Goal: Task Accomplishment & Management: Complete application form

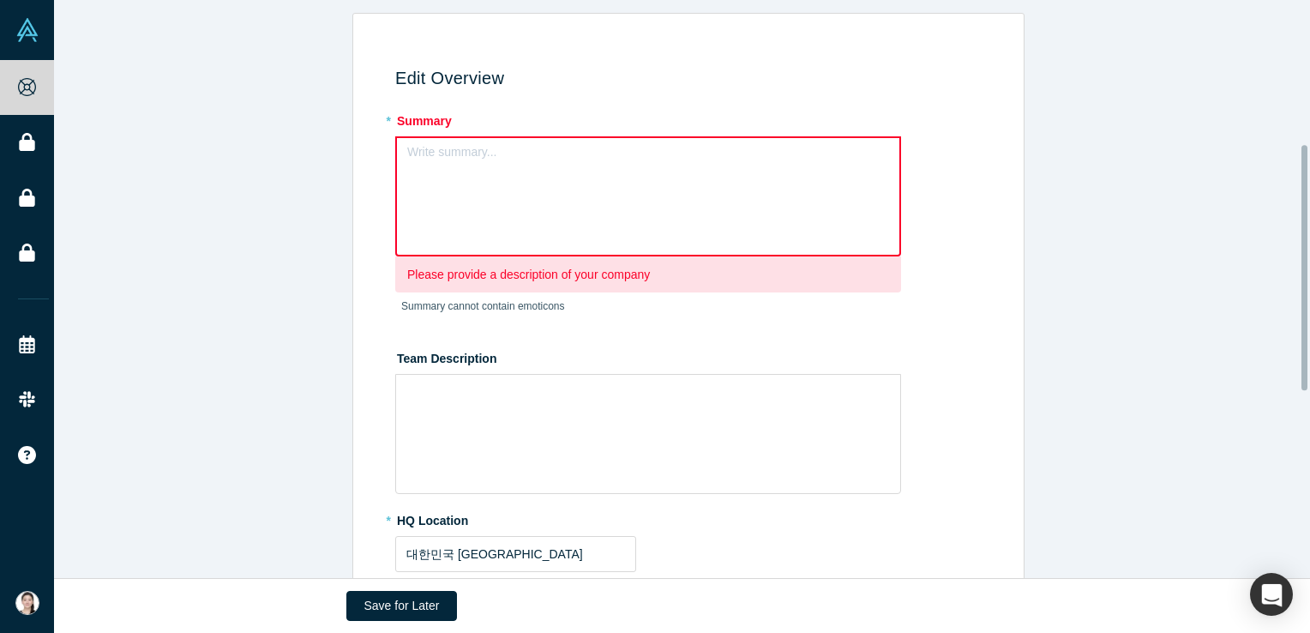
scroll to position [343, 0]
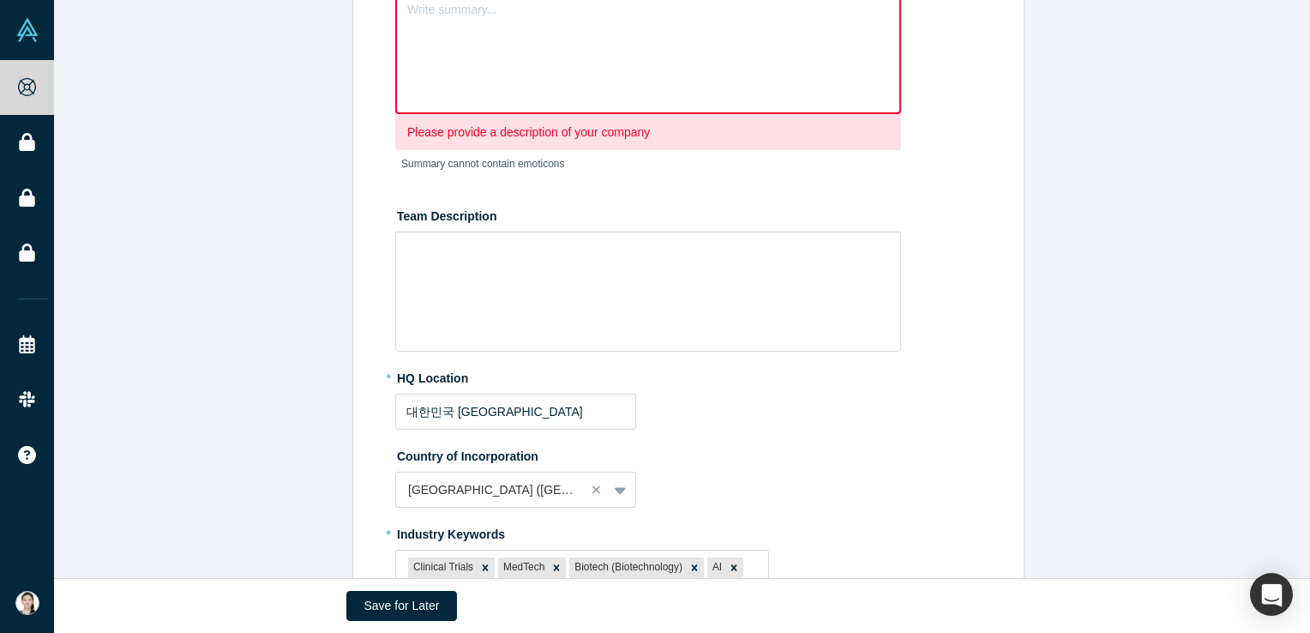
click at [430, 211] on label "Team Description" at bounding box center [691, 214] width 593 height 24
click at [425, 257] on div "rdw-editor" at bounding box center [649, 252] width 462 height 18
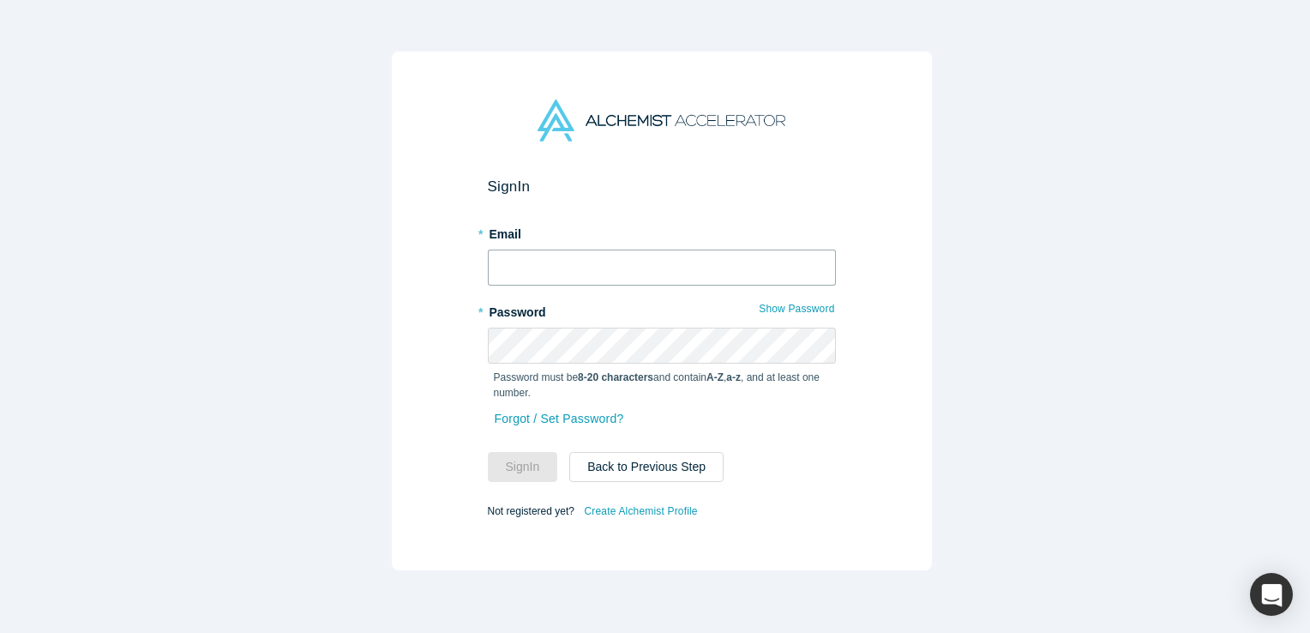
type input "[EMAIL_ADDRESS][DOMAIN_NAME]"
click at [521, 467] on button "Sign In" at bounding box center [523, 467] width 70 height 30
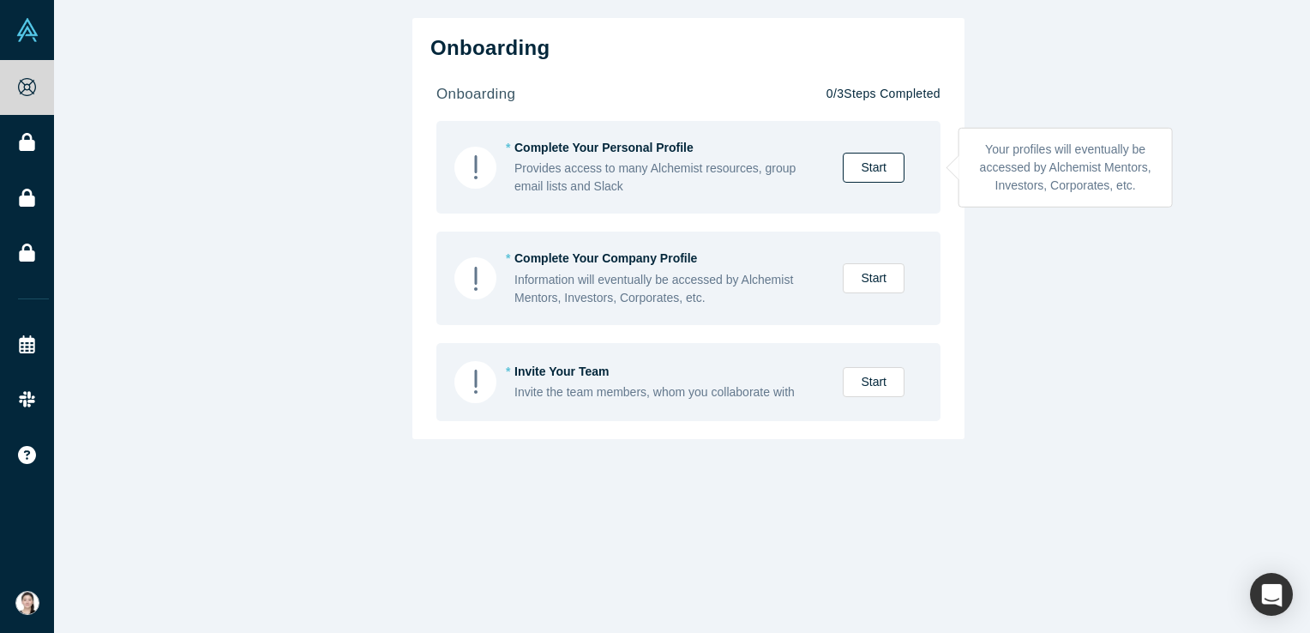
click at [876, 166] on link "Start" at bounding box center [874, 168] width 62 height 30
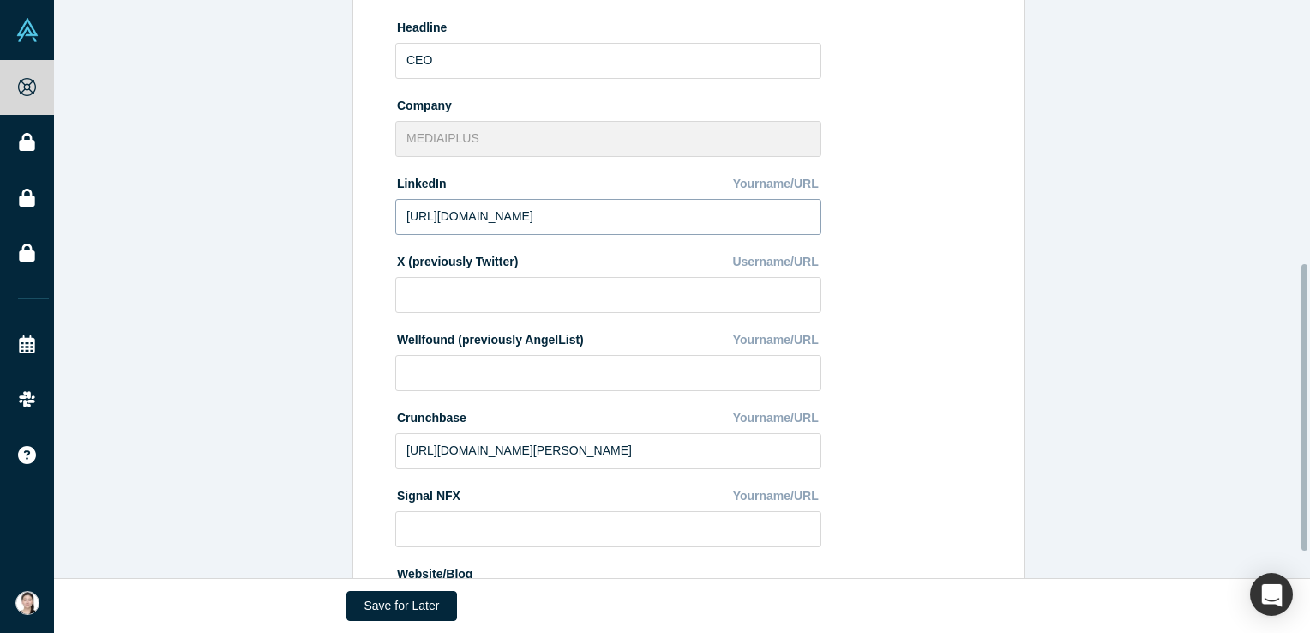
scroll to position [584, 0]
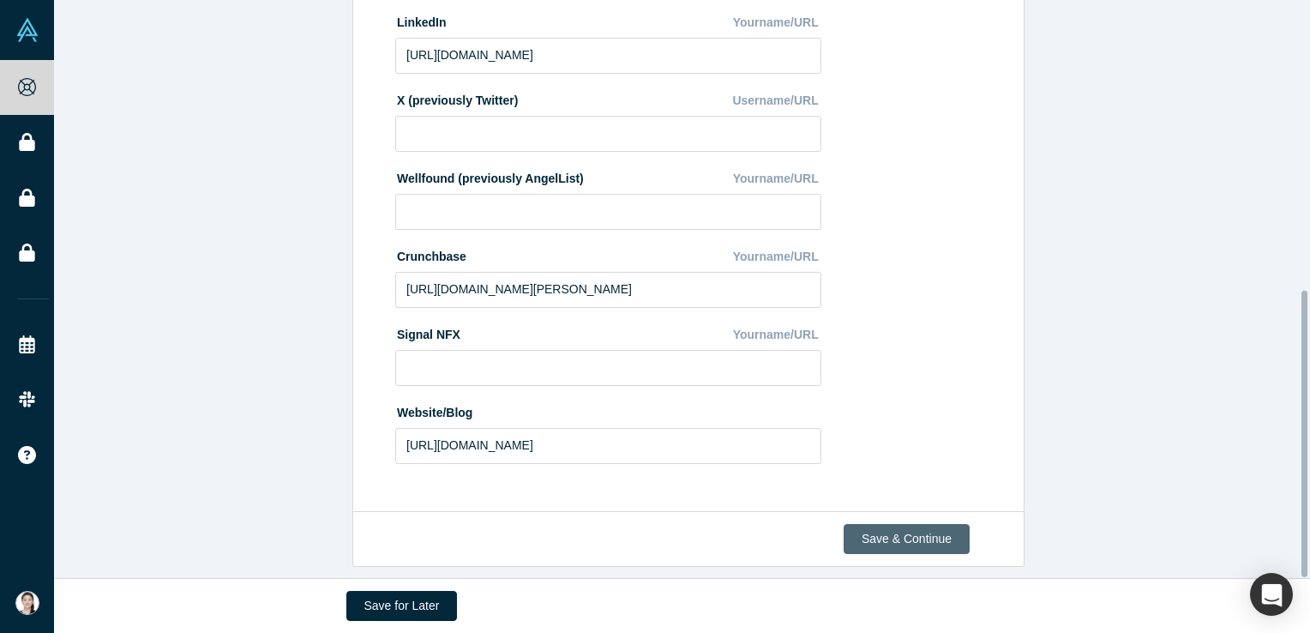
click at [847, 524] on button "Save & Continue" at bounding box center [907, 539] width 126 height 30
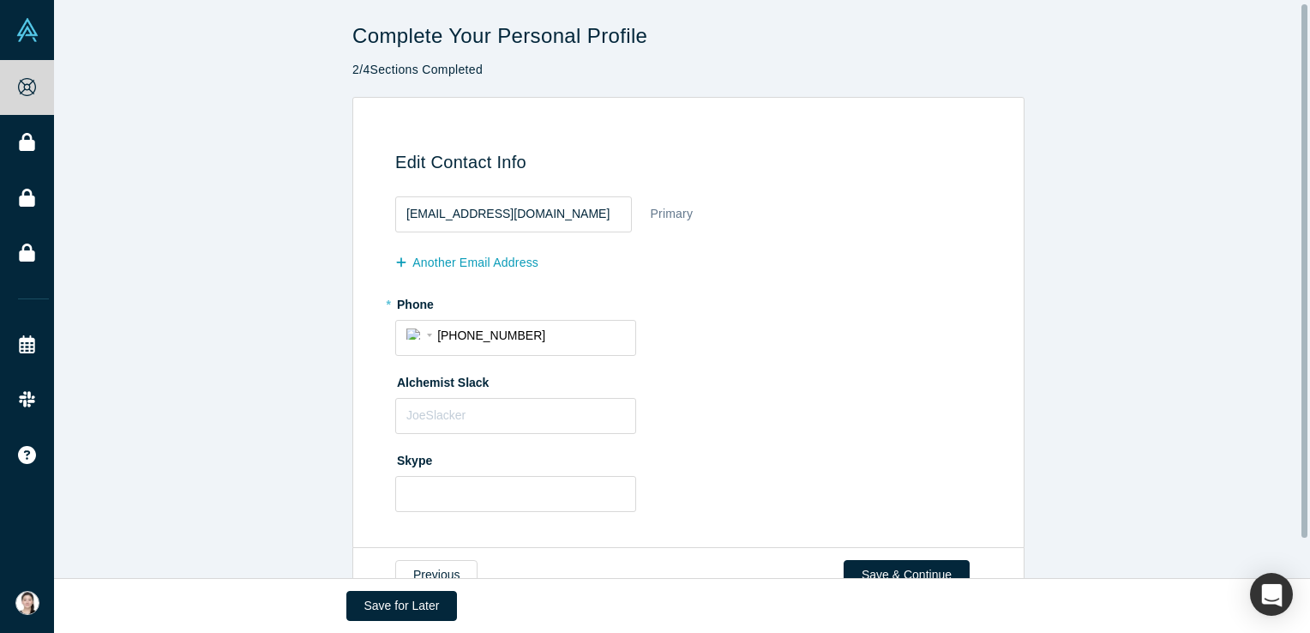
scroll to position [46, 0]
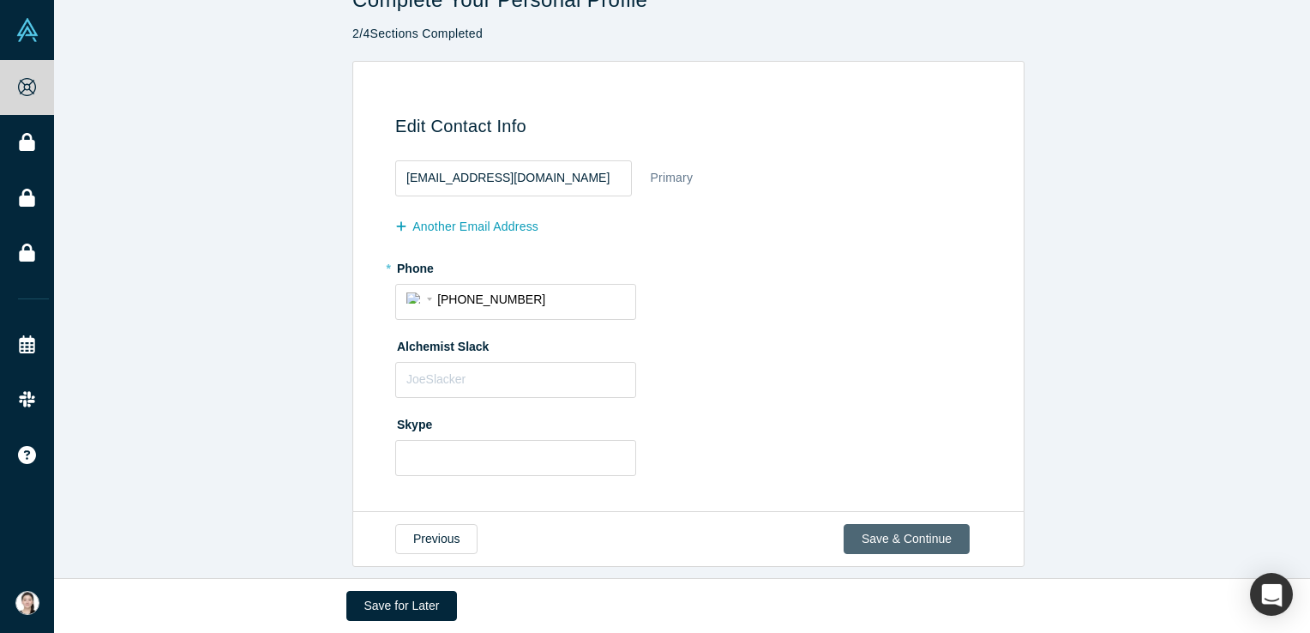
drag, startPoint x: 902, startPoint y: 551, endPoint x: 906, endPoint y: 539, distance: 13.3
click at [902, 550] on div "Previous Save & Continue" at bounding box center [688, 539] width 672 height 56
click at [906, 539] on button "Save & Continue" at bounding box center [907, 539] width 126 height 30
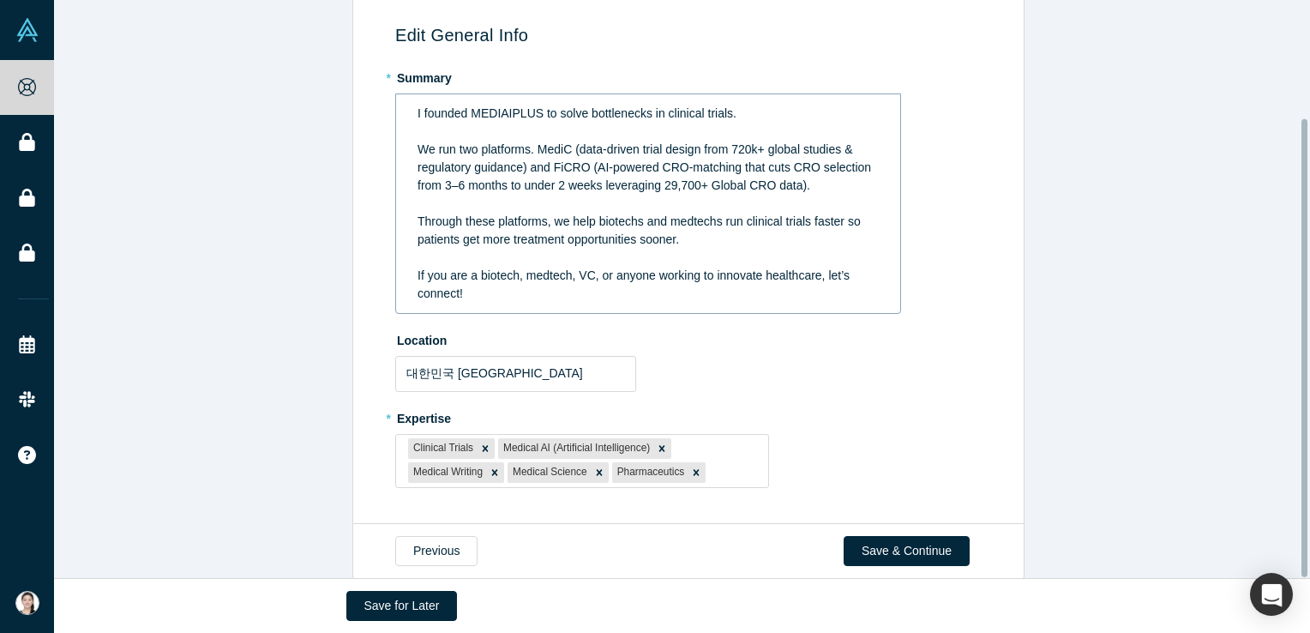
scroll to position [148, 0]
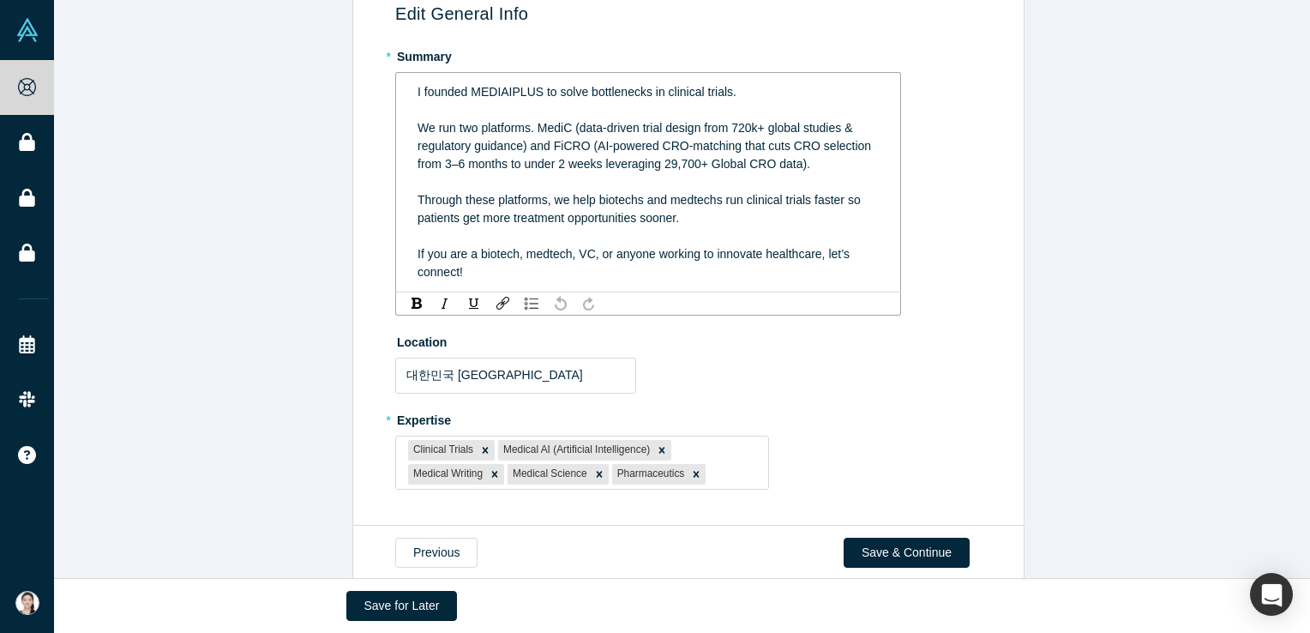
click at [859, 204] on div "Through these platforms, we help biotechs and medtechs run clinical trials fast…" at bounding box center [649, 209] width 462 height 36
click at [858, 184] on div "rdw-editor" at bounding box center [649, 182] width 462 height 18
click at [847, 202] on span "Through these platforms, we help biotechs and medtechs run clinical trials fast…" at bounding box center [642, 209] width 449 height 32
click at [918, 424] on div "* Expertise Clinical Trials Medical AI (Artificial Intelligence) Medical Writin…" at bounding box center [691, 448] width 593 height 84
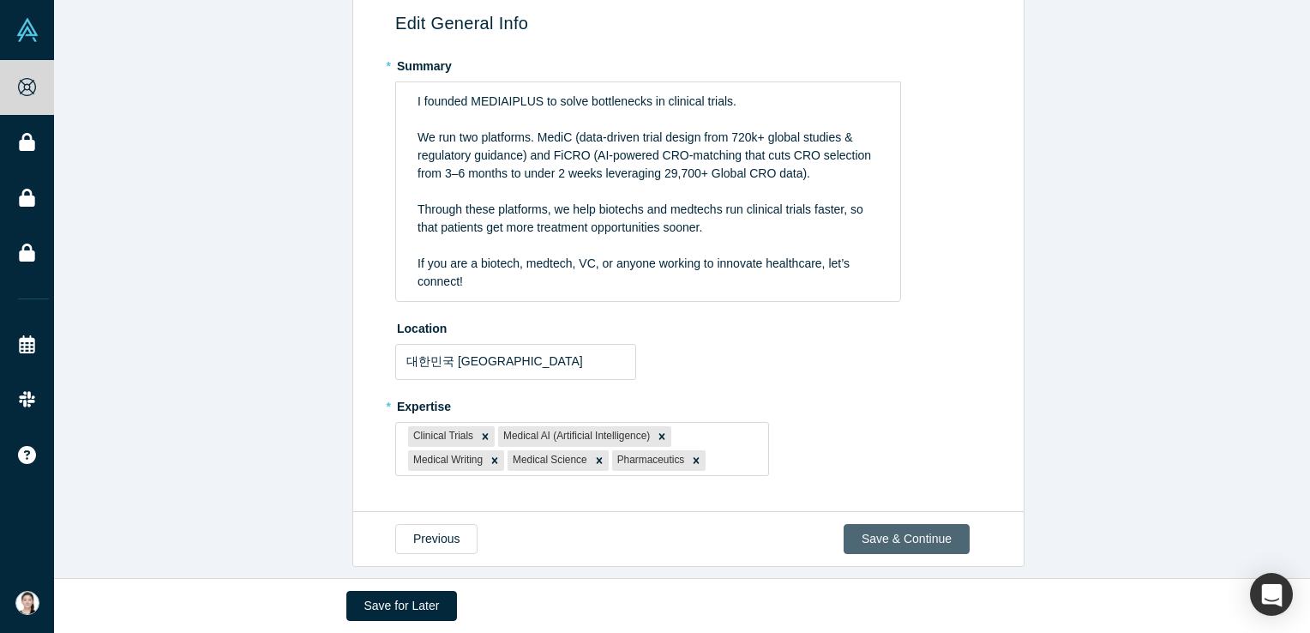
click at [895, 524] on button "Save & Continue" at bounding box center [907, 539] width 126 height 30
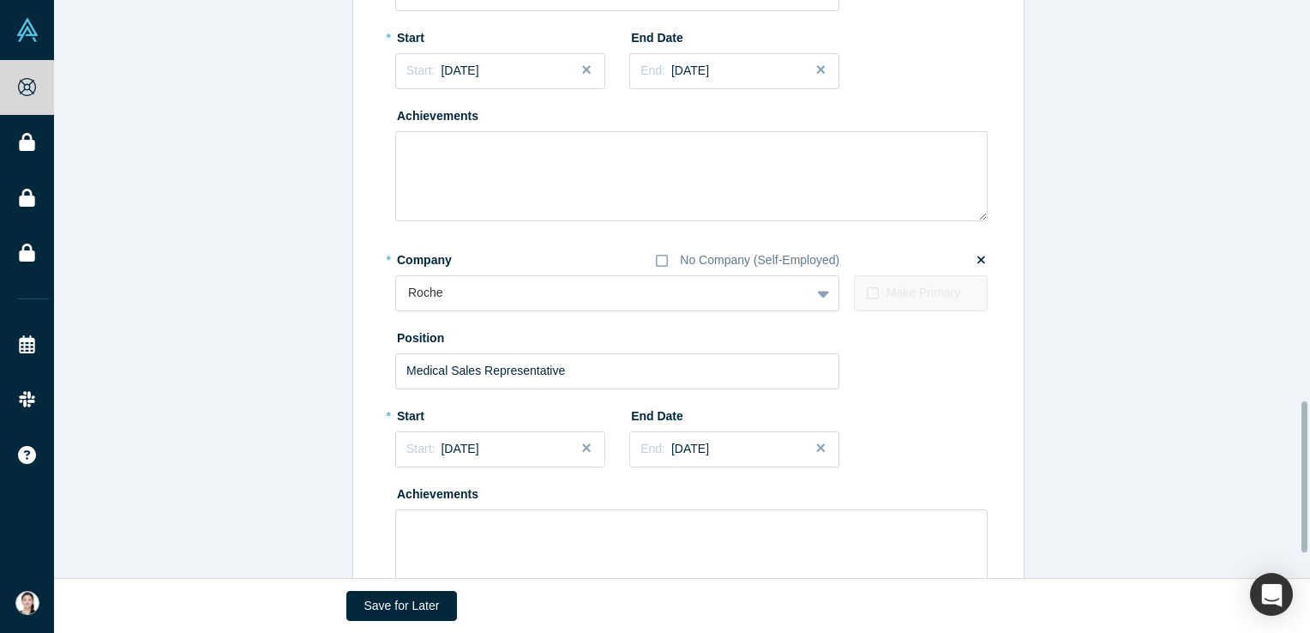
scroll to position [1631, 0]
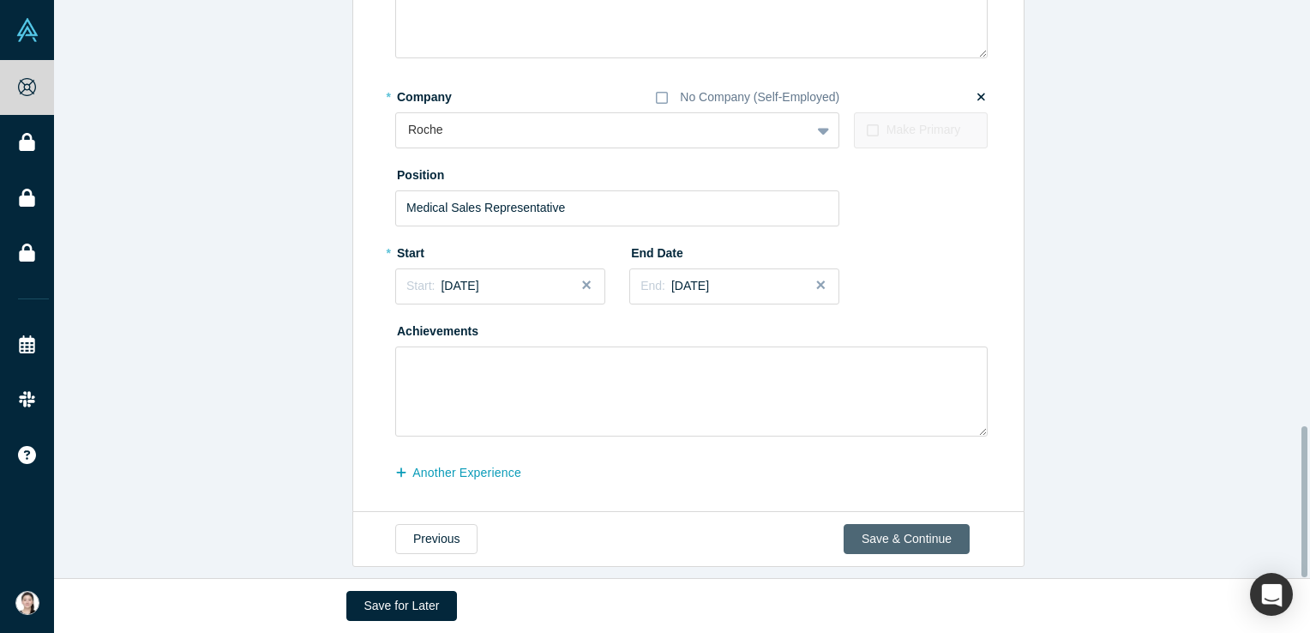
click at [930, 524] on button "Save & Continue" at bounding box center [907, 539] width 126 height 30
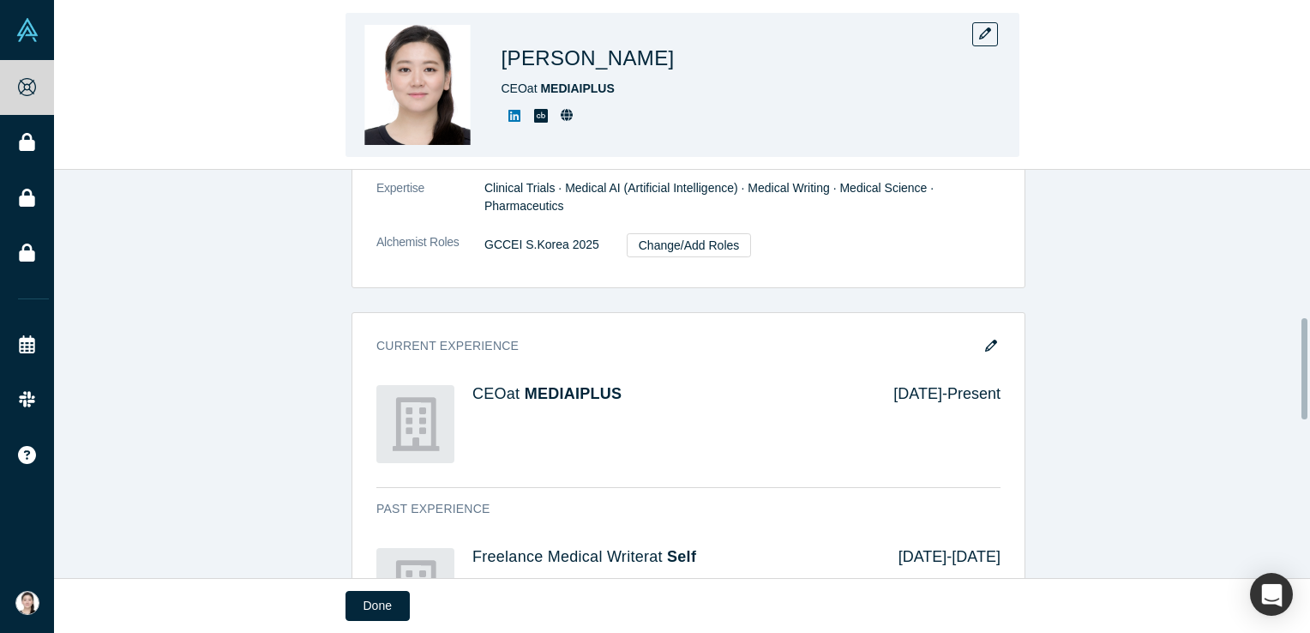
scroll to position [379, 0]
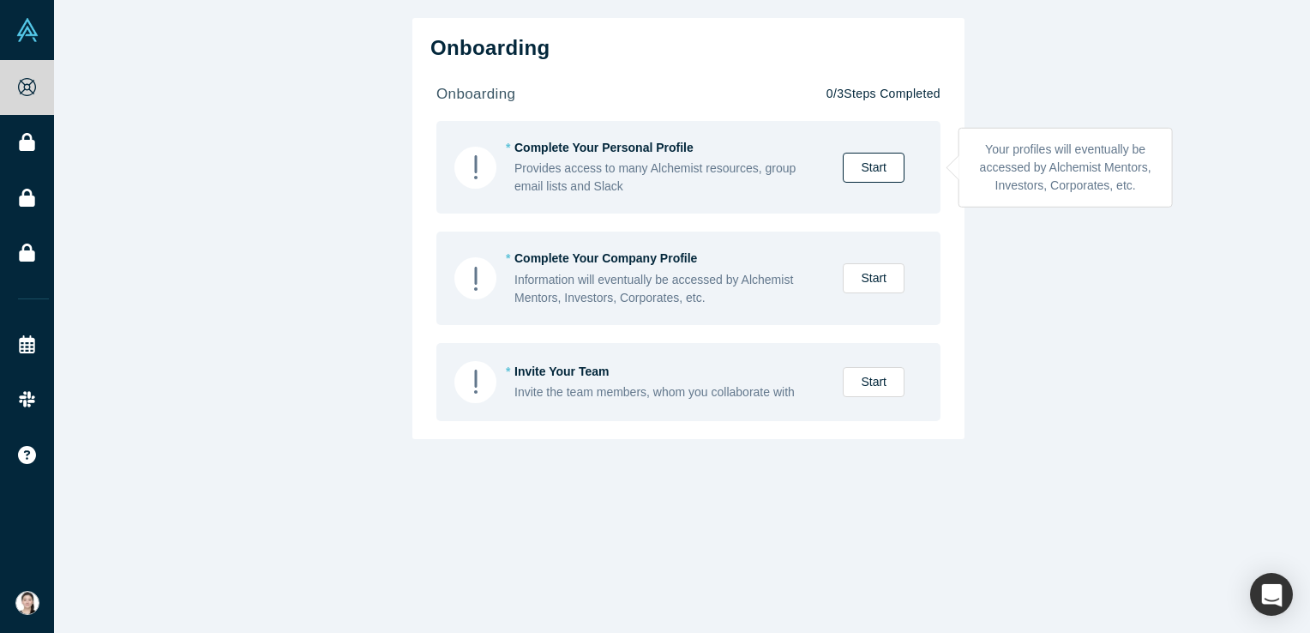
click at [878, 176] on link "Start" at bounding box center [874, 168] width 62 height 30
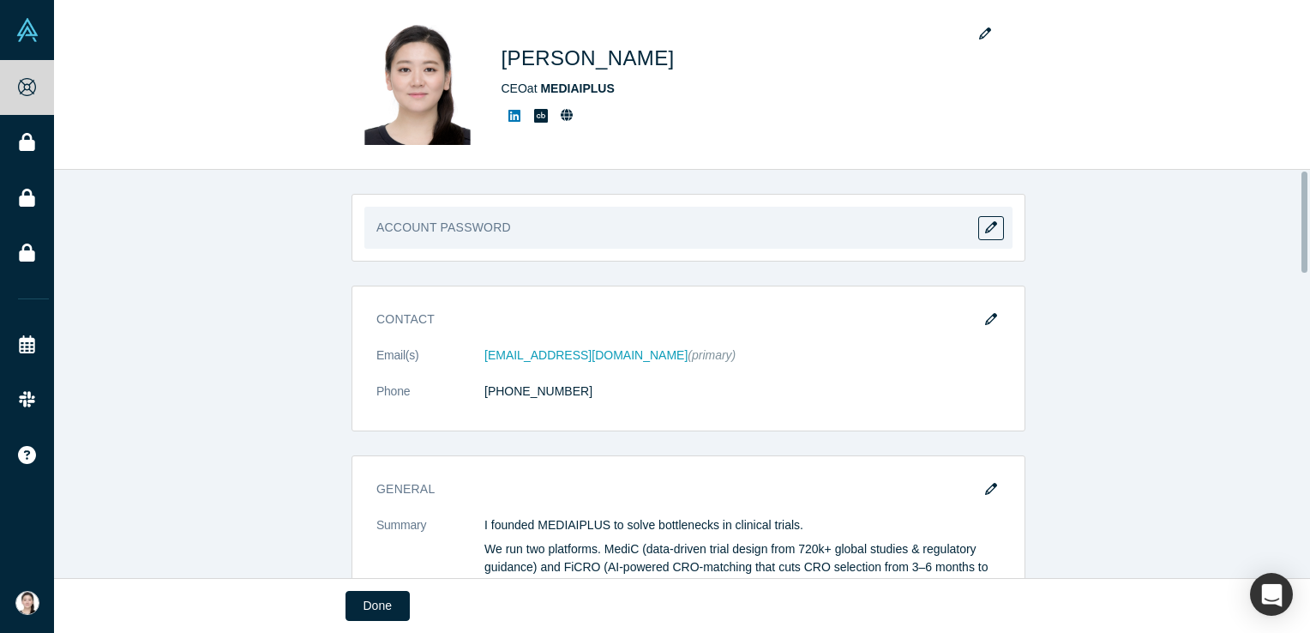
click at [806, 235] on h3 "Account Password" at bounding box center [688, 234] width 624 height 30
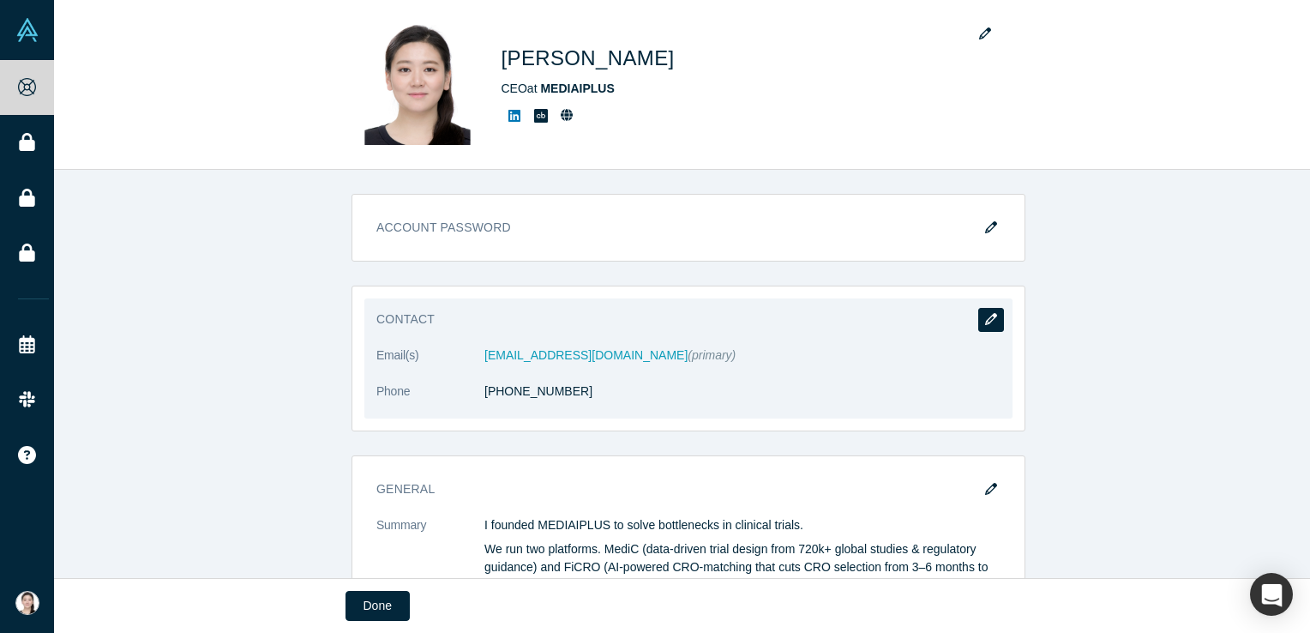
click at [987, 317] on icon "button" at bounding box center [991, 319] width 12 height 12
select select "KR"
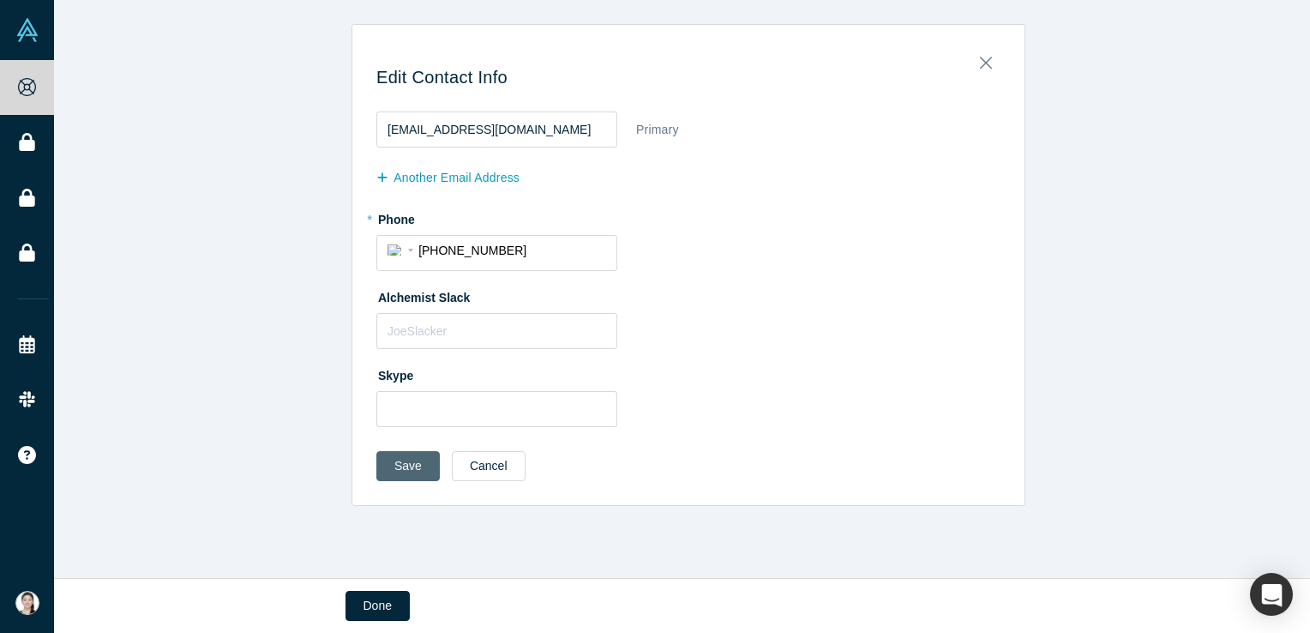
click at [376, 474] on button "Save" at bounding box center [407, 466] width 63 height 30
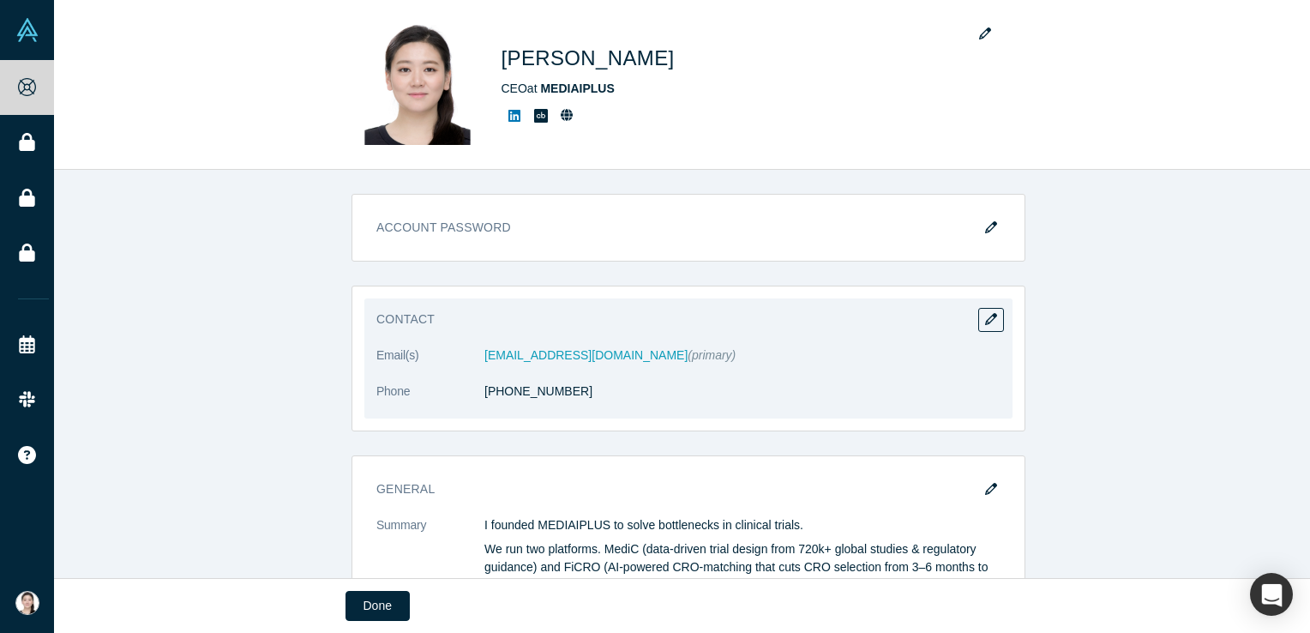
scroll to position [172, 0]
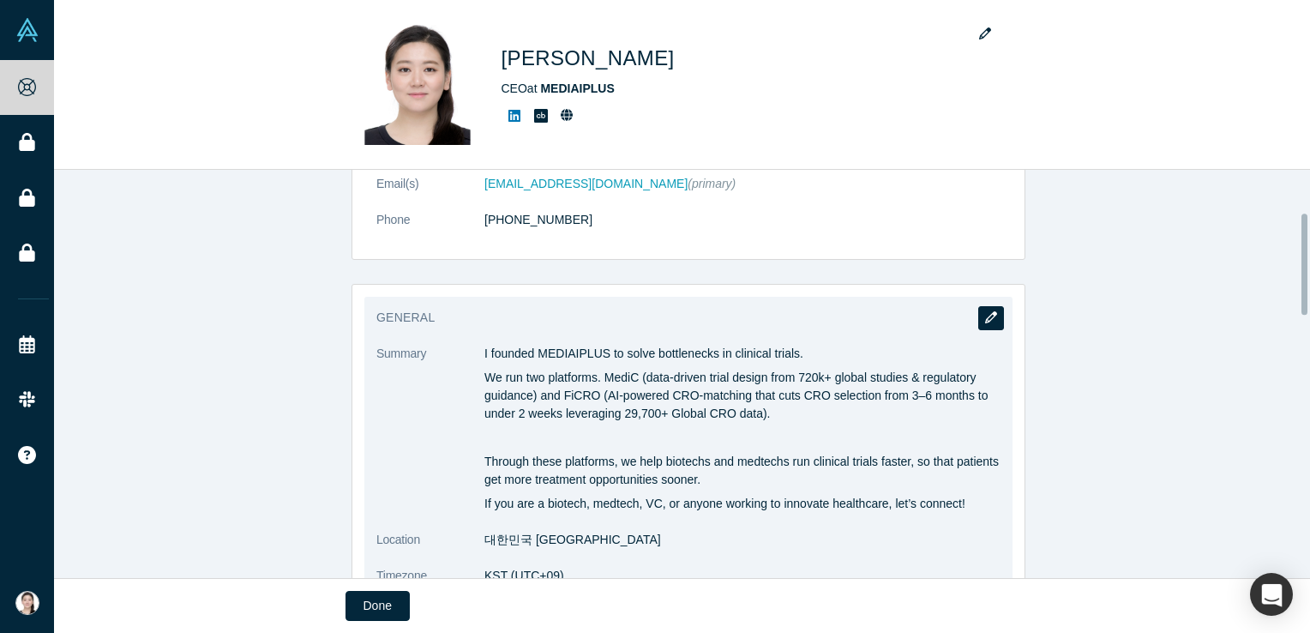
click at [991, 322] on button "button" at bounding box center [991, 318] width 26 height 24
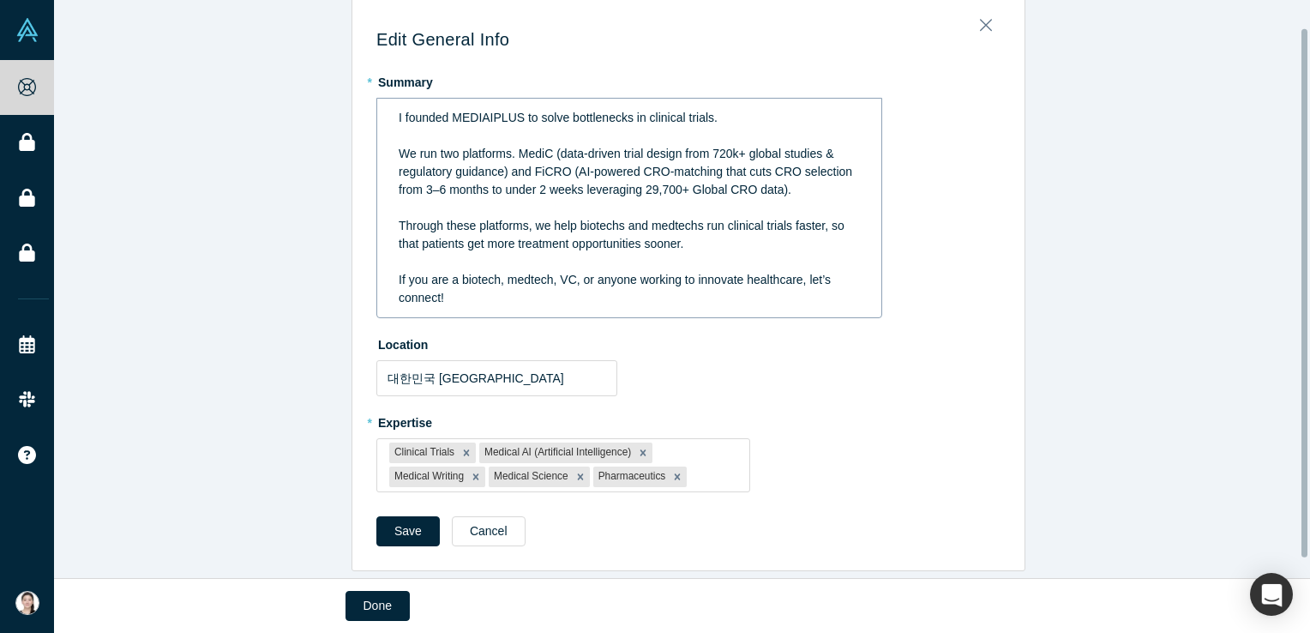
scroll to position [51, 0]
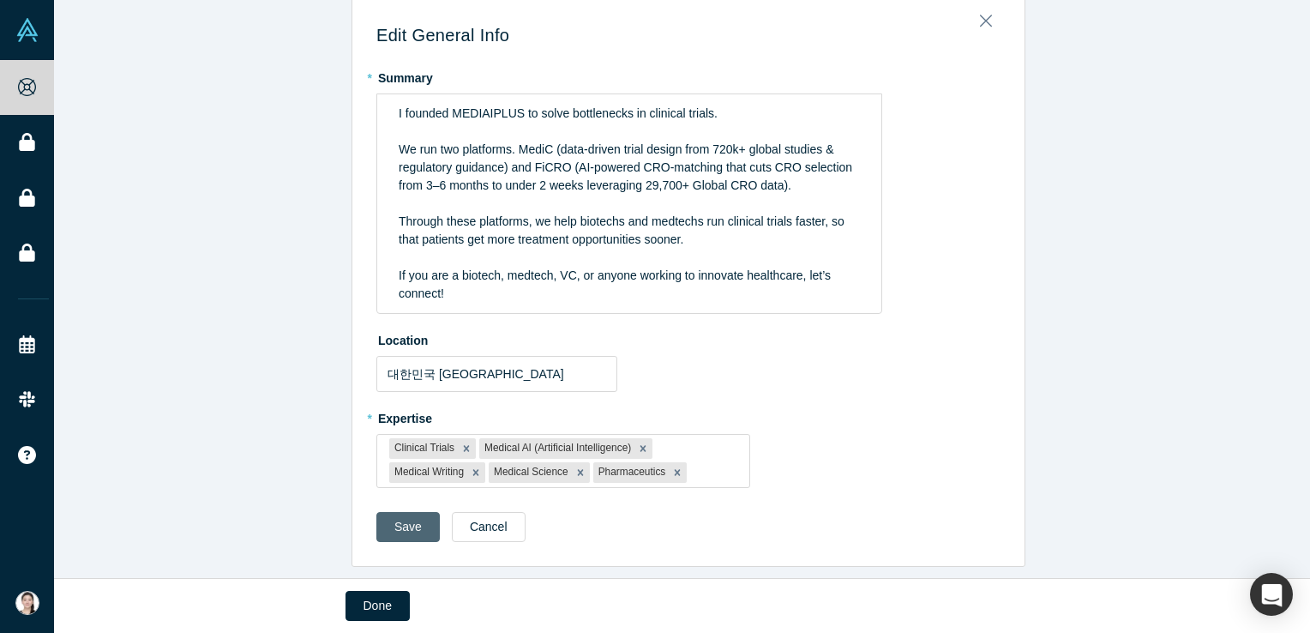
click at [388, 517] on button "Save" at bounding box center [407, 527] width 63 height 30
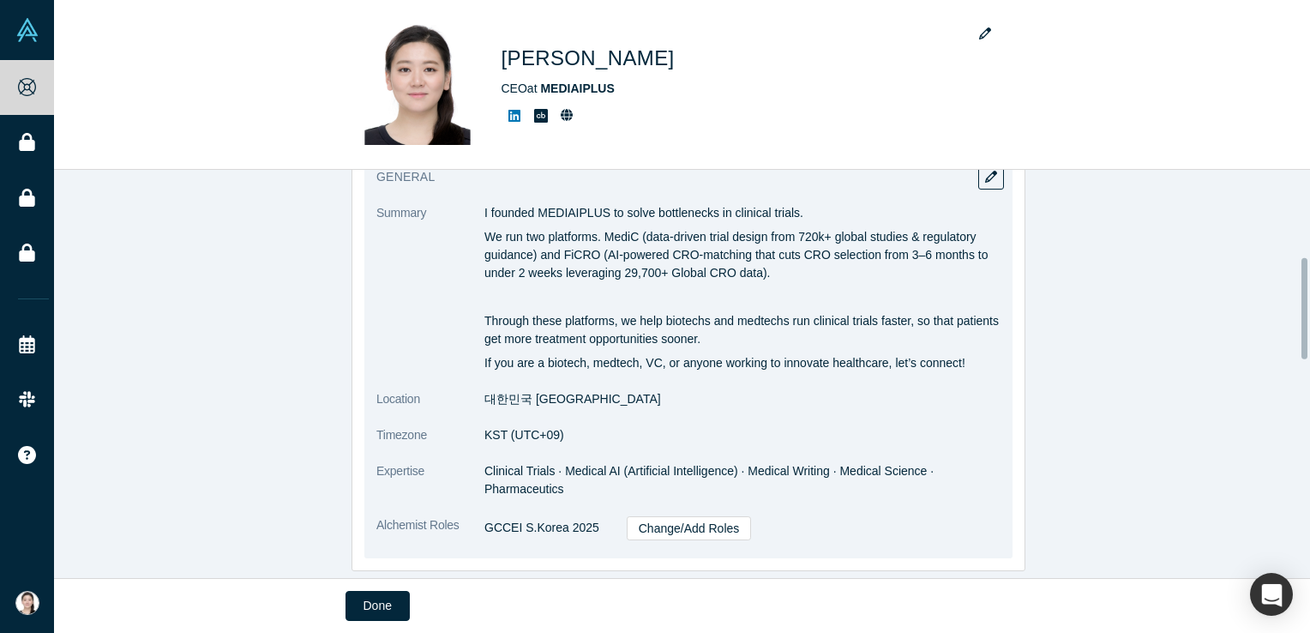
scroll to position [429, 0]
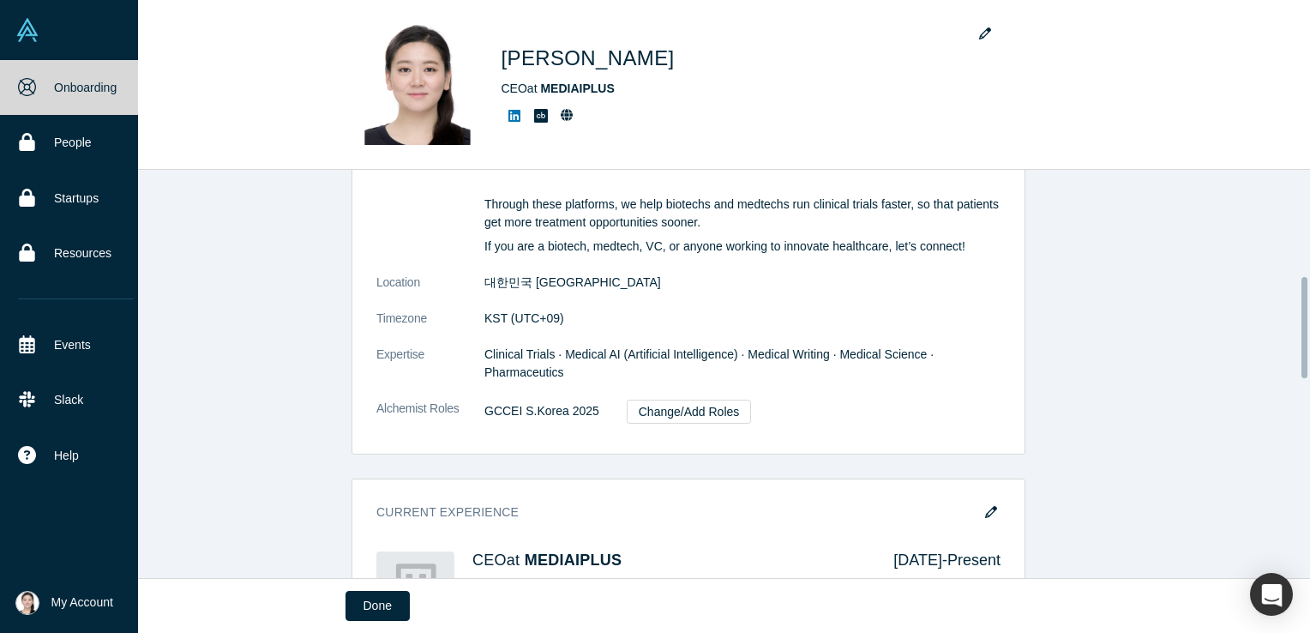
click at [45, 88] on link "Onboarding" at bounding box center [75, 87] width 151 height 55
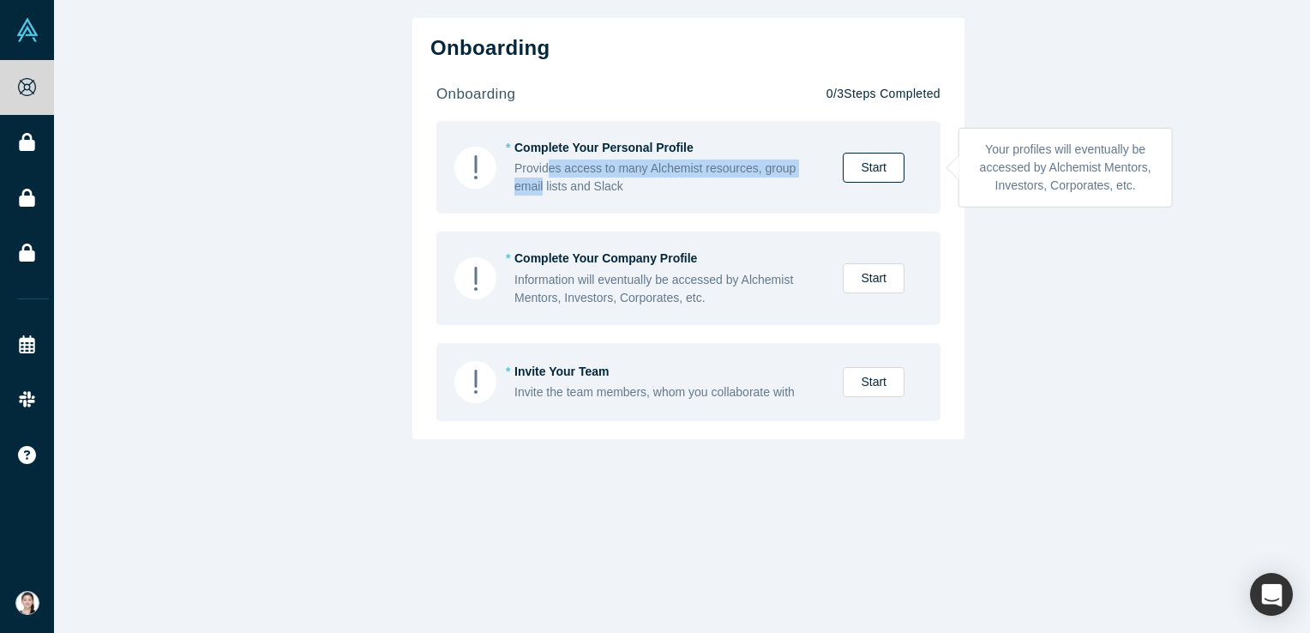
drag, startPoint x: 542, startPoint y: 160, endPoint x: 839, endPoint y: 176, distance: 297.2
click at [839, 176] on div "* Complete Your Personal Profile Provides access to many Alchemist resources, g…" at bounding box center [716, 167] width 402 height 57
drag, startPoint x: 839, startPoint y: 176, endPoint x: 888, endPoint y: 167, distance: 50.5
click at [888, 167] on link "Start" at bounding box center [874, 168] width 62 height 30
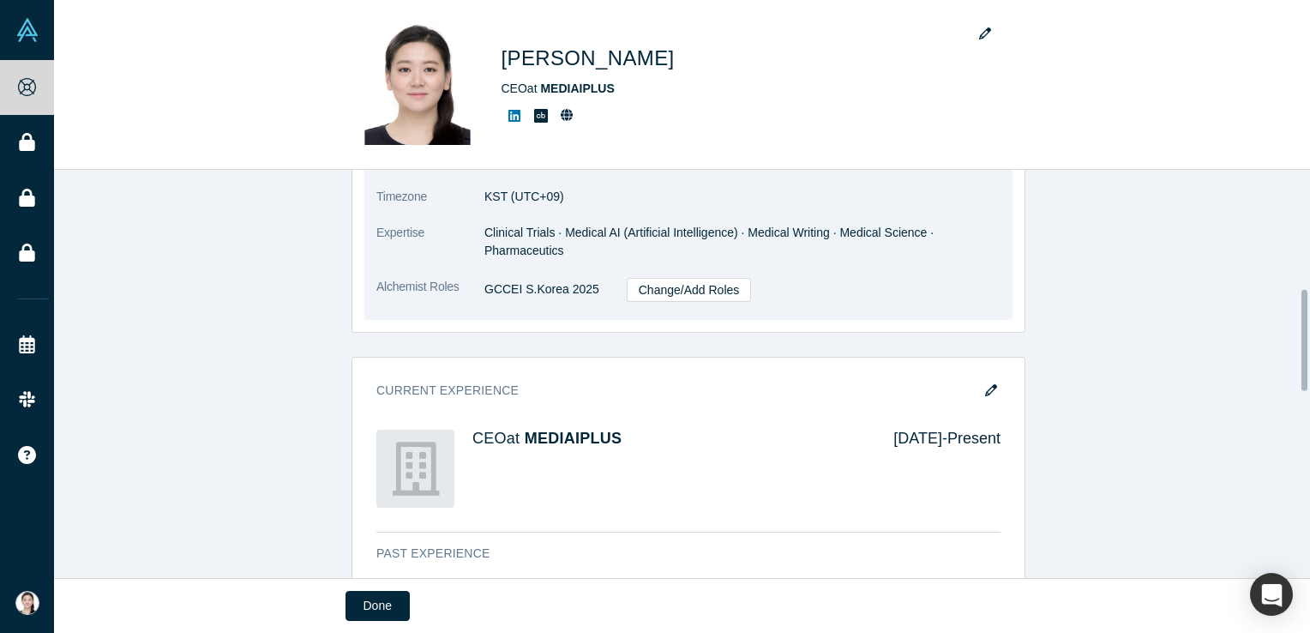
scroll to position [122, 0]
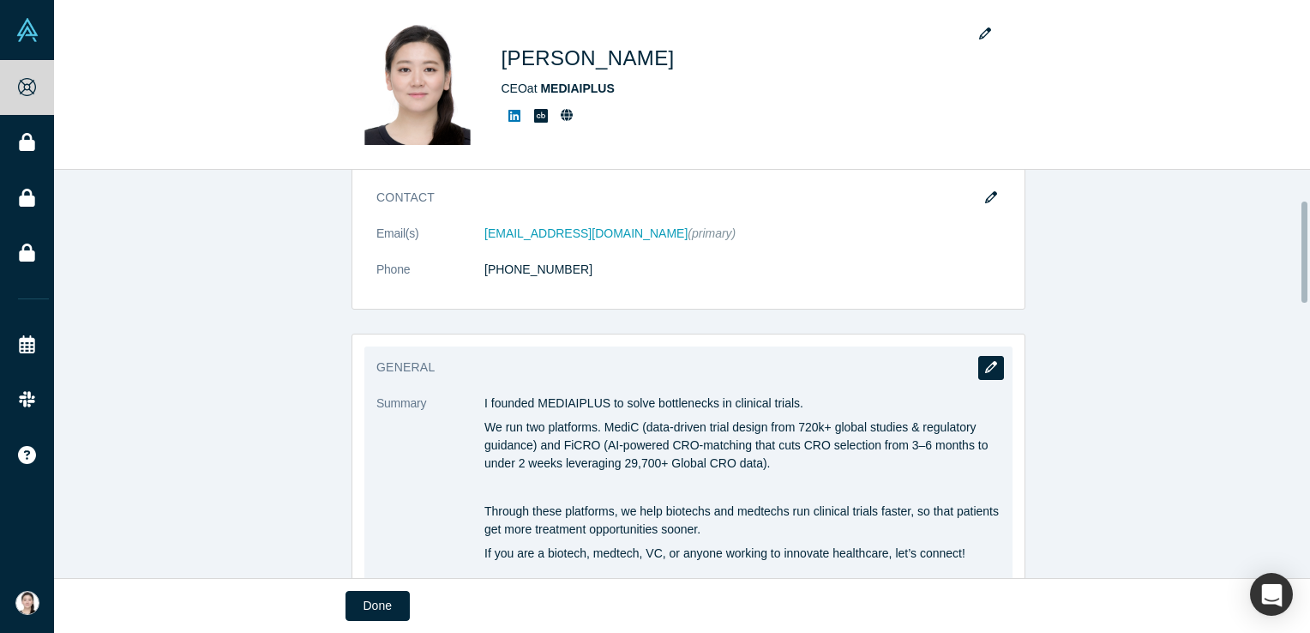
click at [988, 372] on icon "button" at bounding box center [991, 367] width 12 height 12
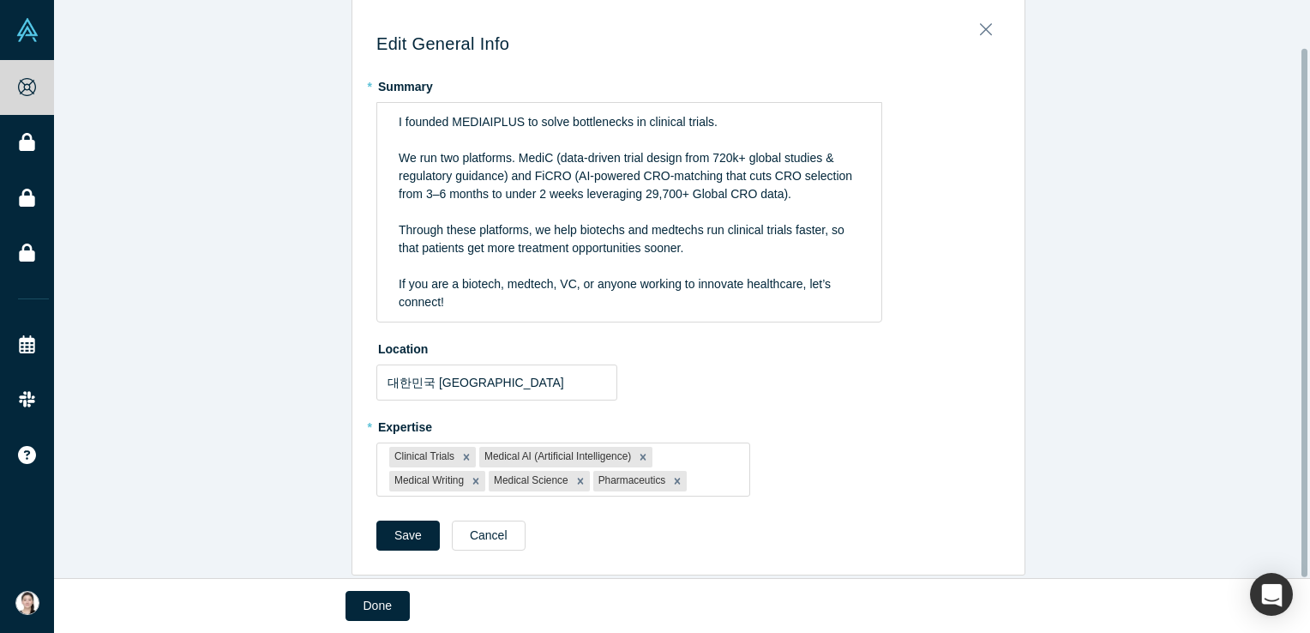
scroll to position [51, 0]
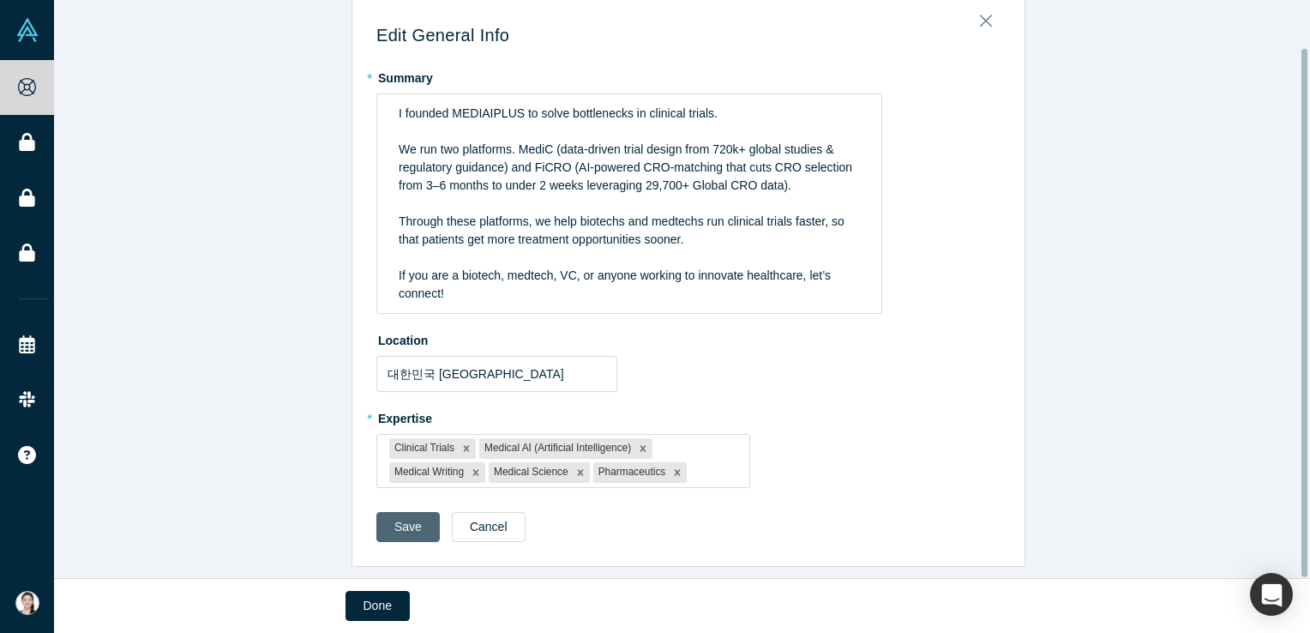
click at [399, 513] on button "Save" at bounding box center [407, 527] width 63 height 30
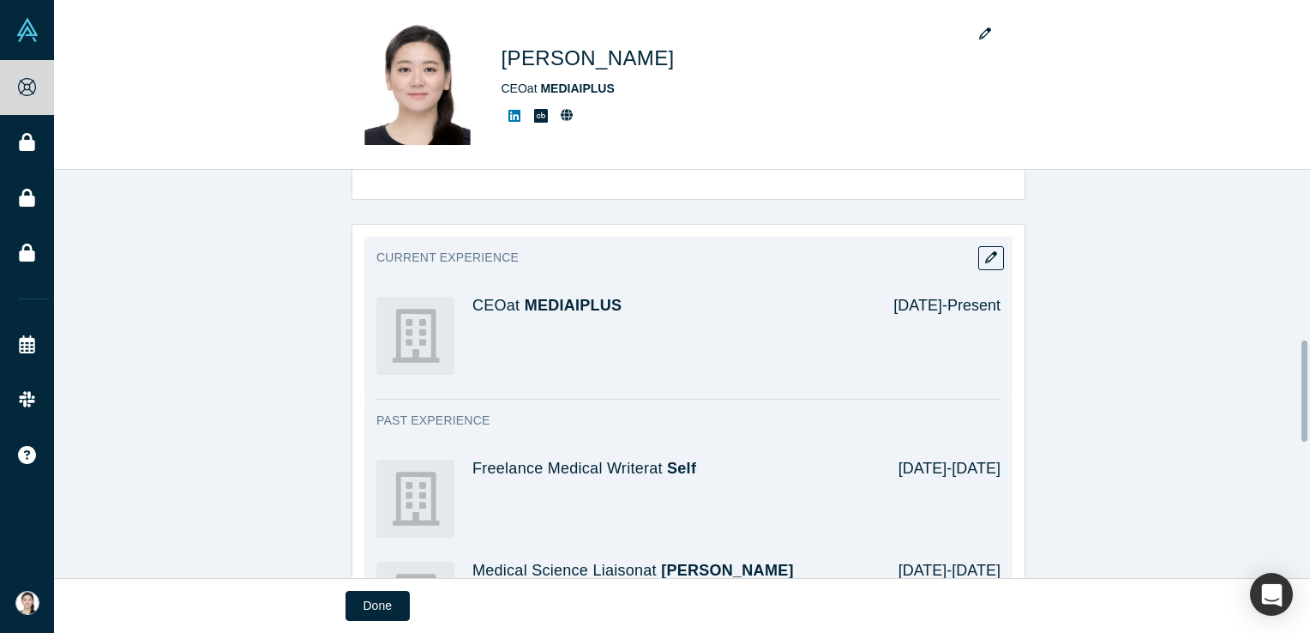
scroll to position [686, 0]
click at [987, 257] on icon "button" at bounding box center [991, 255] width 12 height 12
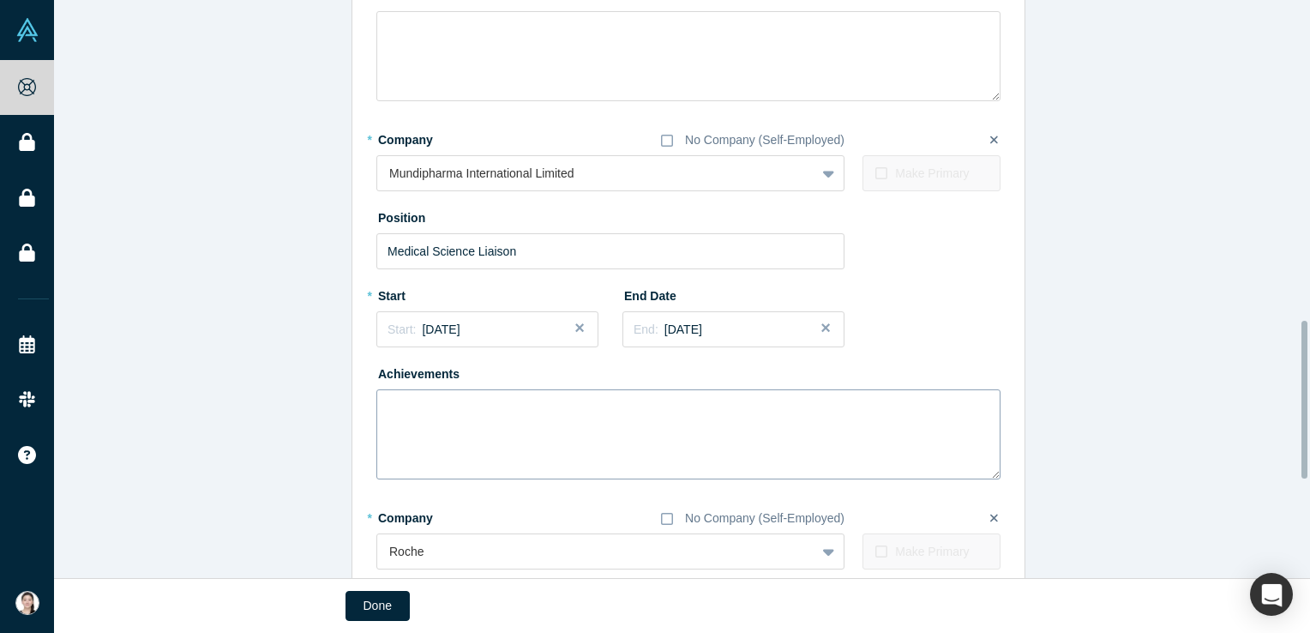
scroll to position [1534, 0]
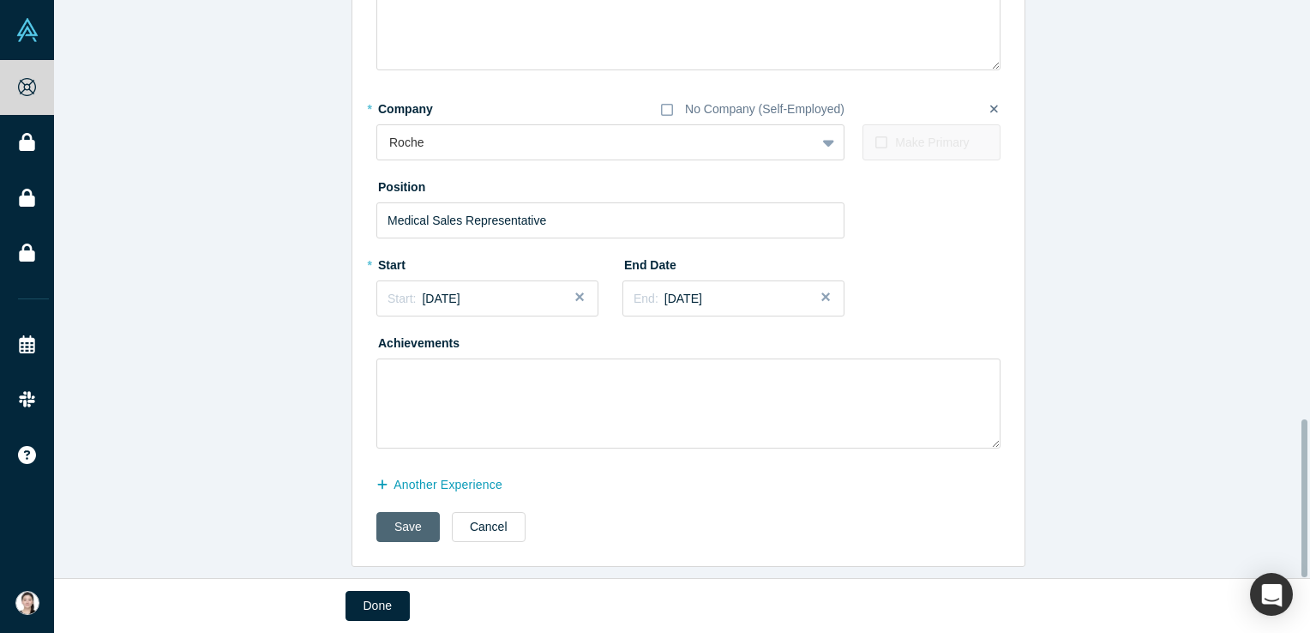
click at [394, 525] on button "Save" at bounding box center [407, 527] width 63 height 30
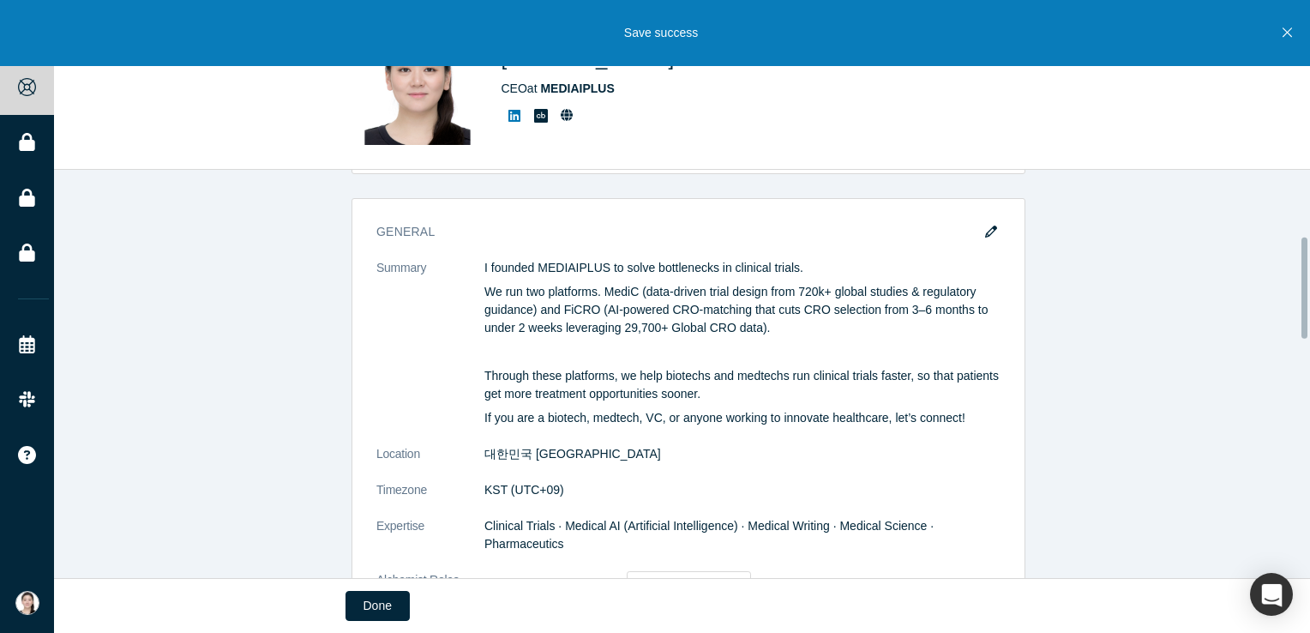
scroll to position [257, 0]
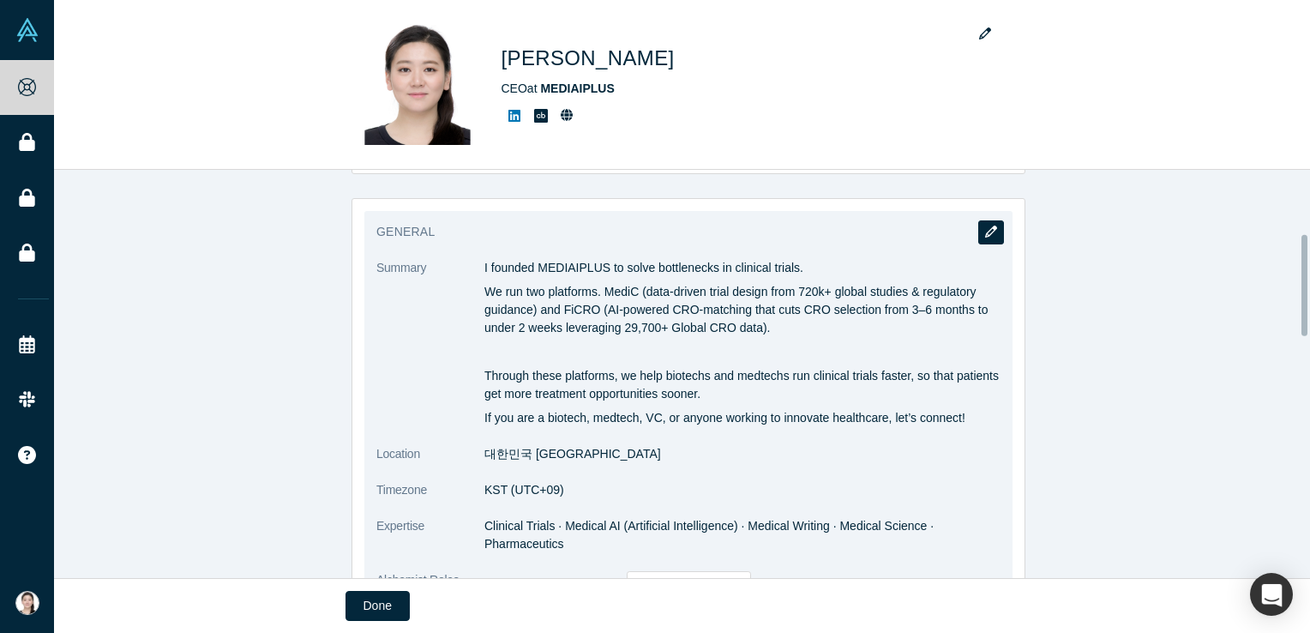
click at [993, 228] on button "button" at bounding box center [991, 232] width 26 height 24
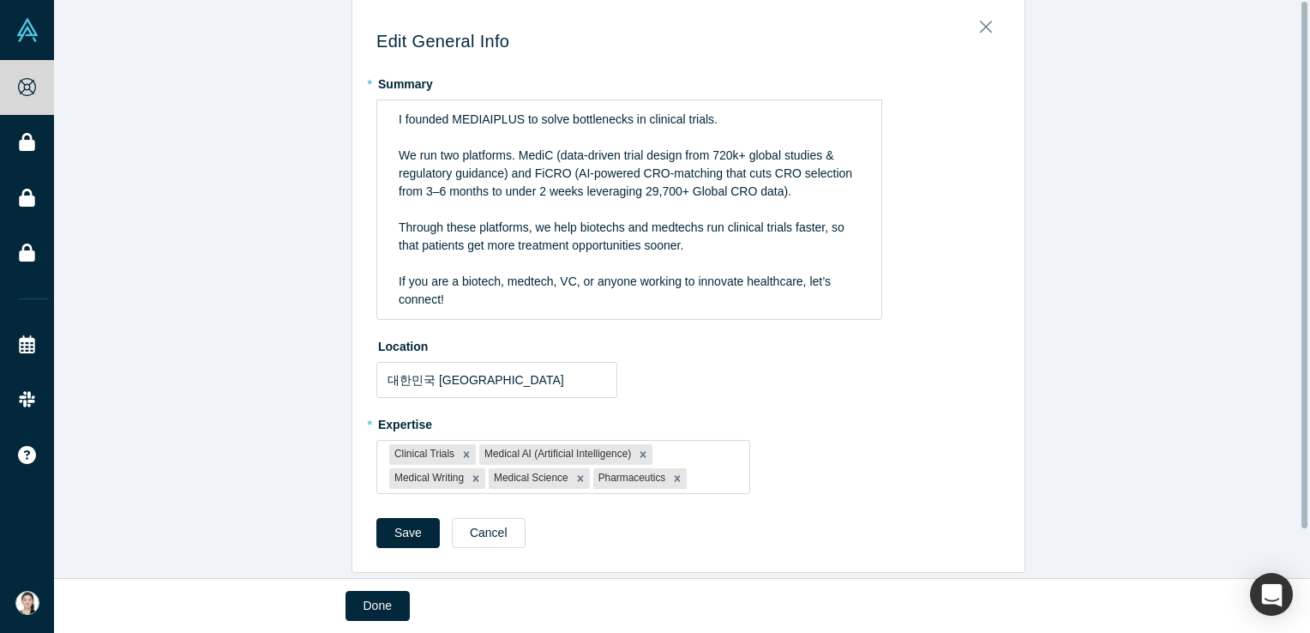
scroll to position [51, 0]
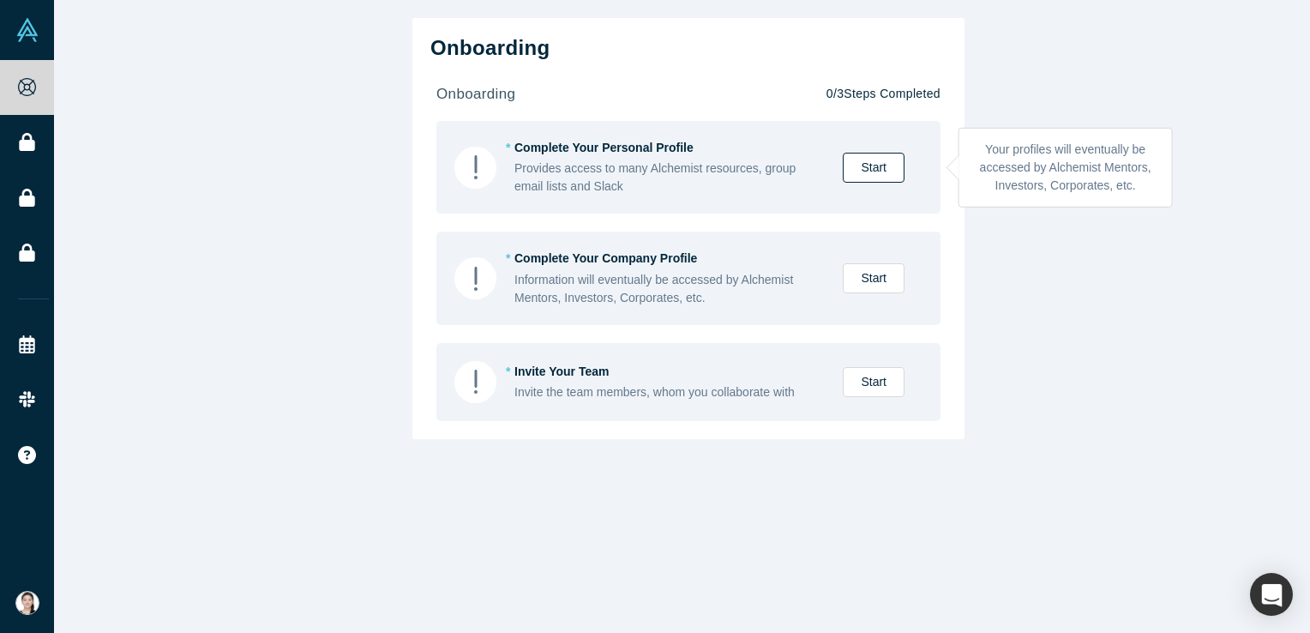
click at [871, 172] on link "Start" at bounding box center [874, 168] width 62 height 30
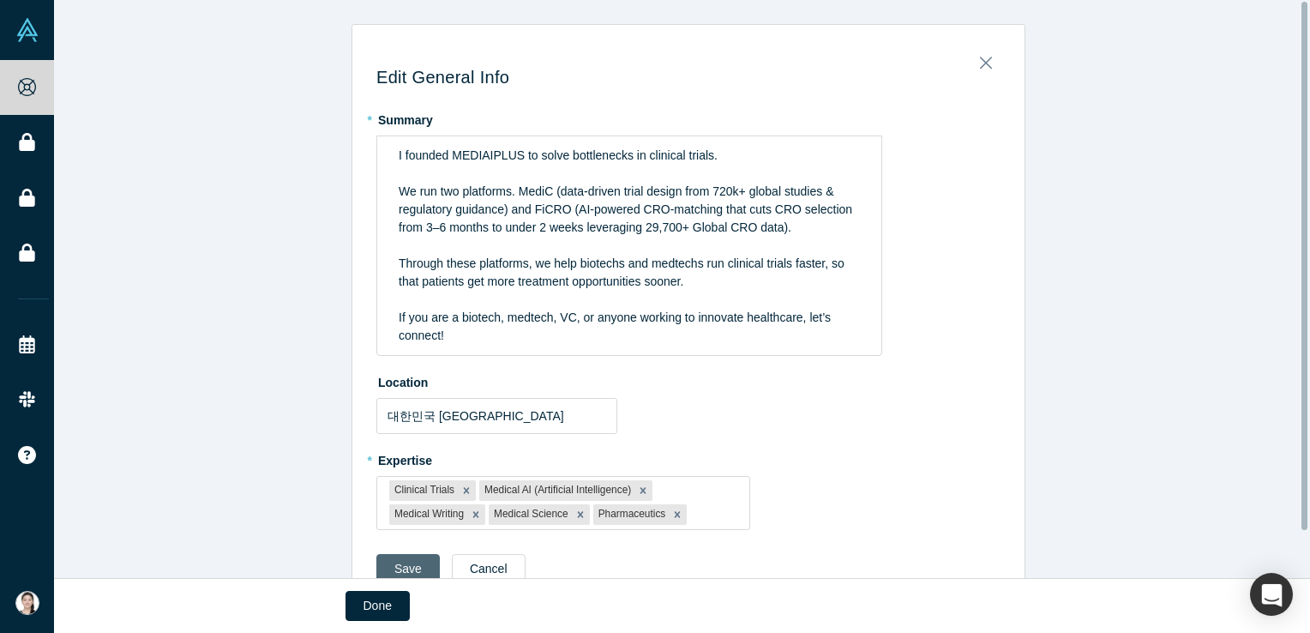
click at [417, 563] on button "Save" at bounding box center [407, 569] width 63 height 30
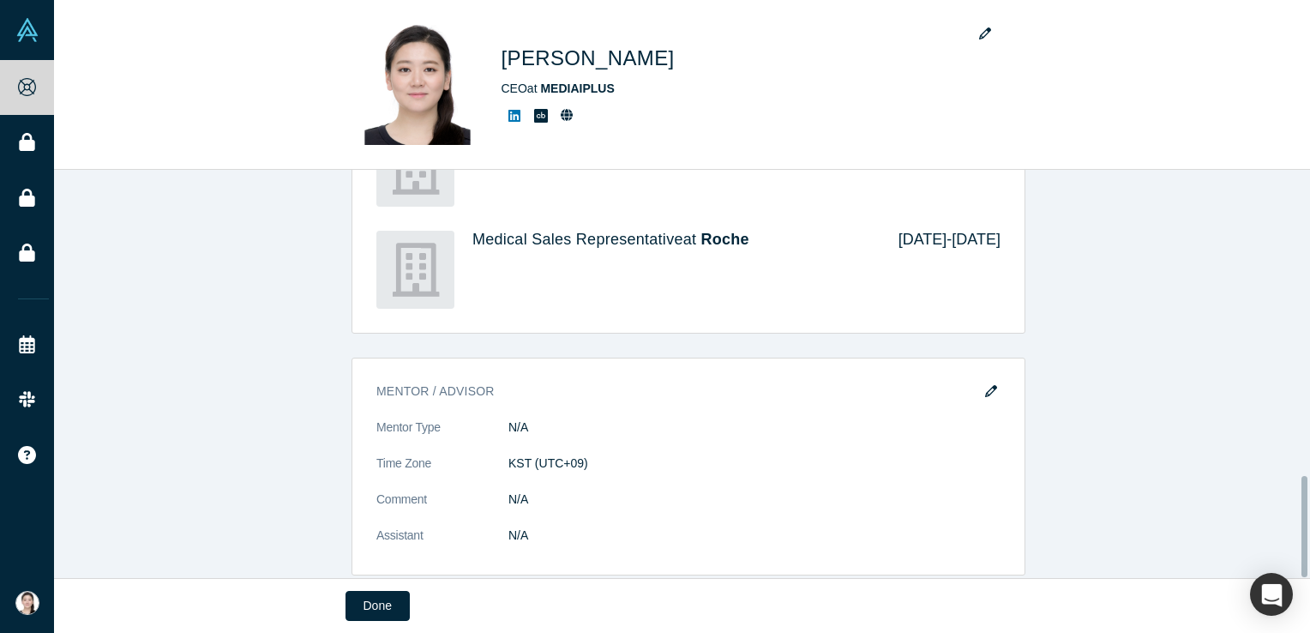
scroll to position [1237, 0]
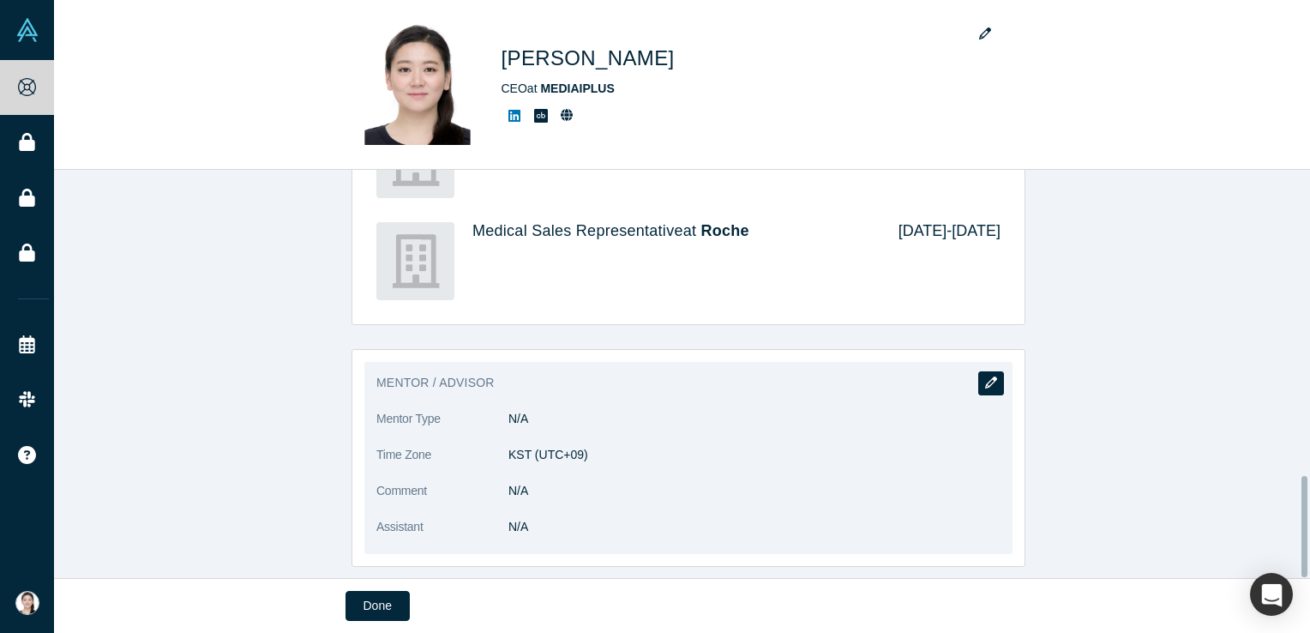
click at [985, 376] on icon "button" at bounding box center [991, 382] width 12 height 12
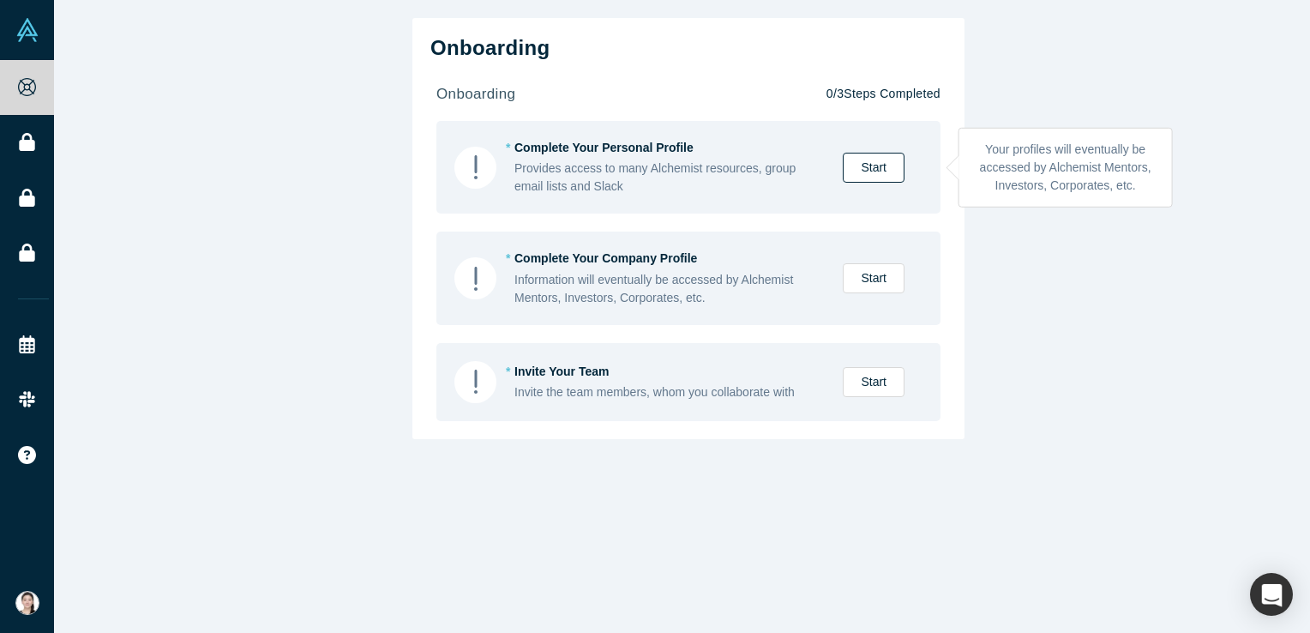
click at [867, 163] on link "Start" at bounding box center [874, 168] width 62 height 30
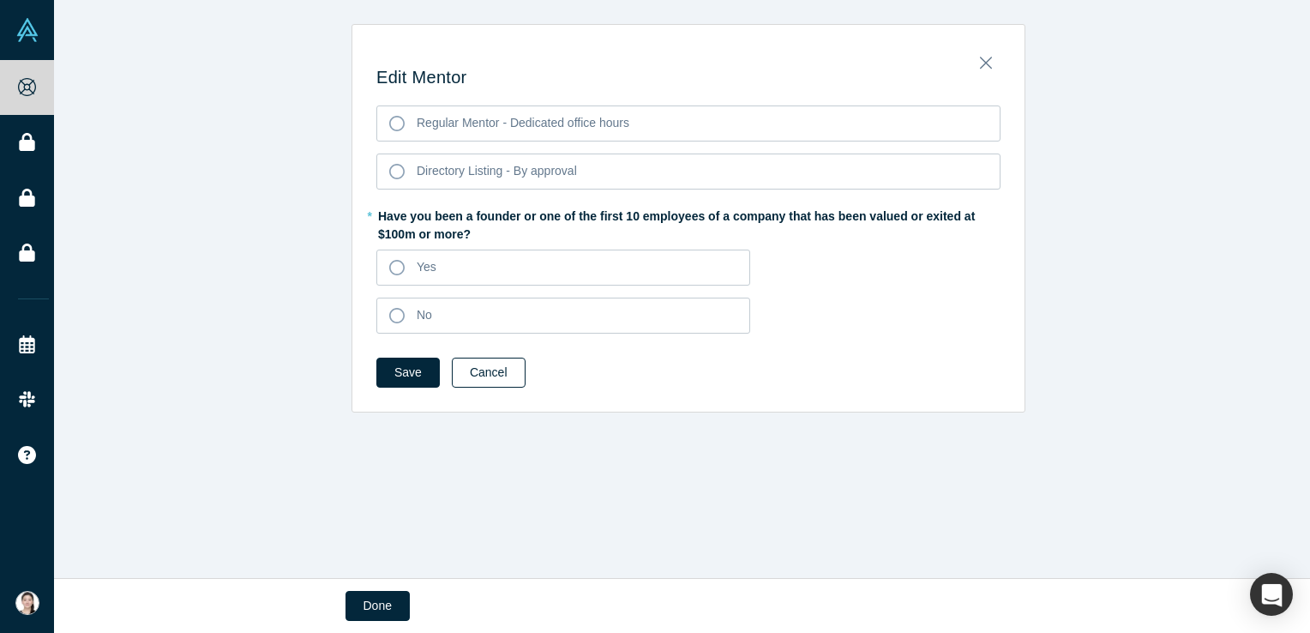
click at [469, 379] on button "Cancel" at bounding box center [489, 373] width 74 height 30
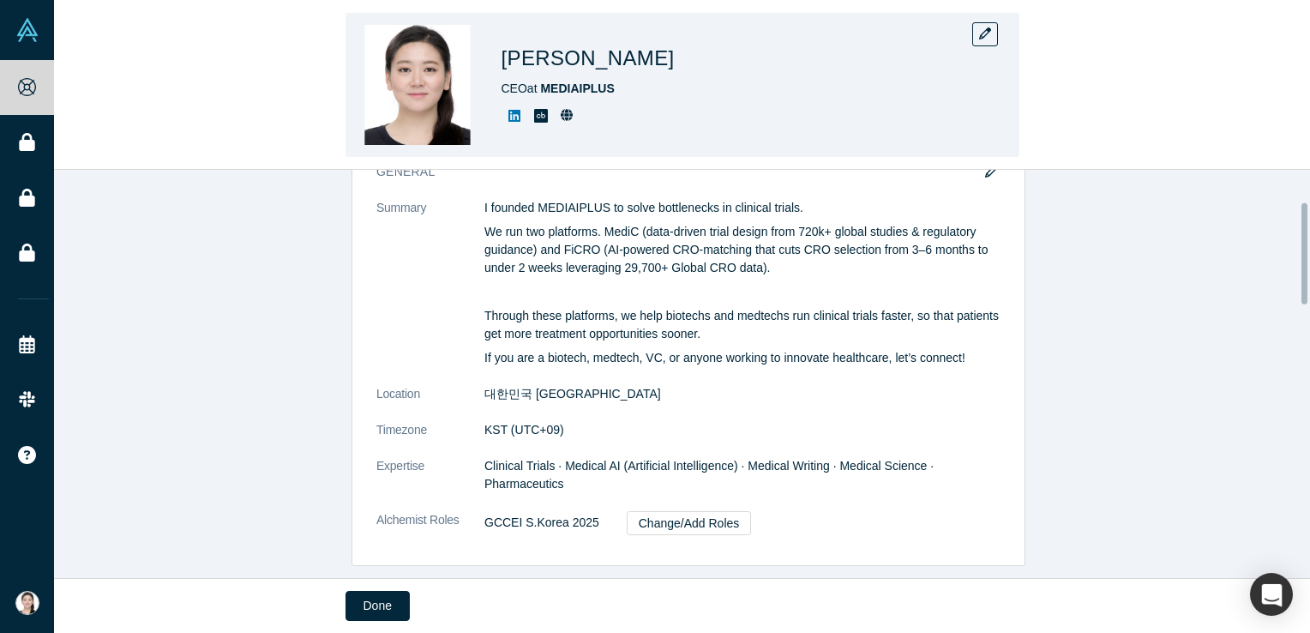
scroll to position [122, 0]
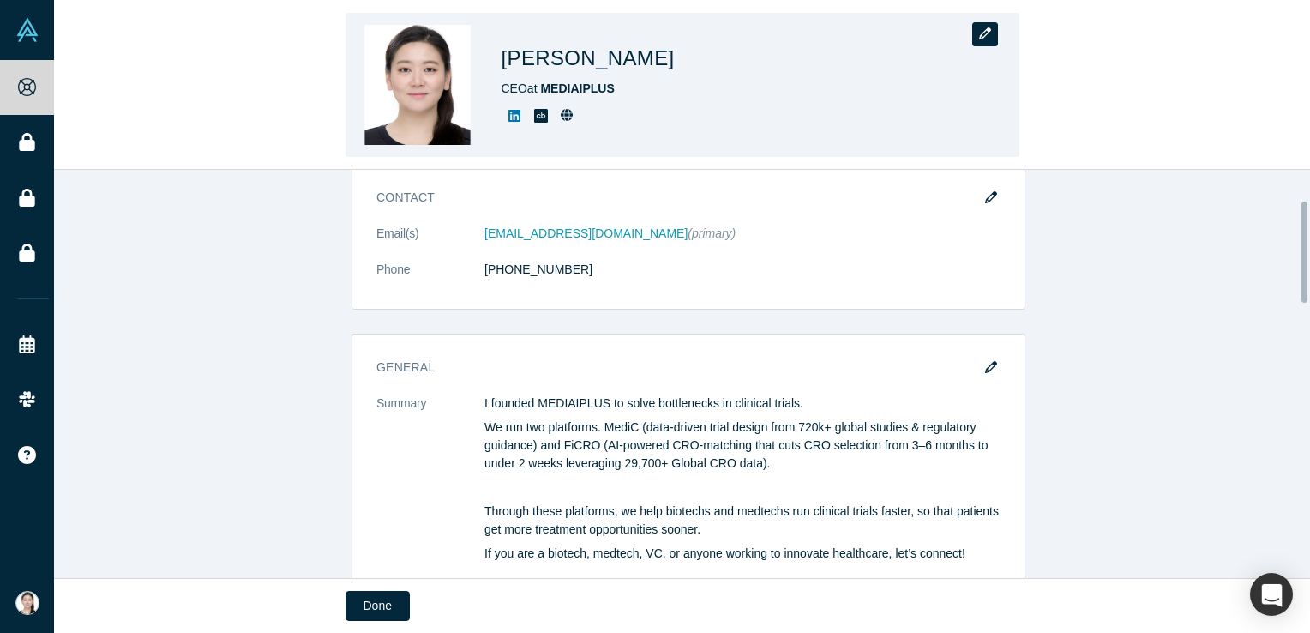
click at [984, 31] on icon "button" at bounding box center [985, 33] width 12 height 12
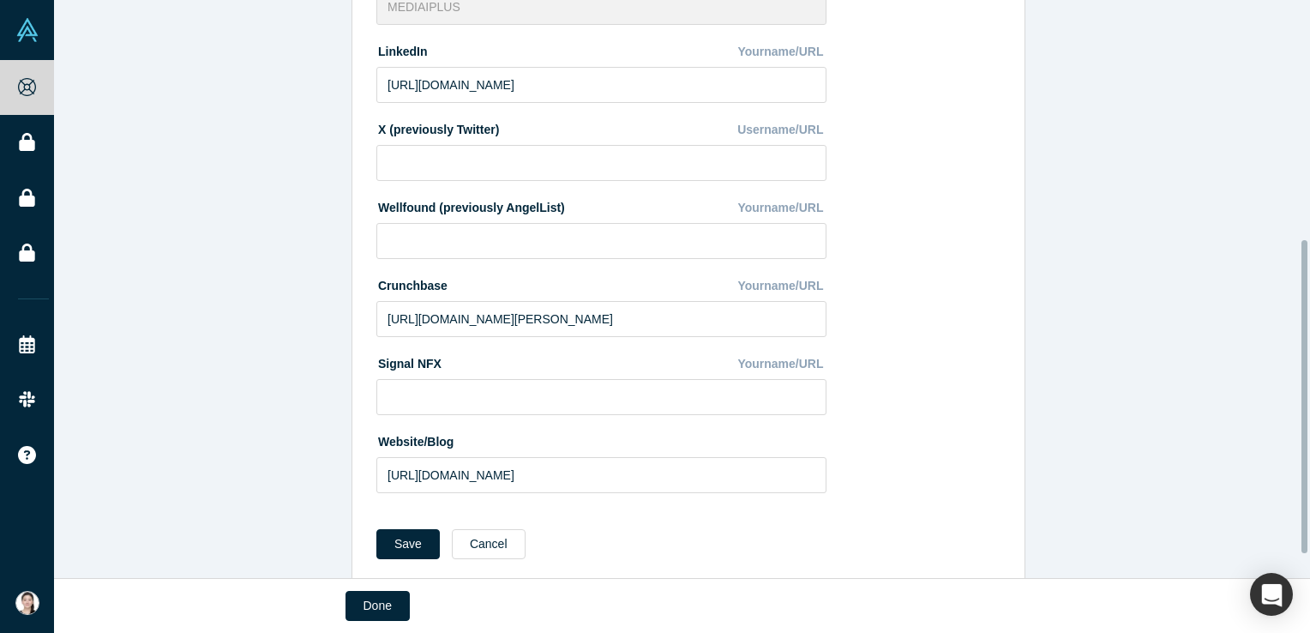
scroll to position [487, 0]
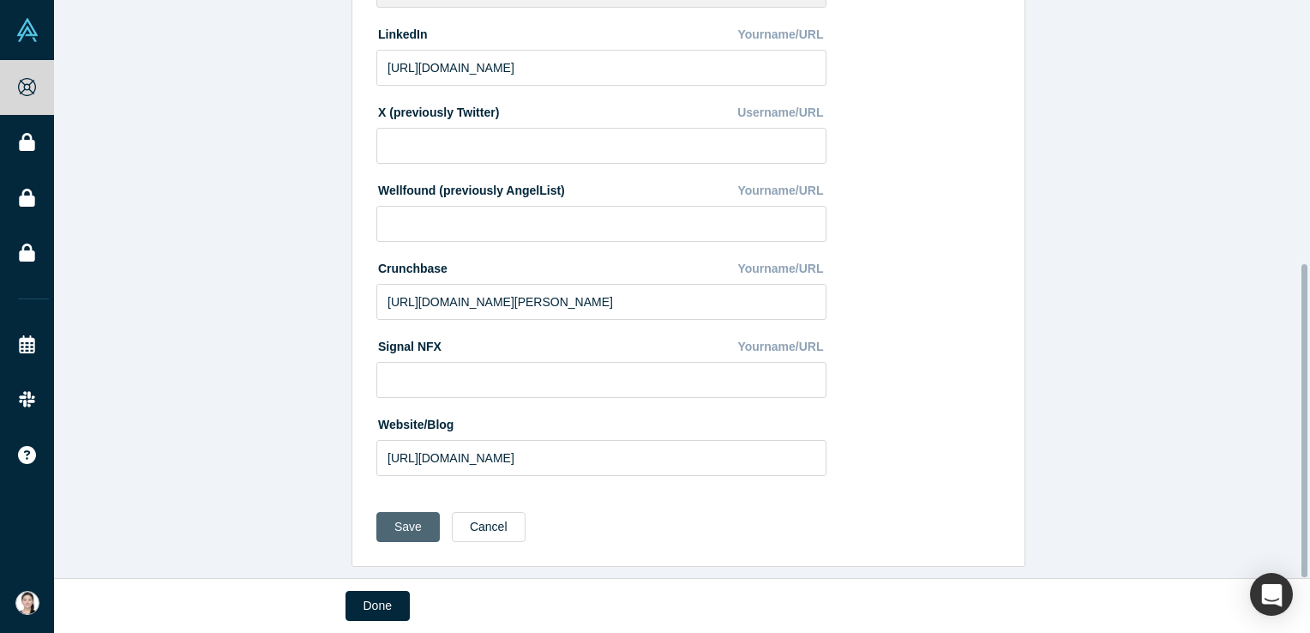
click at [406, 520] on button "Save" at bounding box center [407, 527] width 63 height 30
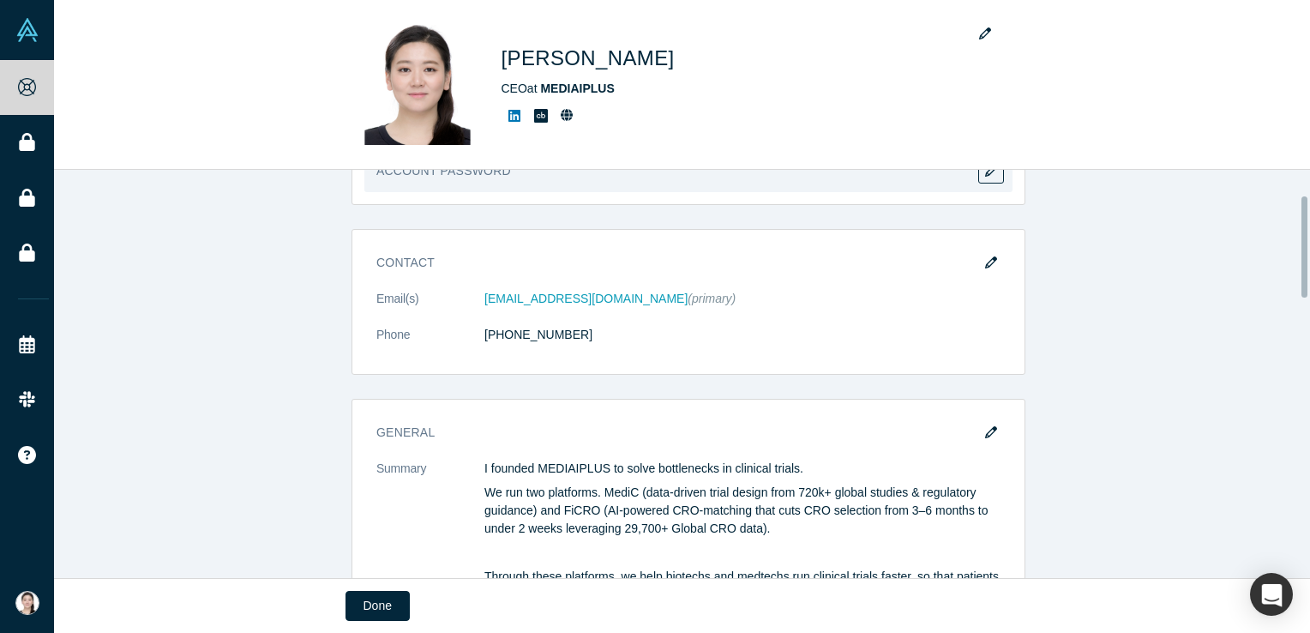
scroll to position [0, 0]
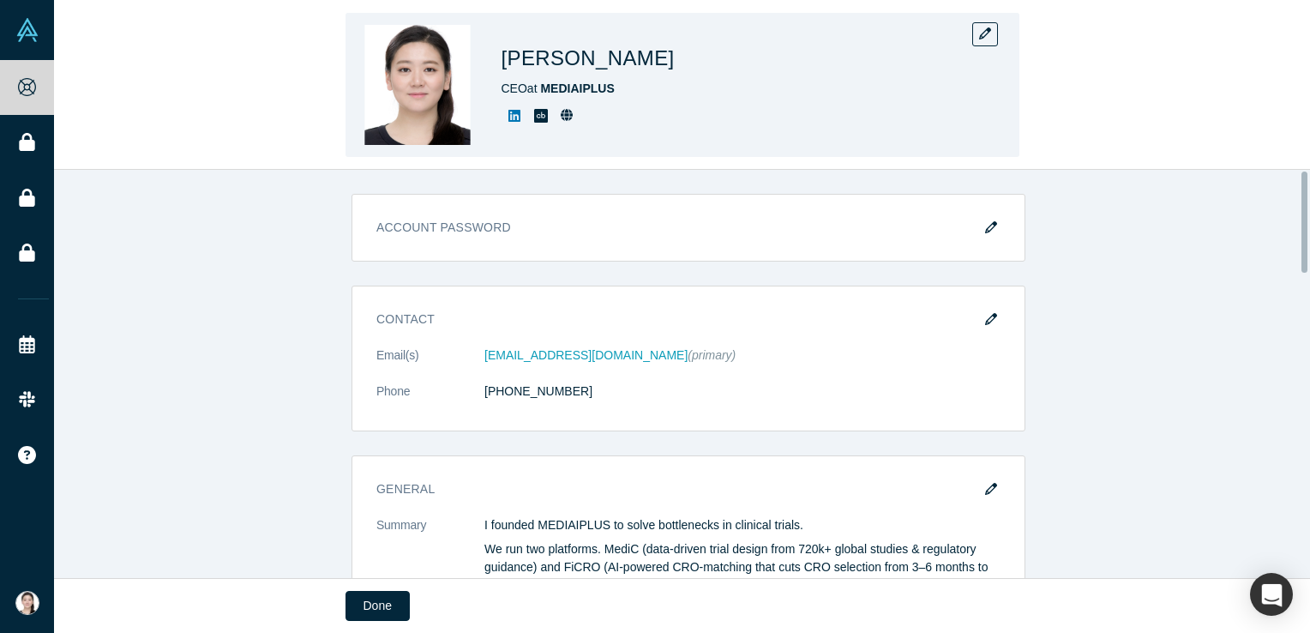
click at [999, 38] on div "[PERSON_NAME] CEO at MEDIAIPLUS" at bounding box center [683, 85] width 674 height 144
click at [993, 40] on button "button" at bounding box center [985, 34] width 26 height 24
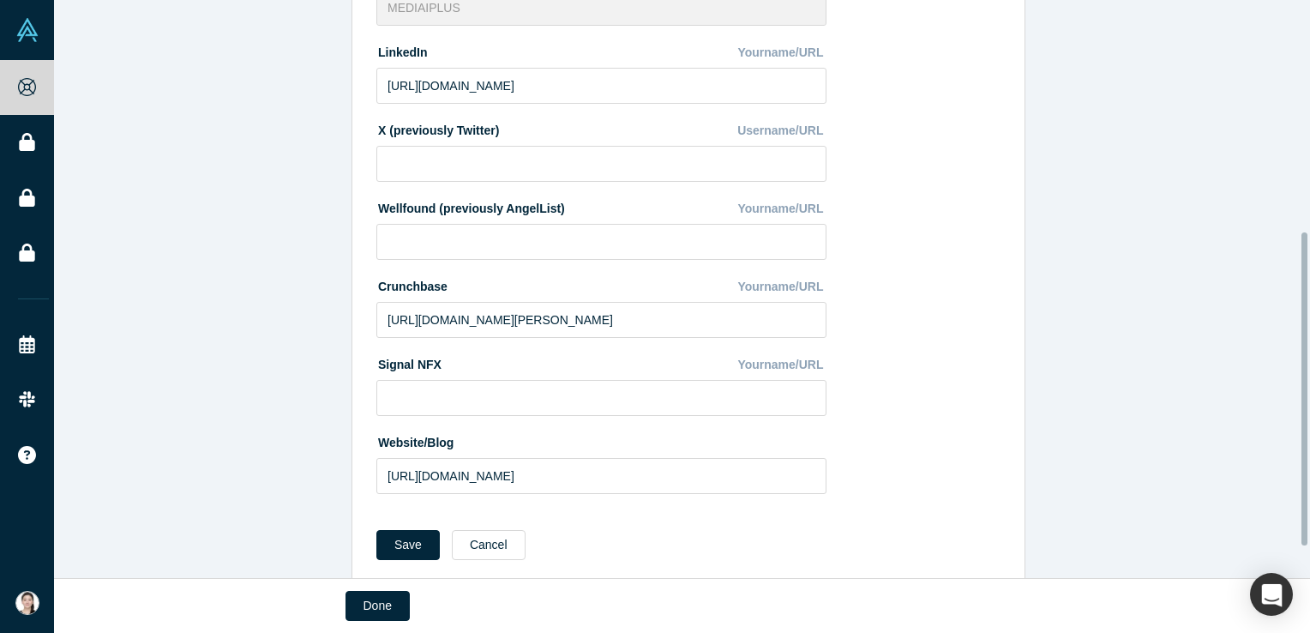
scroll to position [487, 0]
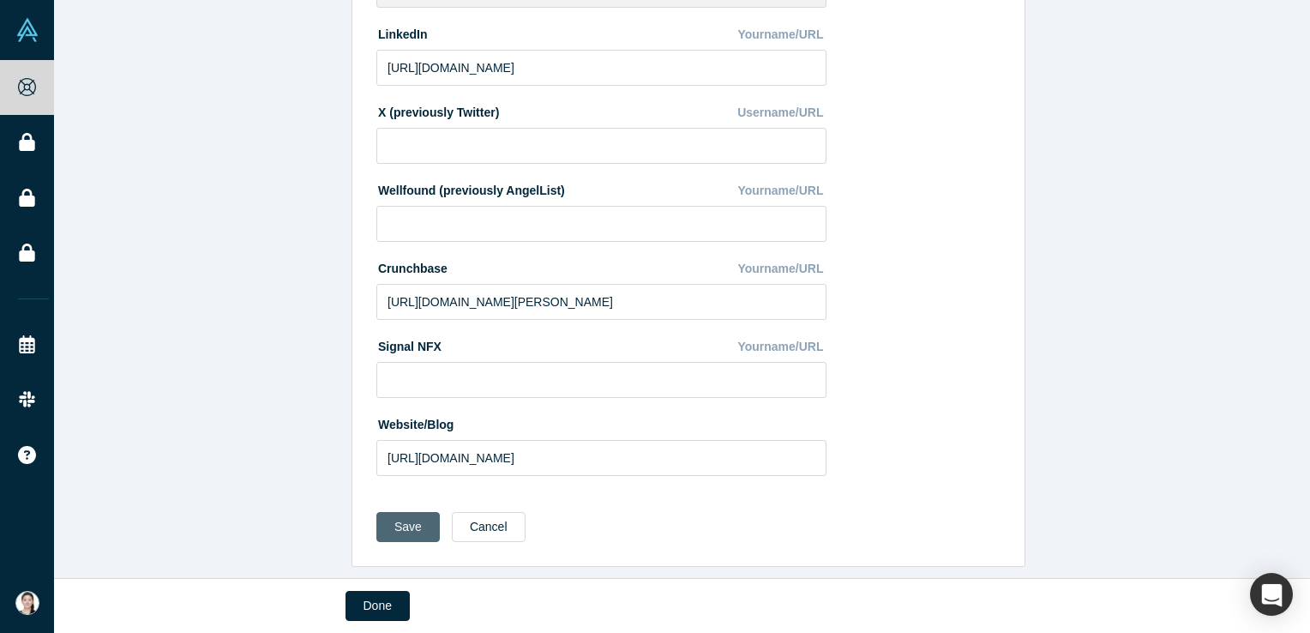
click at [388, 514] on button "Save" at bounding box center [407, 527] width 63 height 30
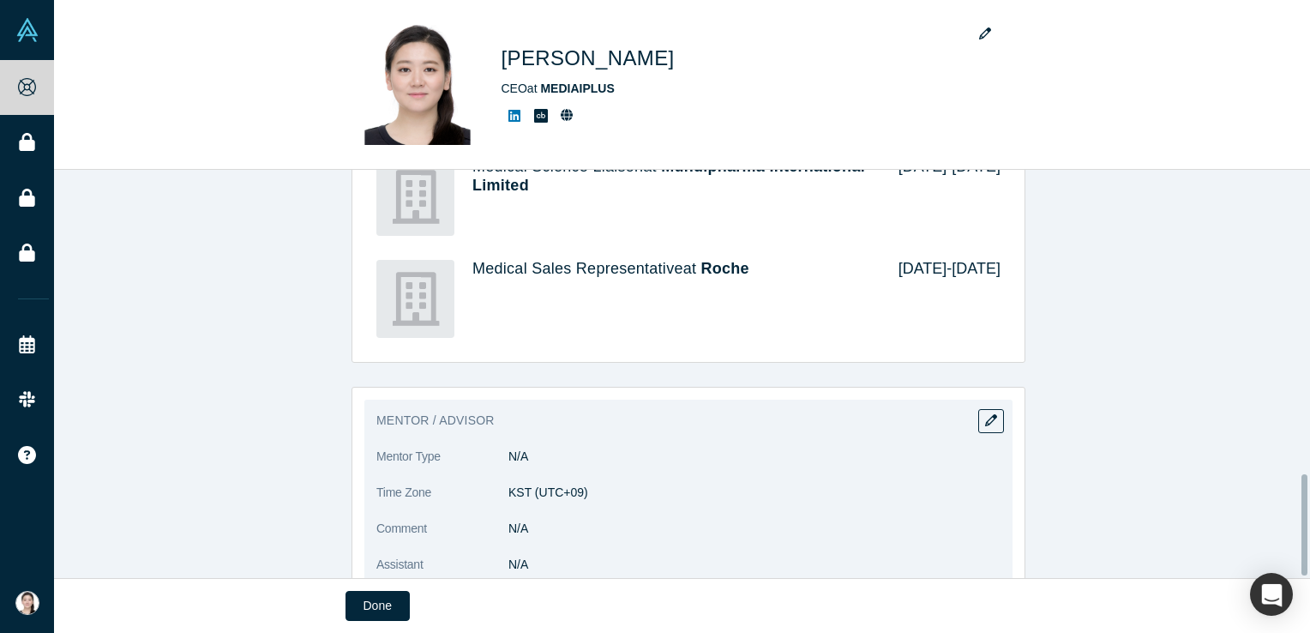
scroll to position [1237, 0]
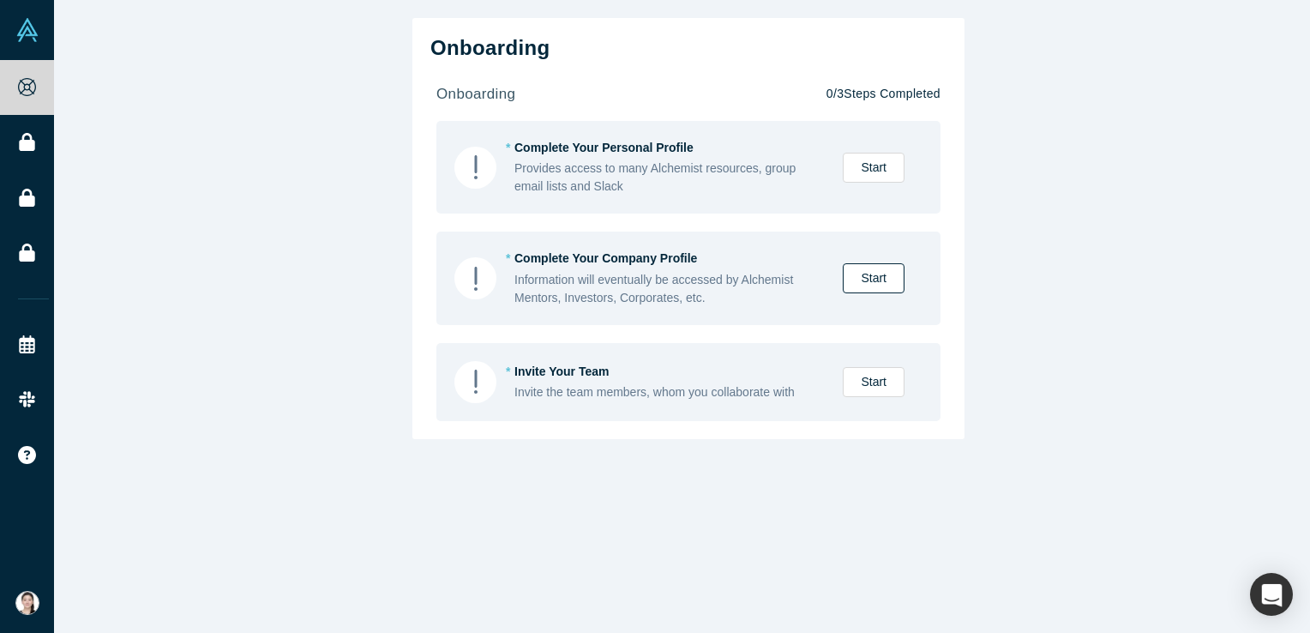
click at [877, 286] on link "Start" at bounding box center [874, 278] width 62 height 30
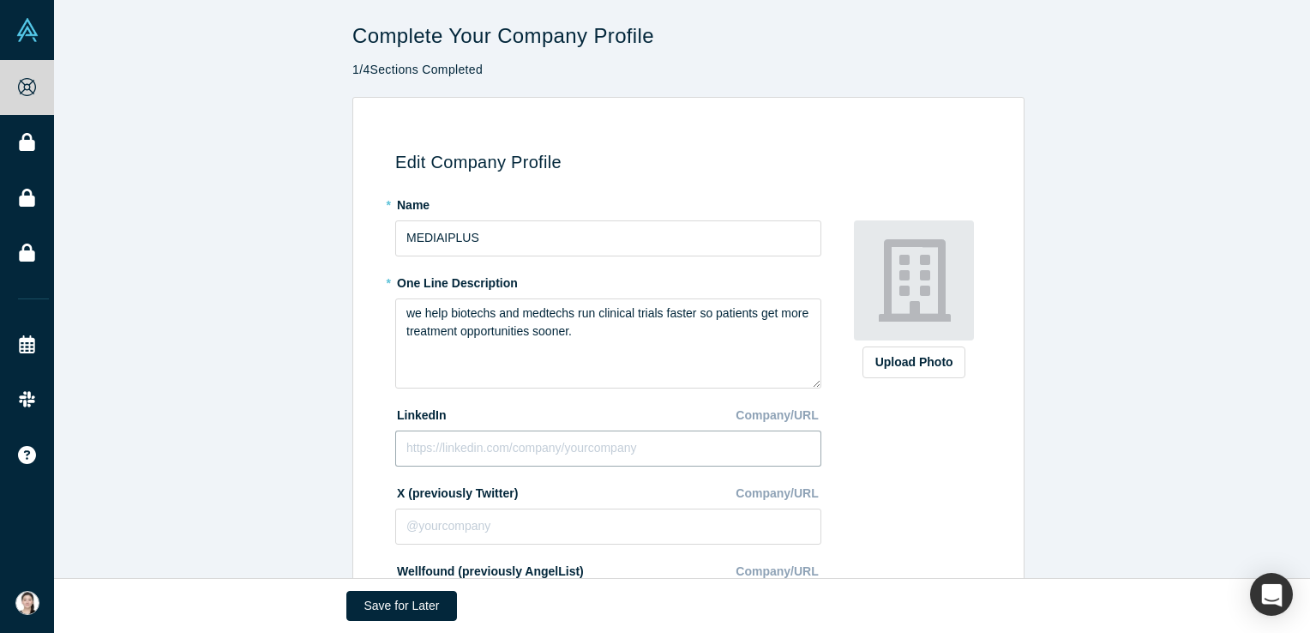
click at [472, 451] on input at bounding box center [608, 448] width 426 height 36
paste input "[URL][DOMAIN_NAME]"
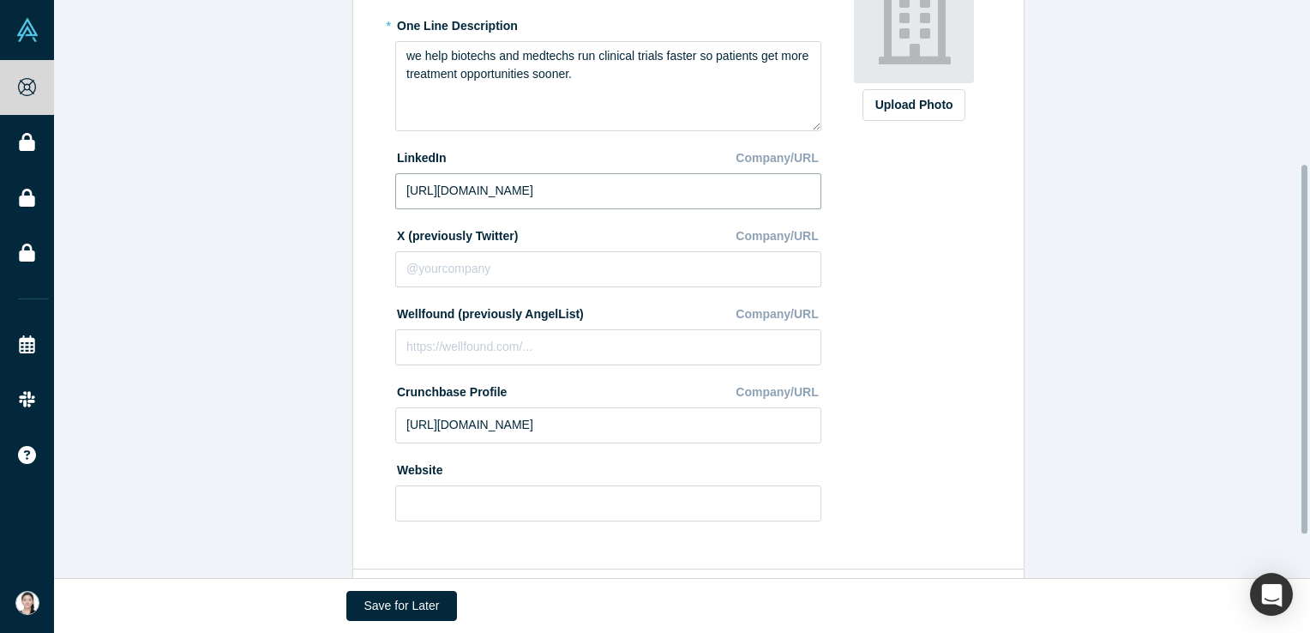
scroll to position [325, 0]
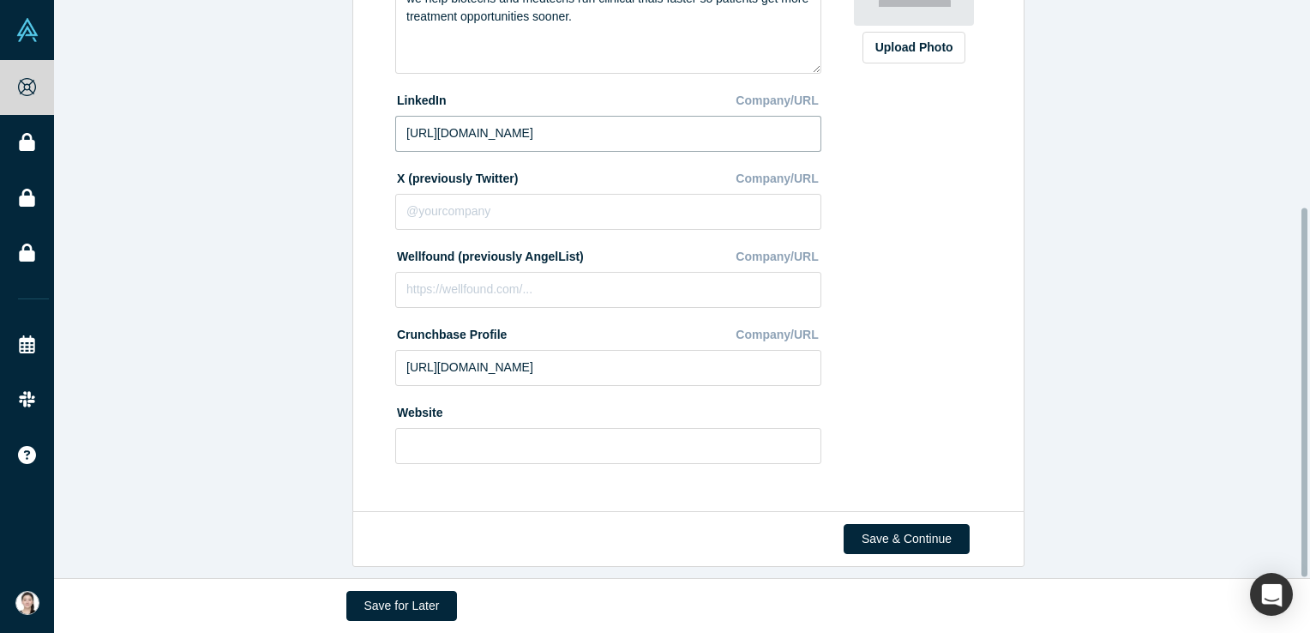
type input "[URL][DOMAIN_NAME]"
drag, startPoint x: 595, startPoint y: 418, endPoint x: 587, endPoint y: 427, distance: 12.1
click at [595, 428] on input at bounding box center [608, 446] width 426 height 36
paste input "[URL][DOMAIN_NAME]"
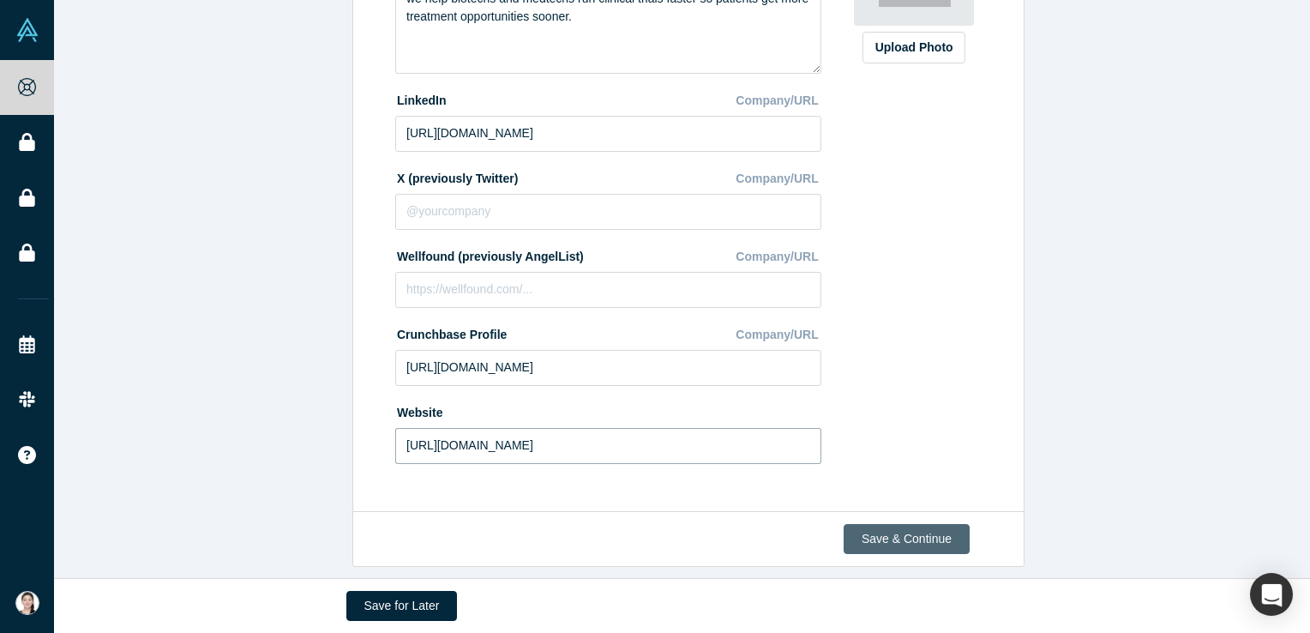
type input "[URL][DOMAIN_NAME]"
click at [881, 524] on button "Save & Continue" at bounding box center [907, 539] width 126 height 30
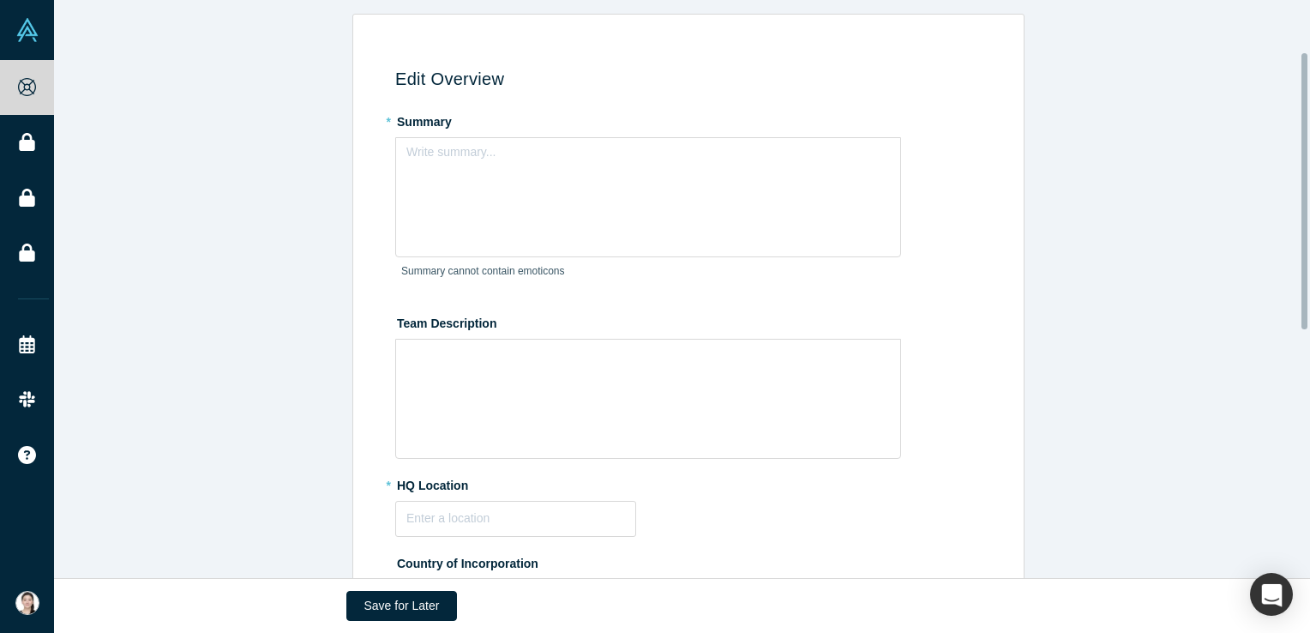
scroll to position [172, 0]
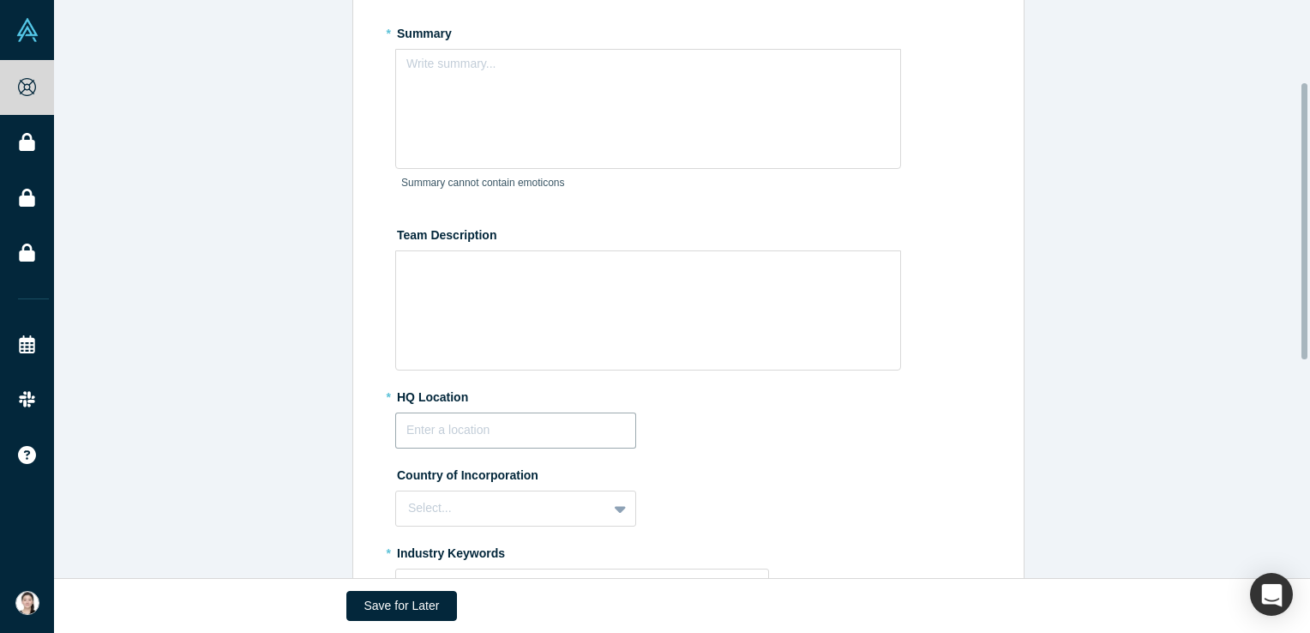
click at [502, 420] on input "text" at bounding box center [515, 430] width 241 height 36
paste input "Seongnam, [GEOGRAPHIC_DATA], [GEOGRAPHIC_DATA]"
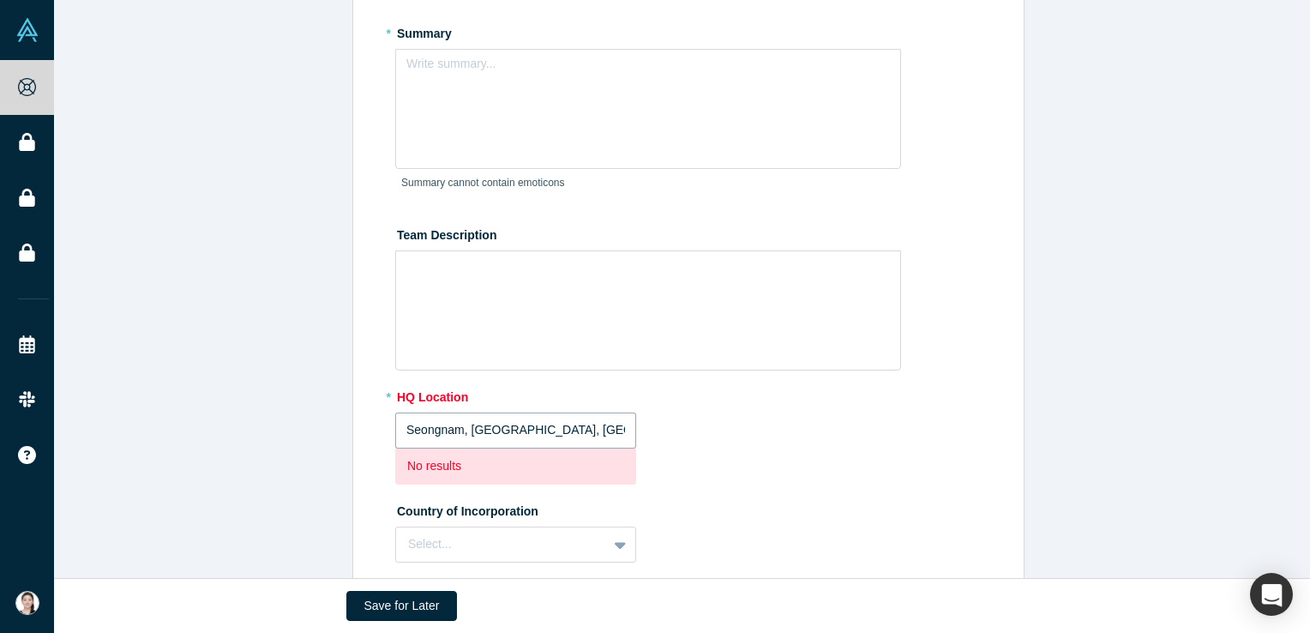
type input "Seongnam, [GEOGRAPHIC_DATA], [GEOGRAPHIC_DATA]"
click at [497, 497] on label "Country of Incorporation" at bounding box center [691, 509] width 593 height 24
click at [495, 463] on p "No results" at bounding box center [515, 466] width 217 height 18
click at [499, 424] on input "text" at bounding box center [515, 430] width 241 height 36
paste input "Seongnam, [GEOGRAPHIC_DATA], [GEOGRAPHIC_DATA]"
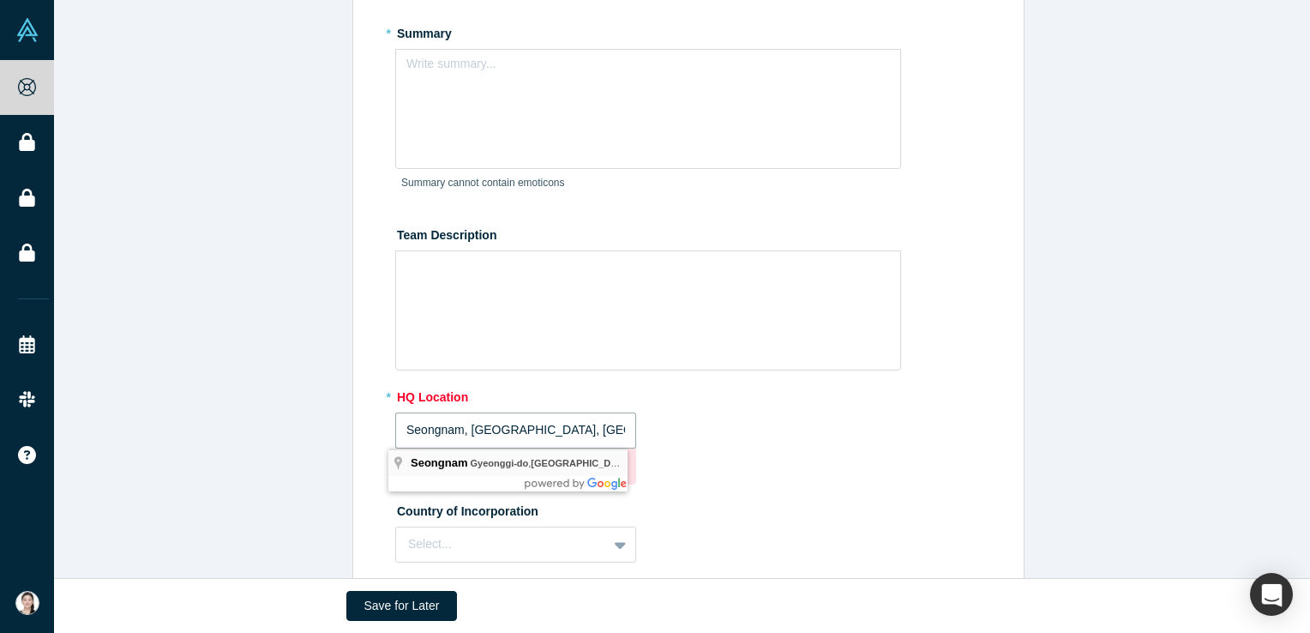
type input "Seongnam, [GEOGRAPHIC_DATA], [GEOGRAPHIC_DATA]"
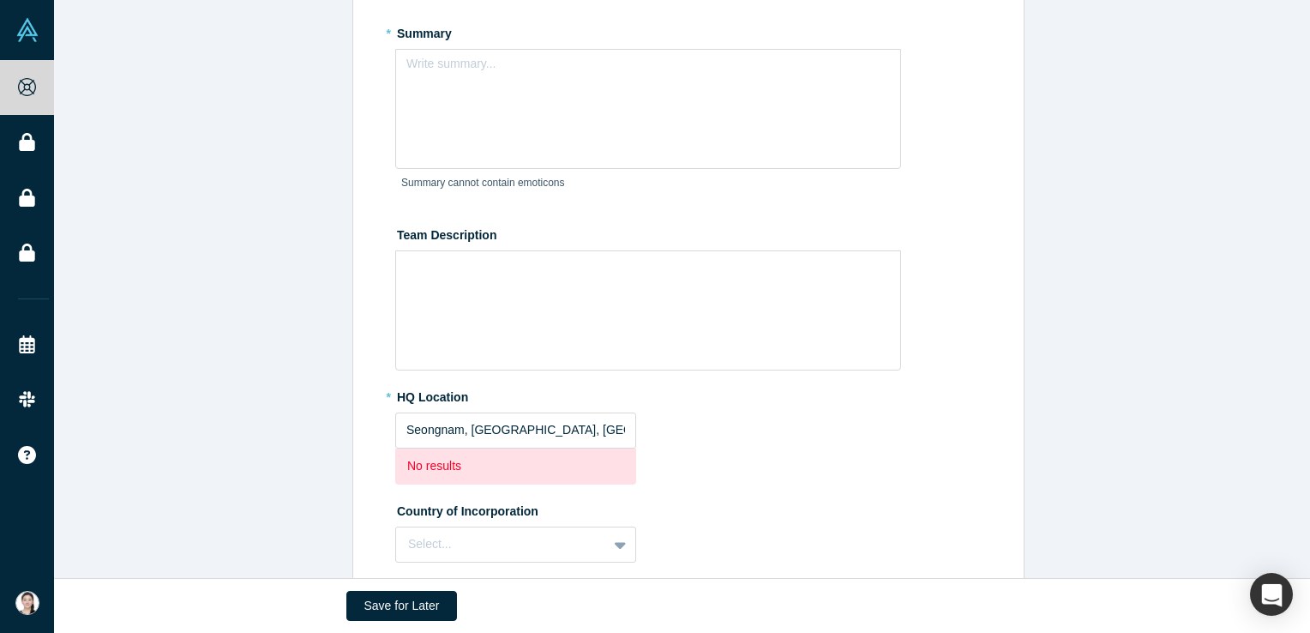
click at [696, 424] on div "* HQ Location [GEOGRAPHIC_DATA], [GEOGRAPHIC_DATA], [GEOGRAPHIC_DATA] No results" at bounding box center [691, 433] width 593 height 102
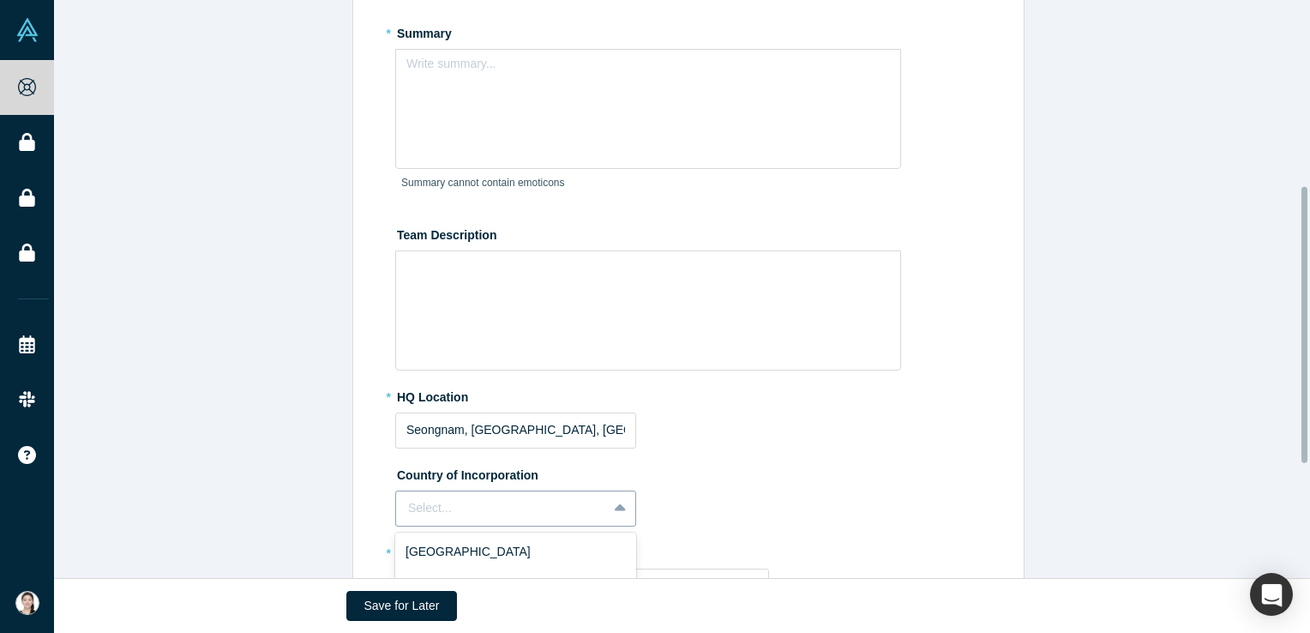
click at [483, 516] on div "249 results available. Use Up and Down to choose options, press Enter to select…" at bounding box center [515, 509] width 241 height 36
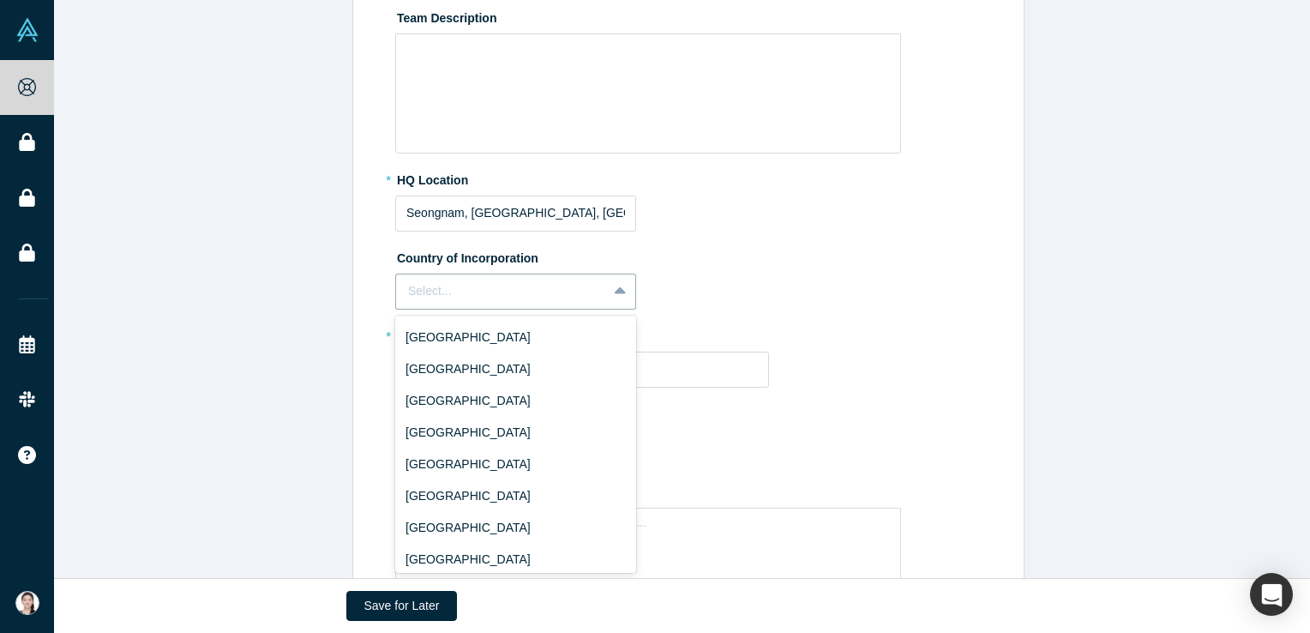
scroll to position [600, 0]
click at [489, 283] on div at bounding box center [501, 290] width 187 height 21
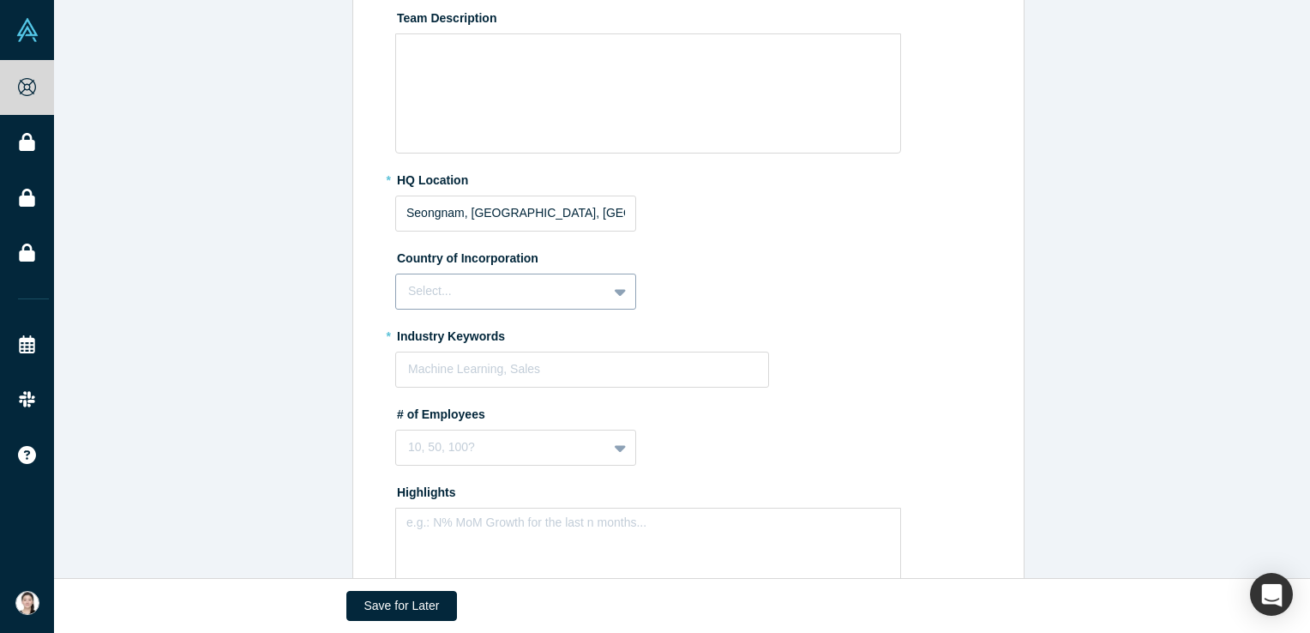
type input "d"
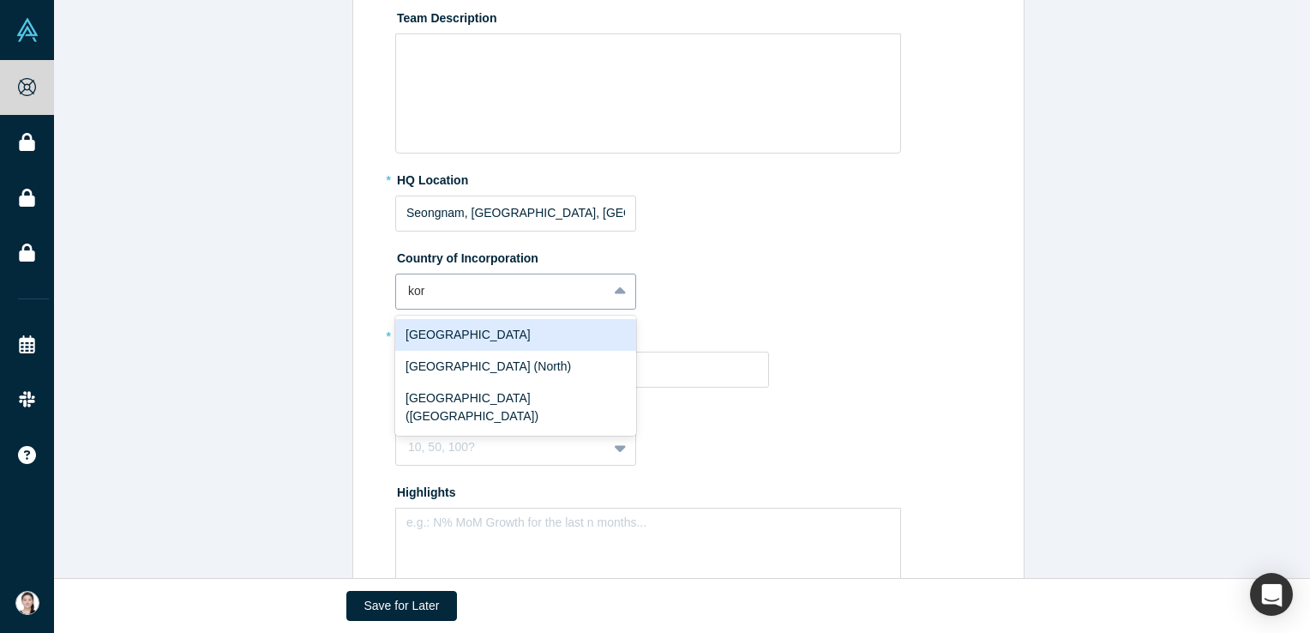
type input "[GEOGRAPHIC_DATA]"
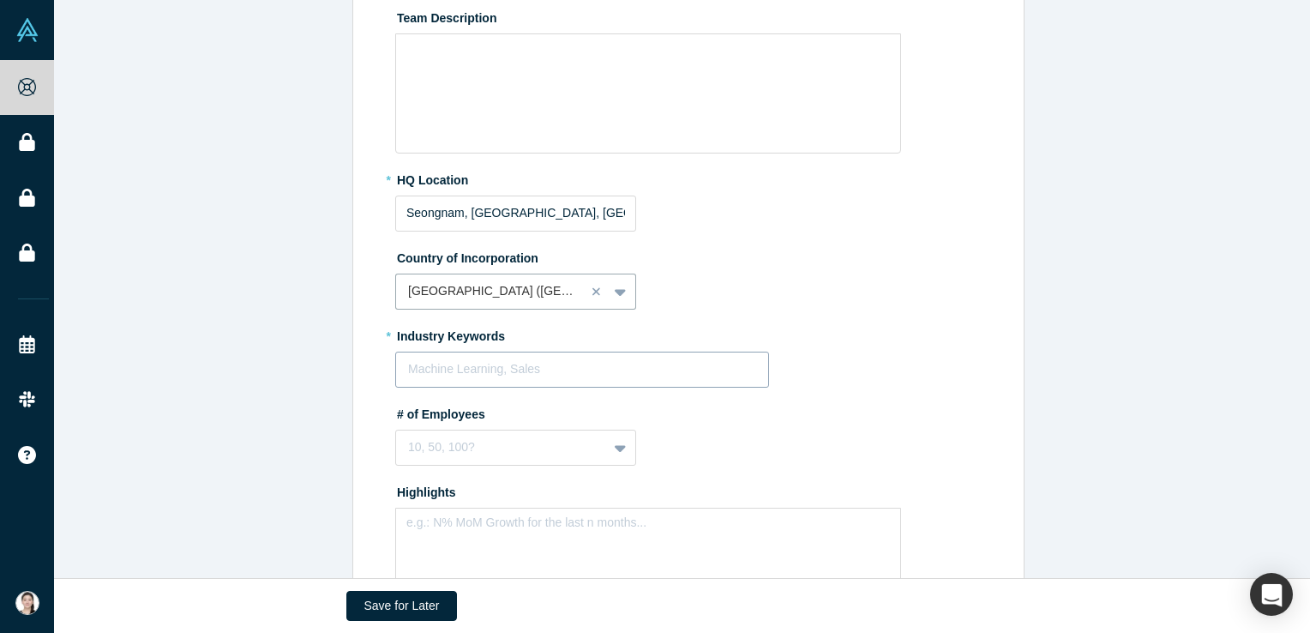
click at [473, 369] on div at bounding box center [582, 368] width 348 height 21
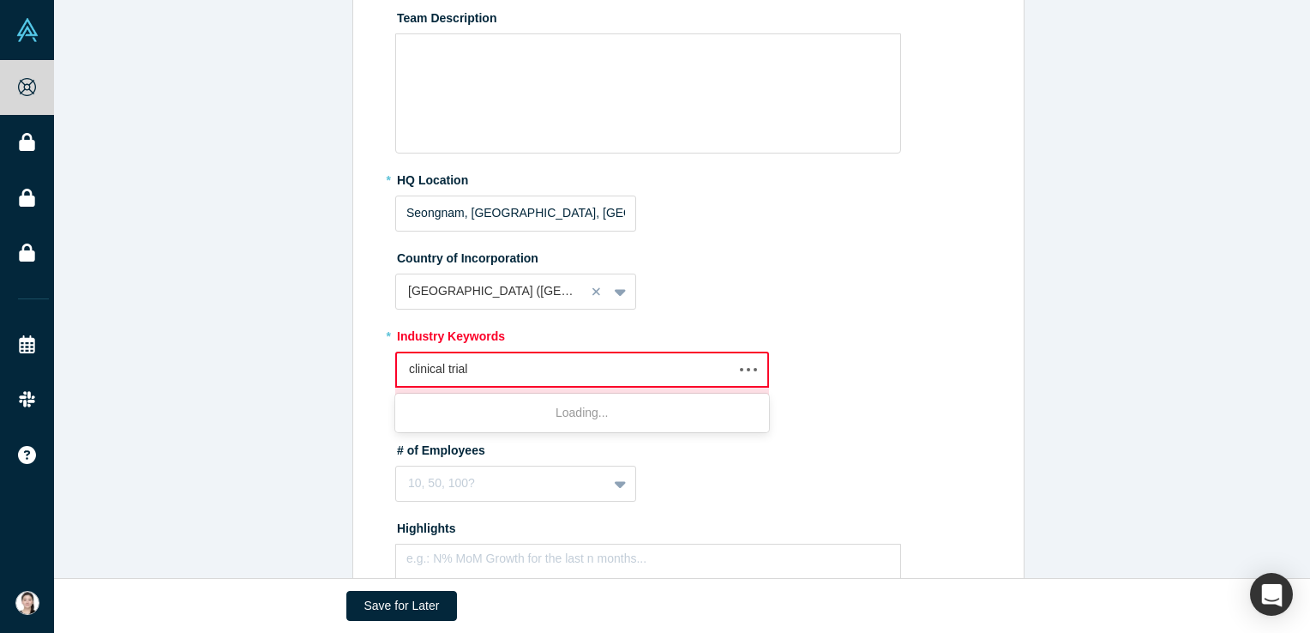
type input "clinical trials"
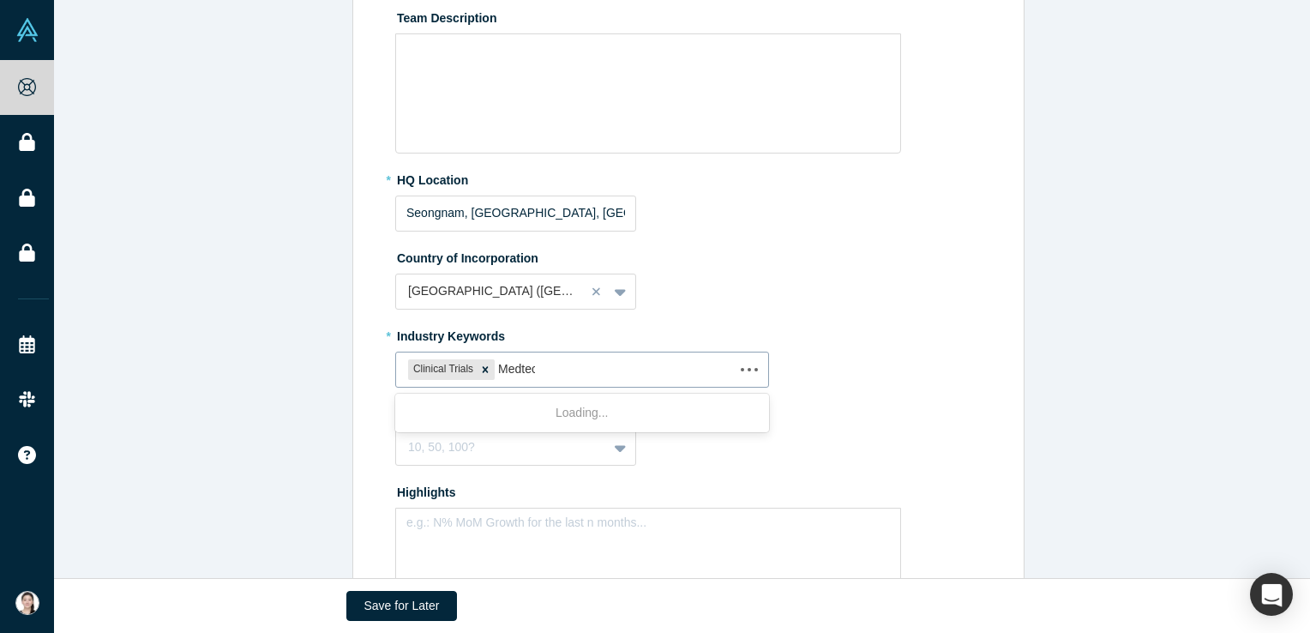
type input "Medtech"
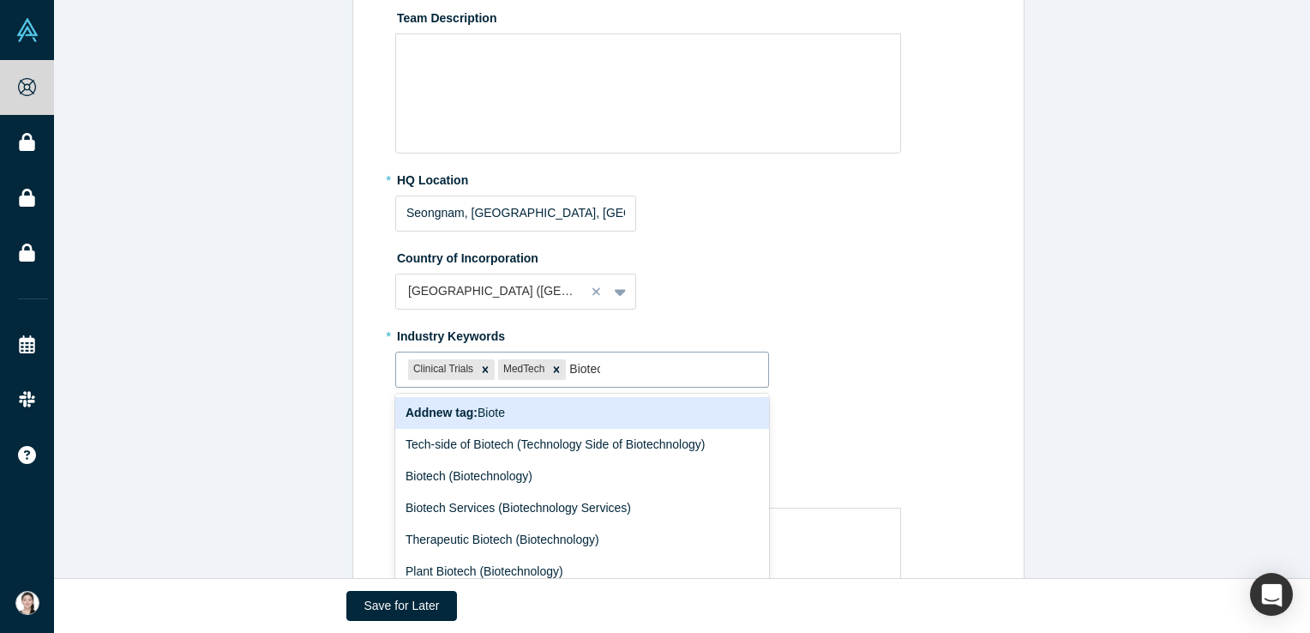
type input "Biotech"
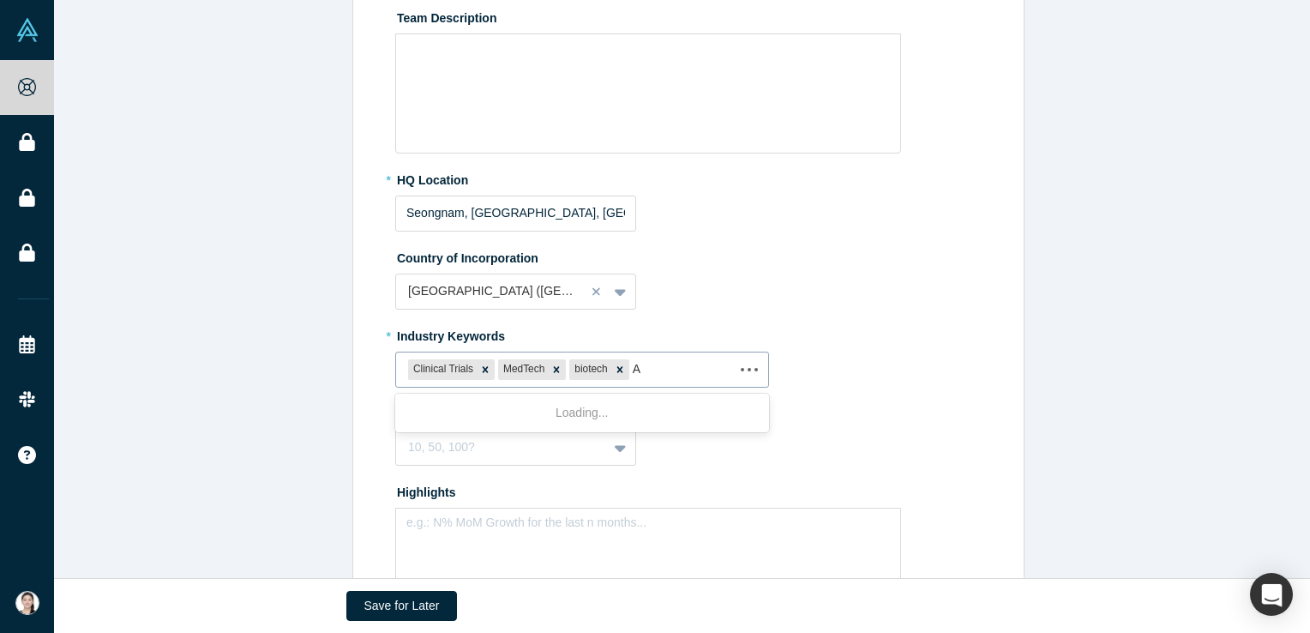
type input "AI"
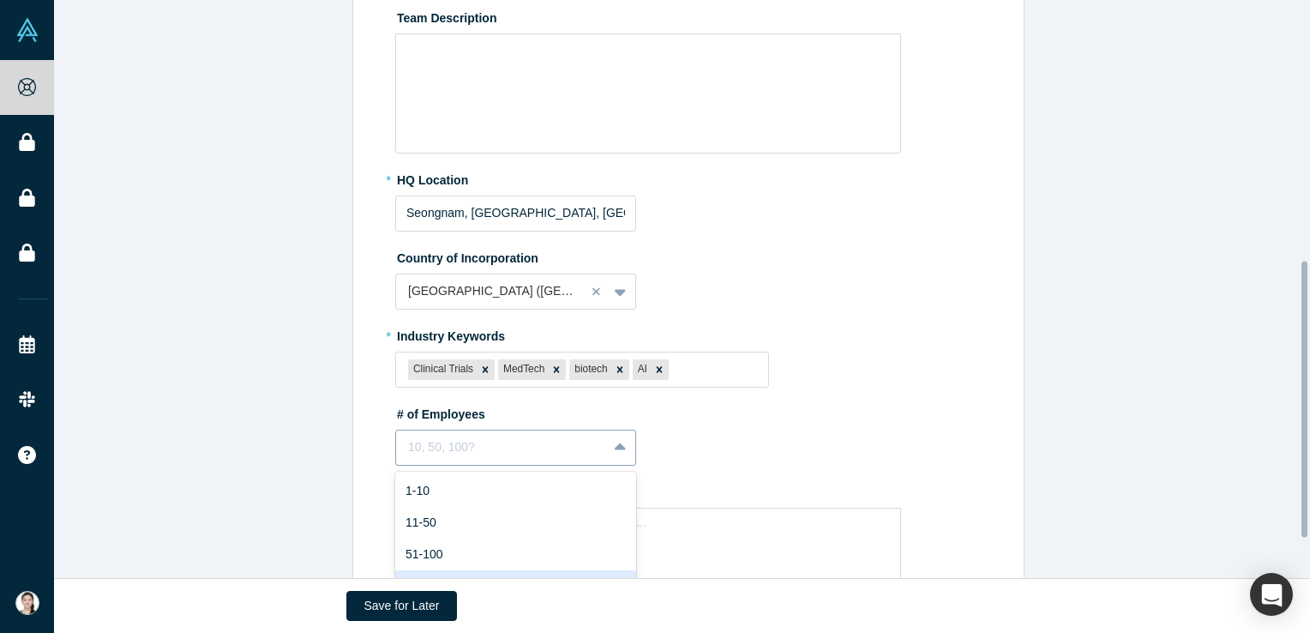
click at [499, 435] on div "9 results available. Use Up and Down to choose options, press Enter to select t…" at bounding box center [515, 448] width 241 height 36
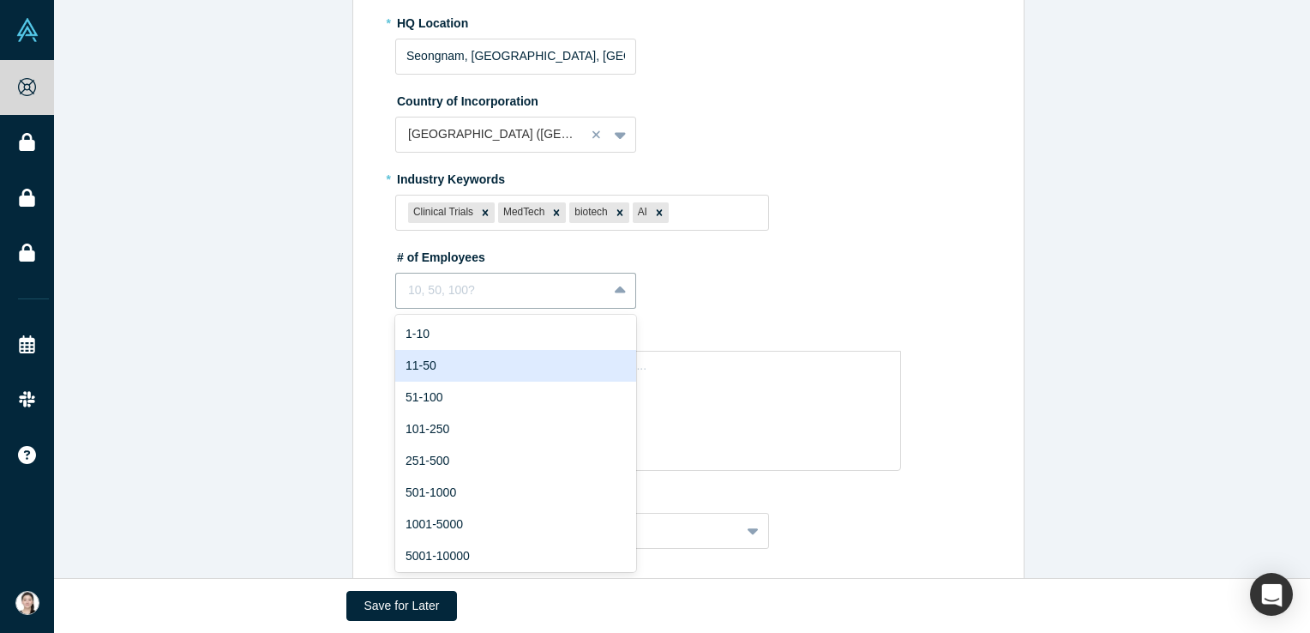
click at [497, 356] on div "11-50" at bounding box center [515, 366] width 241 height 32
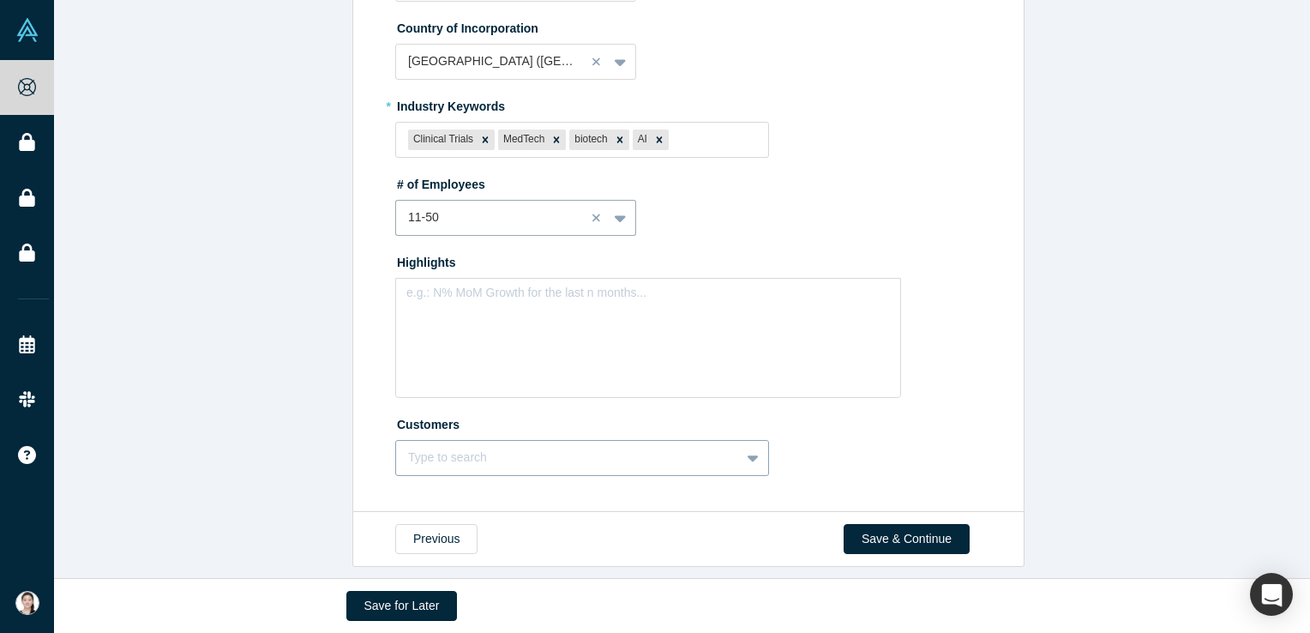
scroll to position [778, 0]
click at [546, 445] on div "Type to search" at bounding box center [582, 458] width 374 height 36
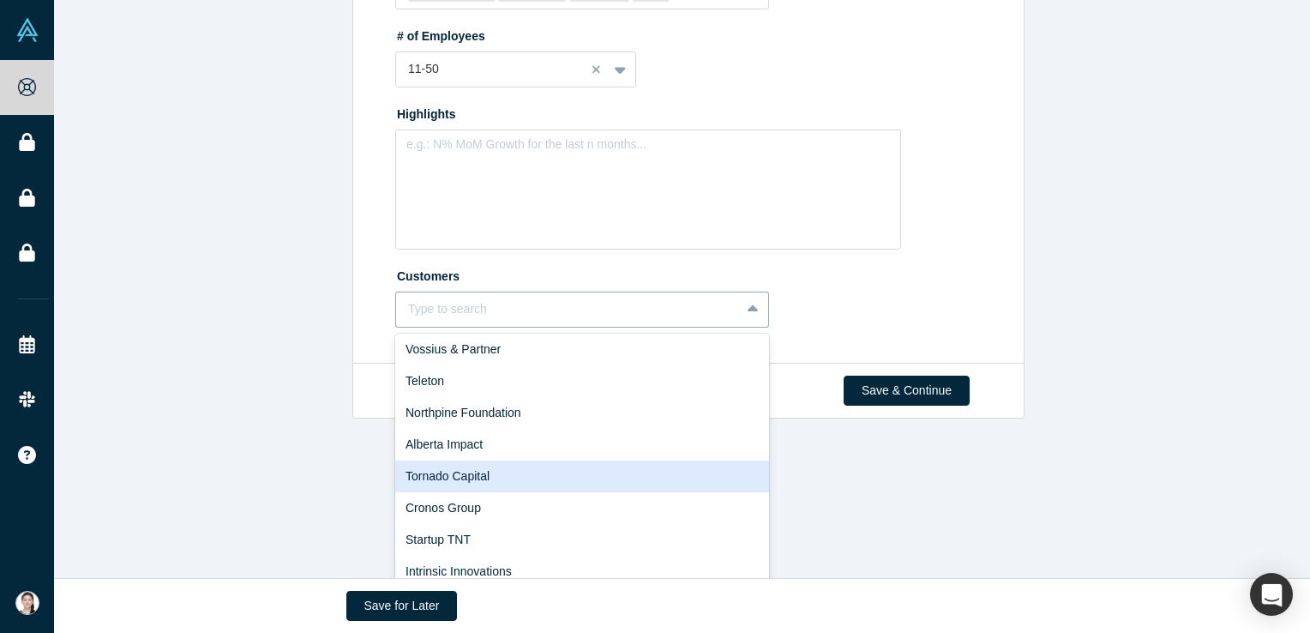
scroll to position [629, 0]
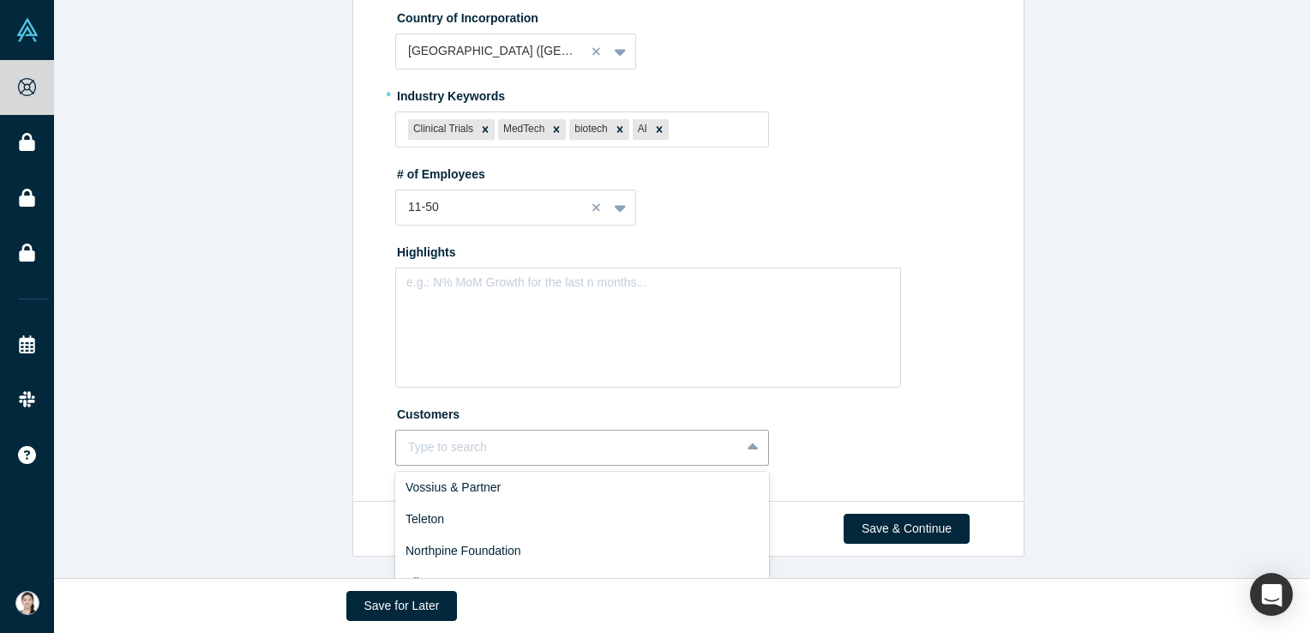
click at [298, 456] on div "Complete Your Company Profile 2 / 4 Sections Completed Edit Overview * Summary …" at bounding box center [688, 295] width 1269 height 591
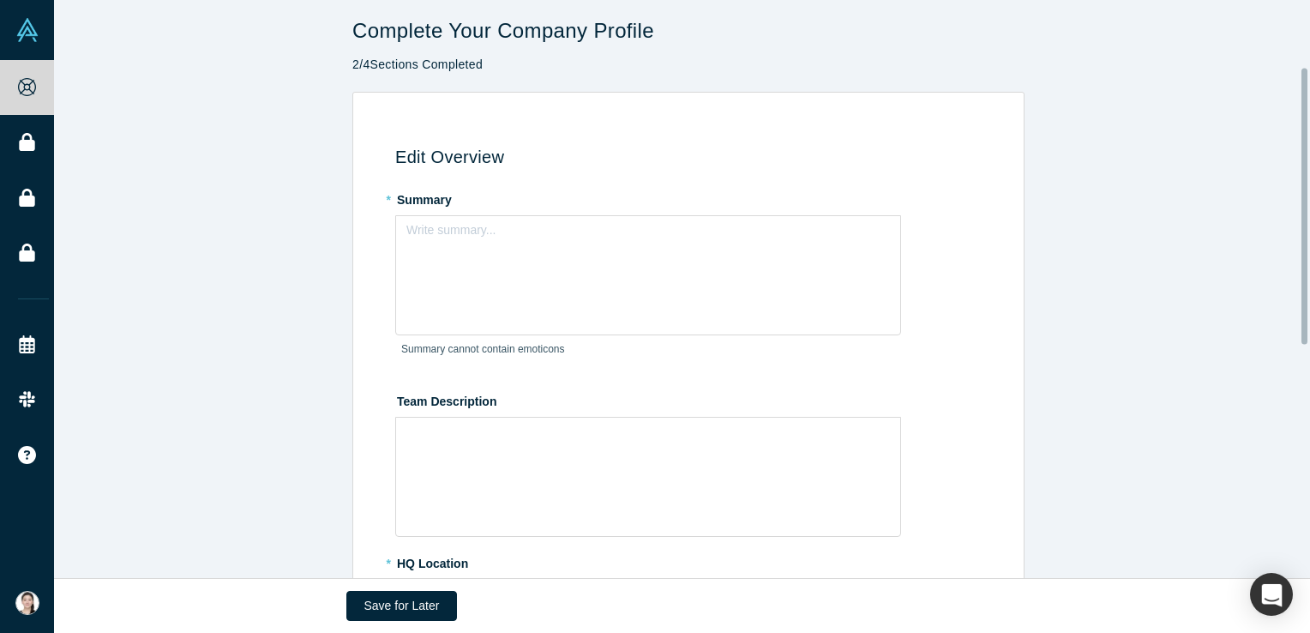
scroll to position [0, 0]
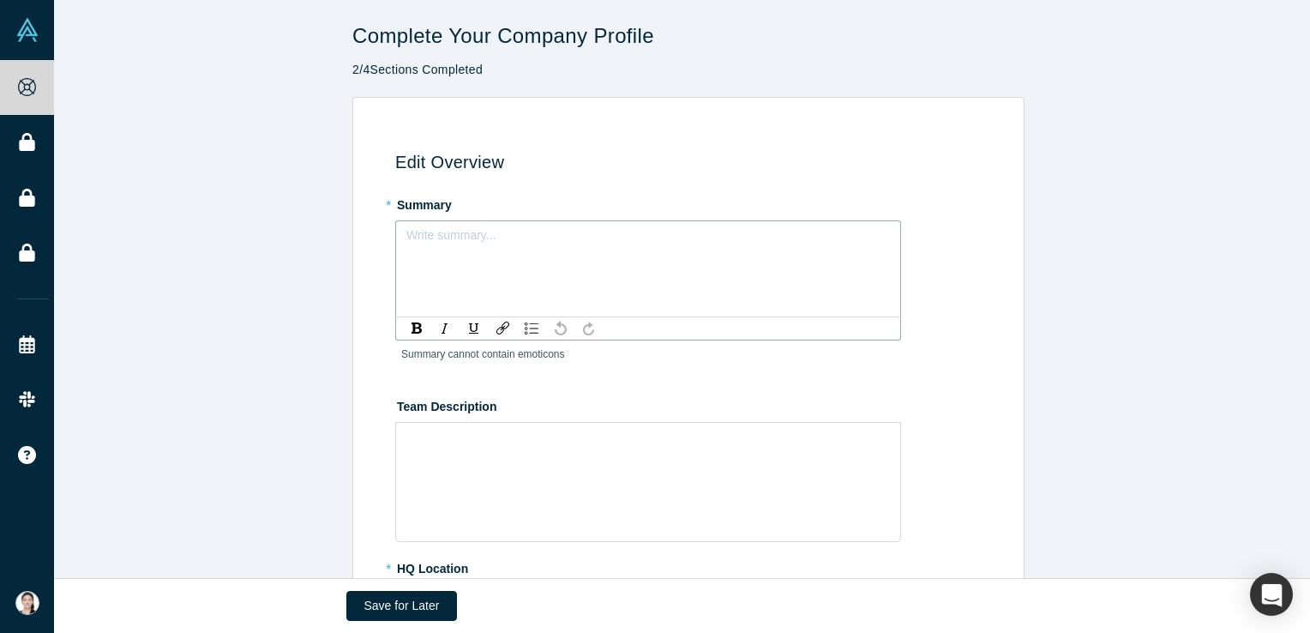
click at [491, 236] on div "rdw-editor" at bounding box center [649, 241] width 462 height 18
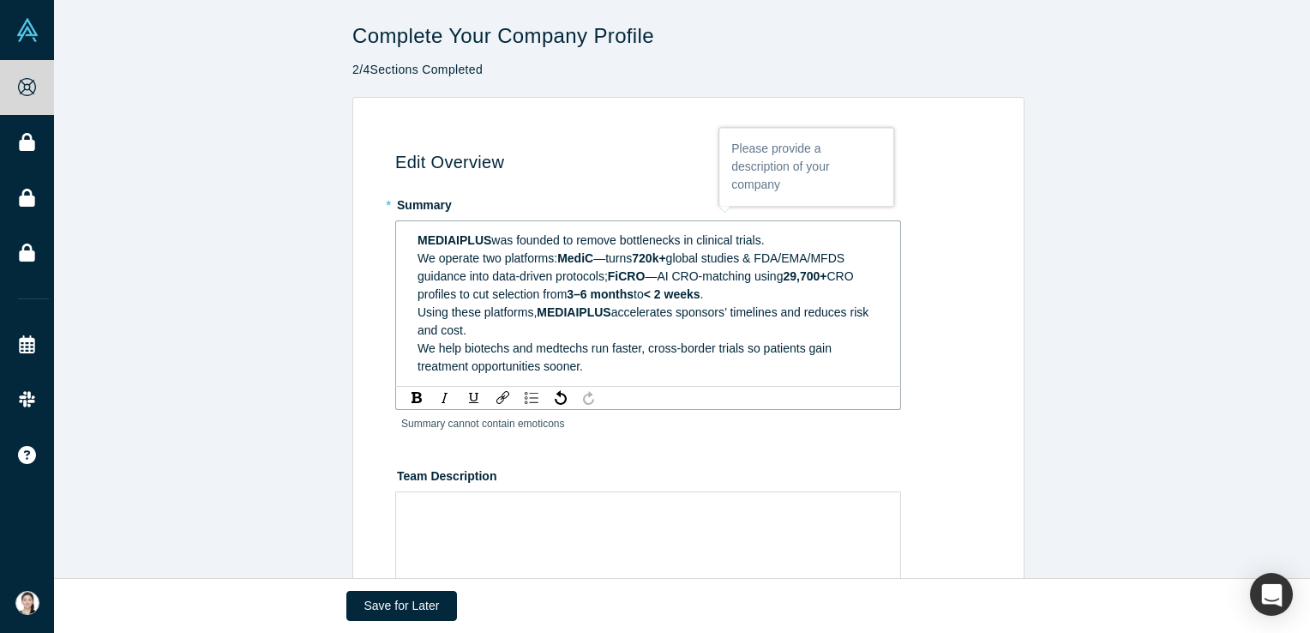
click at [565, 251] on span "MediC" at bounding box center [575, 258] width 36 height 14
click at [615, 260] on span "—turns" at bounding box center [612, 258] width 39 height 14
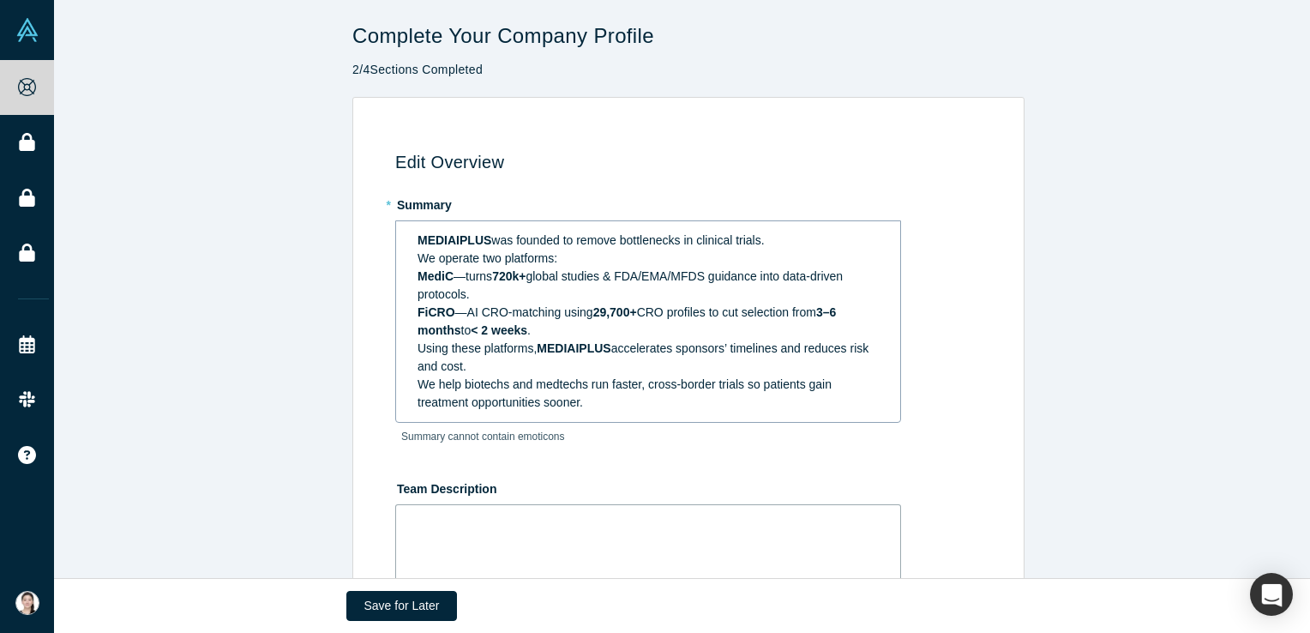
click at [764, 239] on div "MEDIAIPLUS was founded to remove bottlenecks in clinical trials." at bounding box center [649, 241] width 462 height 18
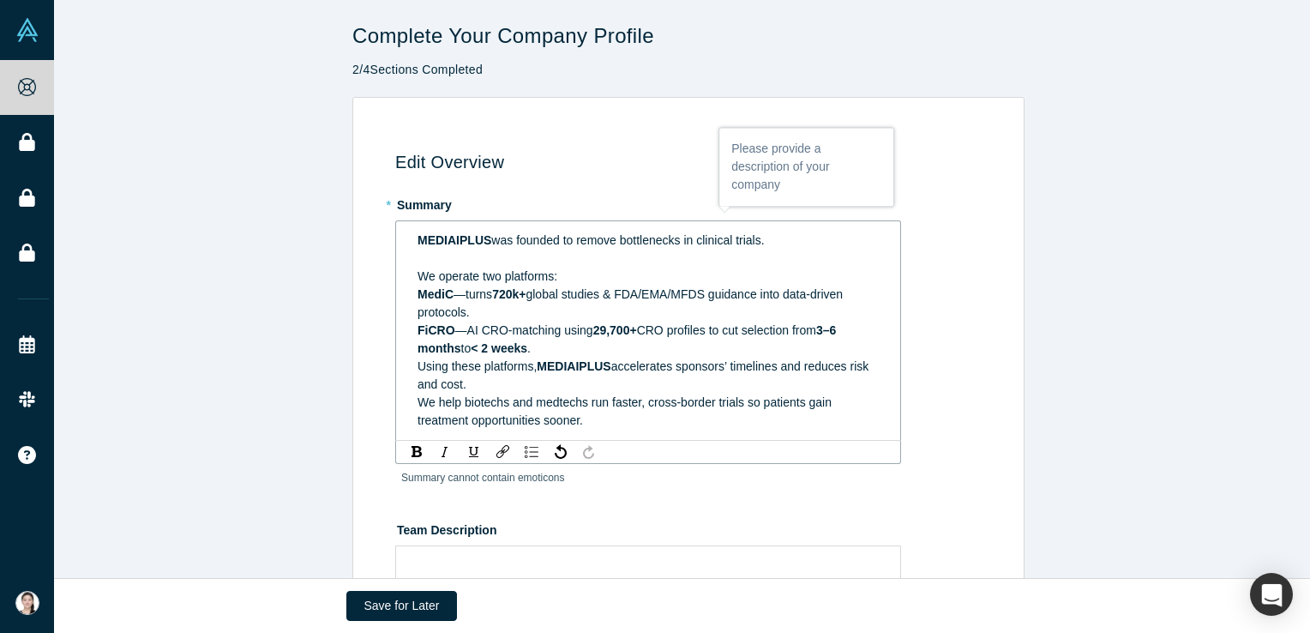
click at [587, 271] on div "We operate two platforms:" at bounding box center [649, 277] width 462 height 18
click at [570, 341] on div "FiCRO —AI CRO-matching using 29,700+ CRO profiles to cut selection from 3–6 mon…" at bounding box center [649, 340] width 462 height 36
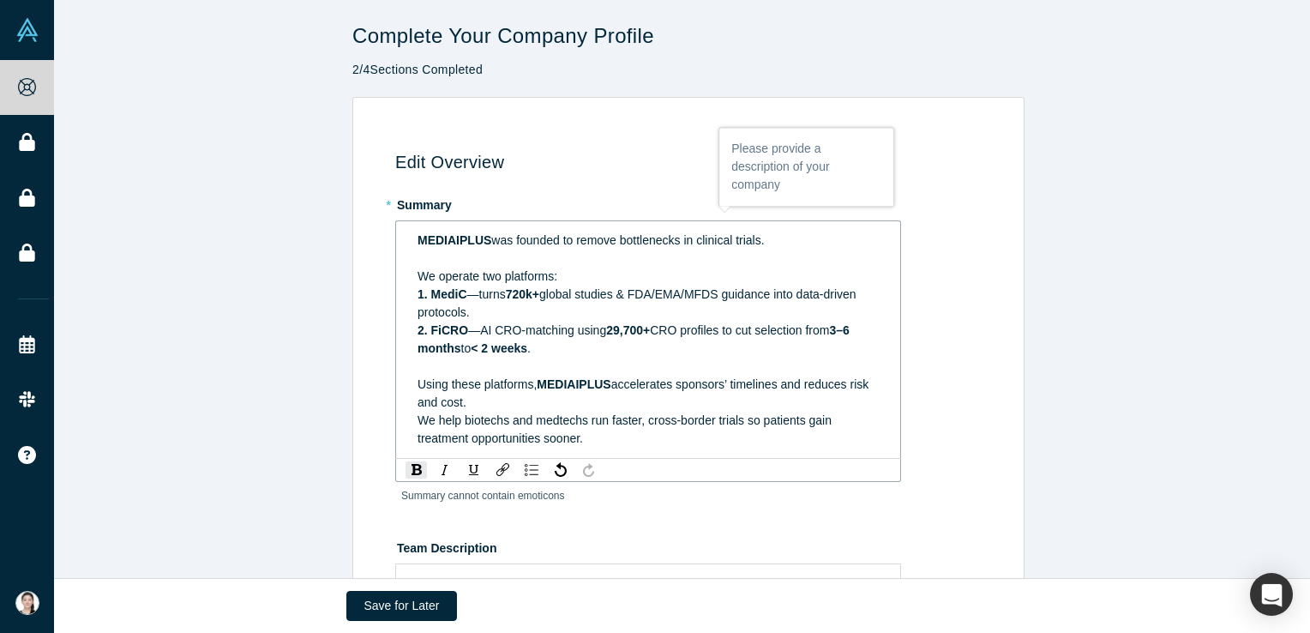
click at [484, 331] on span "—AI CRO-matching using" at bounding box center [537, 330] width 138 height 14
click at [535, 359] on div "rdw-editor" at bounding box center [649, 367] width 462 height 18
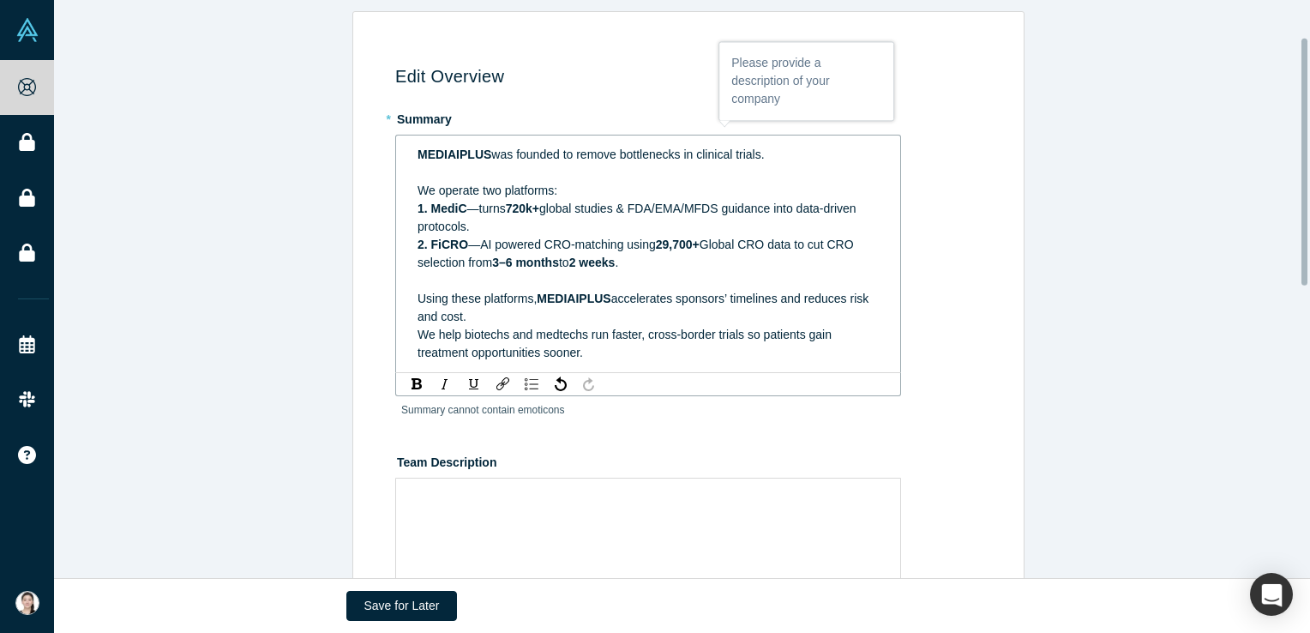
click at [537, 304] on span "MEDIAIPLUS" at bounding box center [574, 299] width 74 height 14
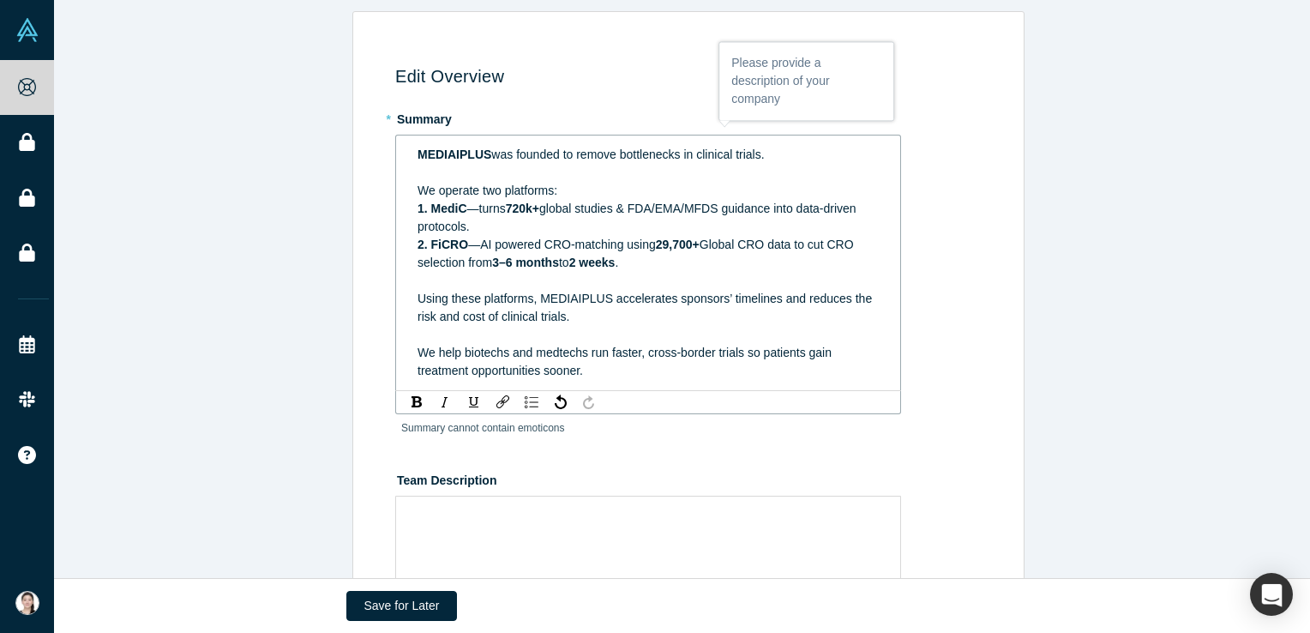
click at [553, 256] on span "3–6 months" at bounding box center [525, 263] width 67 height 14
click at [651, 374] on div "We help biotechs and medtechs run faster, cross-border trials so patients gain …" at bounding box center [649, 362] width 462 height 36
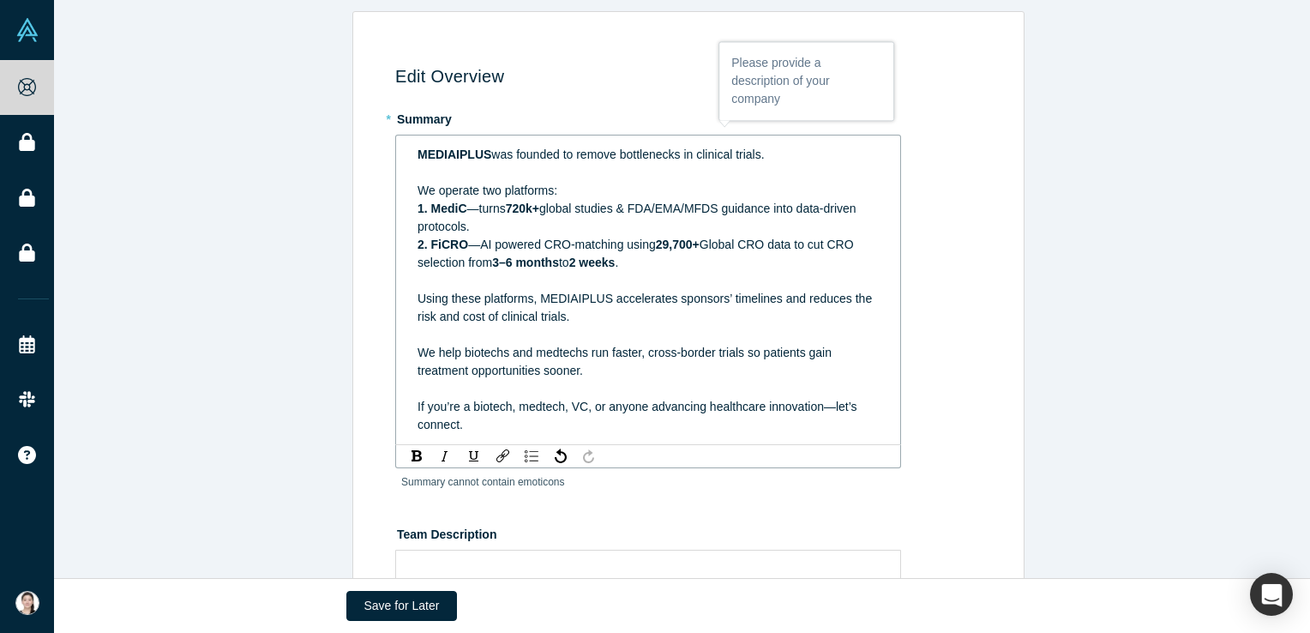
drag, startPoint x: 817, startPoint y: 410, endPoint x: 830, endPoint y: 379, distance: 33.4
click at [817, 405] on span "If you’re a biotech, medtech, VC, or anyone advancing healthcare innovation—let…" at bounding box center [639, 416] width 443 height 32
click at [732, 430] on div "If you’re a biotech, medtech, VC, or anyone advancing healthcare innovation, le…" at bounding box center [649, 416] width 462 height 36
click at [625, 369] on div "We help biotechs and medtechs run faster, cross-border trials so patients gain …" at bounding box center [649, 362] width 462 height 36
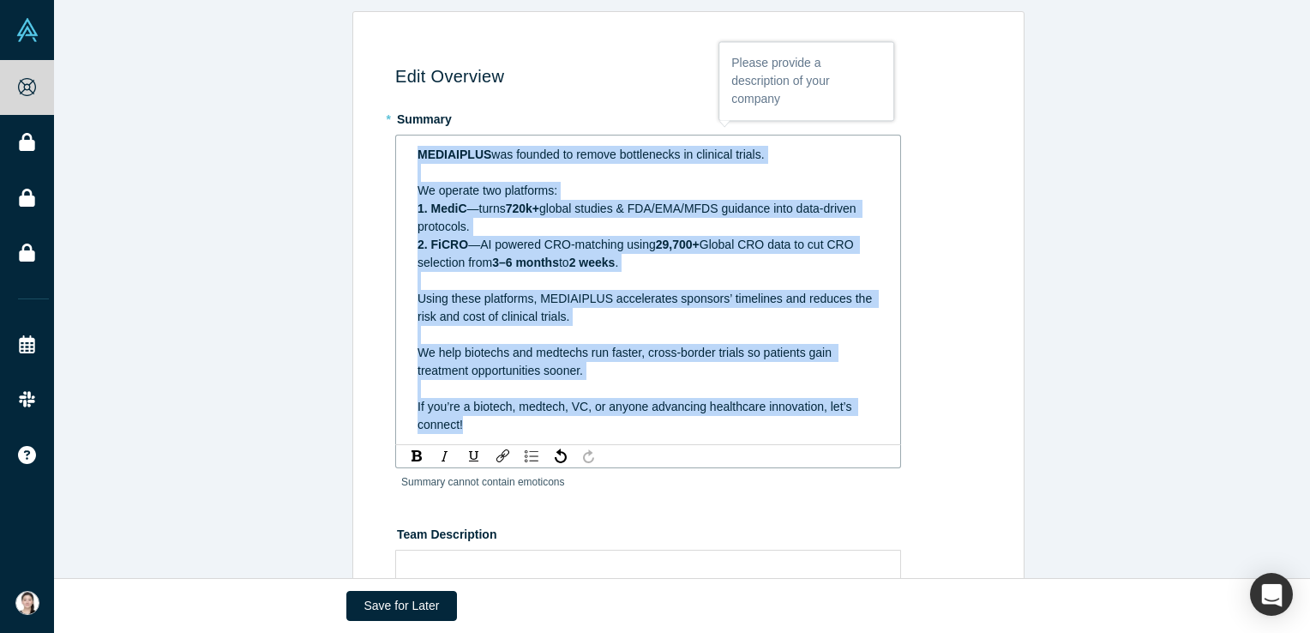
copy div "MEDIAIPLUS was founded to remove bottlenecks in clinical trials. We operate two…"
click at [643, 365] on div "We help biotechs and medtechs run faster, cross-border trials so patients gain …" at bounding box center [649, 362] width 462 height 36
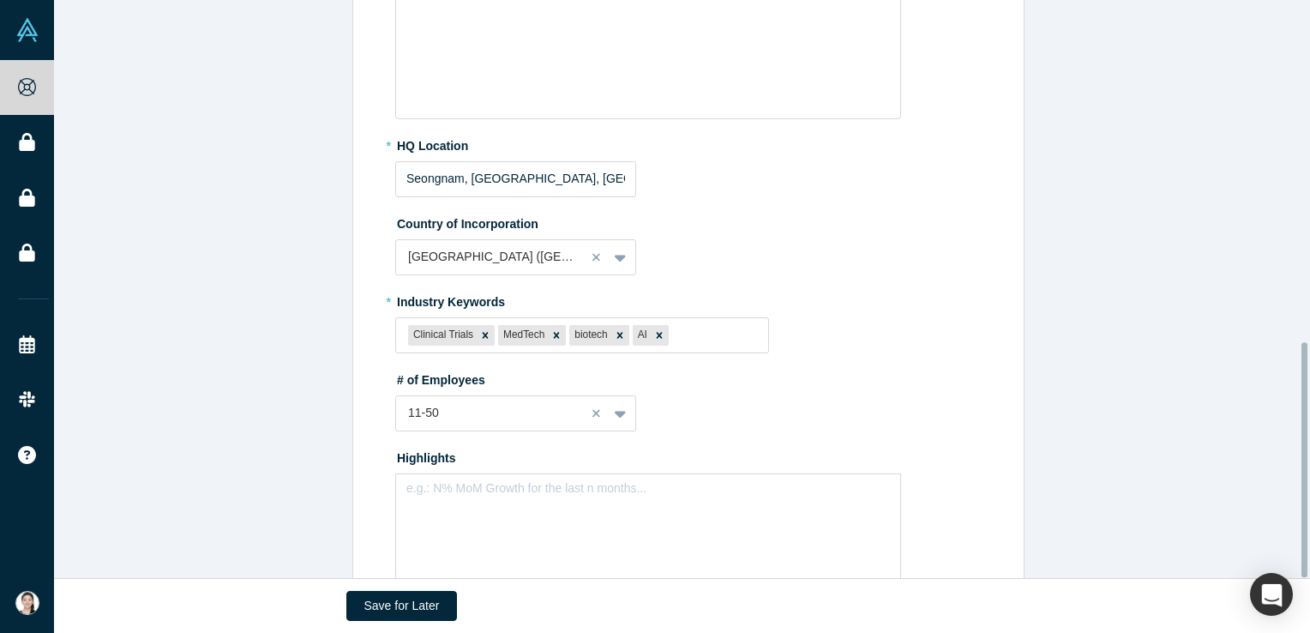
scroll to position [842, 0]
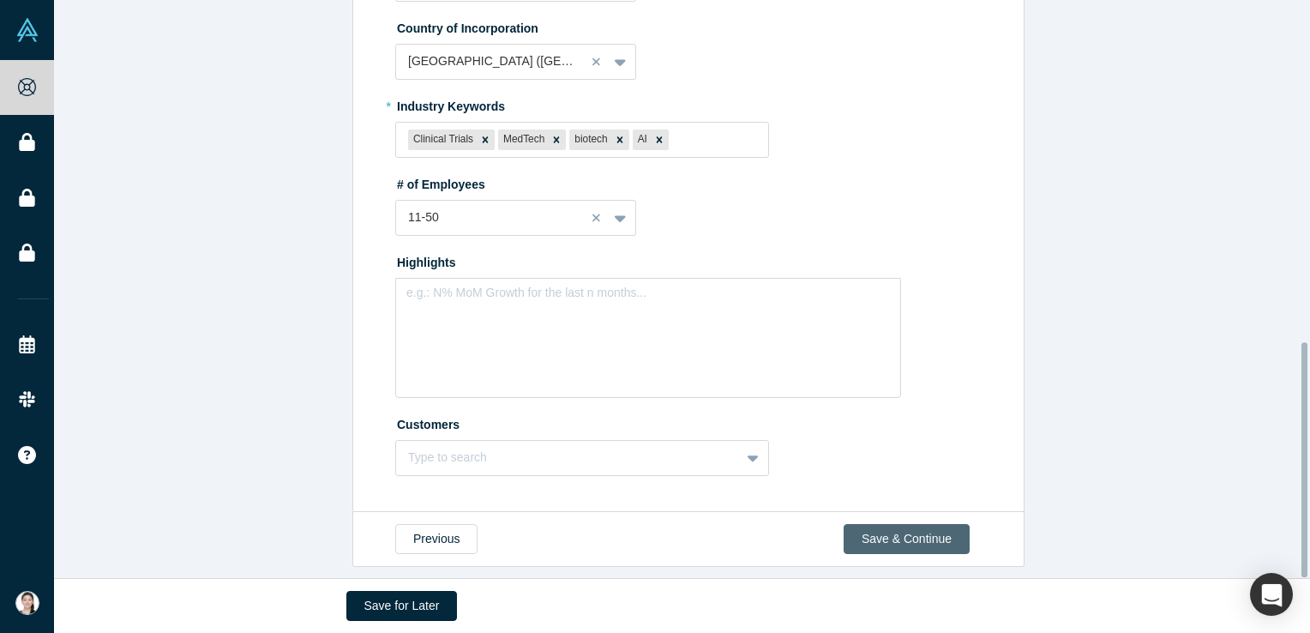
click at [864, 524] on button "Save & Continue" at bounding box center [907, 539] width 126 height 30
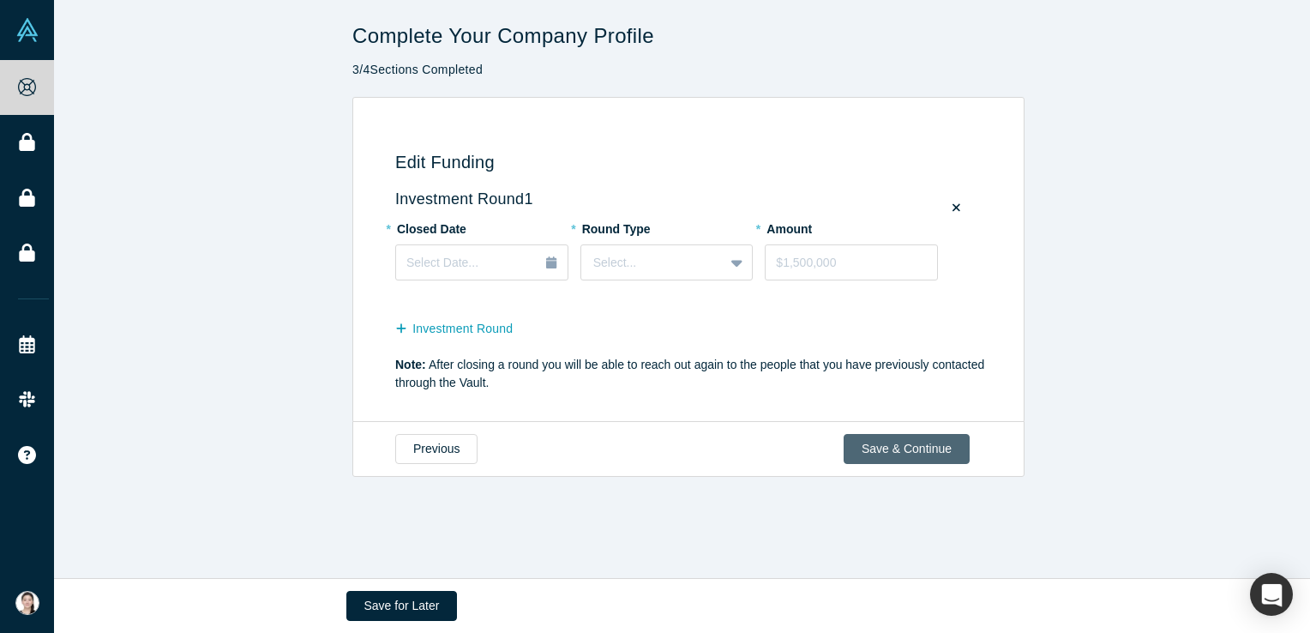
scroll to position [0, 0]
click at [655, 258] on div at bounding box center [652, 262] width 119 height 21
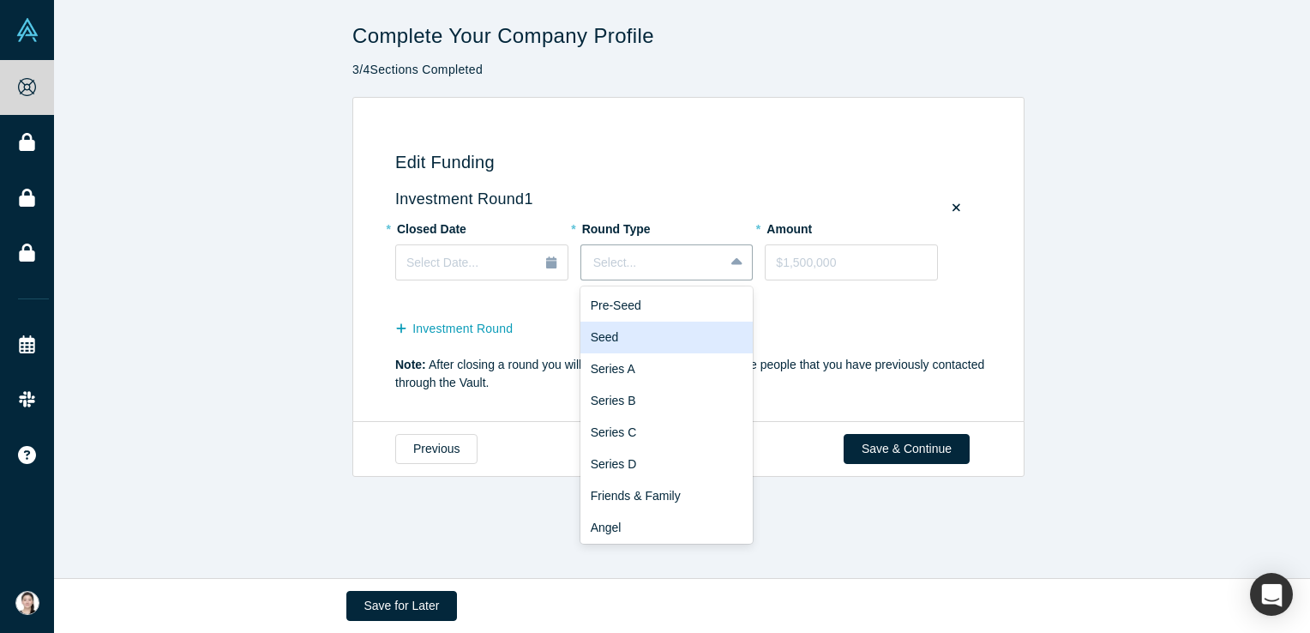
click at [635, 341] on div "Seed" at bounding box center [667, 338] width 173 height 32
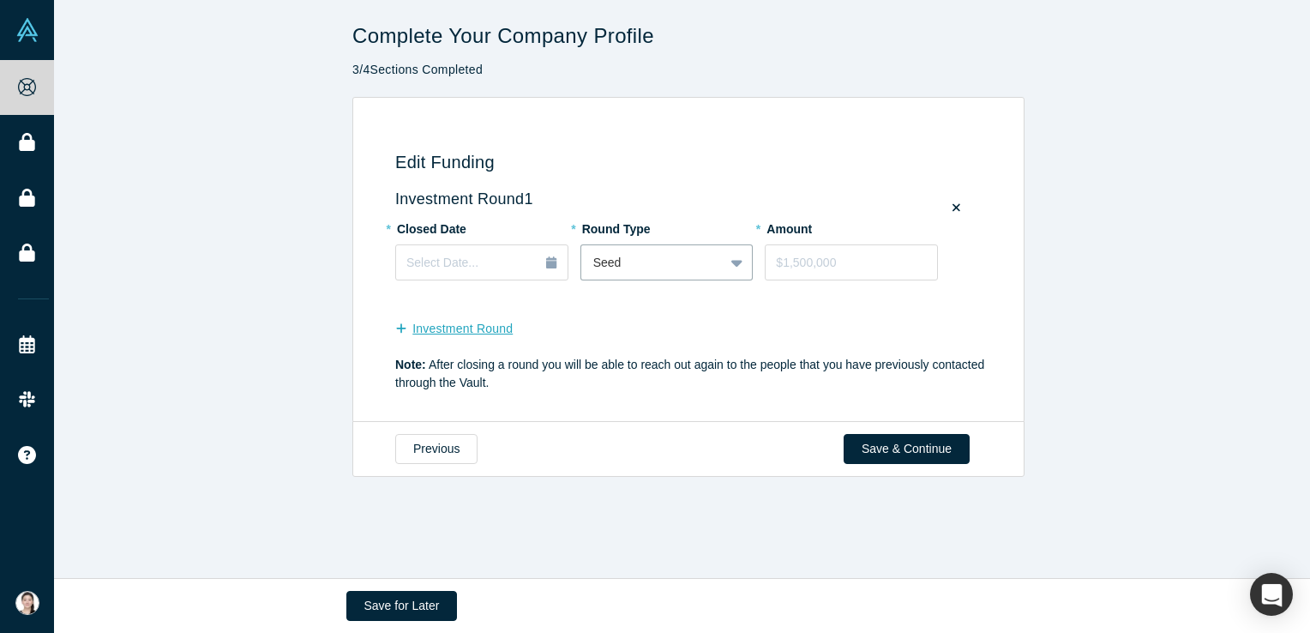
click at [441, 331] on button "Investment Round" at bounding box center [462, 329] width 135 height 30
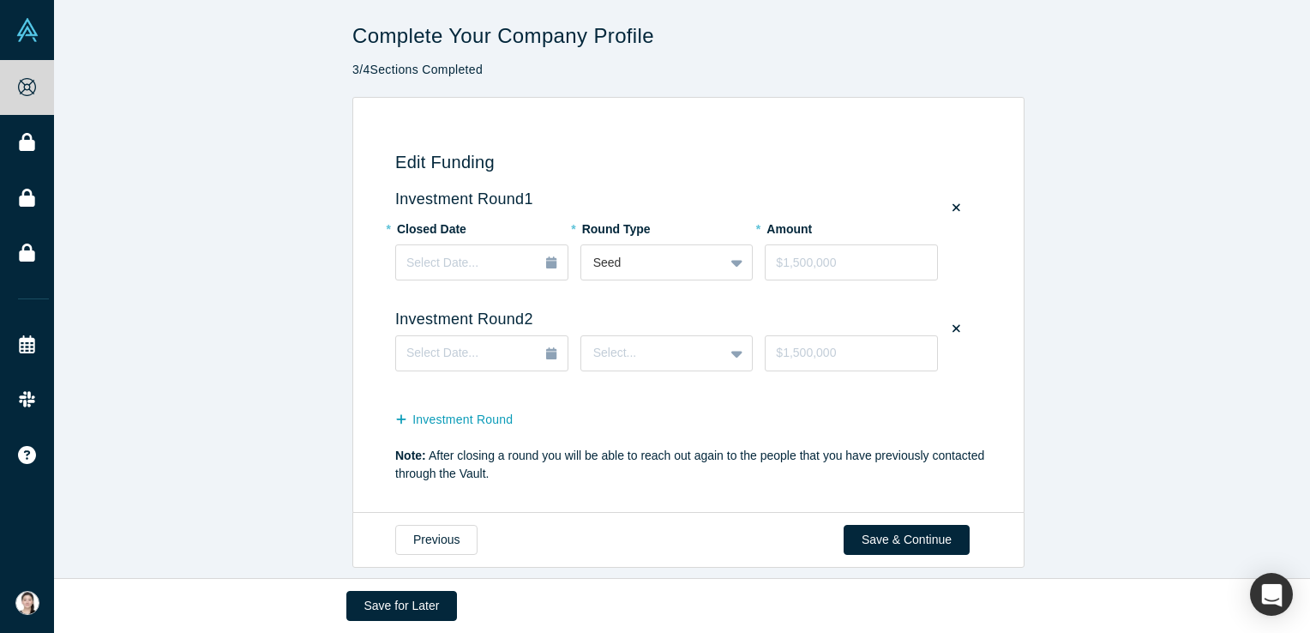
click at [953, 322] on icon at bounding box center [957, 328] width 8 height 12
click at [0, 0] on input "checkbox" at bounding box center [0, 0] width 0 height 0
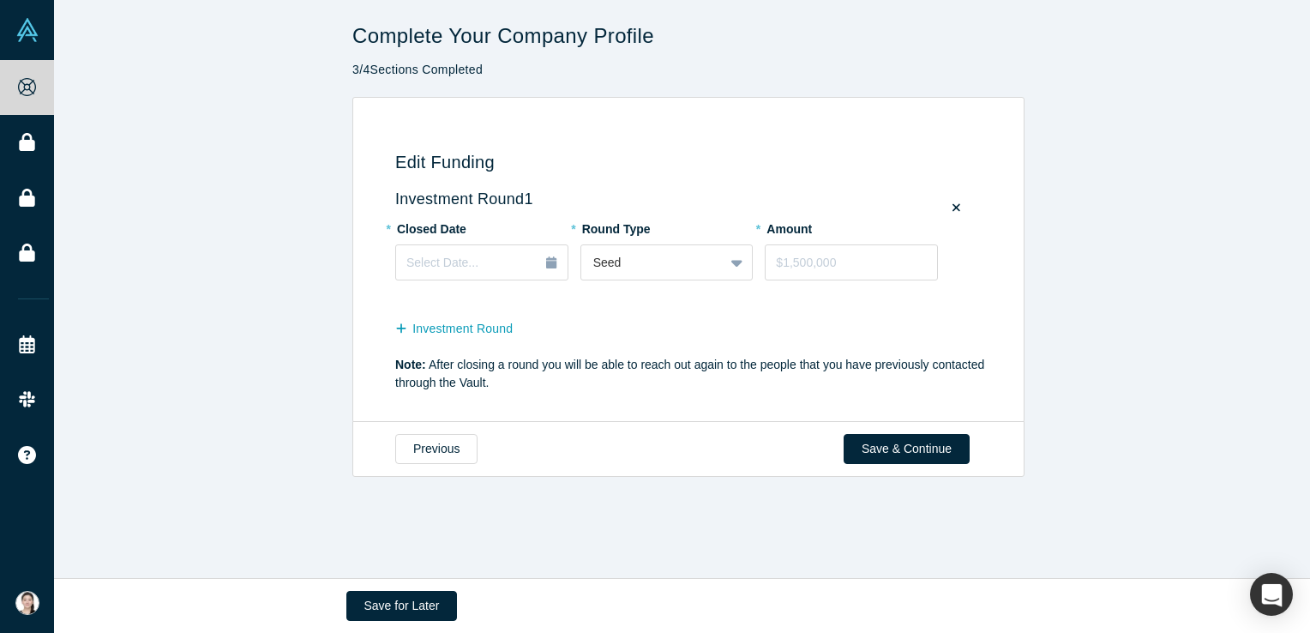
click at [449, 199] on h3 "Investment Round 1" at bounding box center [691, 199] width 593 height 19
copy h3 "Investment Round 1"
click at [432, 232] on label "* Closed Date" at bounding box center [443, 226] width 96 height 24
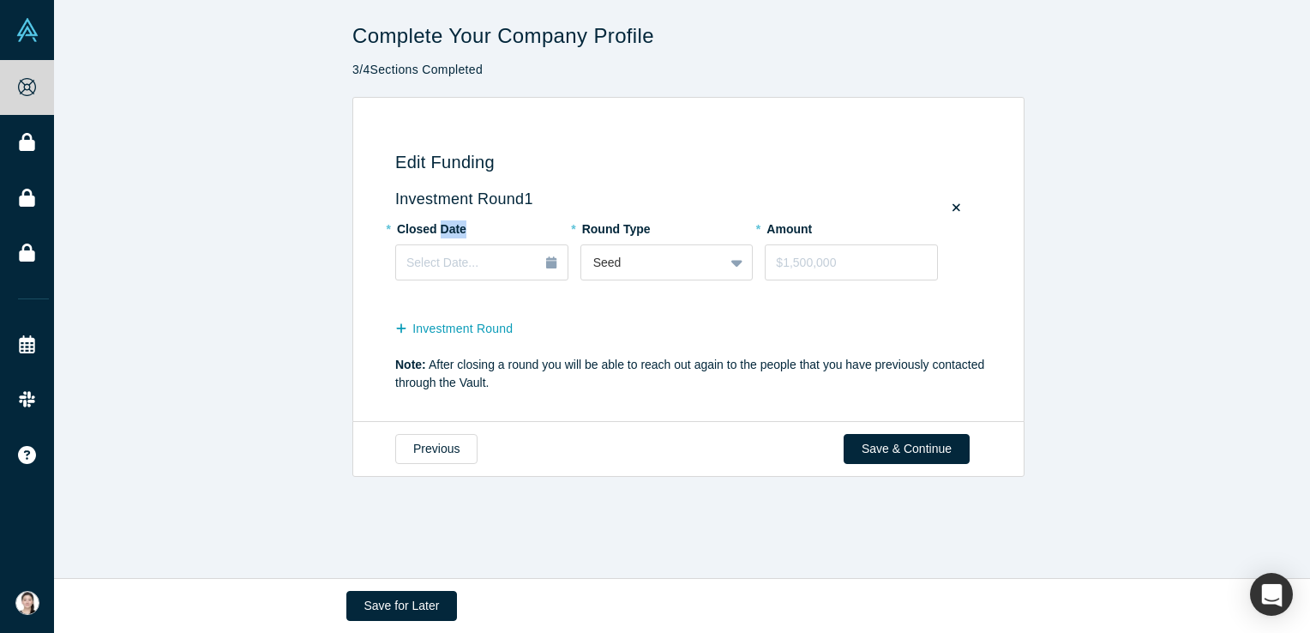
click at [432, 232] on label "* Closed Date" at bounding box center [443, 226] width 96 height 24
copy div "Closed Date Select Date..."
click at [617, 228] on label "* Round Type" at bounding box center [629, 226] width 96 height 24
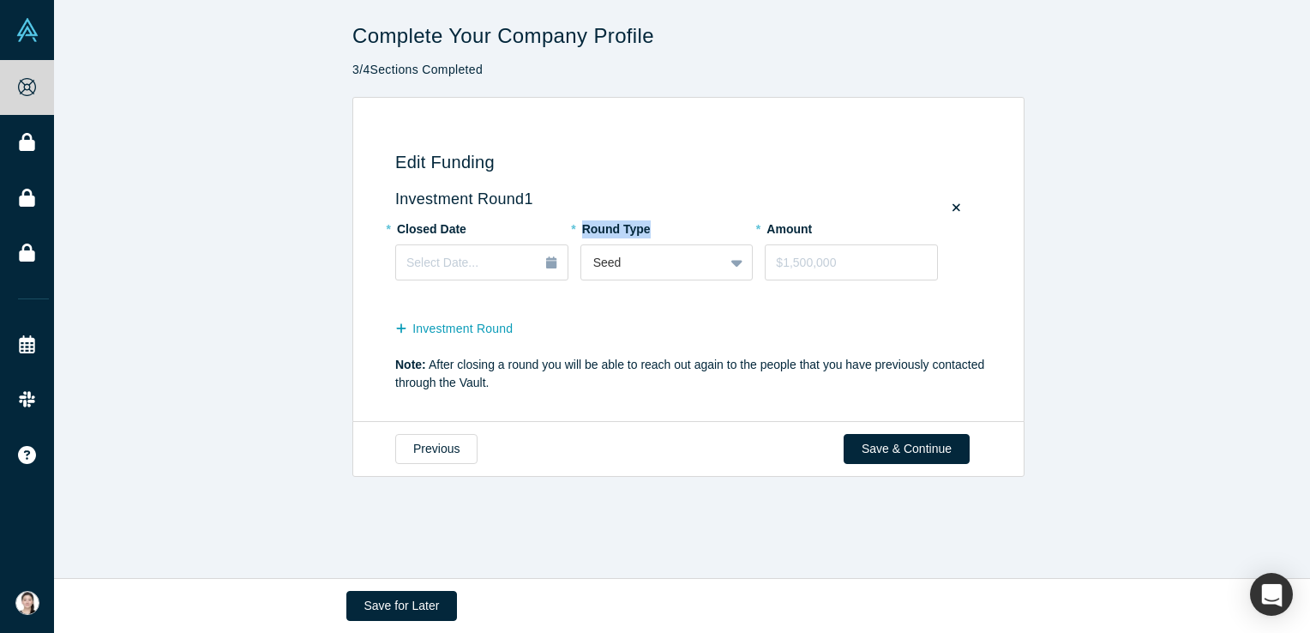
click at [617, 228] on label "* Round Type" at bounding box center [629, 226] width 96 height 24
copy label "Round Type"
click at [785, 235] on label "* Amount" at bounding box center [813, 226] width 96 height 24
click at [786, 230] on label "* Amount" at bounding box center [813, 226] width 96 height 24
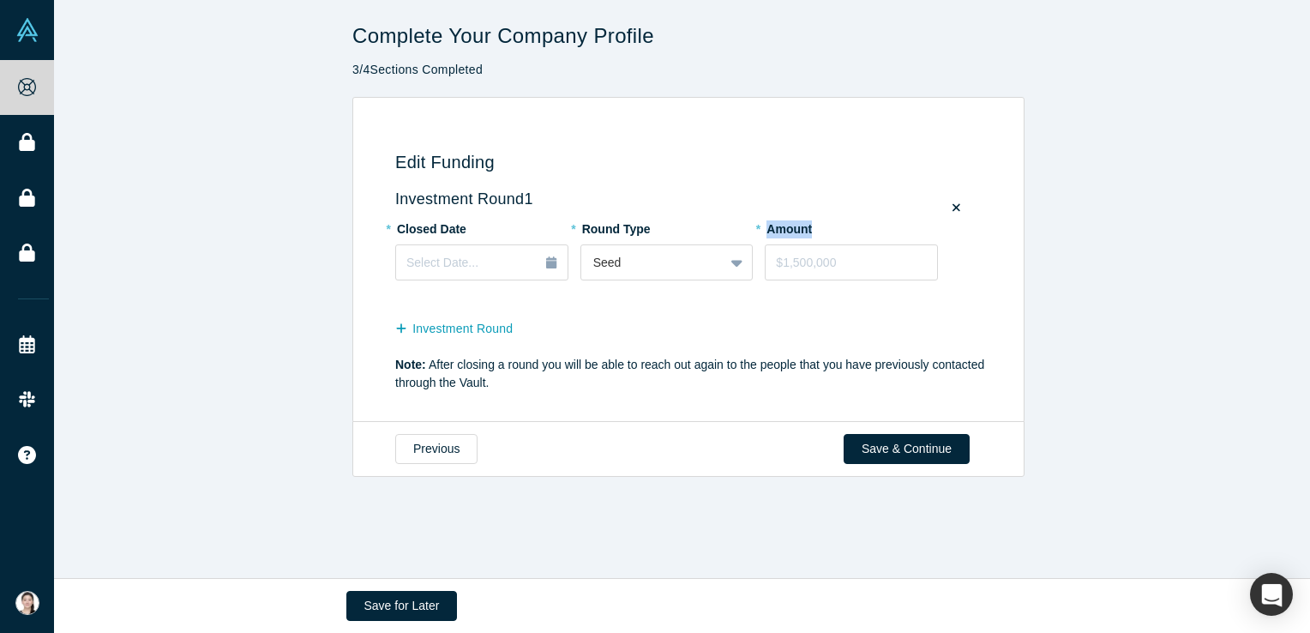
copy label "Amount"
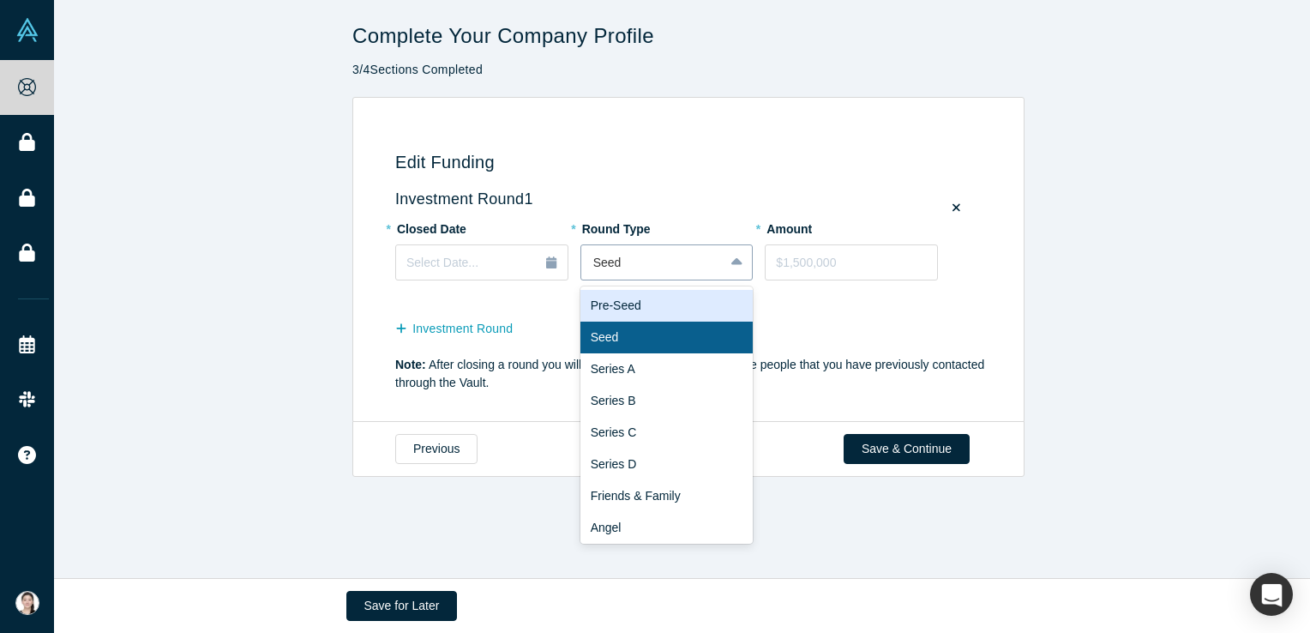
click at [665, 269] on div at bounding box center [652, 262] width 119 height 21
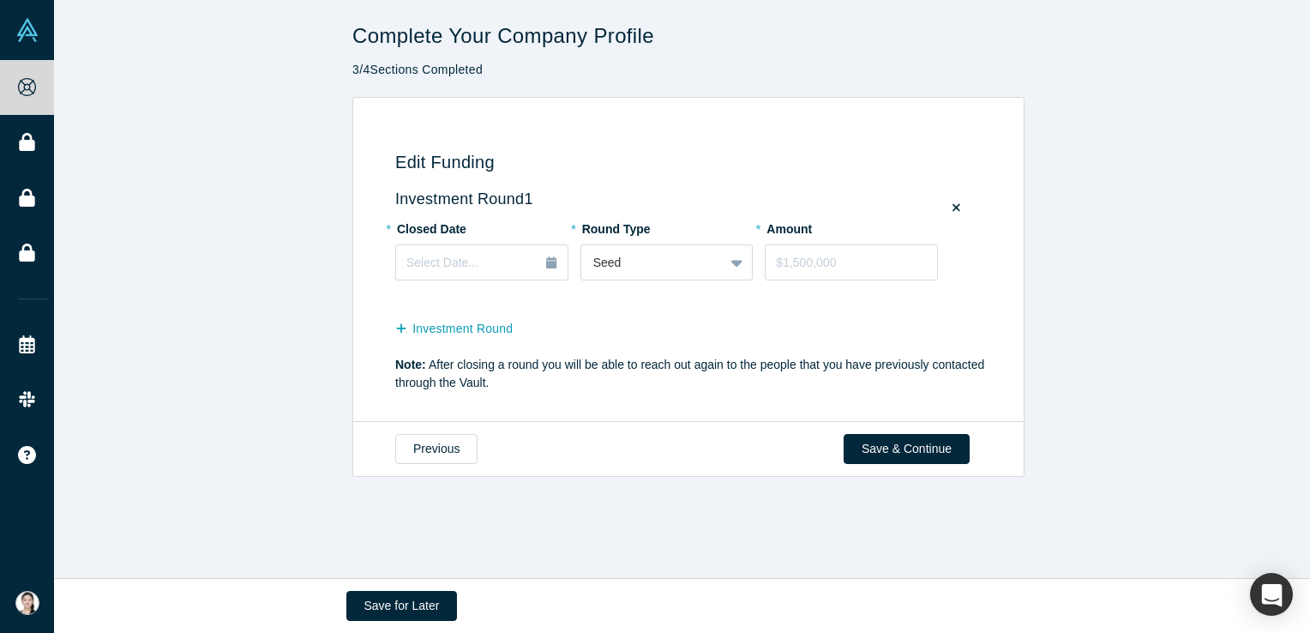
click at [803, 321] on div "Investment Round" at bounding box center [691, 326] width 593 height 33
click at [823, 243] on div "* Amount" at bounding box center [857, 247] width 185 height 66
click at [824, 249] on input "tel" at bounding box center [851, 262] width 173 height 36
type input "$3,000,000"
click at [552, 264] on button "Select Date..." at bounding box center [481, 262] width 173 height 36
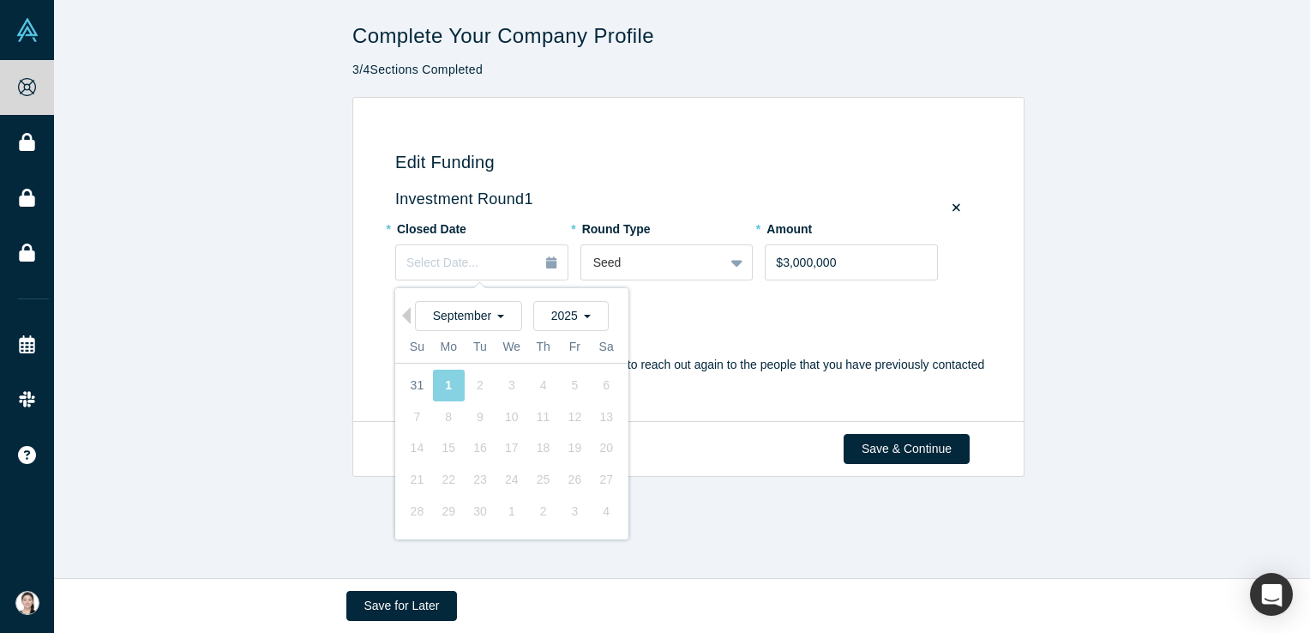
click at [407, 323] on div "[DATE]" at bounding box center [511, 316] width 233 height 30
click at [403, 318] on button "Previous Month" at bounding box center [402, 315] width 17 height 17
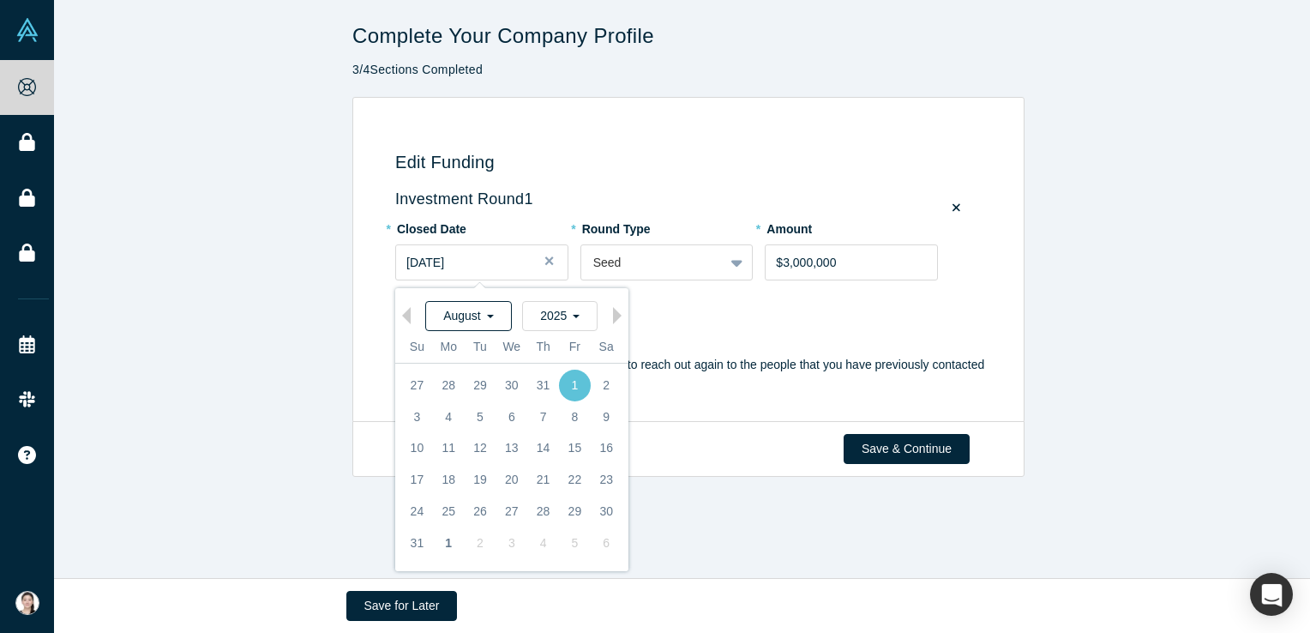
click at [455, 310] on span "August" at bounding box center [468, 316] width 51 height 14
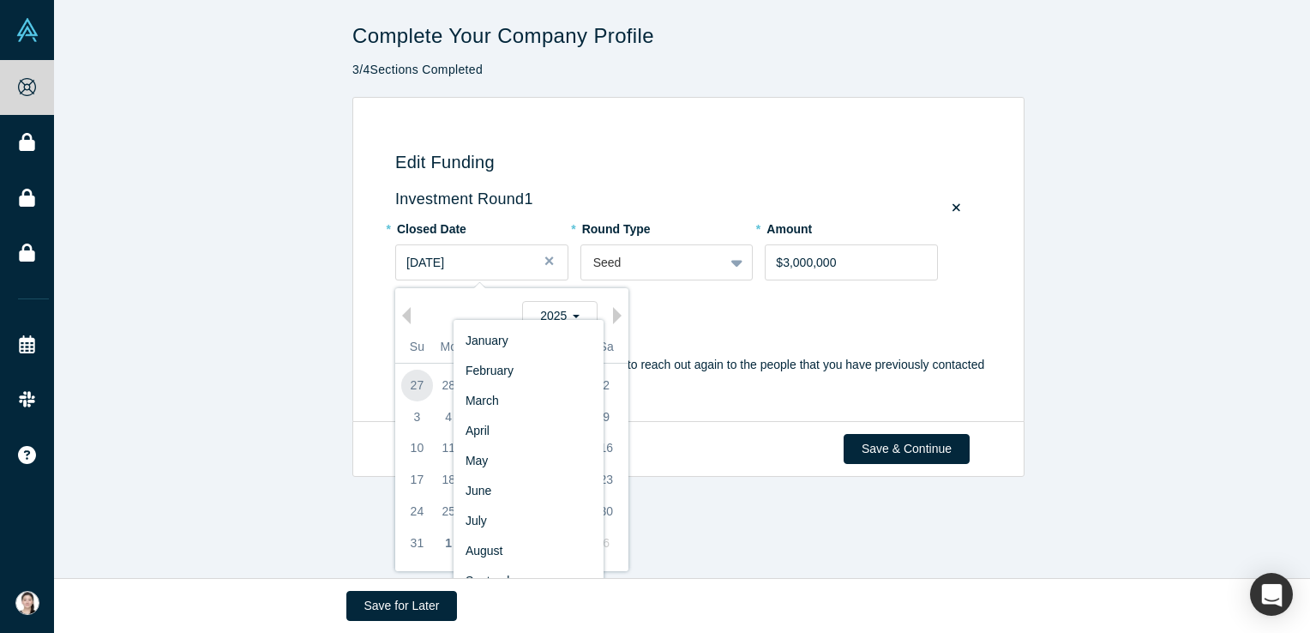
click at [401, 391] on div "27" at bounding box center [417, 386] width 32 height 32
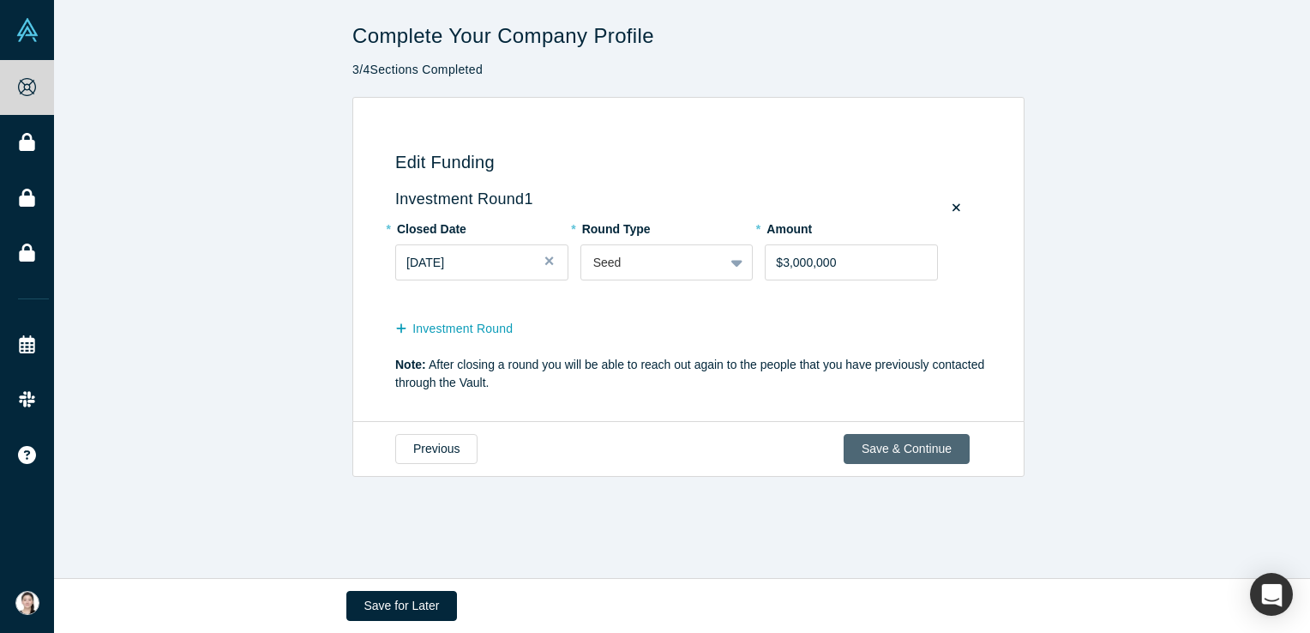
click at [895, 443] on button "Save & Continue" at bounding box center [907, 449] width 126 height 30
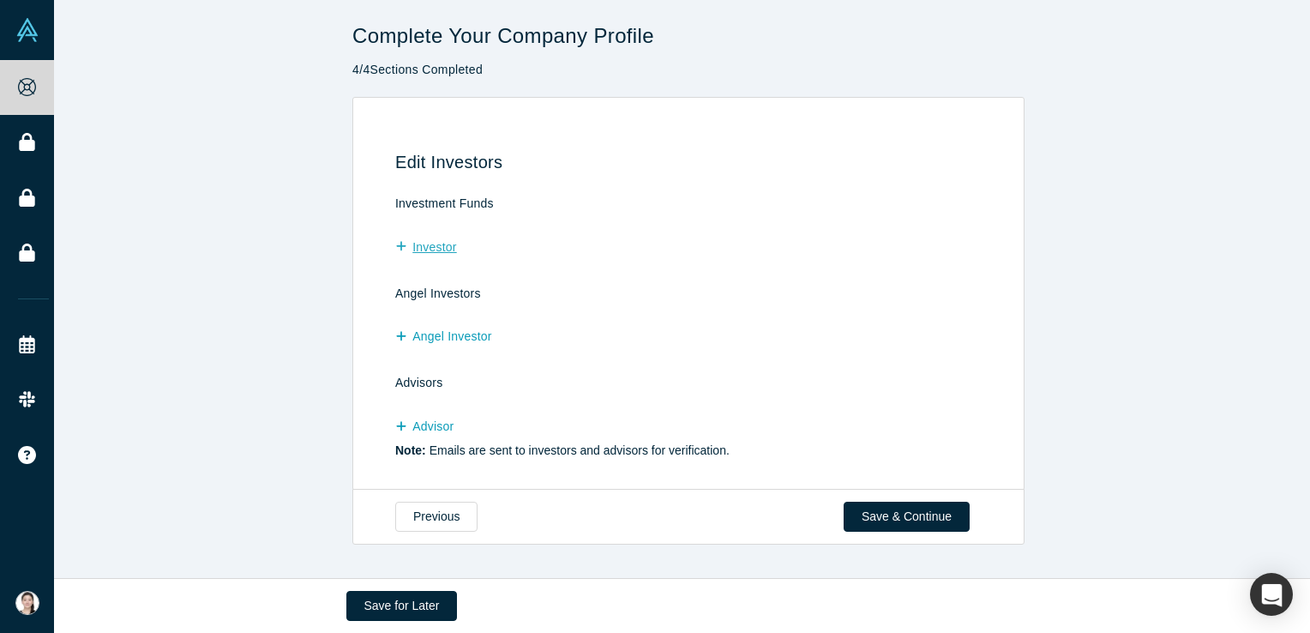
click at [419, 254] on button "Investor" at bounding box center [435, 247] width 80 height 30
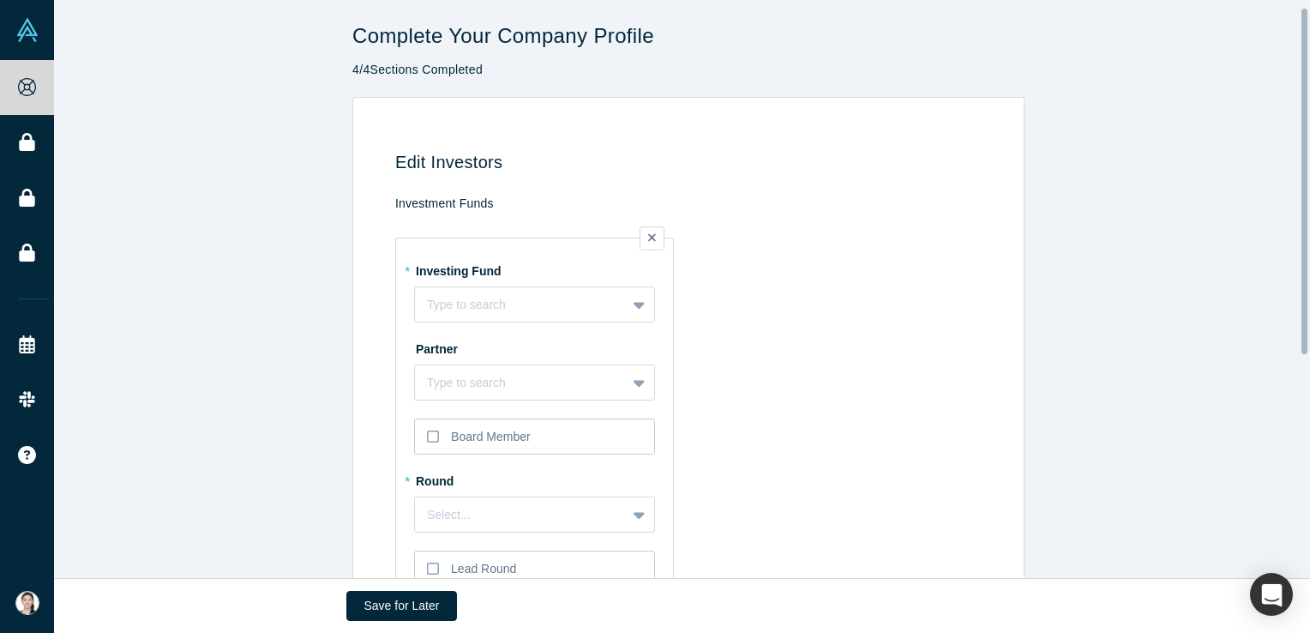
scroll to position [86, 0]
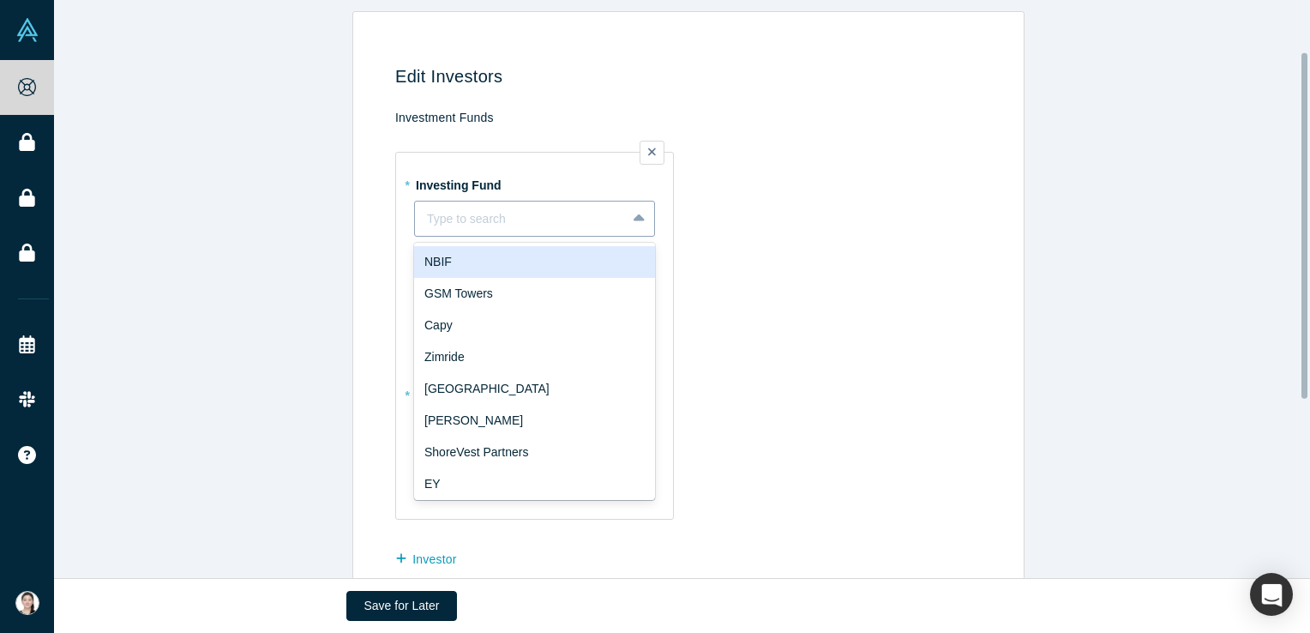
click at [491, 221] on div at bounding box center [520, 218] width 187 height 21
click at [792, 233] on td "* Investing Fund 10 results available. Use Up and Down to choose options, press…" at bounding box center [691, 330] width 593 height 398
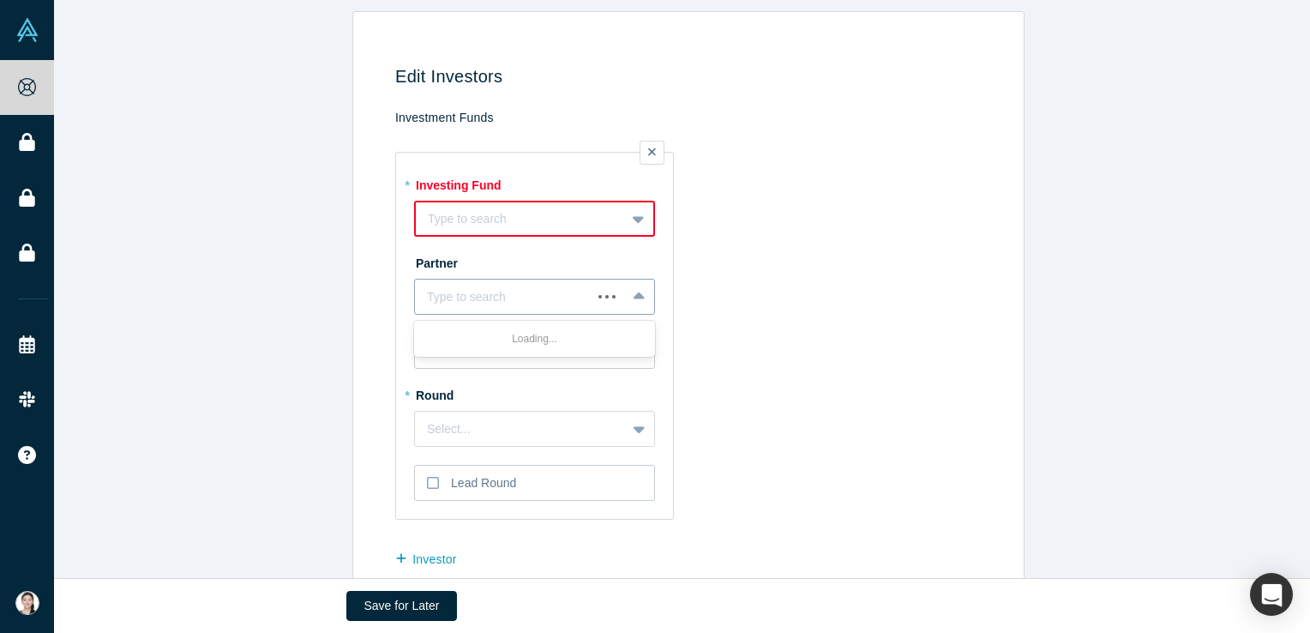
click at [548, 289] on div at bounding box center [503, 296] width 153 height 19
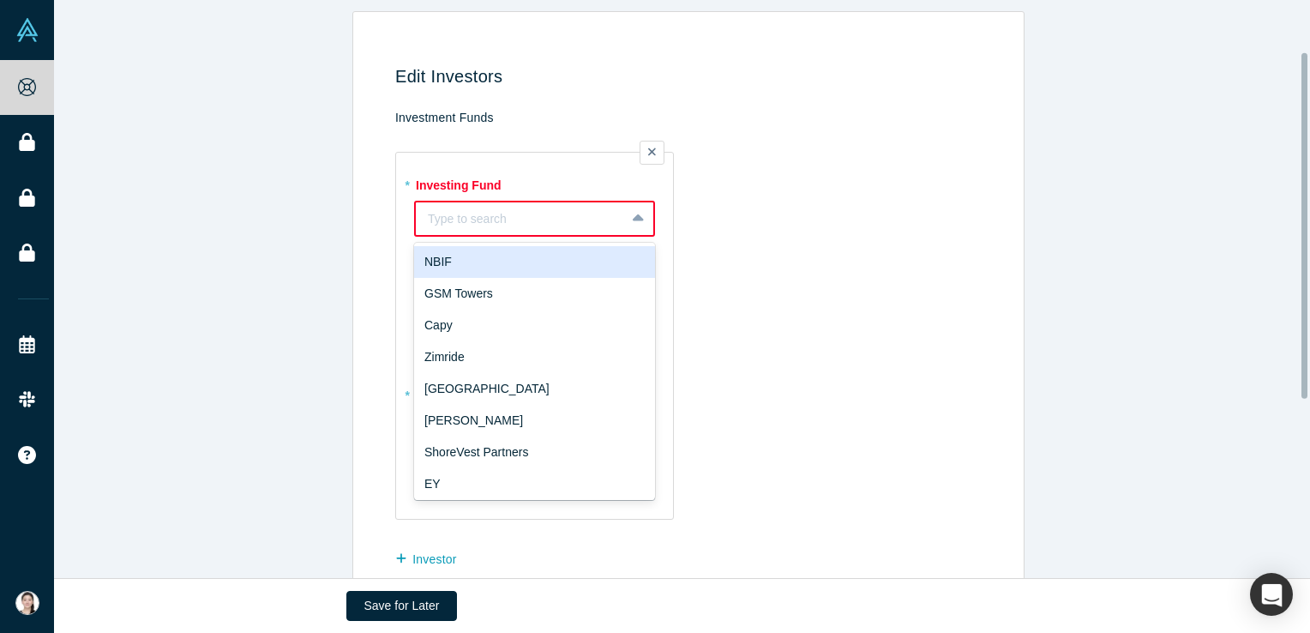
click at [519, 211] on div at bounding box center [520, 218] width 185 height 21
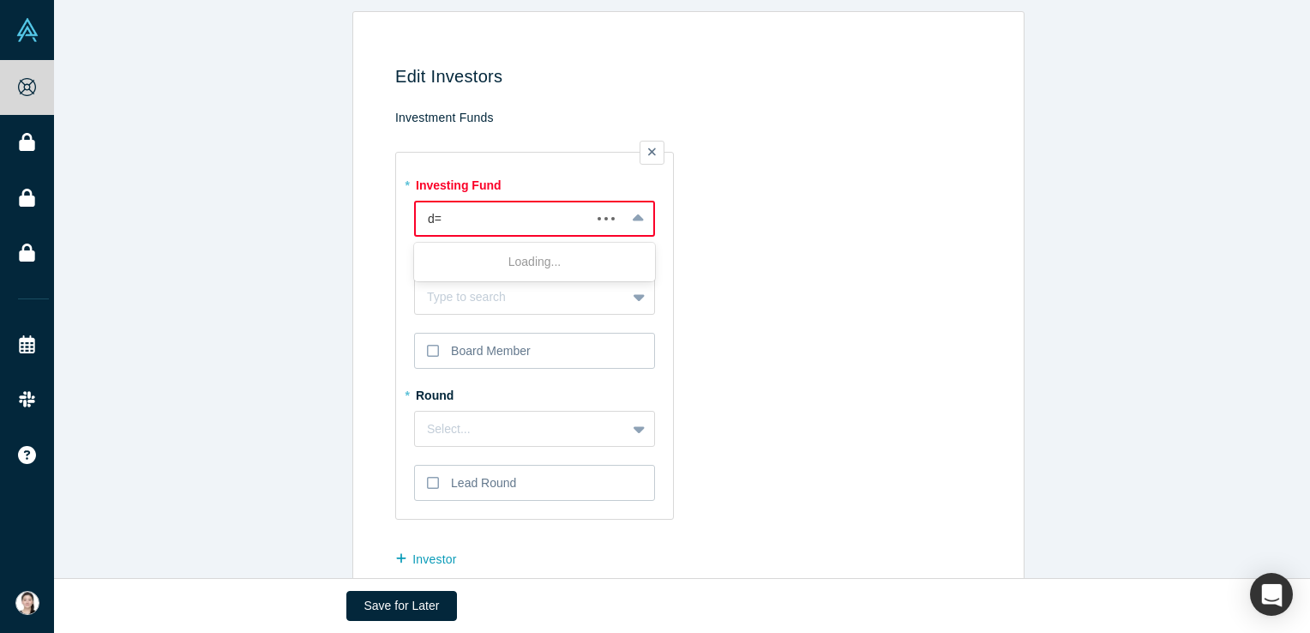
type input "d"
type input "KingoSpring"
click at [756, 228] on td "* Investing Fund 1 result available for search term KingoSpring. Use Up and Dow…" at bounding box center [691, 330] width 593 height 398
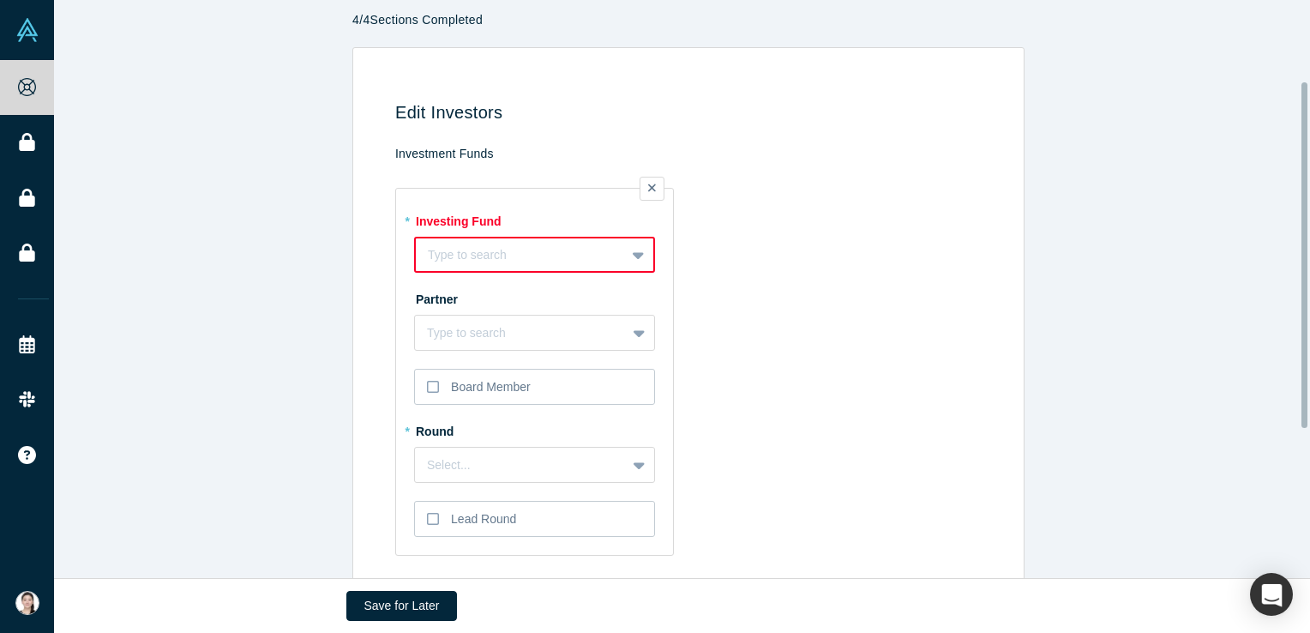
scroll to position [0, 0]
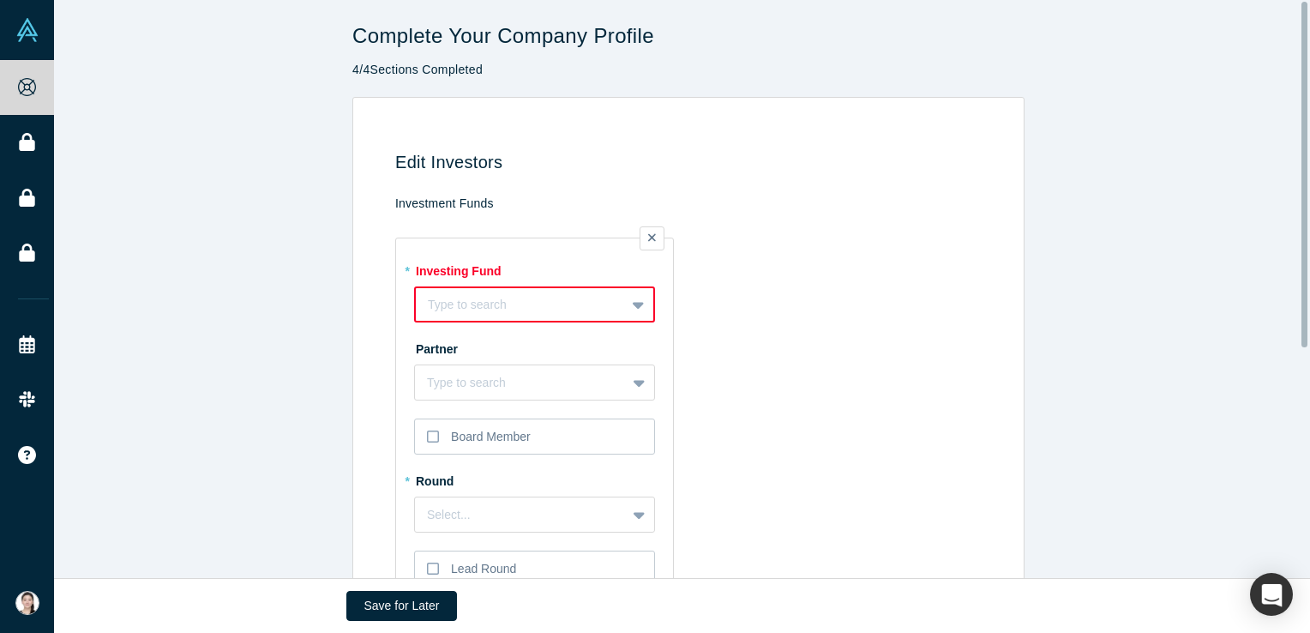
click at [455, 205] on h4 "Investment Funds" at bounding box center [691, 203] width 593 height 15
drag, startPoint x: 455, startPoint y: 205, endPoint x: 439, endPoint y: 171, distance: 38.0
click at [439, 171] on h3 "Edit Investors" at bounding box center [691, 162] width 593 height 21
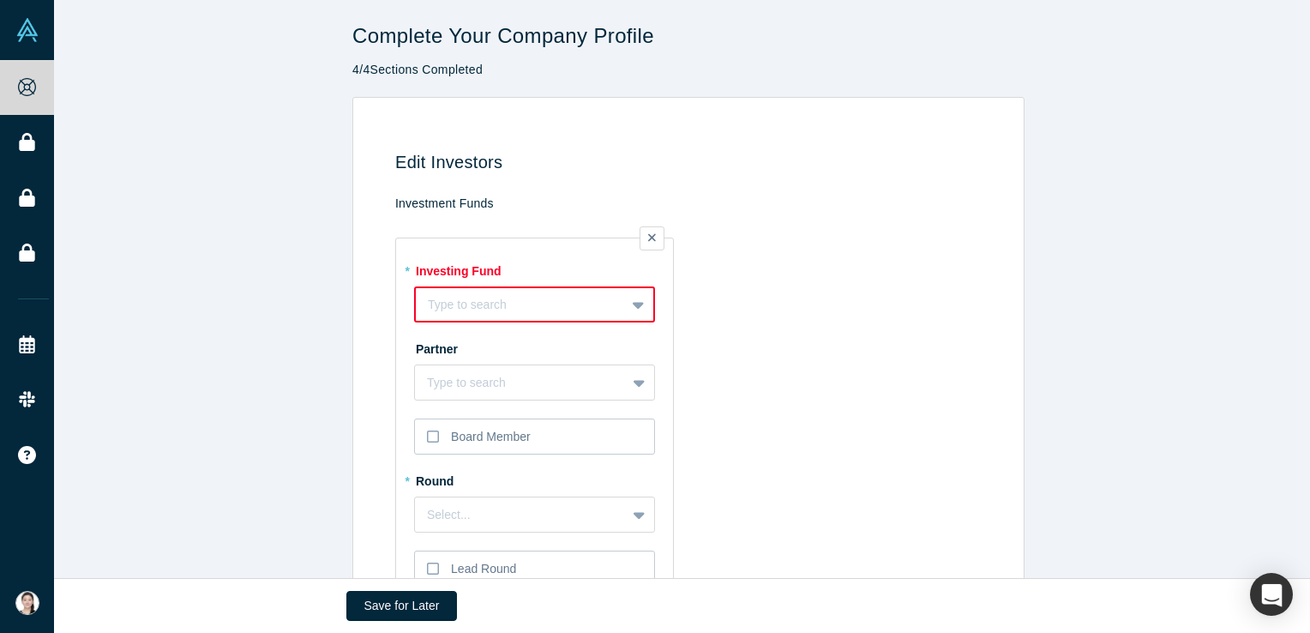
click at [420, 201] on h4 "Investment Funds" at bounding box center [691, 203] width 593 height 15
copy h4 "Investment Funds"
click at [445, 264] on label "* Investing Fund" at bounding box center [534, 268] width 241 height 24
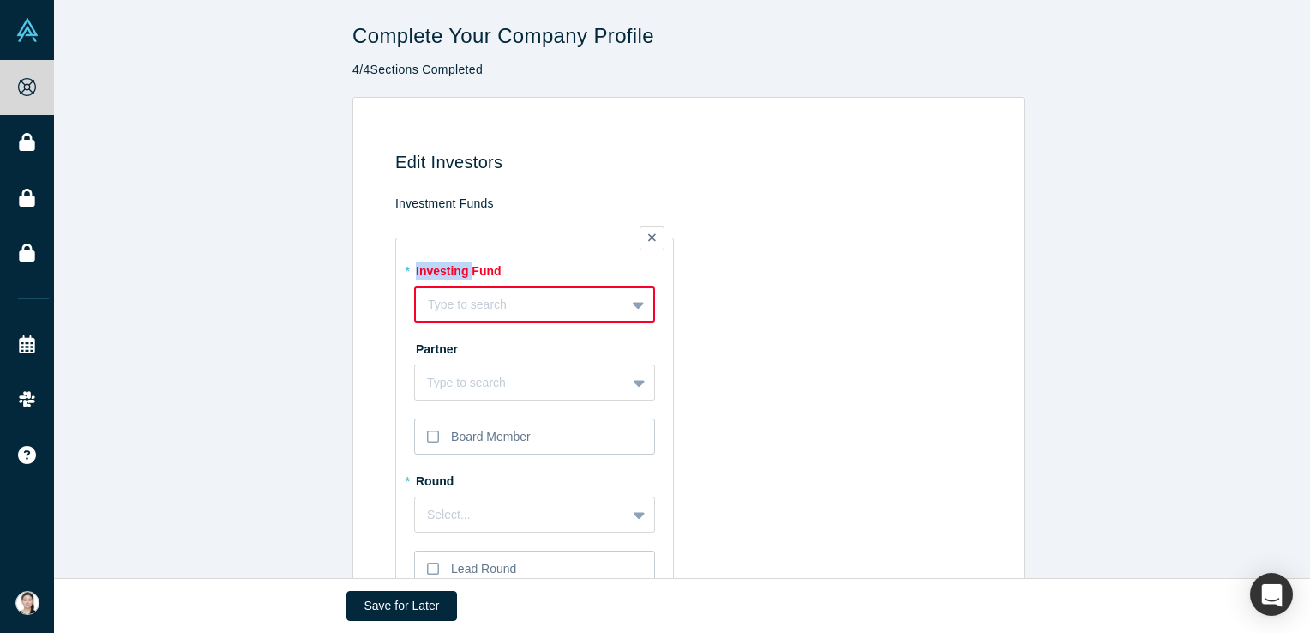
click at [445, 264] on label "* Investing Fund" at bounding box center [534, 268] width 241 height 24
copy label "Investing Fund"
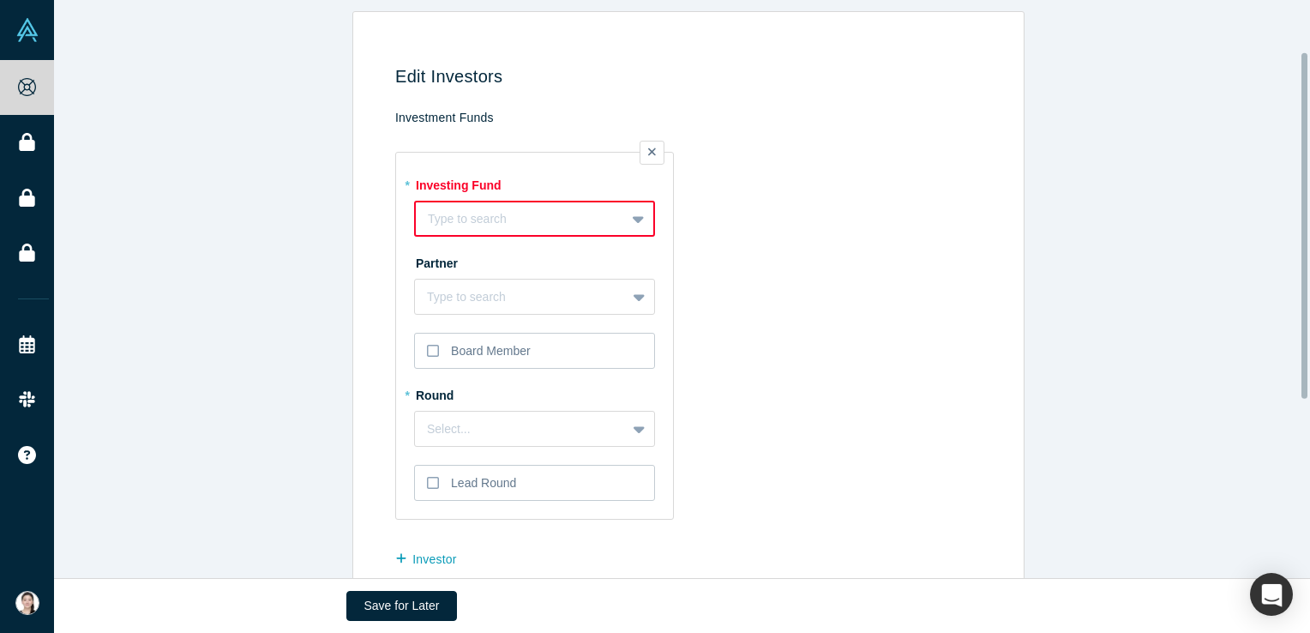
click at [431, 263] on label "Partner" at bounding box center [534, 261] width 241 height 24
copy label "Partner"
click at [732, 263] on td "* Investing Fund Type to search To pick up a draggable item, press the space ba…" at bounding box center [691, 330] width 593 height 398
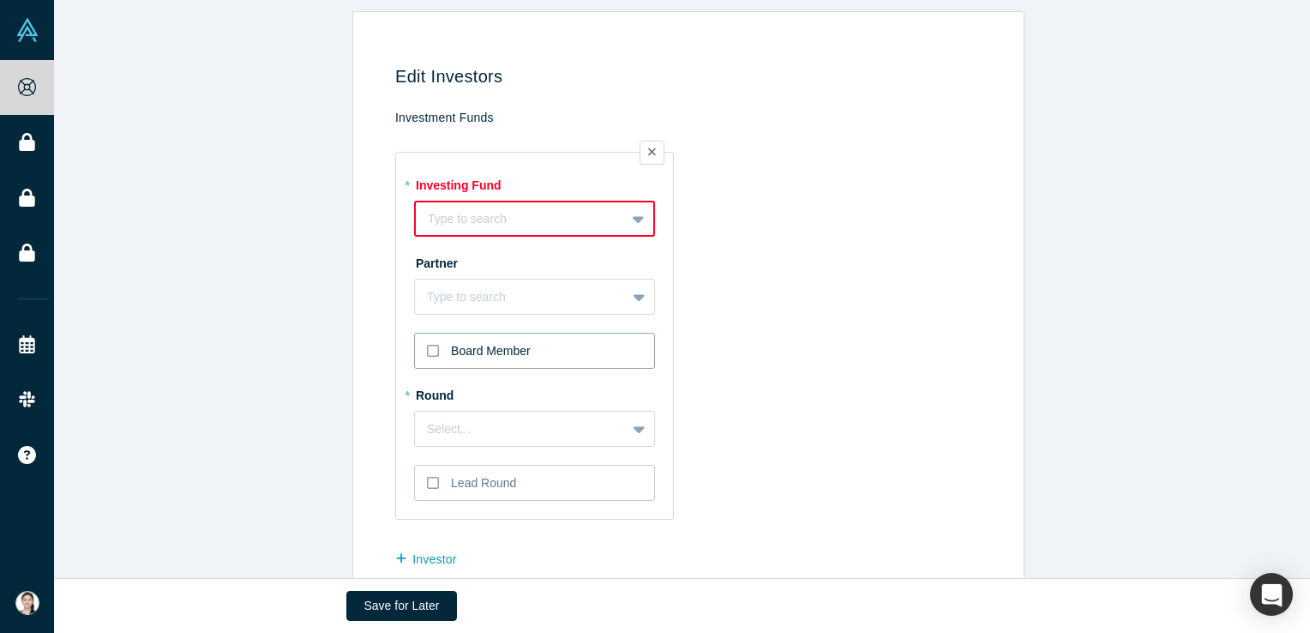
click at [502, 354] on div "Board Member" at bounding box center [491, 351] width 80 height 18
click at [0, 0] on input "Board Member" at bounding box center [0, 0] width 0 height 0
click at [491, 348] on div "Board Member" at bounding box center [491, 351] width 80 height 18
click at [0, 0] on input "Board Member" at bounding box center [0, 0] width 0 height 0
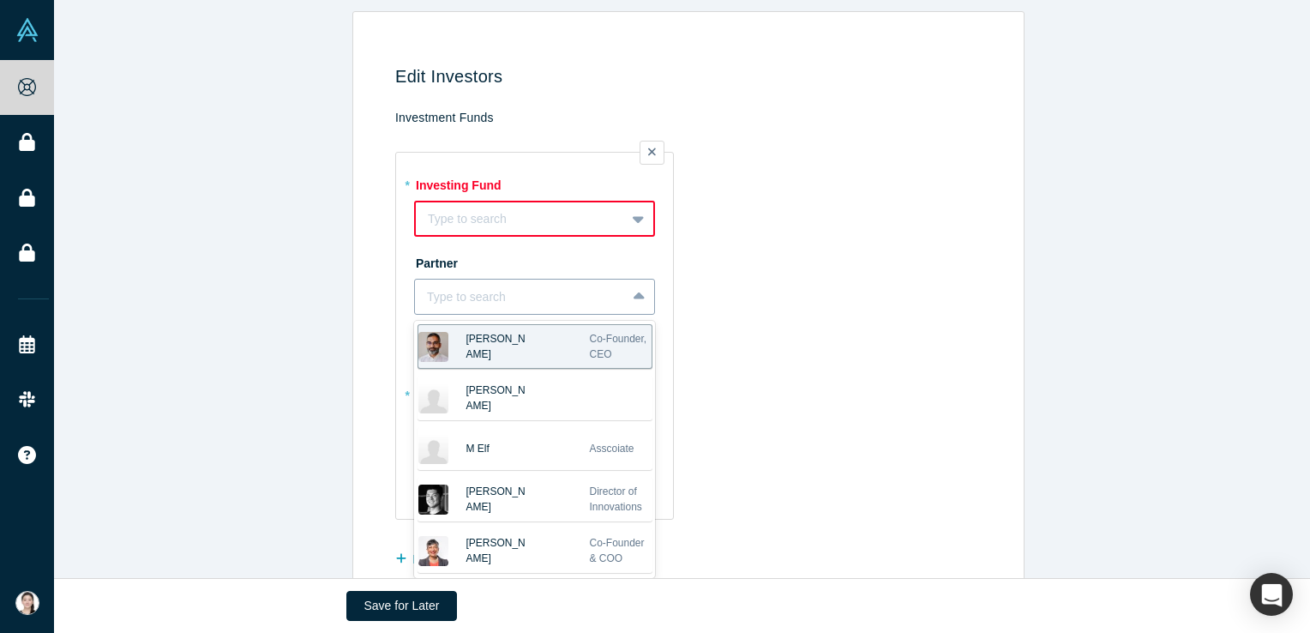
click at [486, 300] on div at bounding box center [520, 296] width 187 height 19
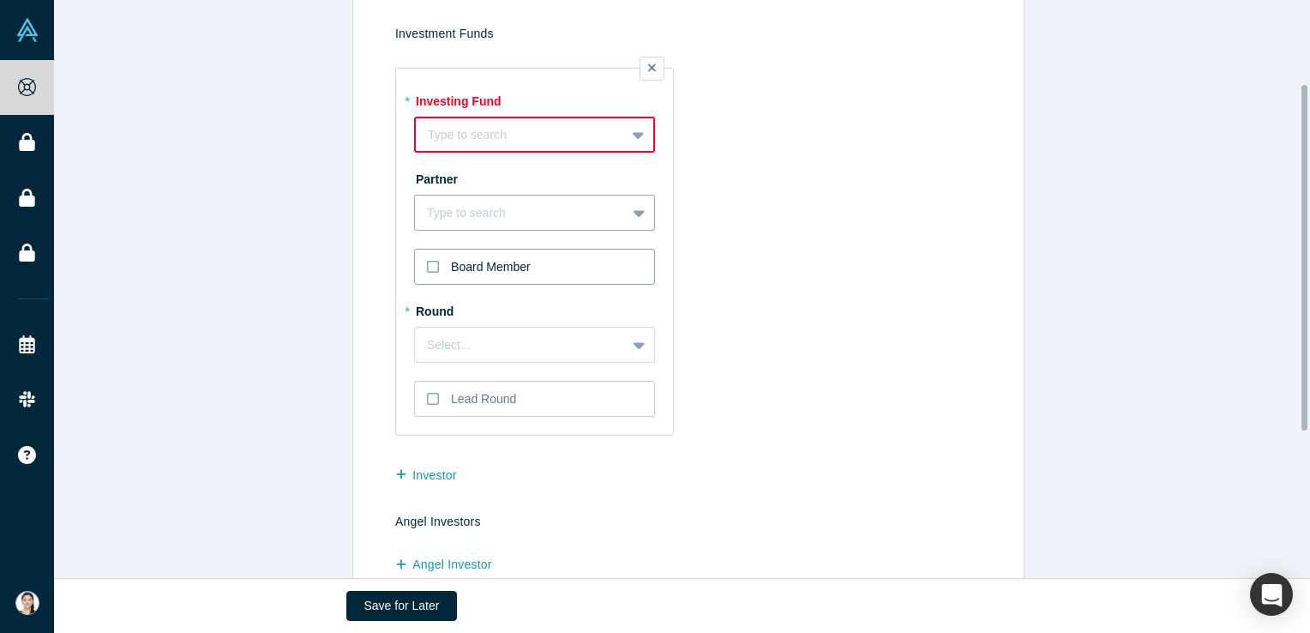
scroll to position [172, 0]
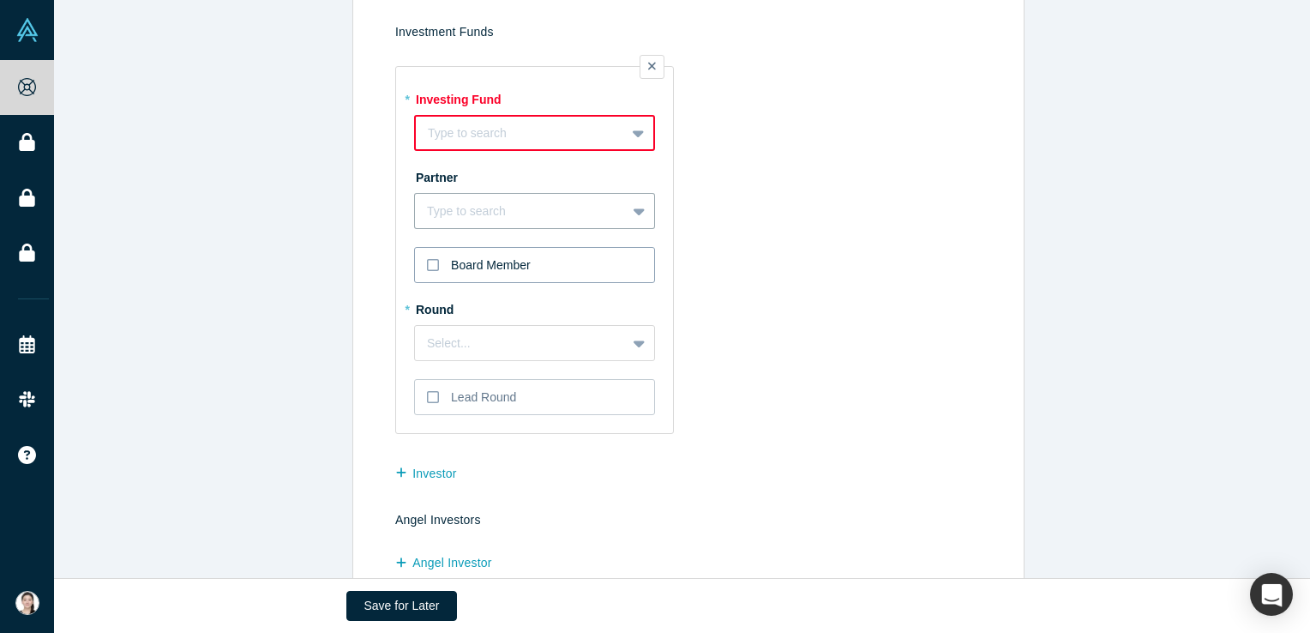
click at [511, 264] on div "Board Member" at bounding box center [491, 265] width 80 height 18
click at [0, 0] on input "Board Member" at bounding box center [0, 0] width 0 height 0
click at [511, 264] on div "Board Member" at bounding box center [491, 265] width 80 height 18
click at [0, 0] on input "Board Member" at bounding box center [0, 0] width 0 height 0
drag, startPoint x: 511, startPoint y: 264, endPoint x: 453, endPoint y: 267, distance: 58.4
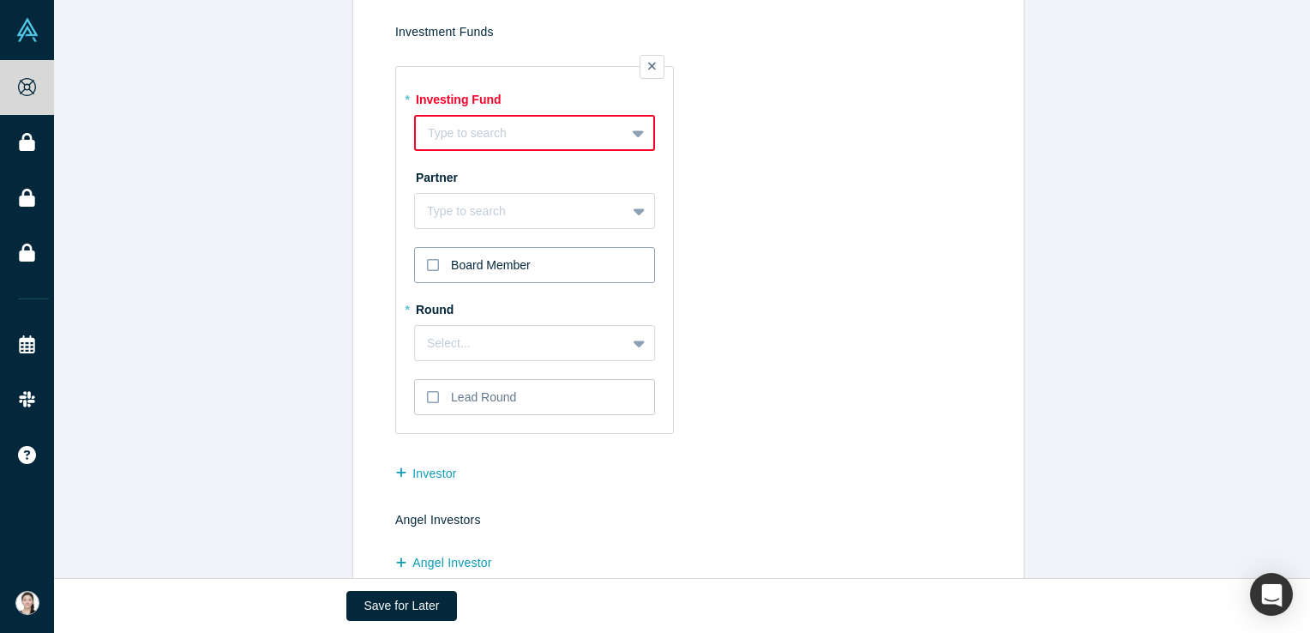
click at [454, 267] on div "Board Member" at bounding box center [491, 265] width 80 height 18
click at [0, 0] on input "Board Member" at bounding box center [0, 0] width 0 height 0
click at [453, 267] on div "Board Member" at bounding box center [491, 265] width 80 height 18
click at [0, 0] on input "Board Member" at bounding box center [0, 0] width 0 height 0
click at [453, 267] on div "Board Member" at bounding box center [491, 265] width 80 height 18
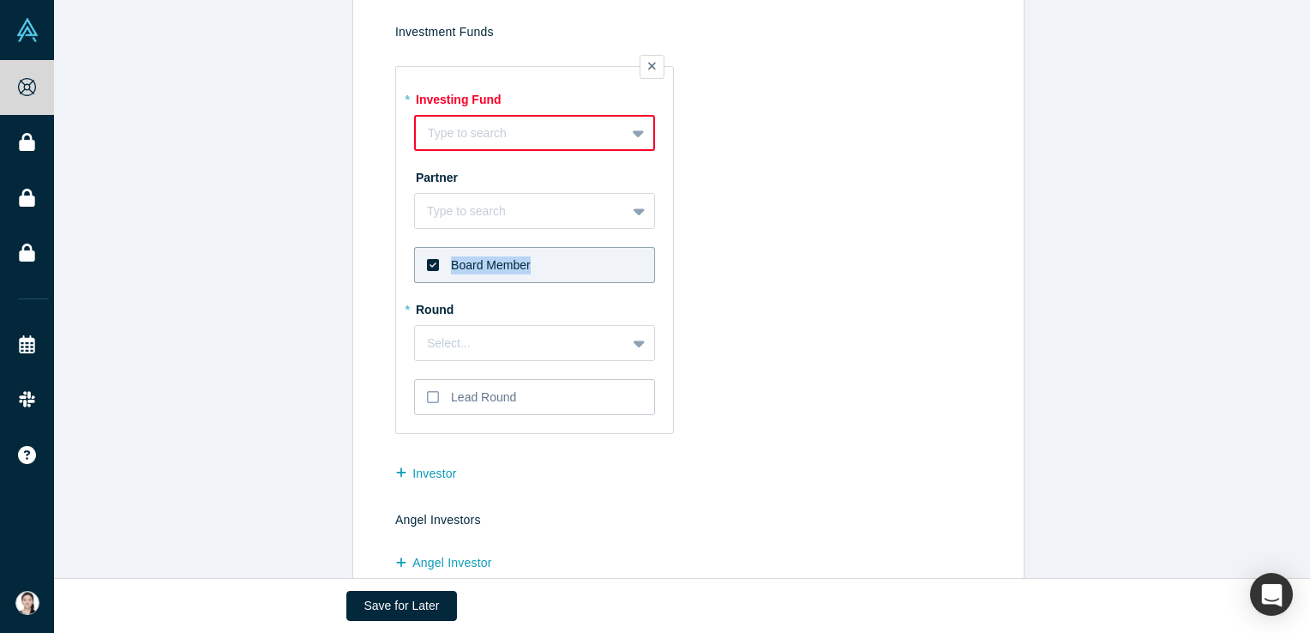
click at [0, 0] on input "Board Member" at bounding box center [0, 0] width 0 height 0
copy div "Board Member"
click at [427, 266] on icon at bounding box center [433, 265] width 12 height 14
click at [0, 0] on input "Board Member" at bounding box center [0, 0] width 0 height 0
click at [428, 310] on label "* Round" at bounding box center [534, 307] width 241 height 24
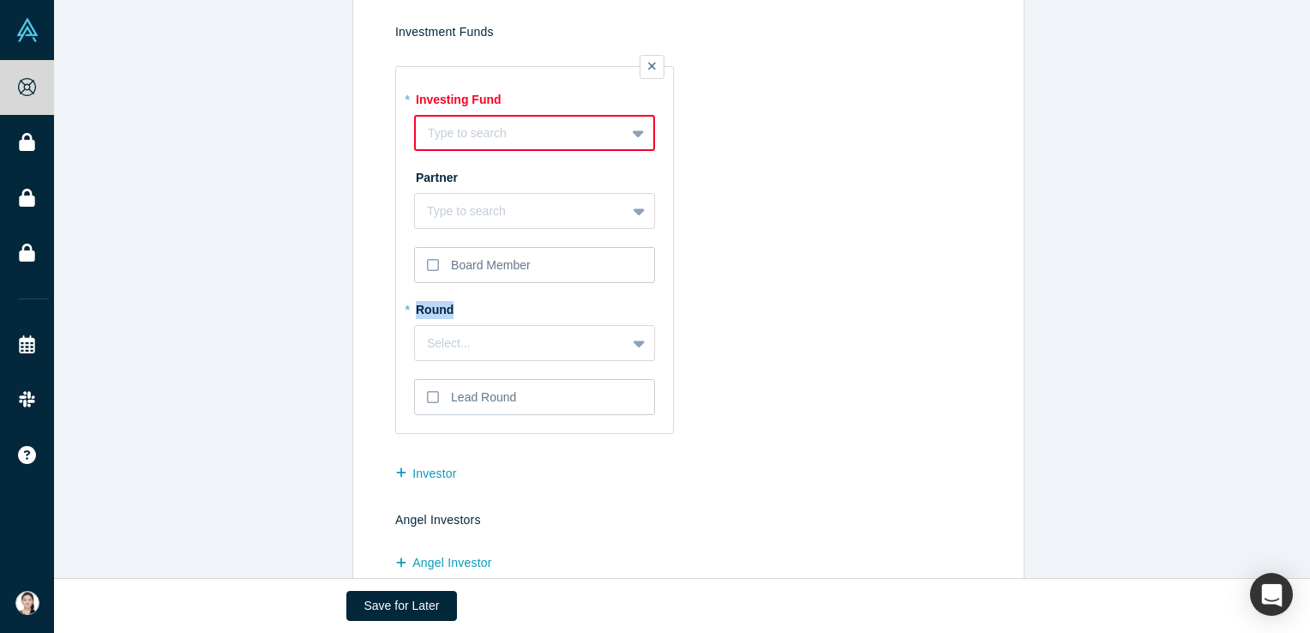
click at [428, 310] on label "* Round" at bounding box center [534, 307] width 241 height 24
copy label "Round"
click at [491, 341] on div "Select..." at bounding box center [520, 343] width 187 height 18
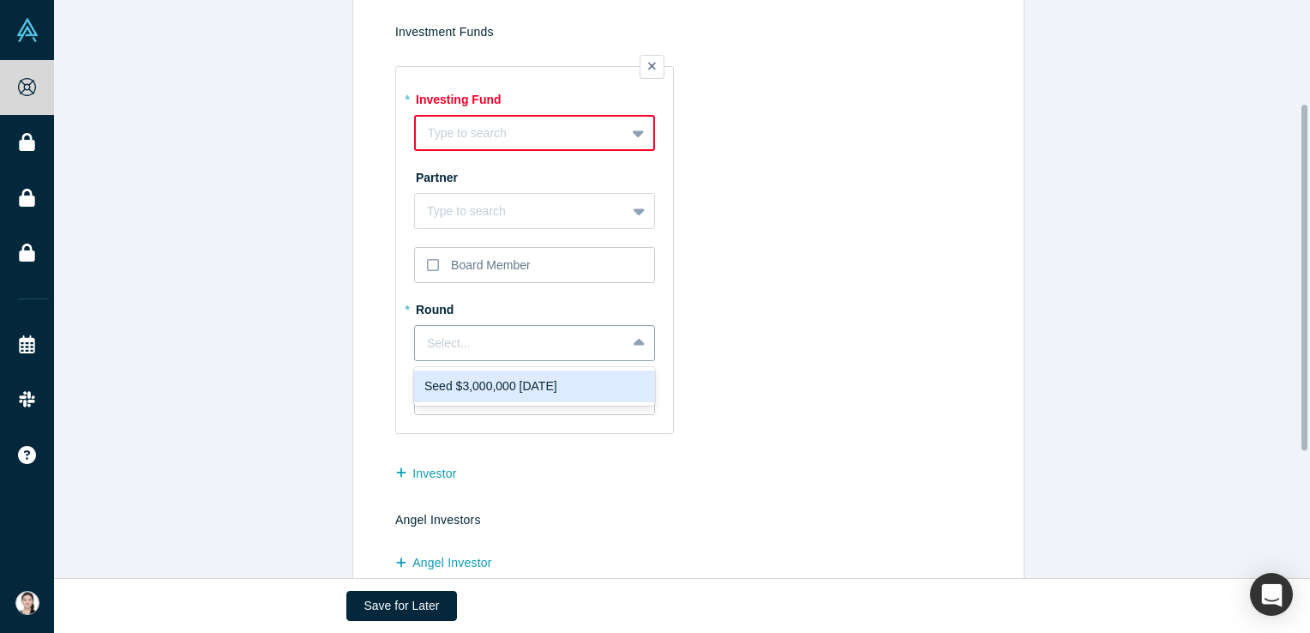
scroll to position [257, 0]
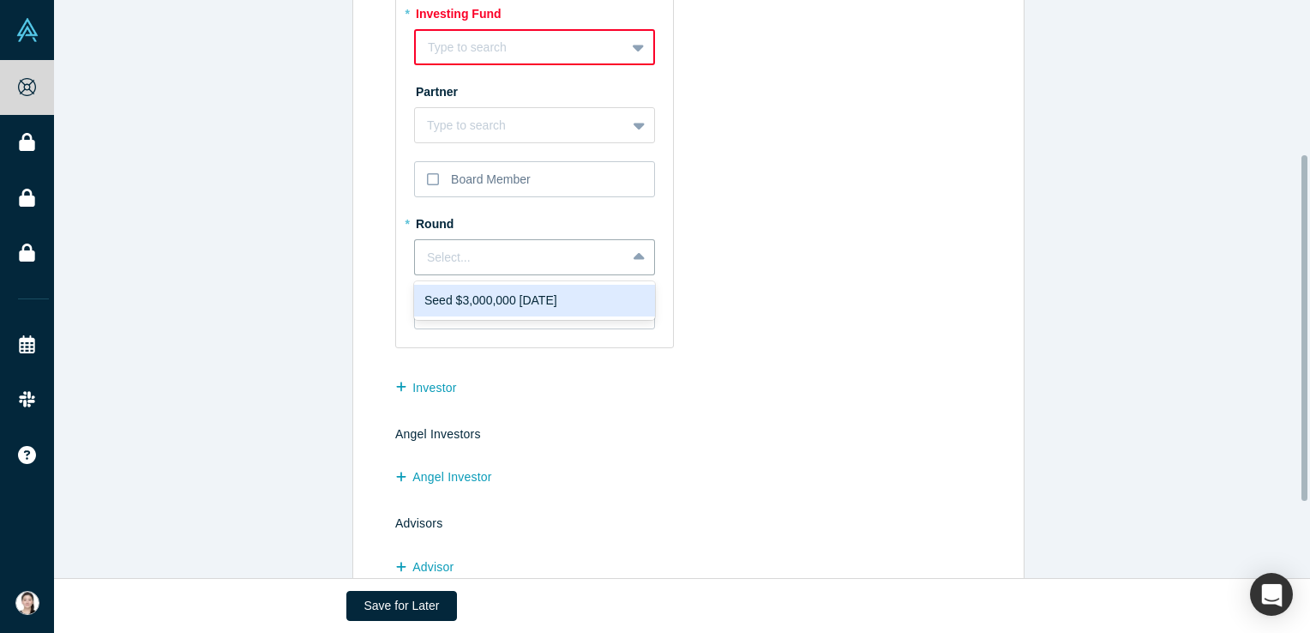
click at [744, 307] on td "* Investing Fund Type to search To pick up a draggable item, press the space ba…" at bounding box center [691, 159] width 593 height 398
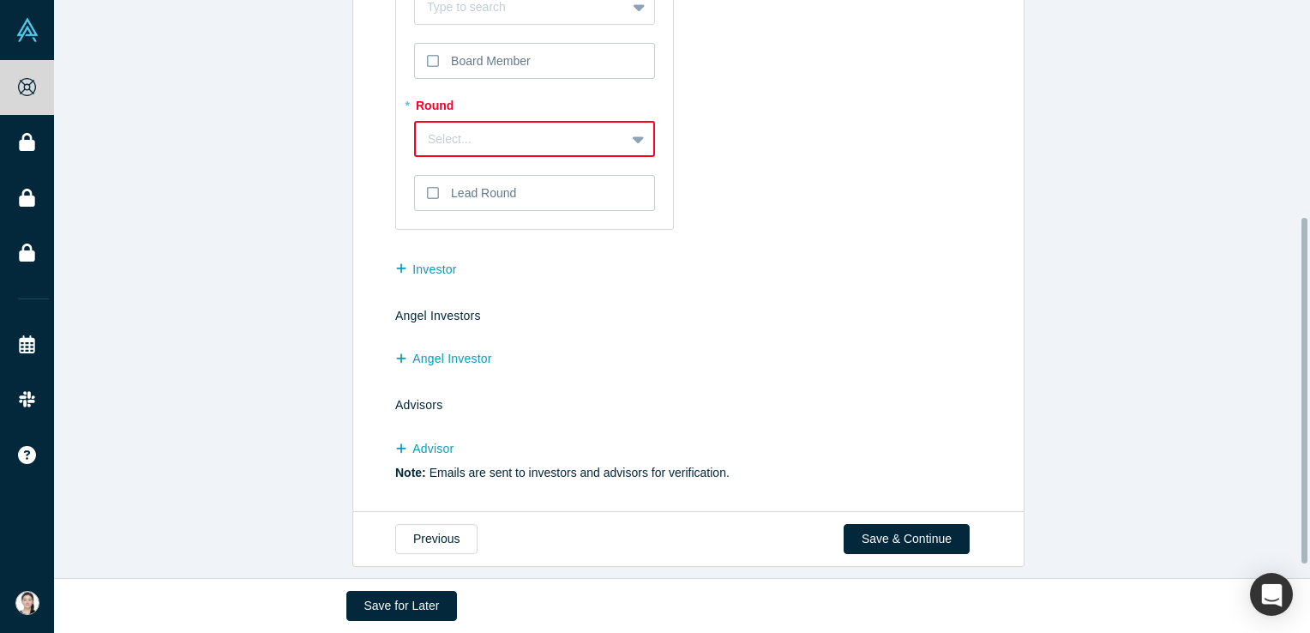
scroll to position [385, 0]
click at [414, 260] on button "Investor" at bounding box center [435, 270] width 80 height 30
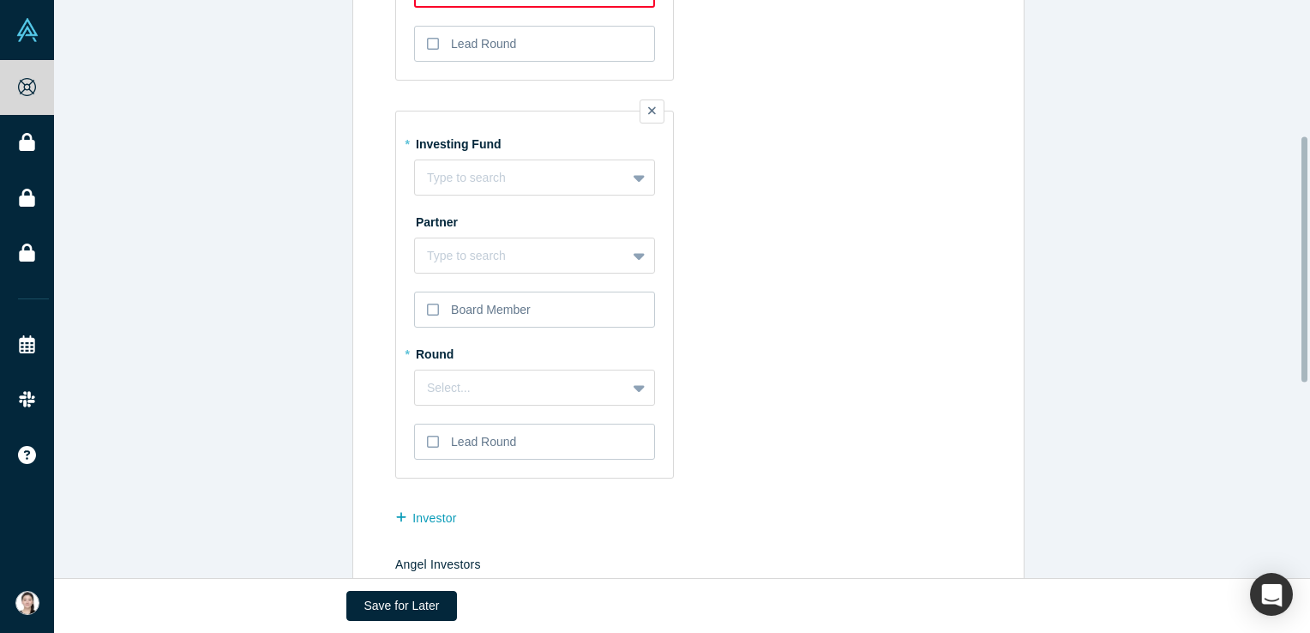
scroll to position [299, 0]
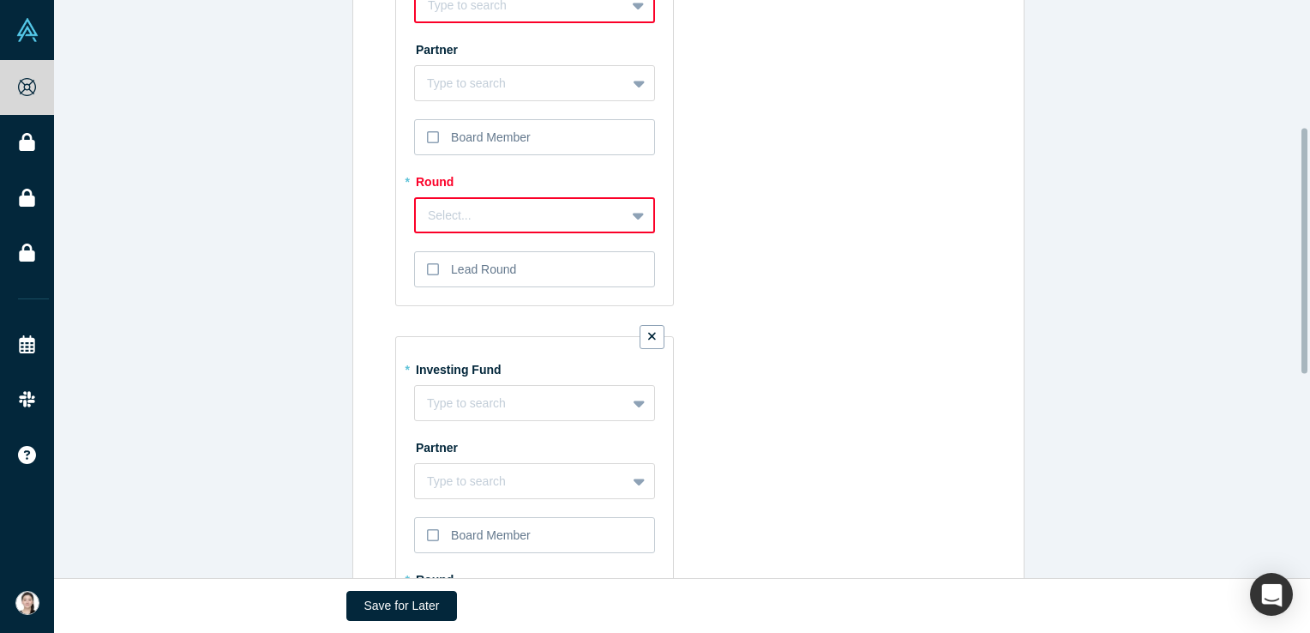
click at [640, 337] on label at bounding box center [652, 337] width 25 height 24
click at [0, 0] on input "checkbox" at bounding box center [0, 0] width 0 height 0
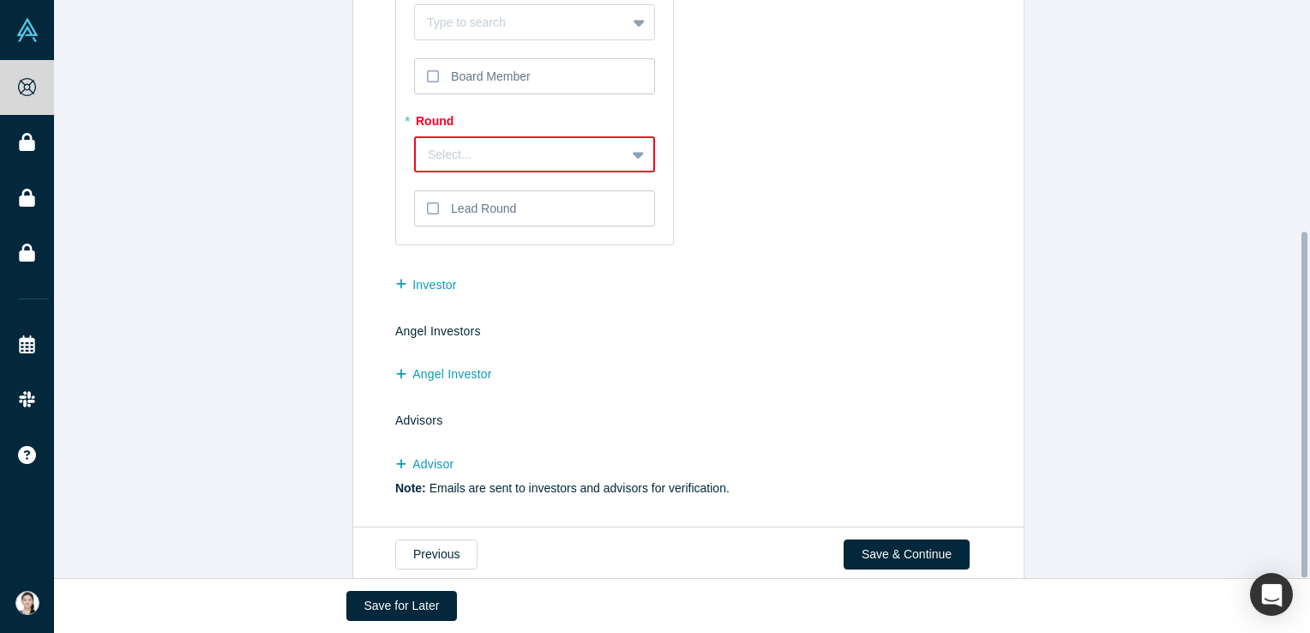
scroll to position [385, 0]
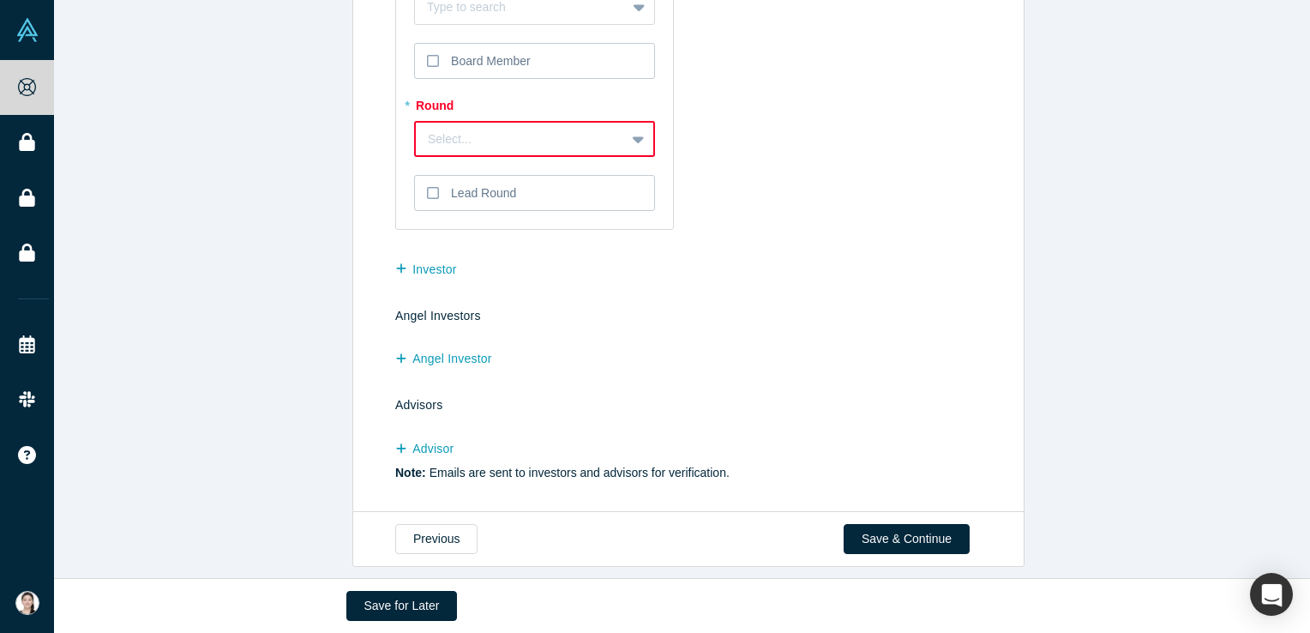
click at [445, 309] on h4 "Angel Investors" at bounding box center [691, 316] width 593 height 15
click at [408, 398] on h4 "Advisors" at bounding box center [691, 405] width 593 height 15
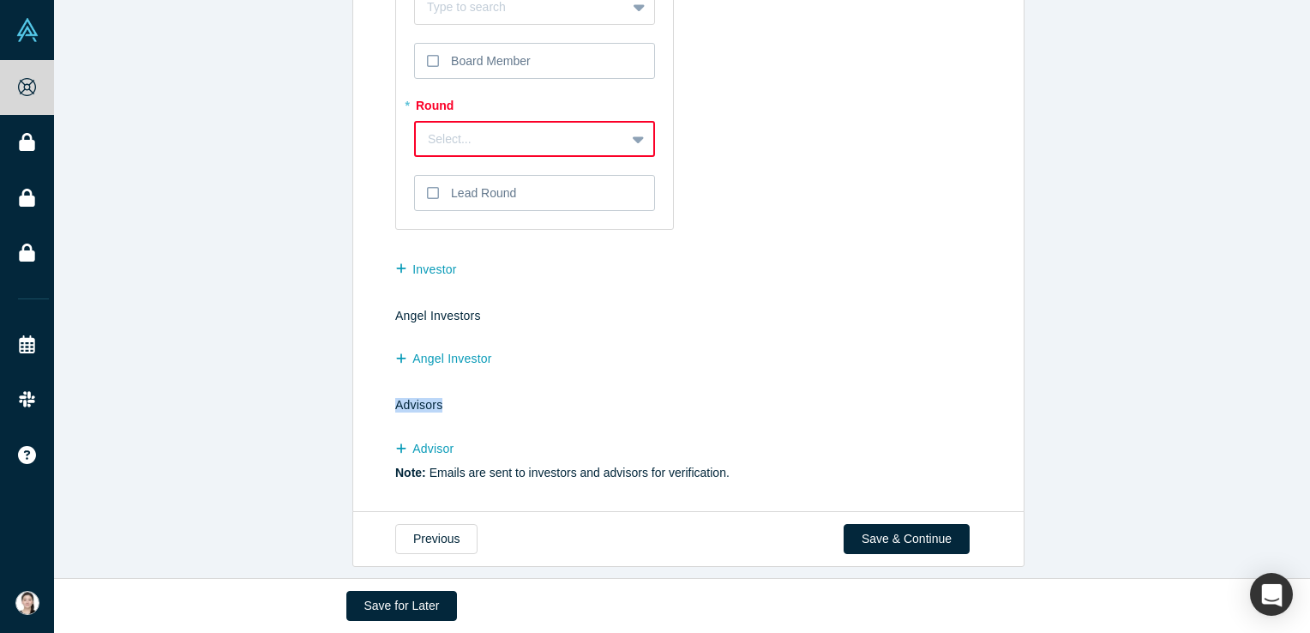
click at [408, 398] on h4 "Advisors" at bounding box center [691, 405] width 593 height 15
click at [477, 464] on p "Note: Emails are sent to investors and advisors for verification." at bounding box center [691, 473] width 593 height 18
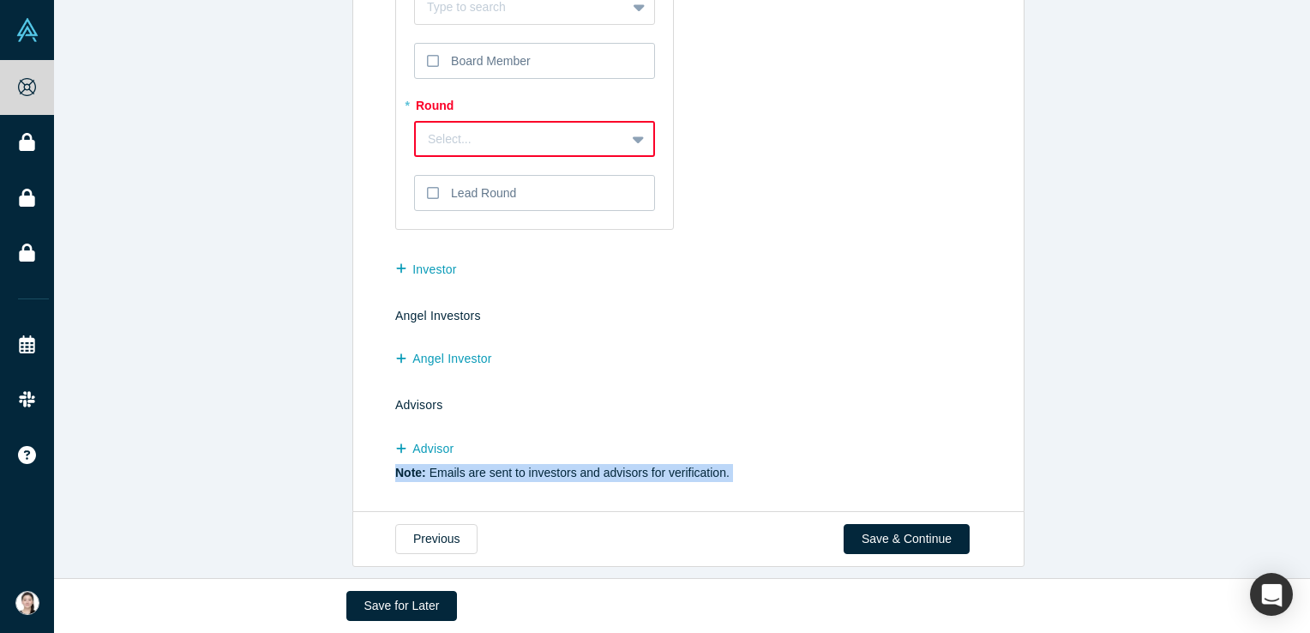
click at [477, 464] on p "Note: Emails are sent to investors and advisors for verification." at bounding box center [691, 473] width 593 height 18
click at [434, 540] on button "Previous" at bounding box center [436, 539] width 82 height 30
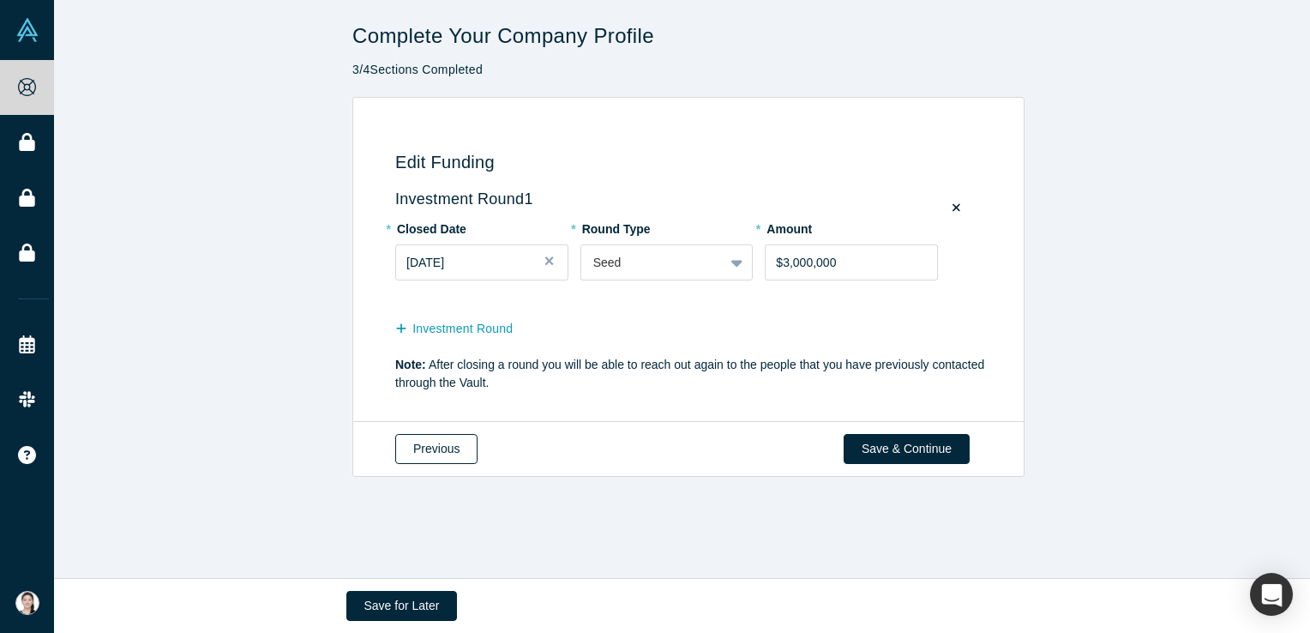
scroll to position [0, 0]
click at [543, 268] on button "Close" at bounding box center [556, 262] width 26 height 36
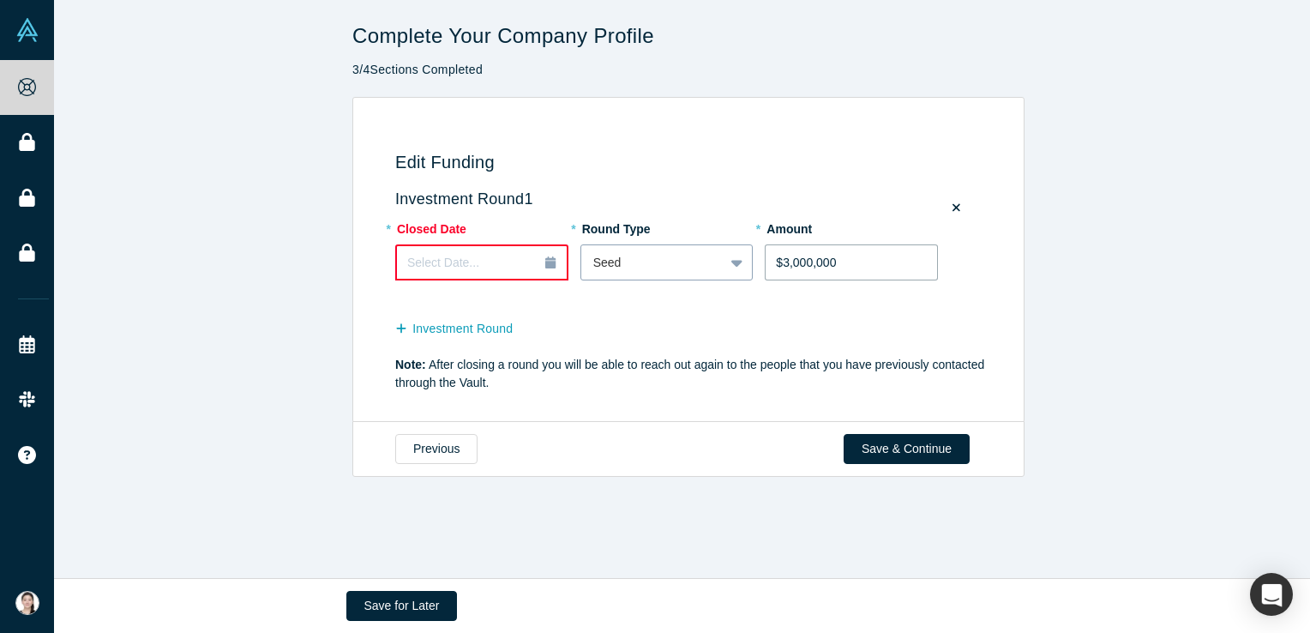
drag, startPoint x: 840, startPoint y: 260, endPoint x: 670, endPoint y: 264, distance: 169.8
click at [670, 264] on div "* Closed Date Select Date... * Round Type Seed * Amount $3,000,000" at bounding box center [691, 256] width 593 height 84
click at [895, 247] on input "$3,000,000" at bounding box center [851, 262] width 173 height 36
drag, startPoint x: 848, startPoint y: 259, endPoint x: 834, endPoint y: 260, distance: 13.7
click at [837, 260] on input "$3,000,000" at bounding box center [851, 262] width 173 height 36
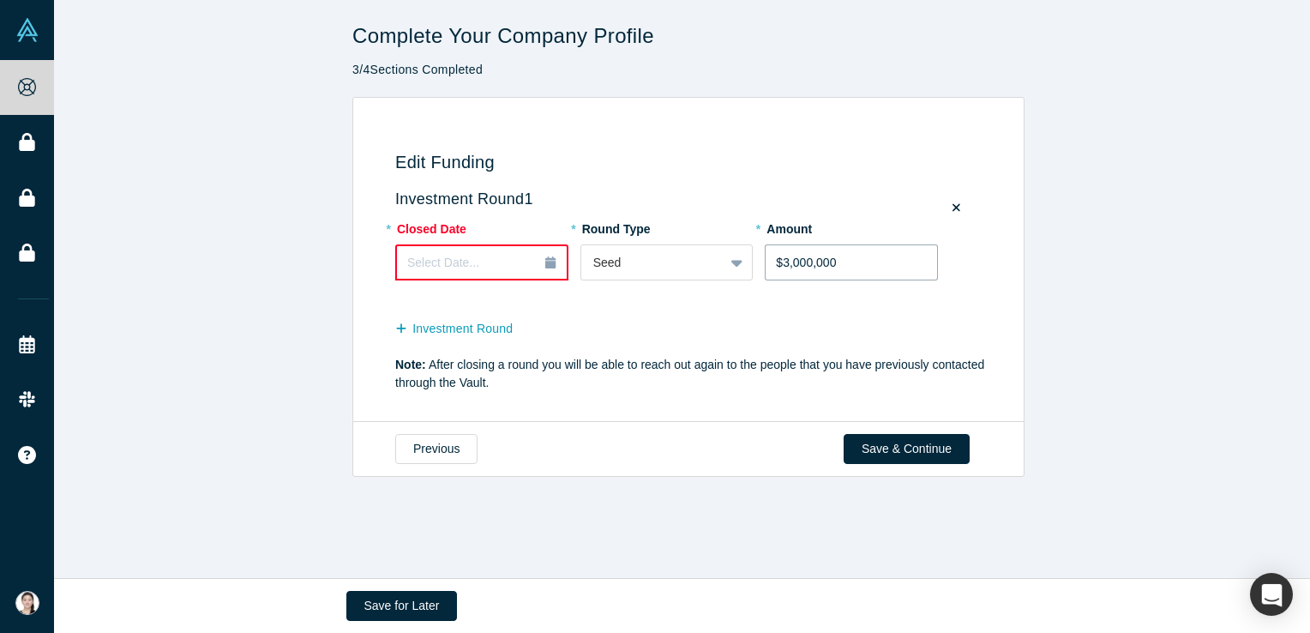
drag, startPoint x: 813, startPoint y: 260, endPoint x: 801, endPoint y: 262, distance: 12.3
click at [810, 260] on input "$3,000,000" at bounding box center [851, 262] width 173 height 36
click at [801, 262] on input "$3,000,000" at bounding box center [851, 262] width 173 height 36
drag, startPoint x: 689, startPoint y: 406, endPoint x: 676, endPoint y: 411, distance: 14.7
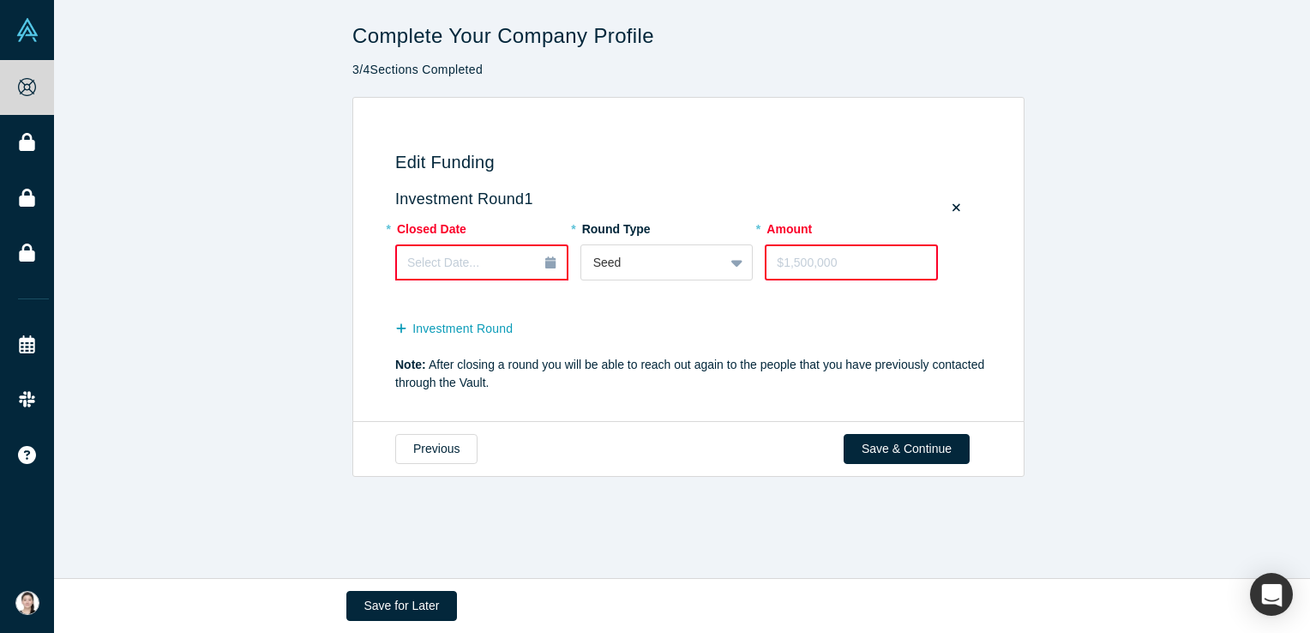
click at [686, 406] on div "Edit Funding Investment Round 1 * Closed Date Select Date... * Round Type Seed …" at bounding box center [685, 266] width 653 height 289
click at [390, 610] on button "Save for Later" at bounding box center [401, 606] width 111 height 30
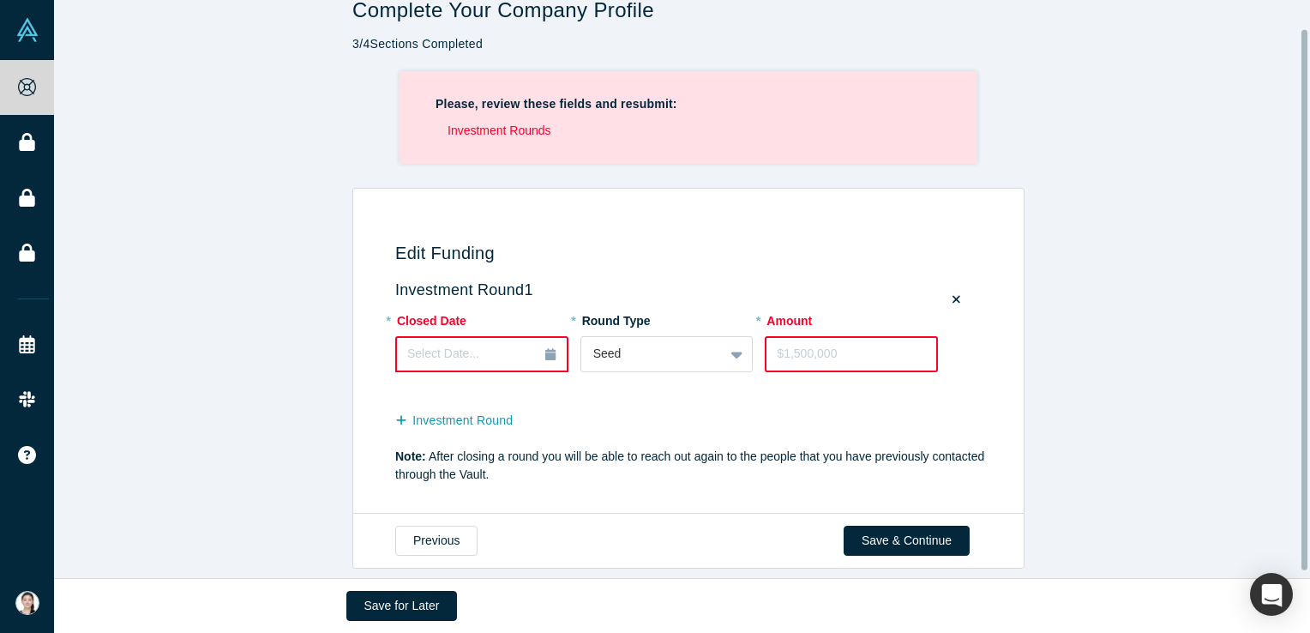
scroll to position [38, 0]
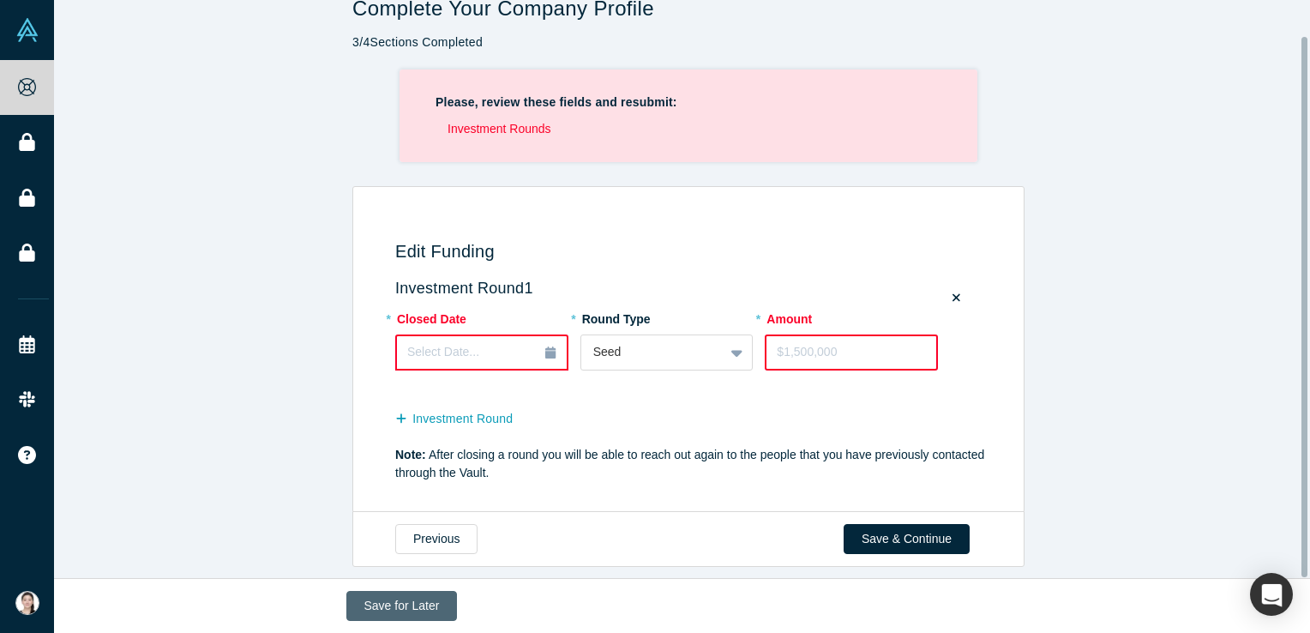
click at [426, 605] on button "Save for Later" at bounding box center [401, 606] width 111 height 30
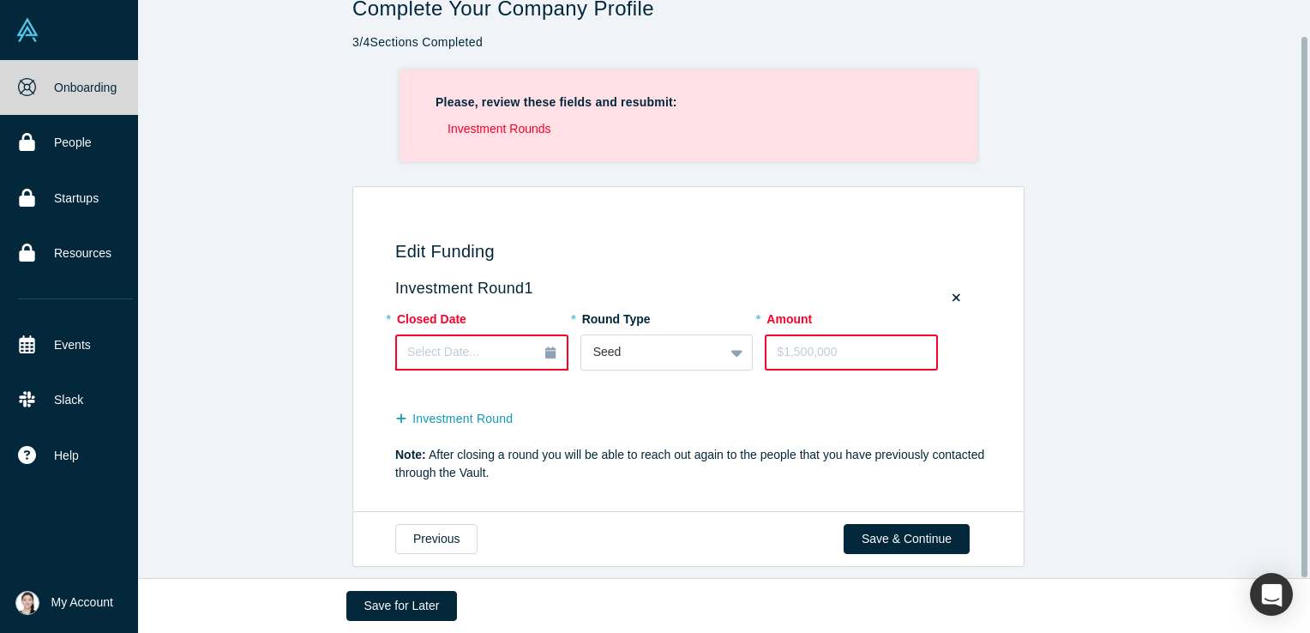
click at [26, 91] on icon at bounding box center [27, 87] width 18 height 18
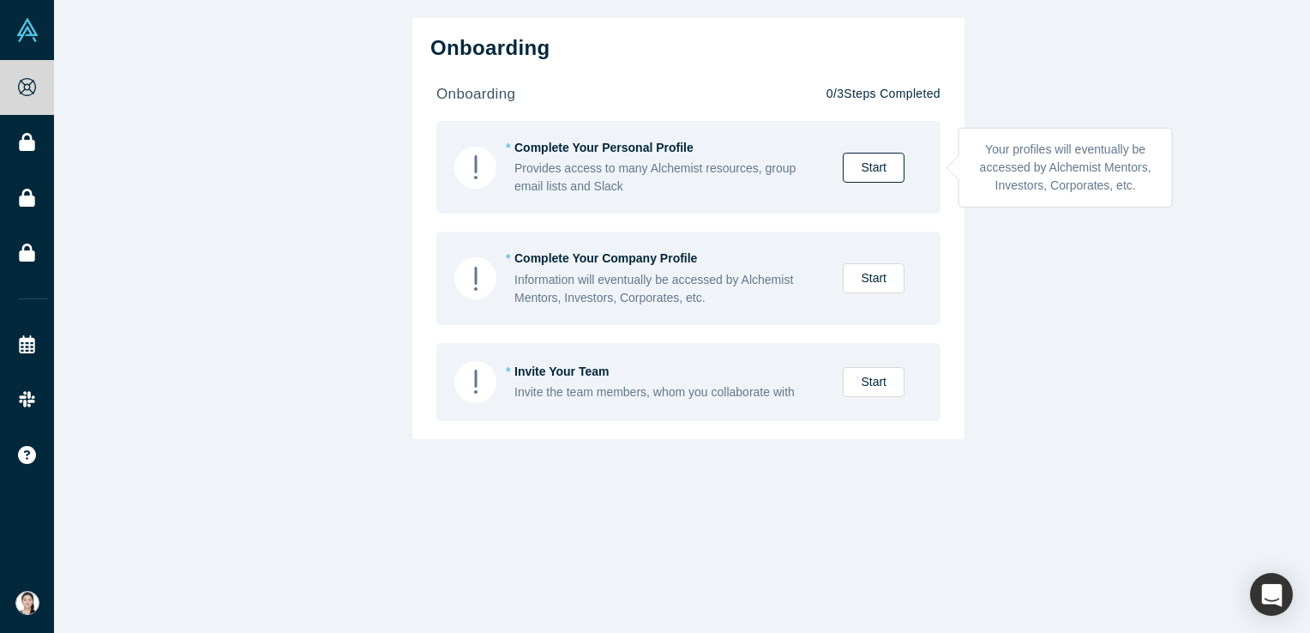
click at [868, 167] on link "Start" at bounding box center [874, 168] width 62 height 30
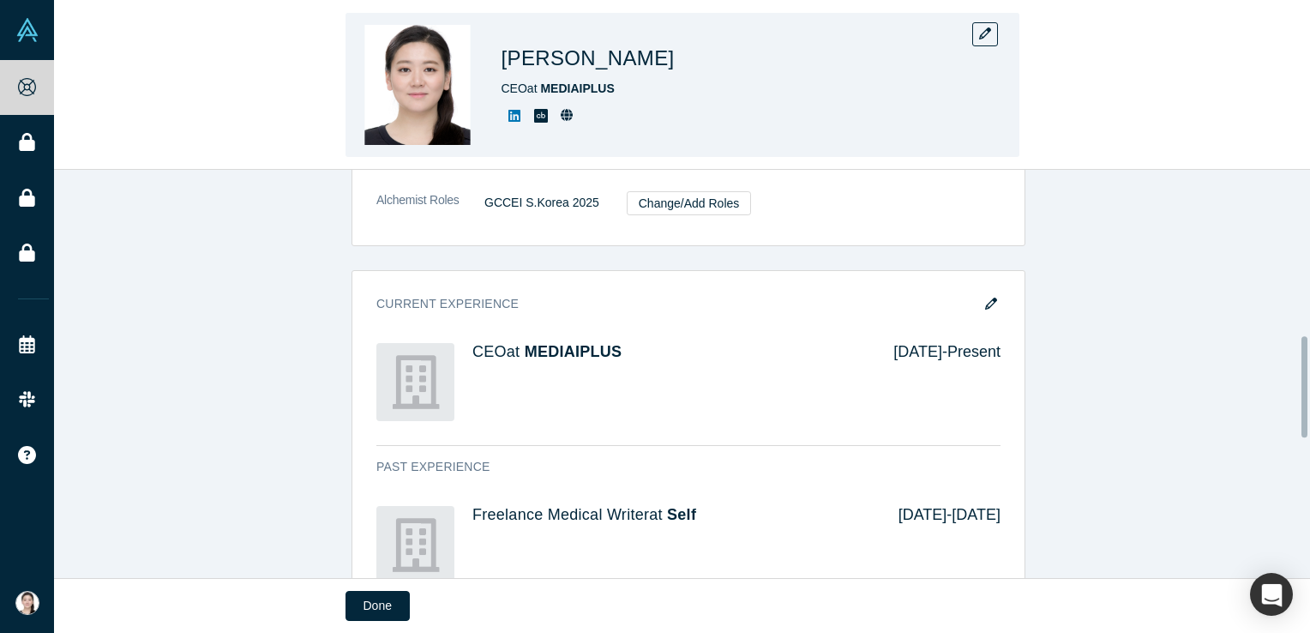
scroll to position [636, 0]
click at [992, 46] on div "[PERSON_NAME] CEO at MEDIAIPLUS" at bounding box center [683, 85] width 674 height 144
click at [994, 37] on button "button" at bounding box center [985, 34] width 26 height 24
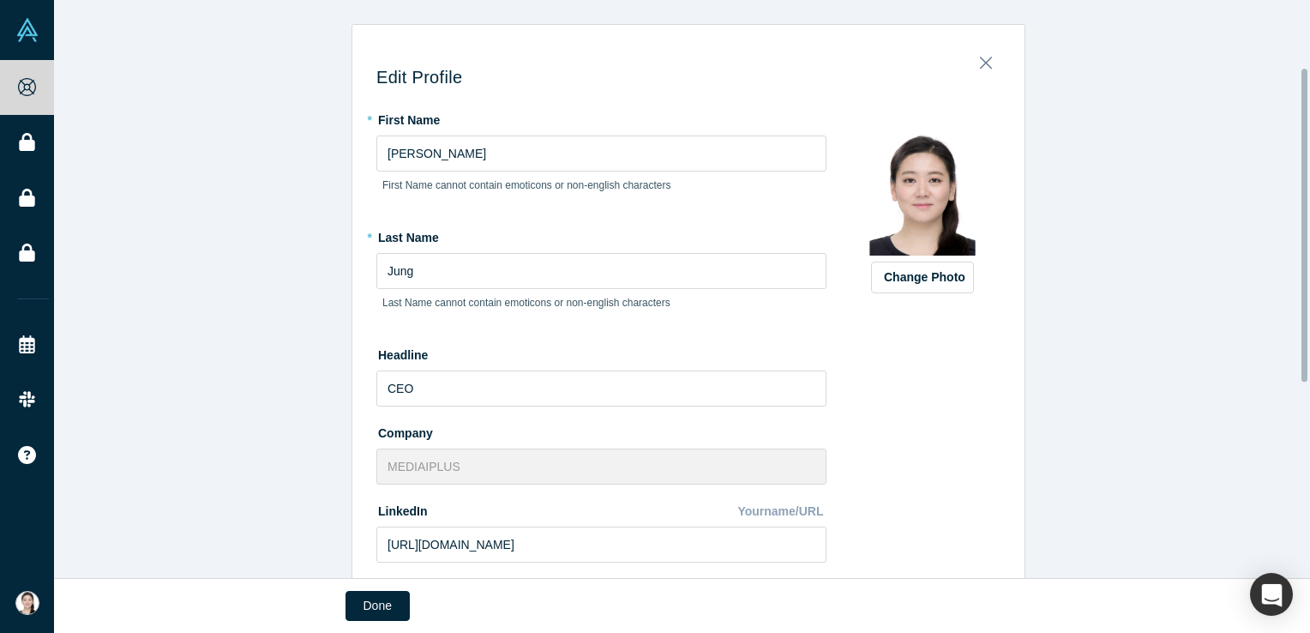
scroll to position [487, 0]
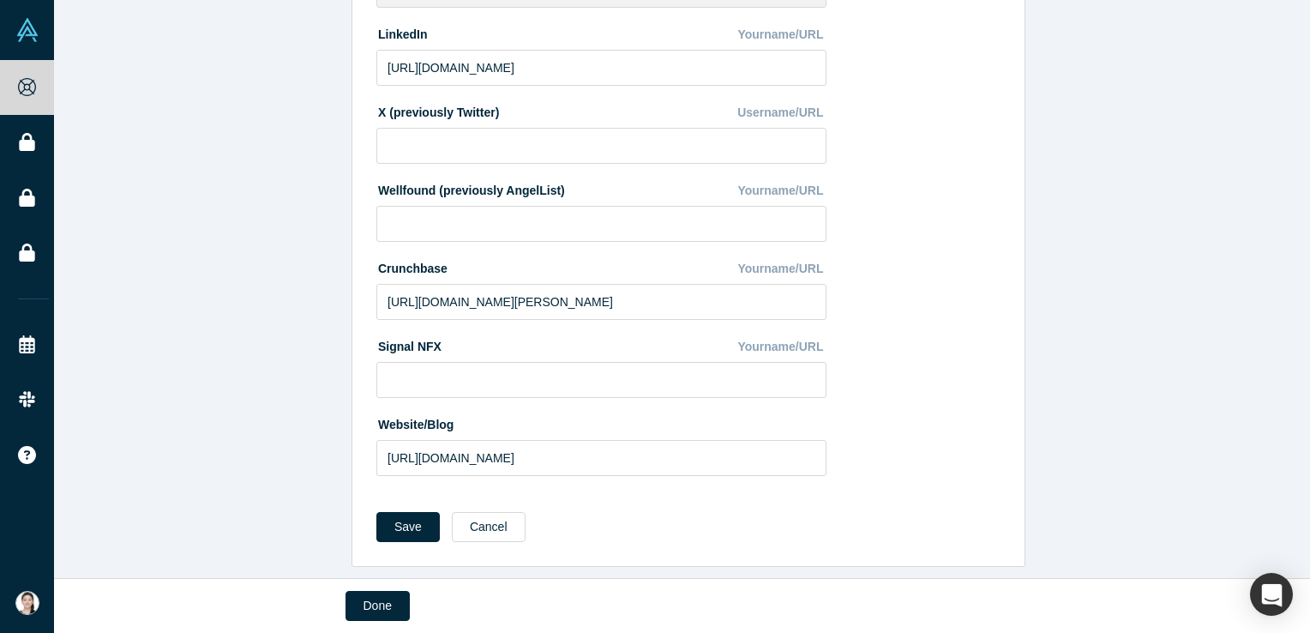
drag, startPoint x: 372, startPoint y: 524, endPoint x: 218, endPoint y: 494, distance: 157.2
click at [218, 494] on div "Edit Profile * First Name [PERSON_NAME] First Name cannot contain emoticons or …" at bounding box center [688, 295] width 1269 height 591
click at [376, 517] on button "Save" at bounding box center [407, 527] width 63 height 30
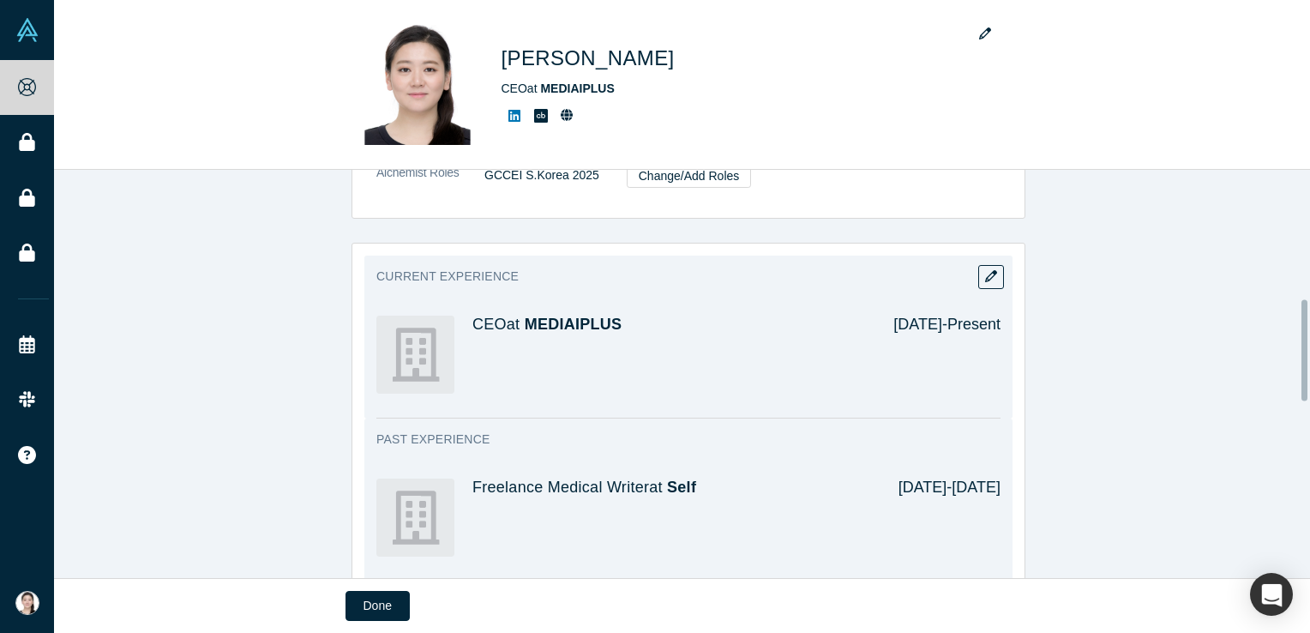
scroll to position [772, 0]
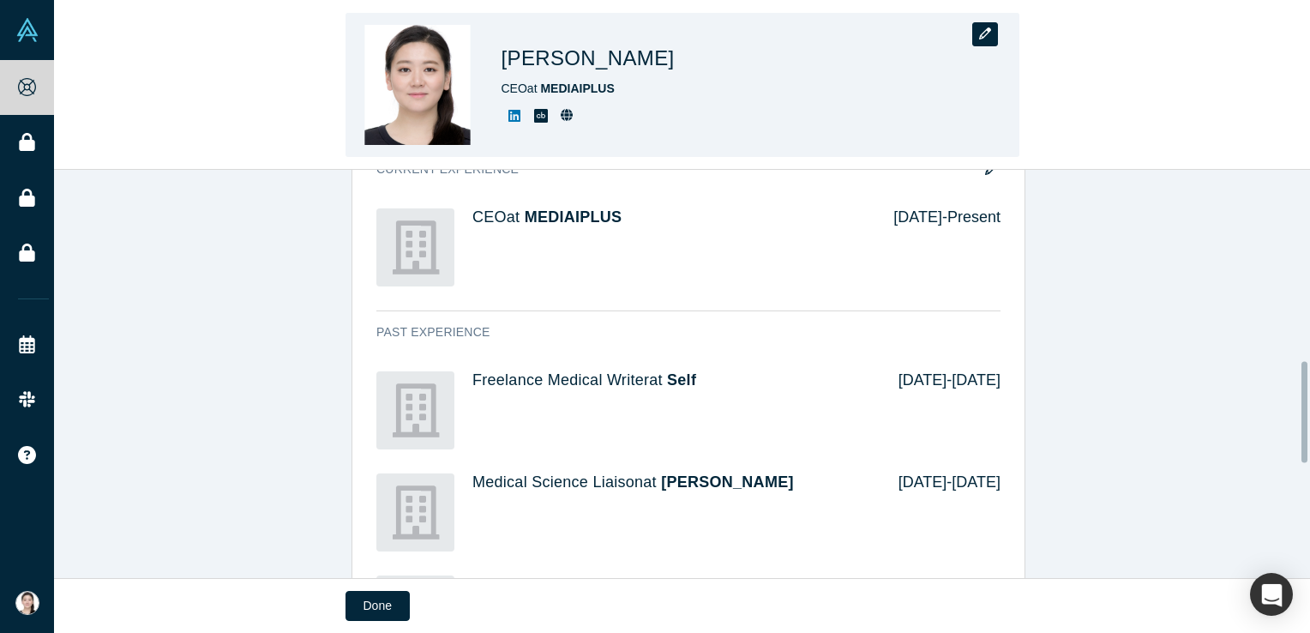
click at [989, 42] on button "button" at bounding box center [985, 34] width 26 height 24
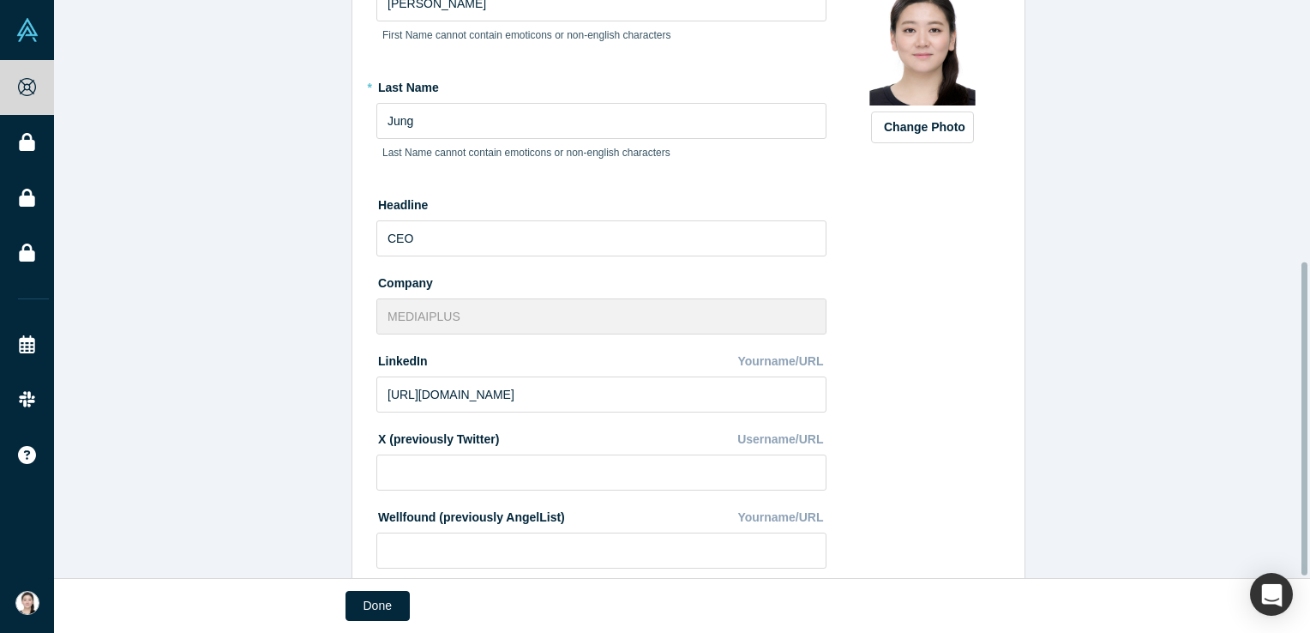
scroll to position [487, 0]
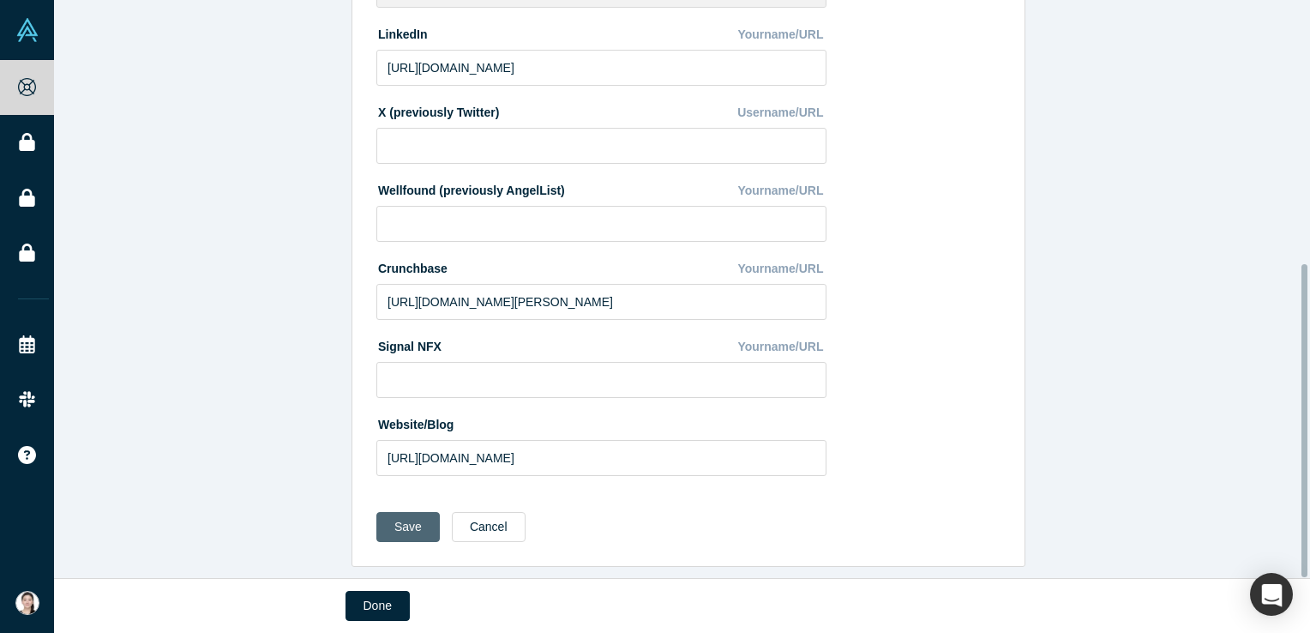
click at [391, 519] on button "Save" at bounding box center [407, 527] width 63 height 30
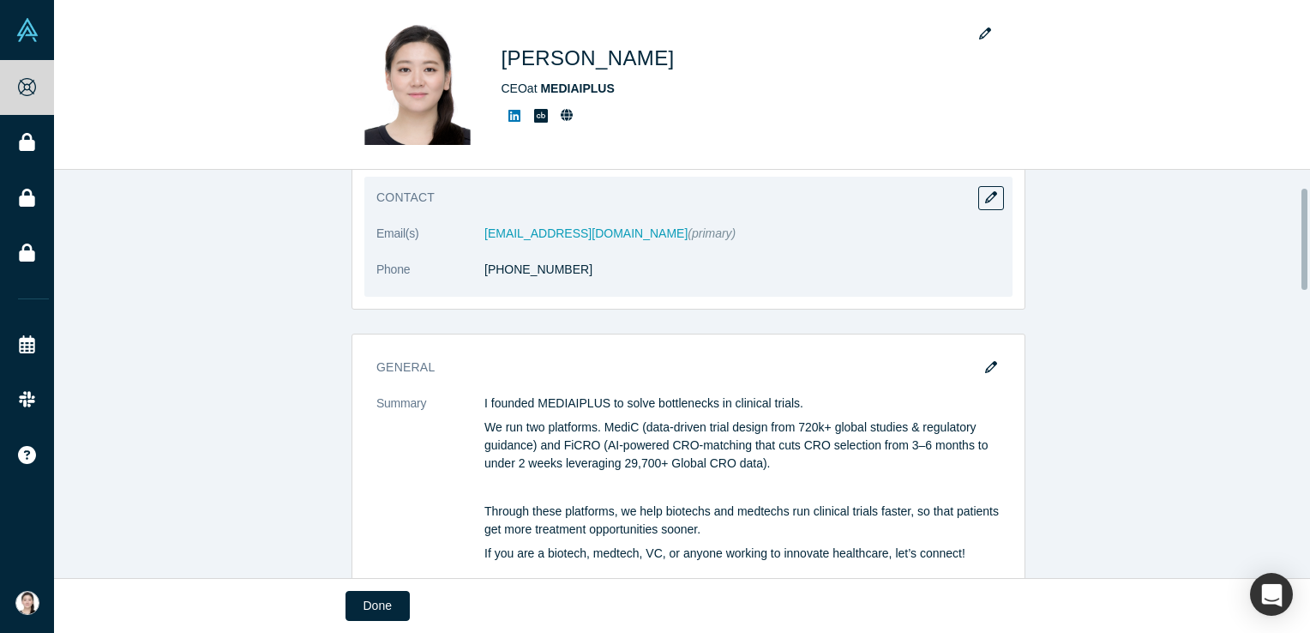
scroll to position [0, 0]
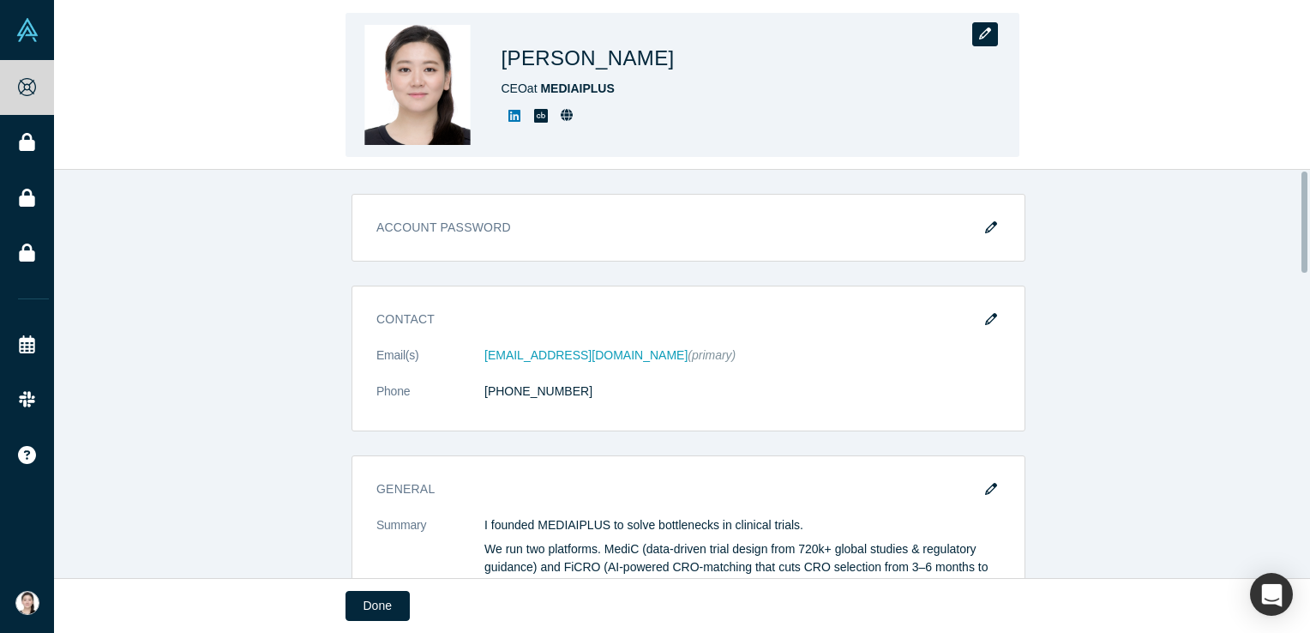
click at [976, 34] on button "button" at bounding box center [985, 34] width 26 height 24
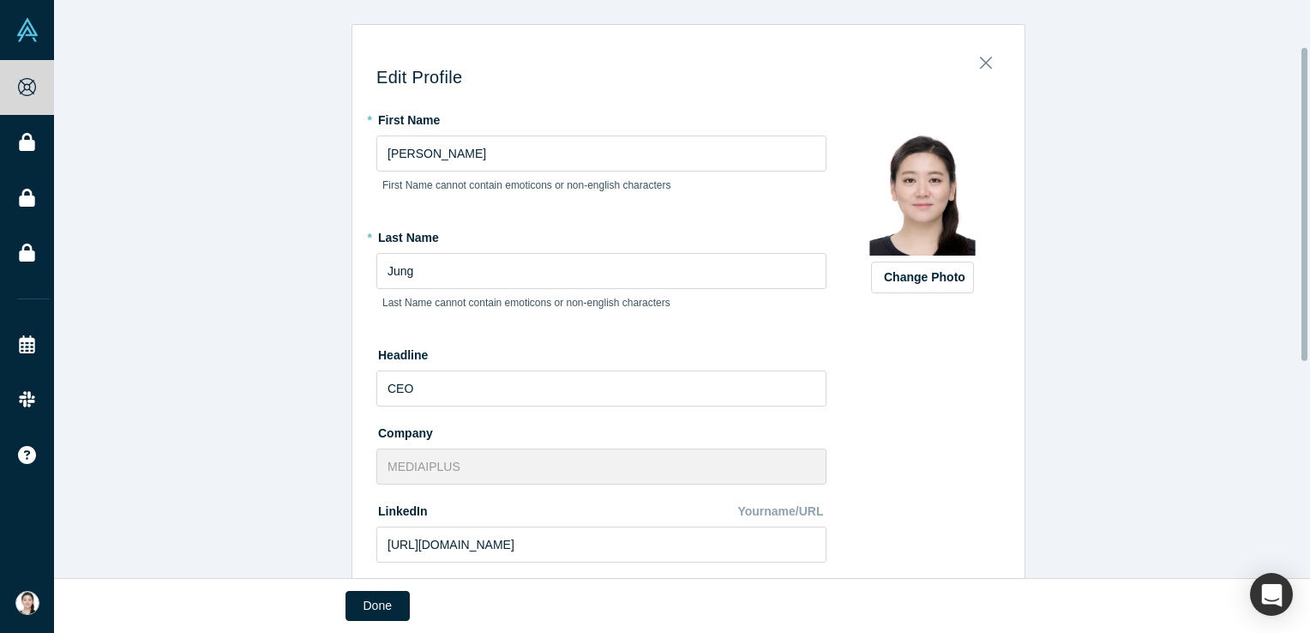
scroll to position [487, 0]
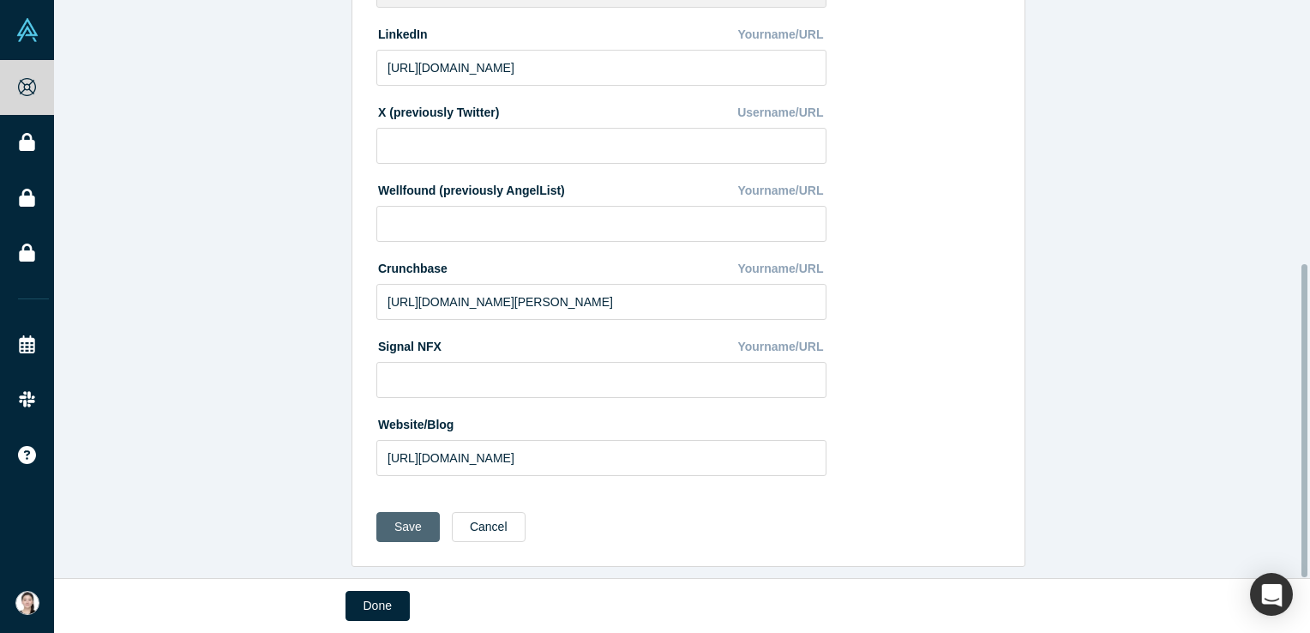
click at [386, 513] on button "Save" at bounding box center [407, 527] width 63 height 30
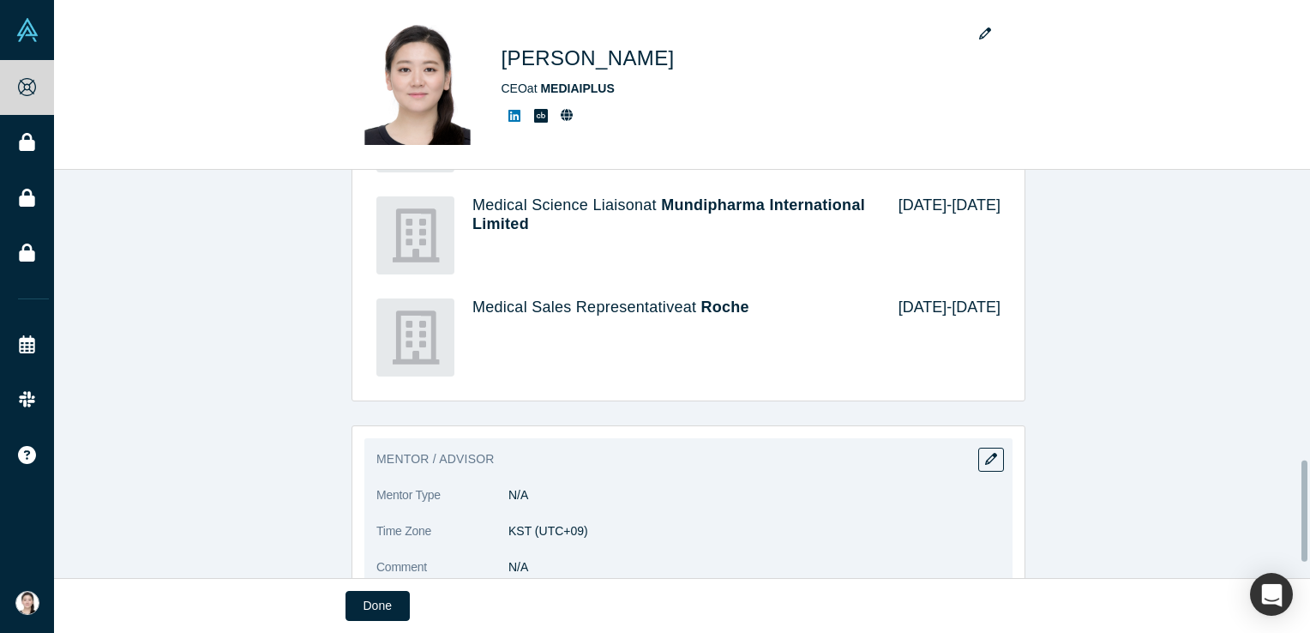
scroll to position [1237, 0]
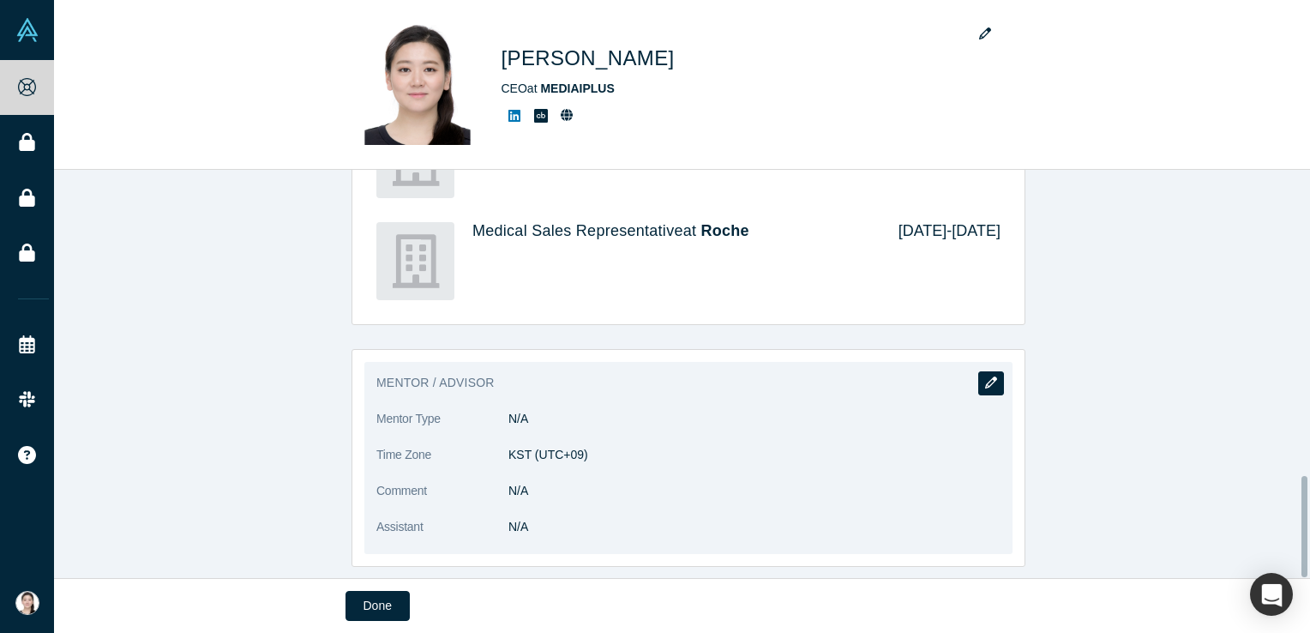
click at [988, 376] on icon "button" at bounding box center [991, 382] width 12 height 12
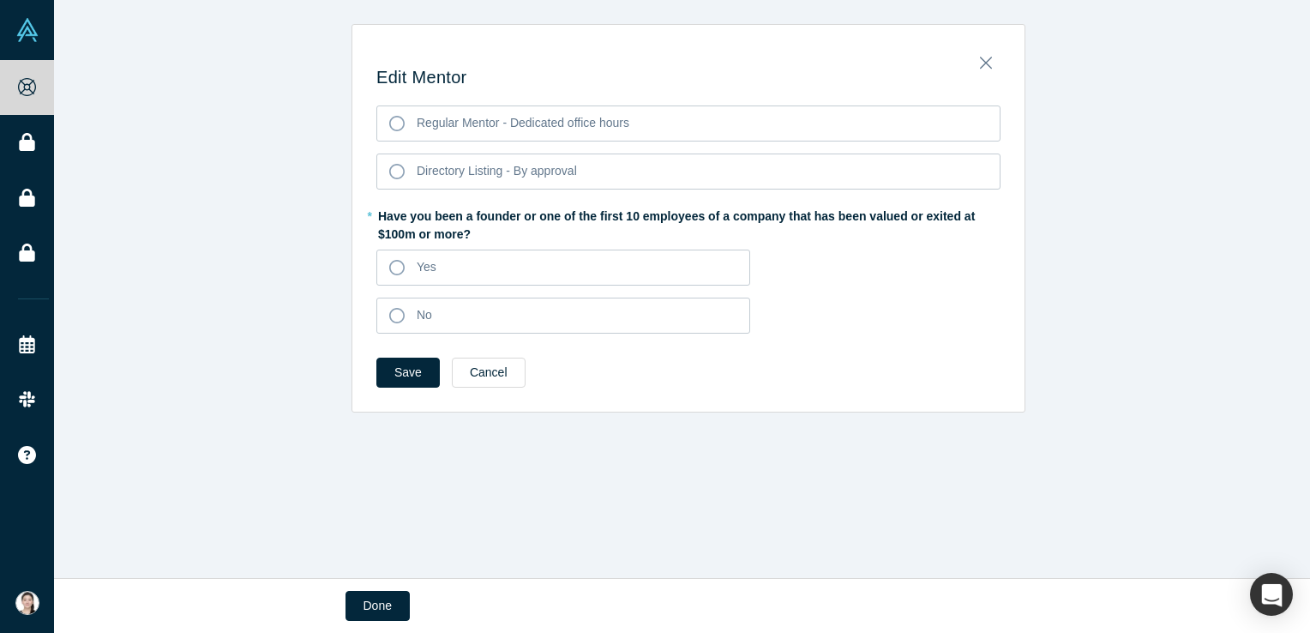
scroll to position [0, 0]
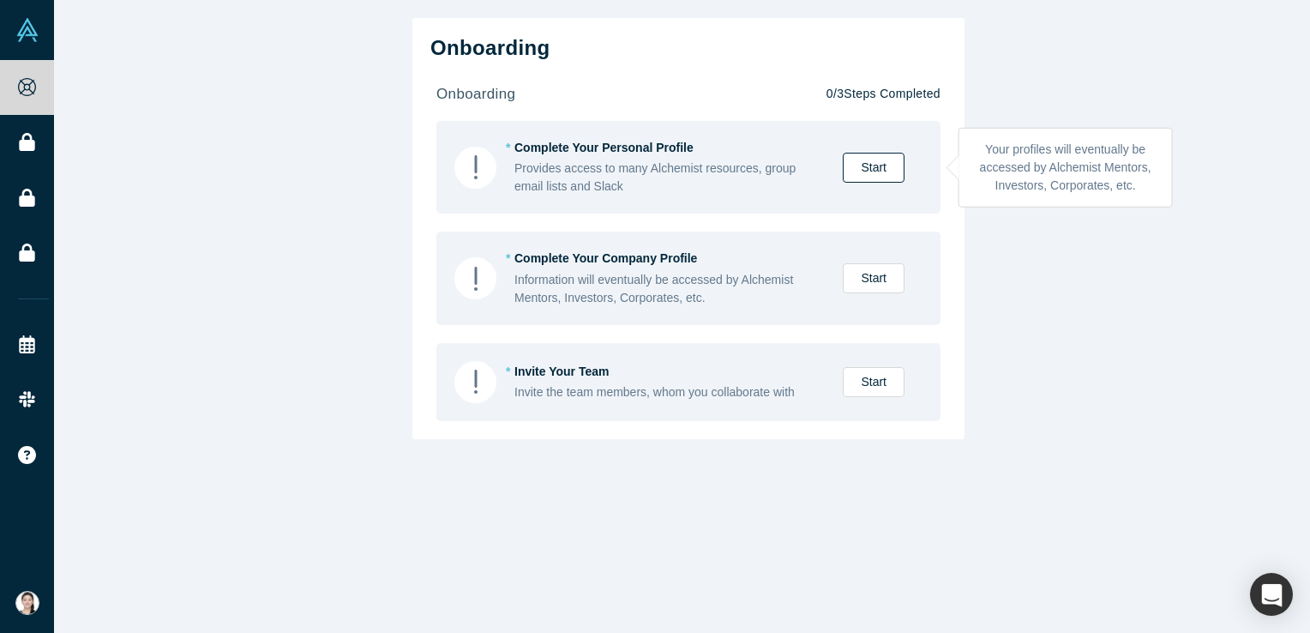
click at [861, 155] on link "Start" at bounding box center [874, 168] width 62 height 30
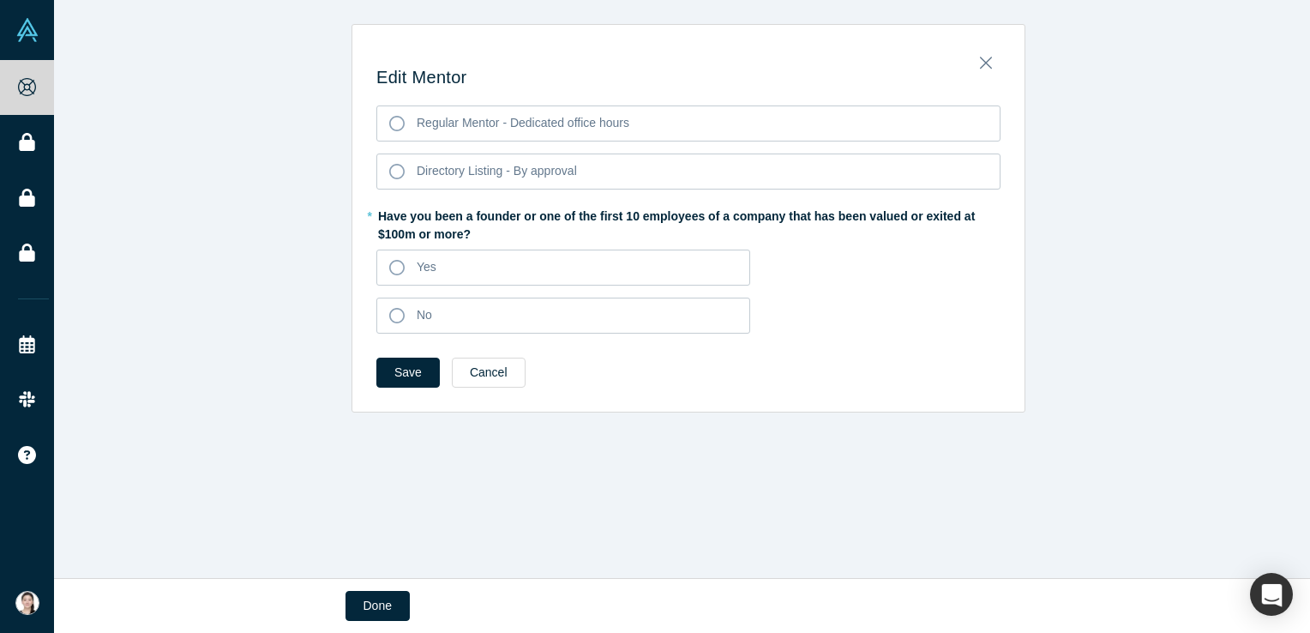
click at [988, 72] on h3 "Edit Mentor" at bounding box center [688, 77] width 624 height 21
click at [985, 69] on div "Edit Mentor Regular Mentor - Dedicated office hours Directory Listing - By appr…" at bounding box center [688, 224] width 672 height 375
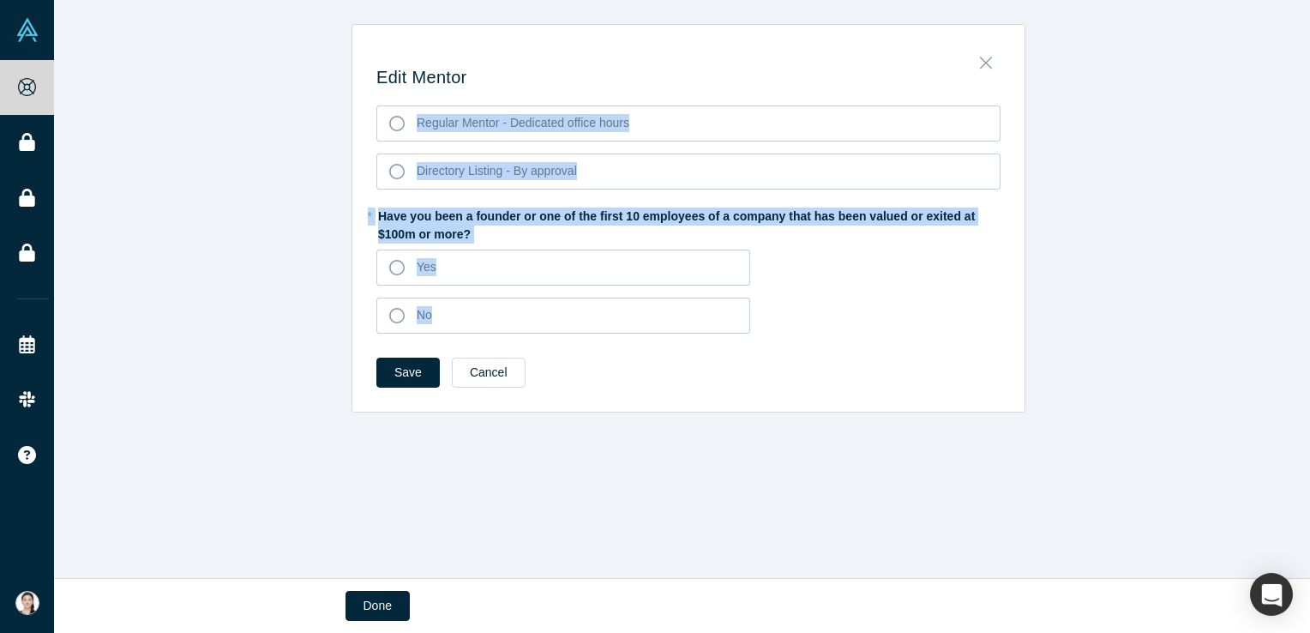
click at [984, 67] on icon "Close" at bounding box center [986, 62] width 12 height 19
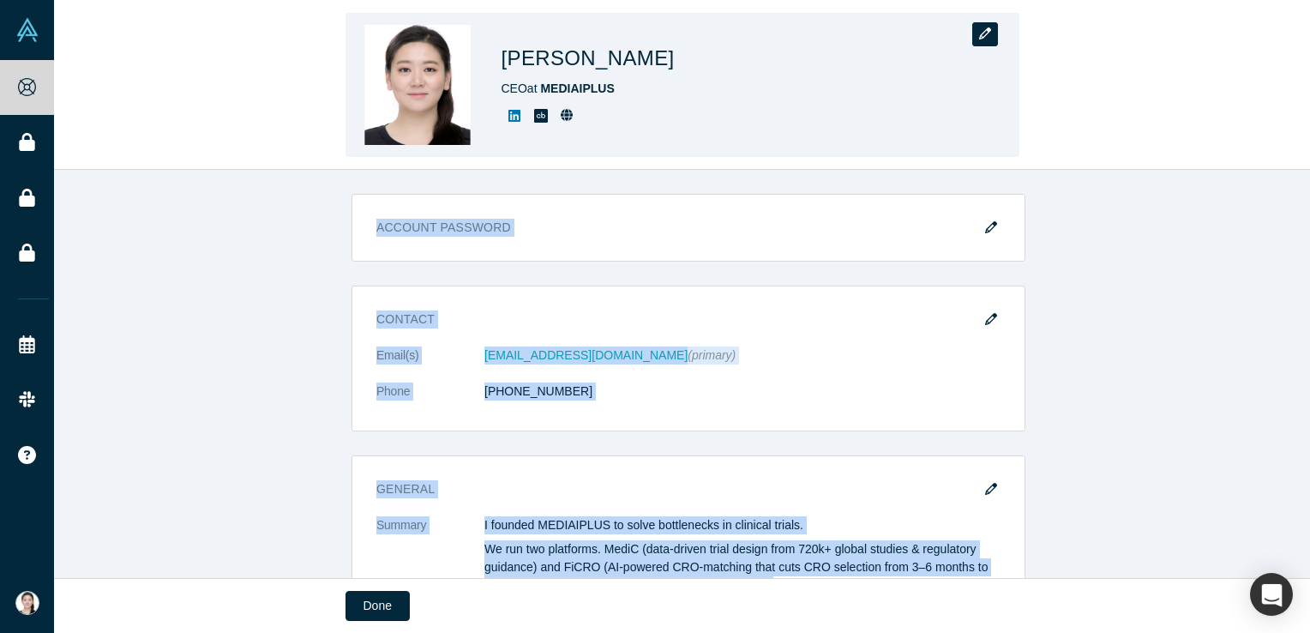
click at [979, 43] on button "button" at bounding box center [985, 34] width 26 height 24
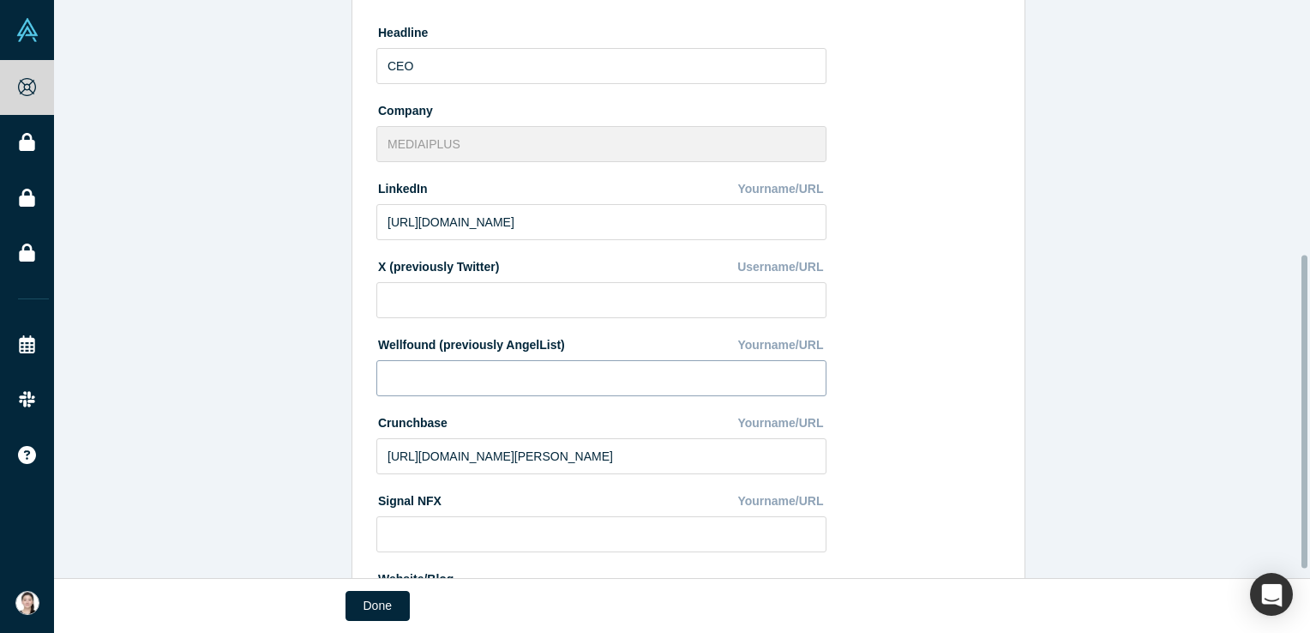
scroll to position [487, 0]
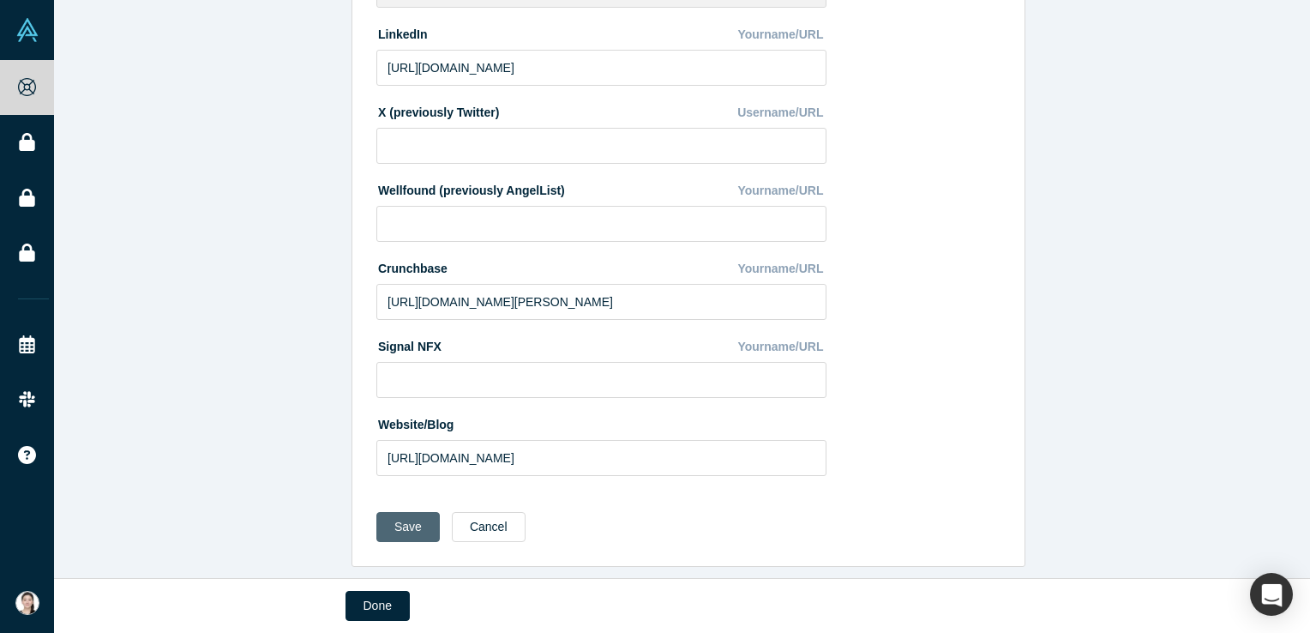
click at [388, 513] on button "Save" at bounding box center [407, 527] width 63 height 30
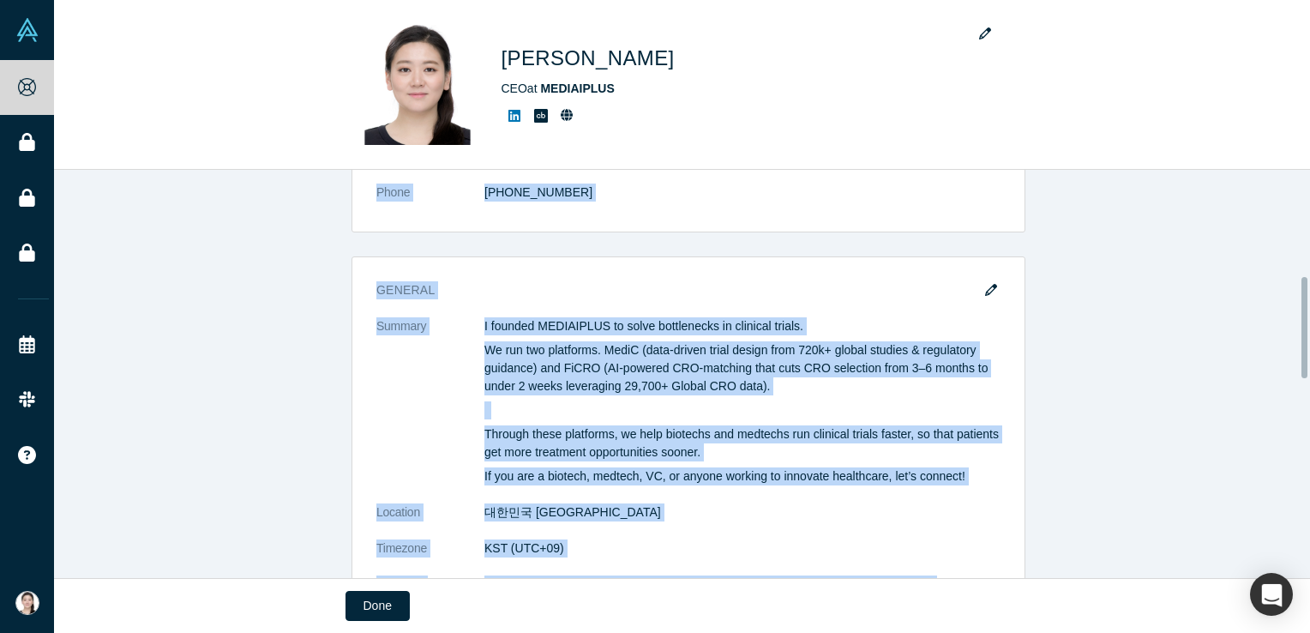
scroll to position [429, 0]
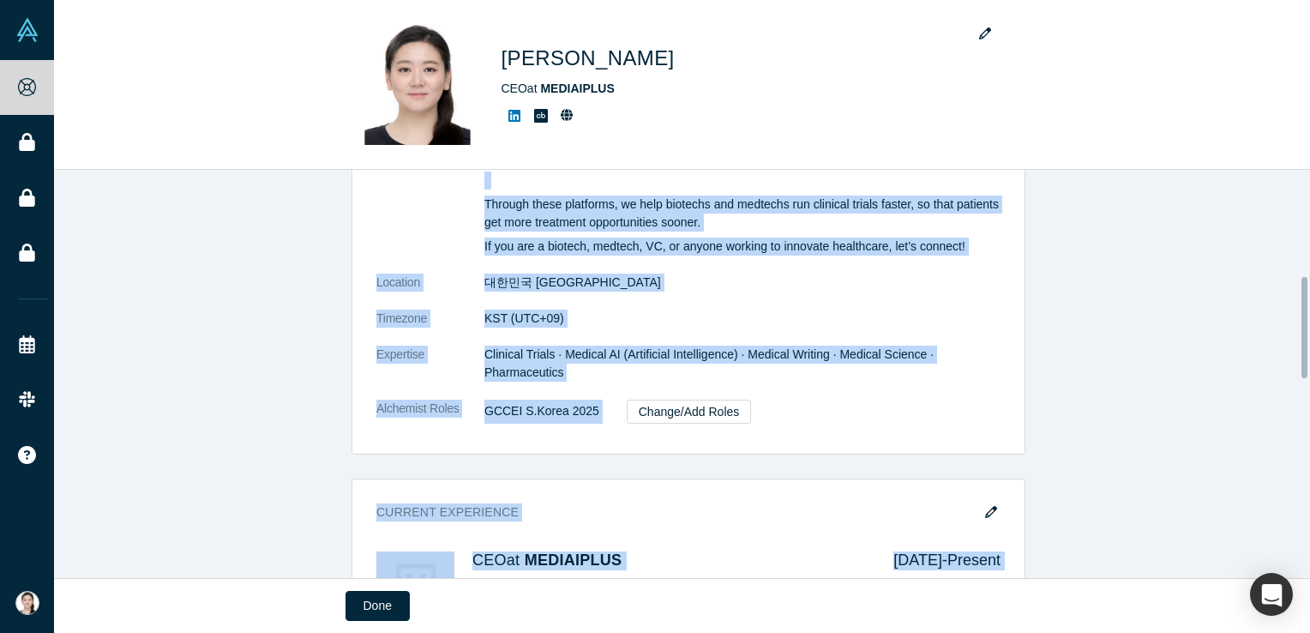
click at [261, 460] on div "Account Password Contact Email(s) [EMAIL_ADDRESS][DOMAIN_NAME] (primary) Phone …" at bounding box center [688, 565] width 1269 height 1600
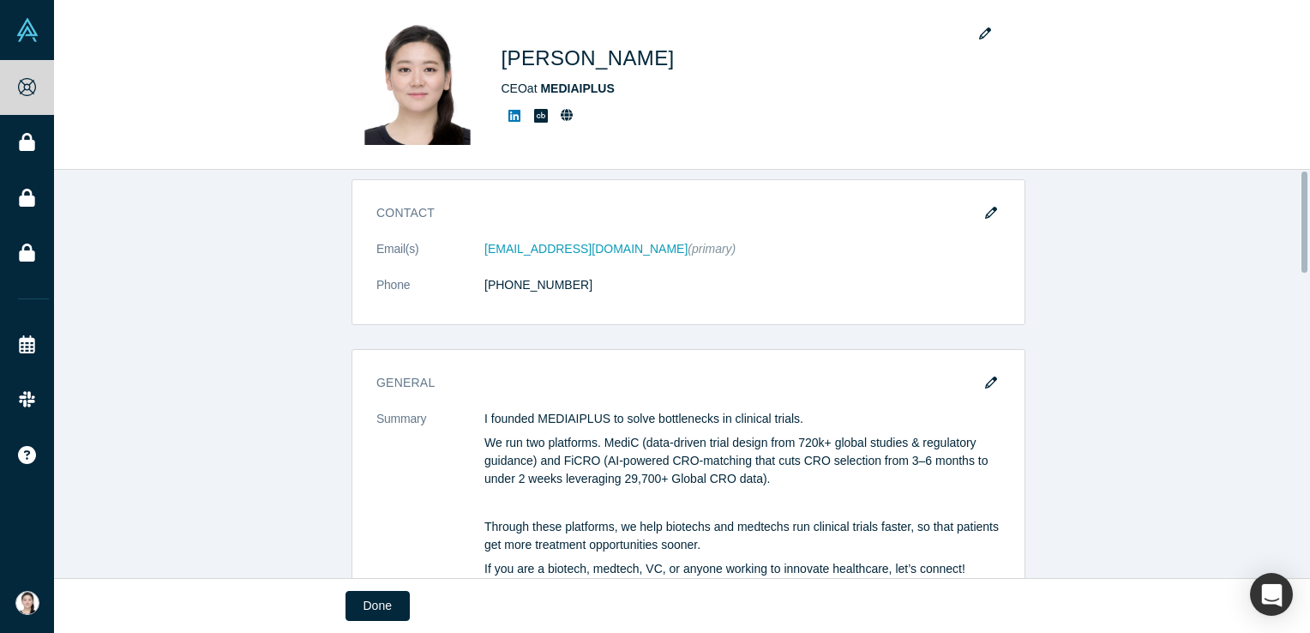
scroll to position [0, 0]
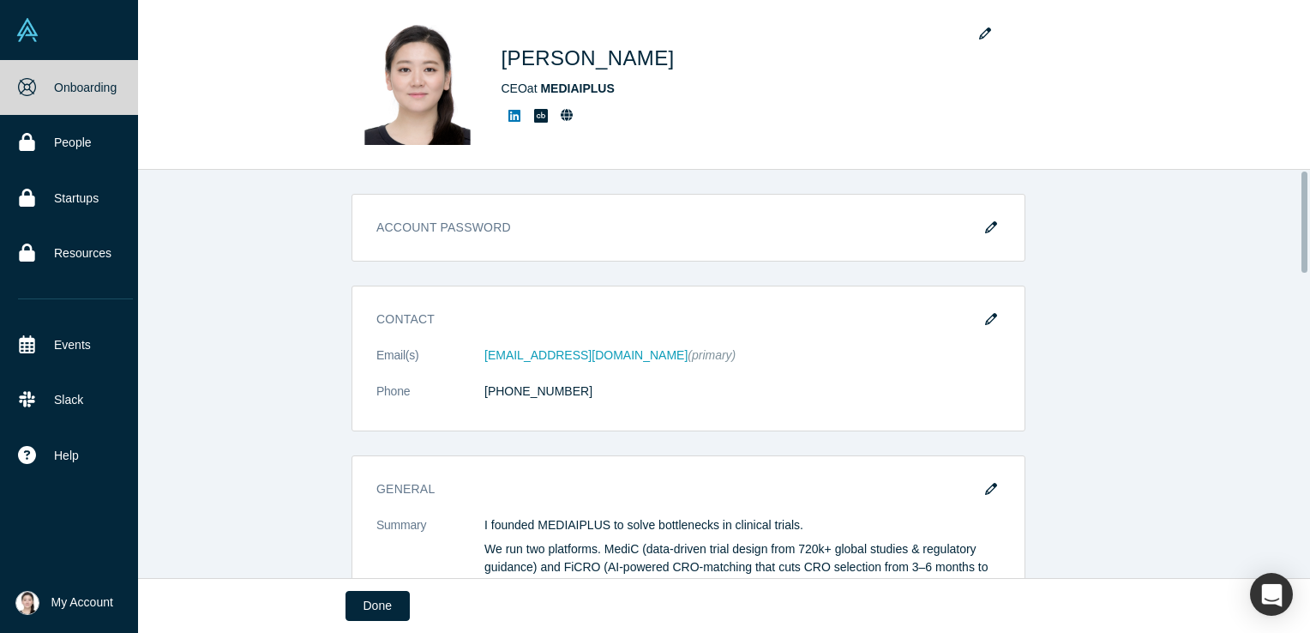
click at [37, 86] on link "Onboarding" at bounding box center [75, 87] width 151 height 55
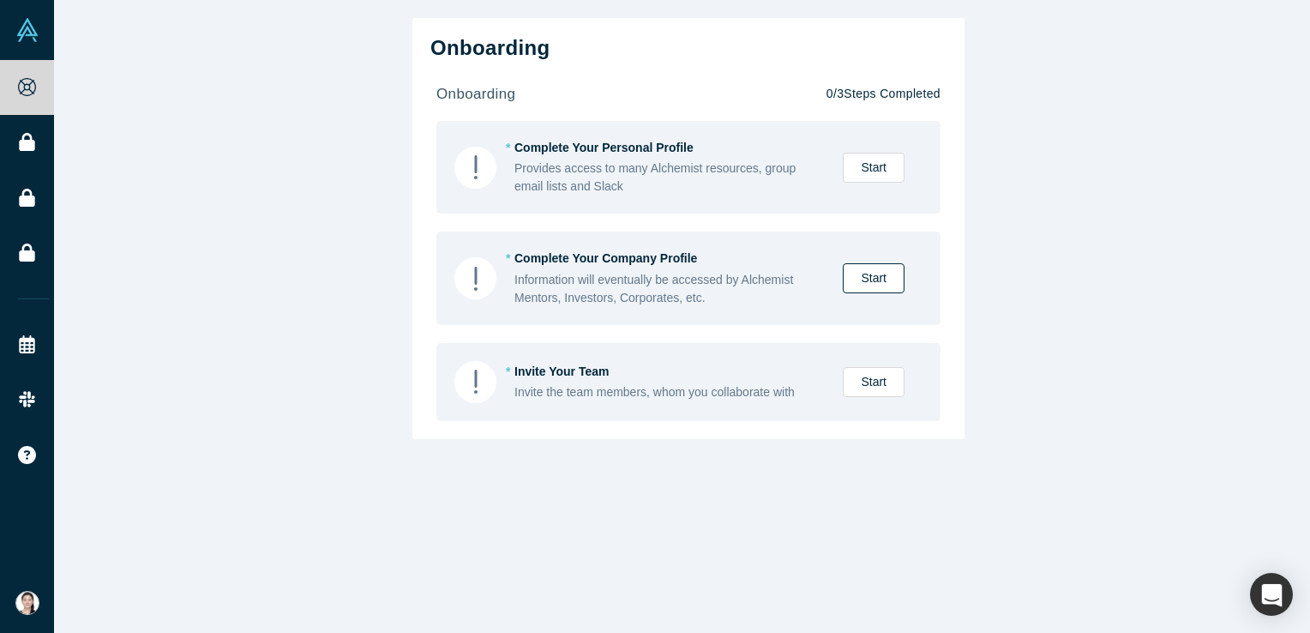
click at [861, 280] on link "Start" at bounding box center [874, 278] width 62 height 30
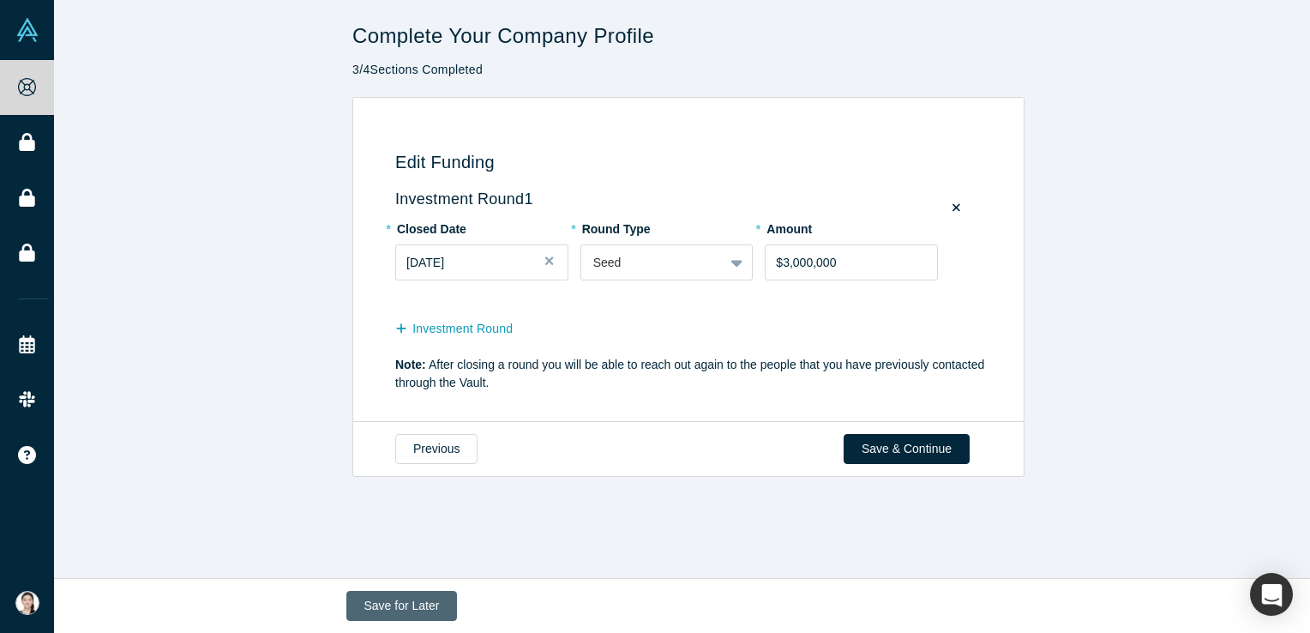
click at [424, 601] on button "Save for Later" at bounding box center [401, 606] width 111 height 30
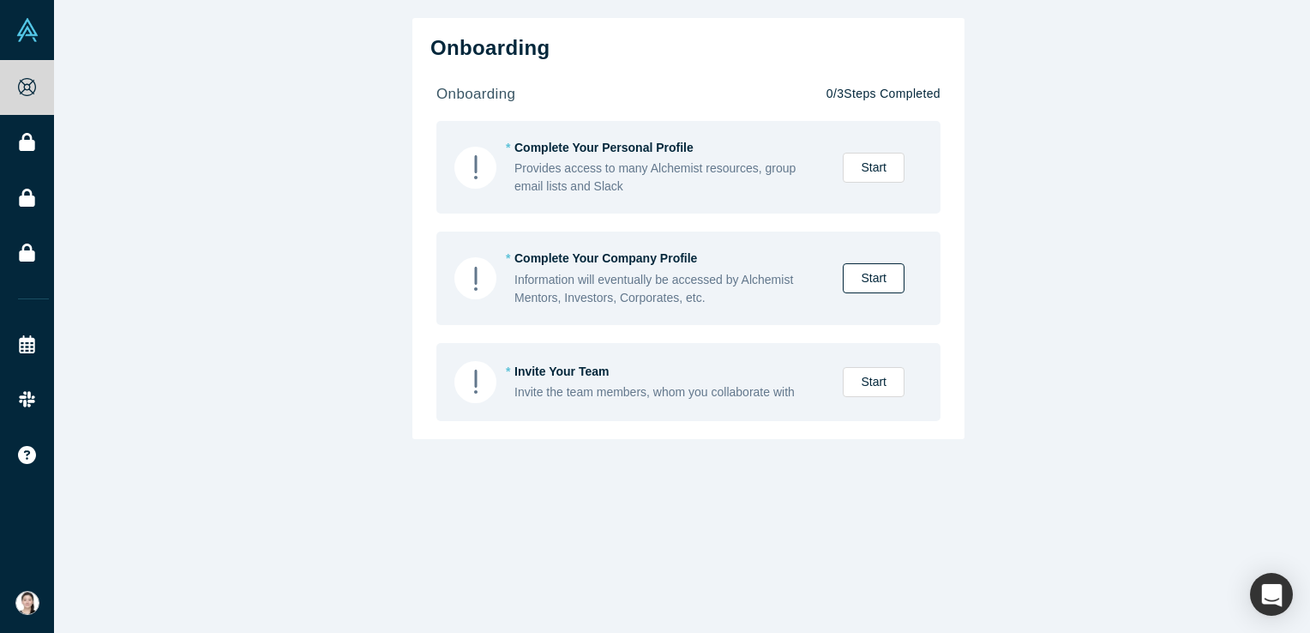
click at [870, 269] on link "Start" at bounding box center [874, 278] width 62 height 30
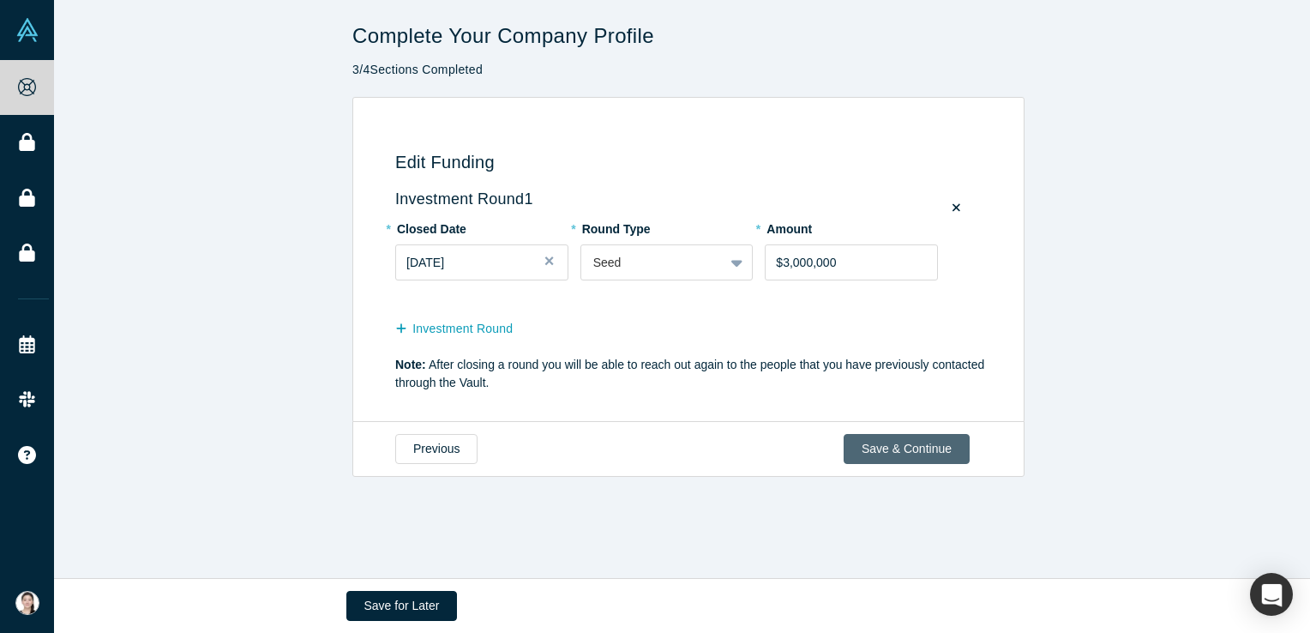
click at [858, 452] on button "Save & Continue" at bounding box center [907, 449] width 126 height 30
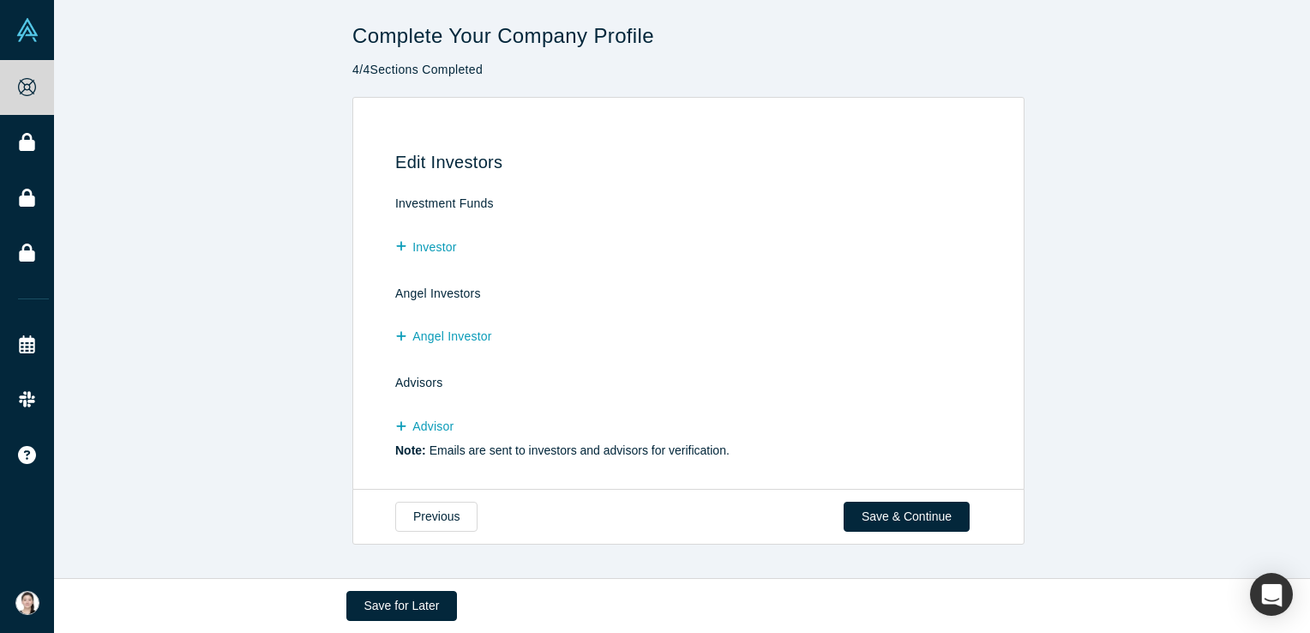
click at [284, 276] on div "Edit Investors Investment Funds Investor Angel Investors Angel Investor Advisor…" at bounding box center [688, 294] width 1269 height 394
click at [427, 512] on button "Previous" at bounding box center [436, 517] width 82 height 30
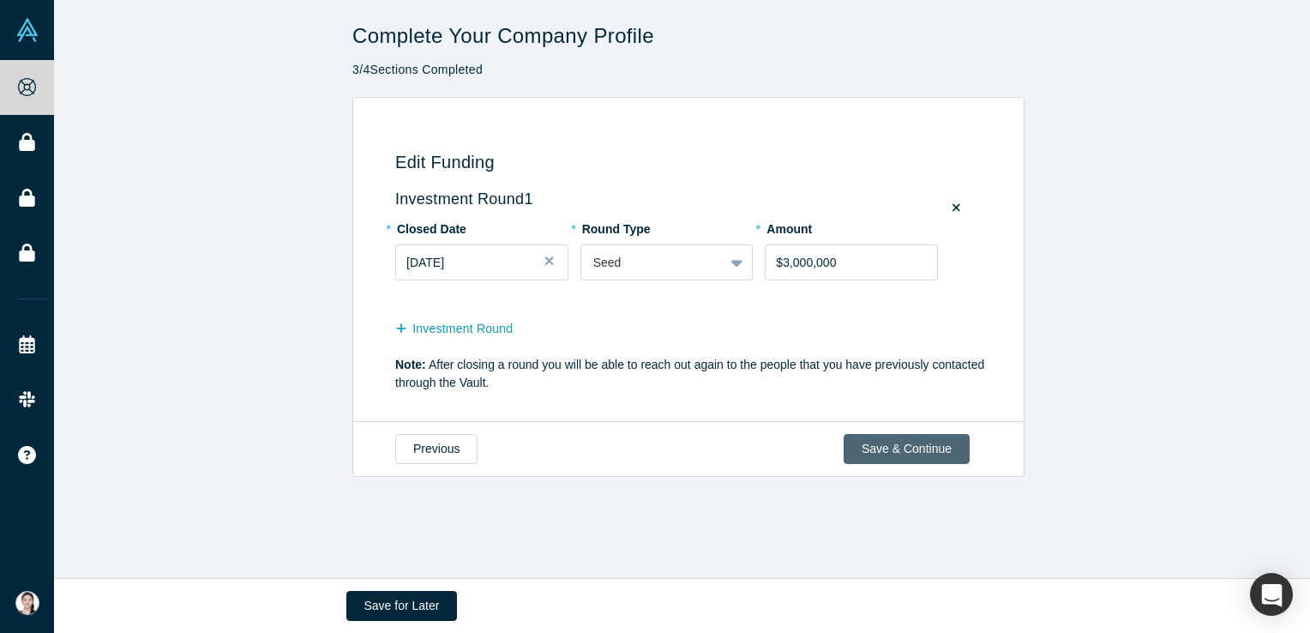
click at [912, 460] on button "Save & Continue" at bounding box center [907, 449] width 126 height 30
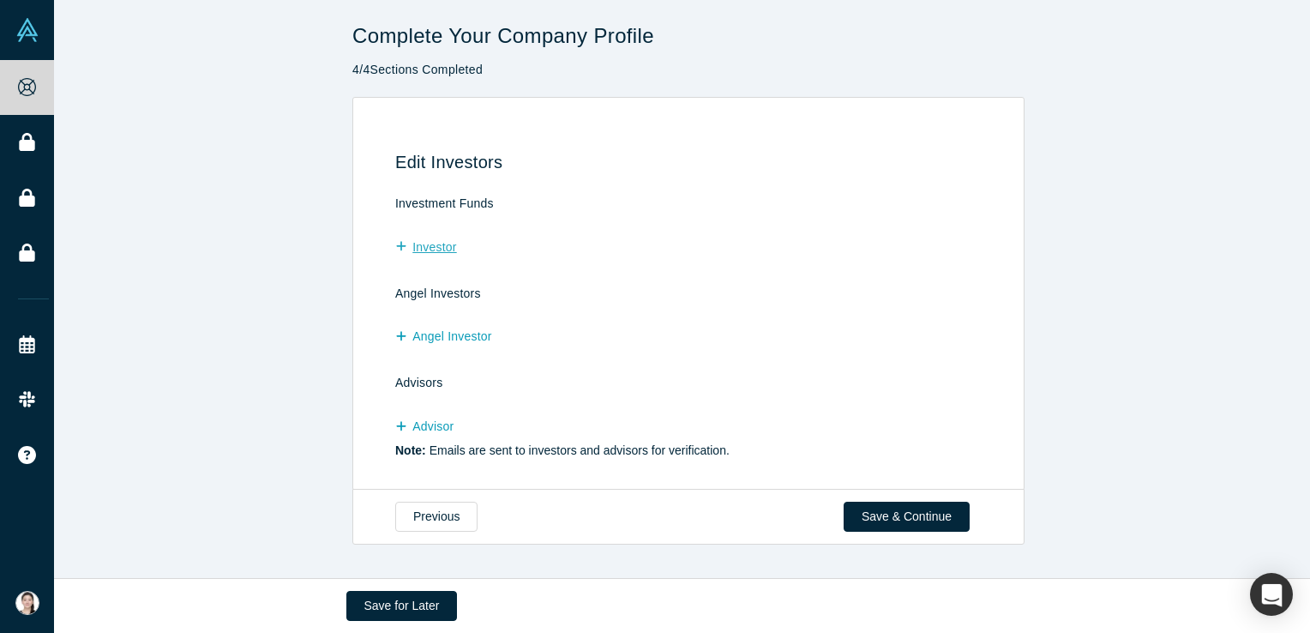
click at [463, 255] on button "Investor" at bounding box center [435, 247] width 80 height 30
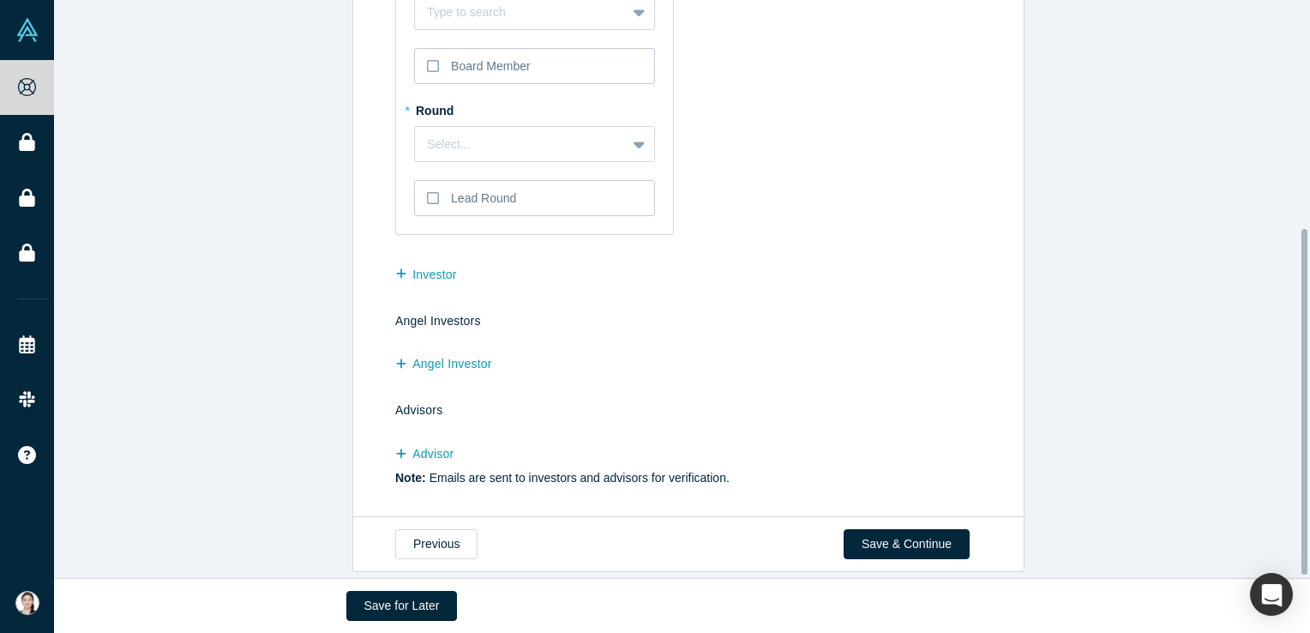
scroll to position [385, 0]
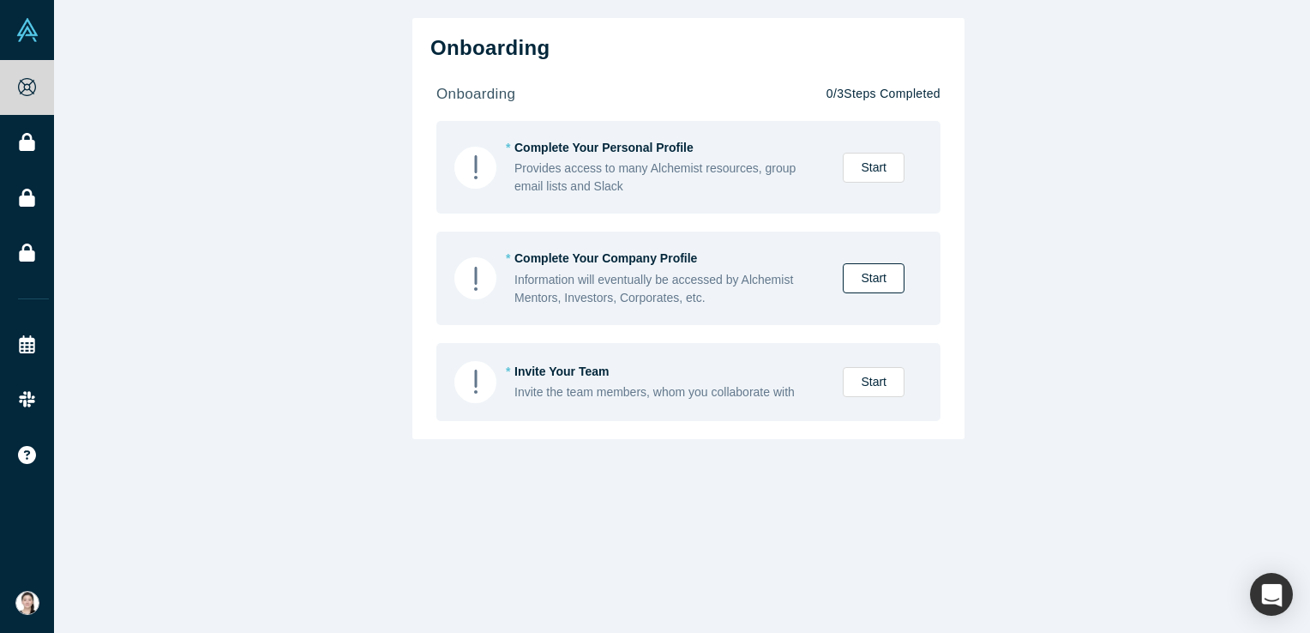
click at [866, 290] on link "Start" at bounding box center [874, 278] width 62 height 30
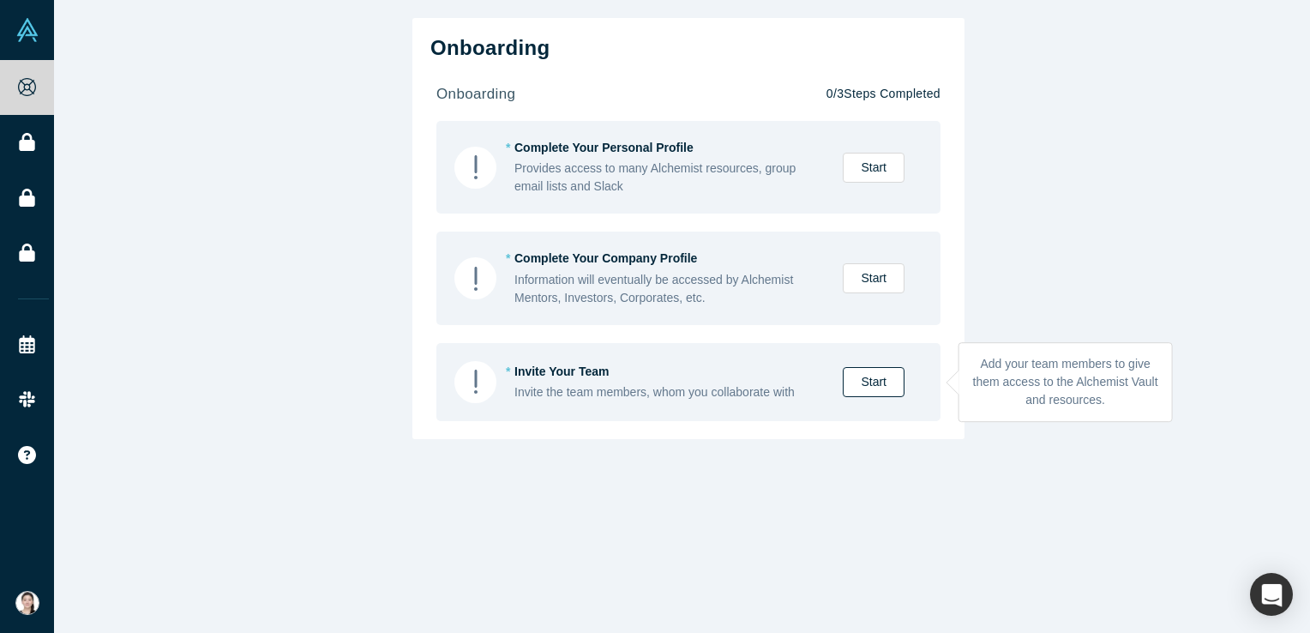
click at [854, 383] on link "Start" at bounding box center [874, 382] width 62 height 30
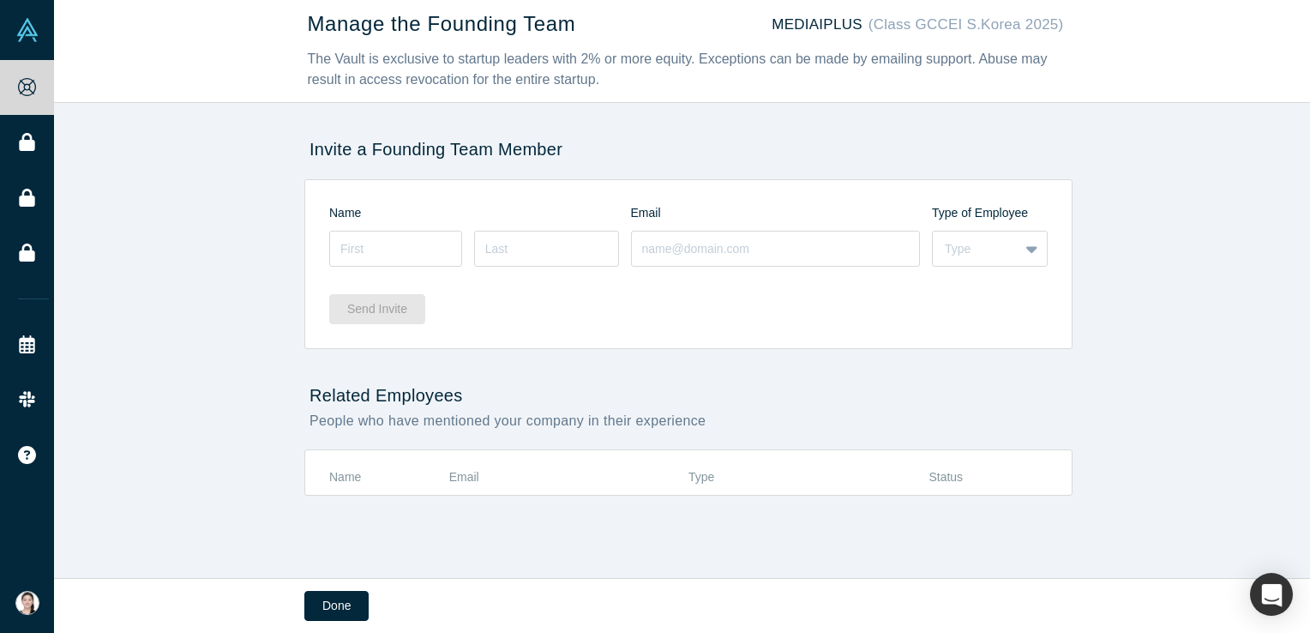
click at [346, 144] on h2 "Invite a Founding Team Member" at bounding box center [688, 149] width 768 height 21
click at [354, 476] on th "Name" at bounding box center [389, 478] width 120 height 33
click at [738, 466] on th "Type" at bounding box center [767, 478] width 156 height 33
drag, startPoint x: 689, startPoint y: 466, endPoint x: 607, endPoint y: 467, distance: 81.5
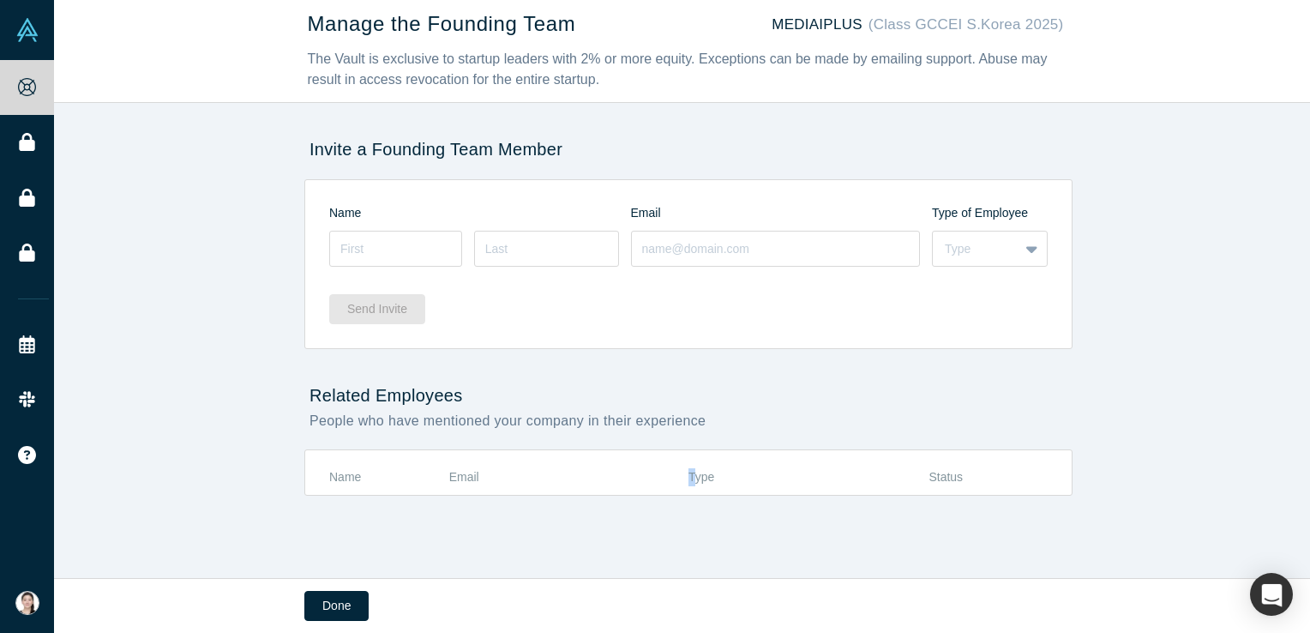
click at [618, 468] on tr "Name Email Type Status" at bounding box center [688, 478] width 719 height 33
click at [439, 479] on tr "Name Email Type Status" at bounding box center [688, 478] width 719 height 33
click at [346, 396] on h2 "Related Employees" at bounding box center [688, 395] width 768 height 21
click at [378, 236] on input at bounding box center [395, 249] width 133 height 36
click at [387, 211] on div "Name" at bounding box center [480, 213] width 302 height 18
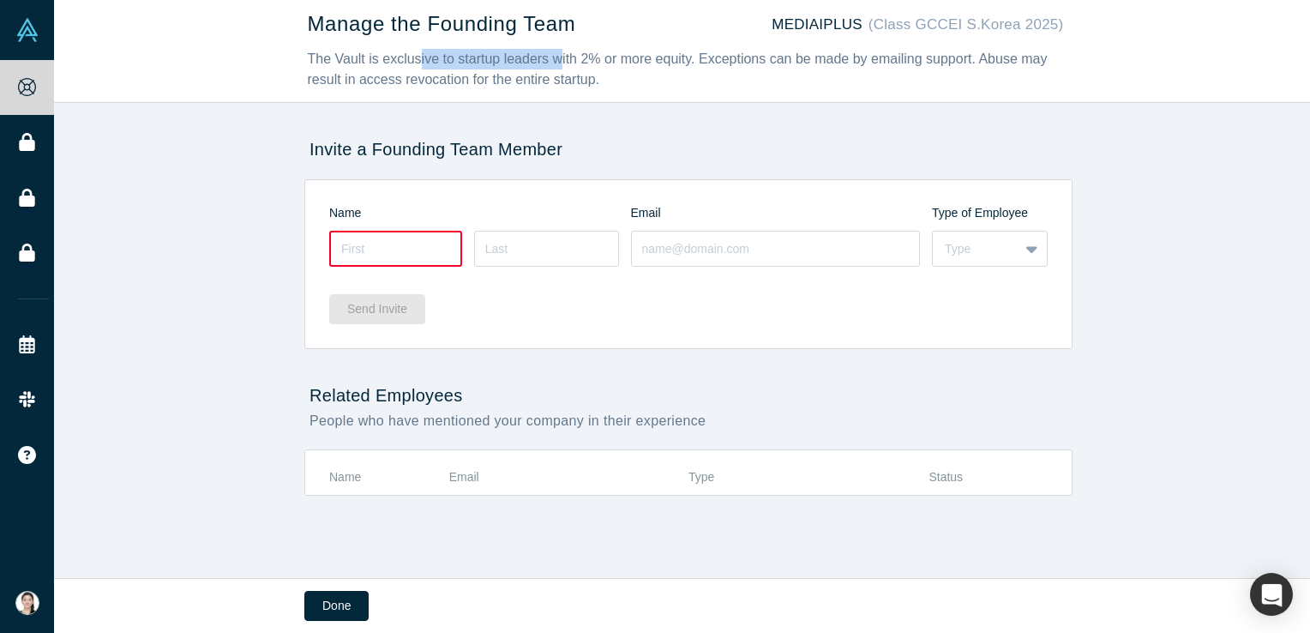
drag, startPoint x: 402, startPoint y: 54, endPoint x: 533, endPoint y: 60, distance: 131.3
click at [533, 60] on div "The Vault is exclusive to startup leaders with 2% or more equity. Exceptions ca…" at bounding box center [686, 69] width 756 height 41
click at [351, 111] on div "Manage the Founding Team MEDIAIPLUS (Class GCCEI S.Korea 2025) The Vault is exc…" at bounding box center [688, 295] width 1269 height 591
click at [340, 145] on h2 "Invite a Founding Team Member" at bounding box center [688, 149] width 768 height 21
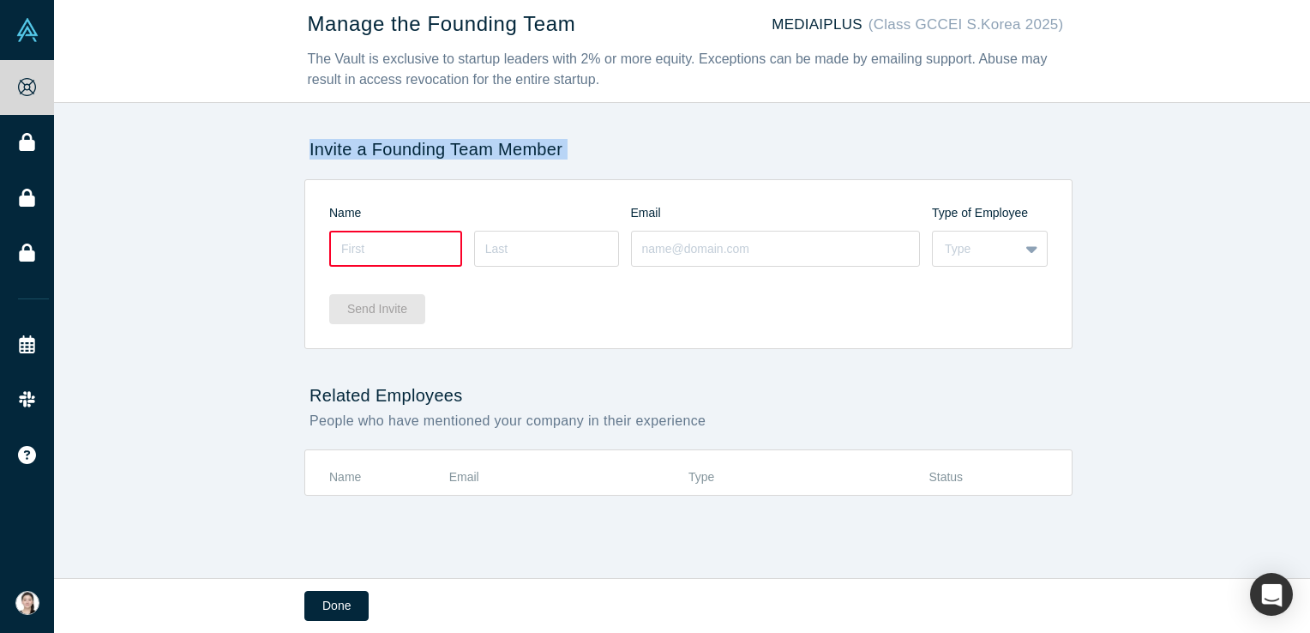
click at [340, 145] on h2 "Invite a Founding Team Member" at bounding box center [688, 149] width 768 height 21
click at [373, 33] on h1 "Manage the Founding Team" at bounding box center [442, 24] width 268 height 25
click at [379, 25] on h1 "Manage the Founding Team" at bounding box center [442, 24] width 268 height 25
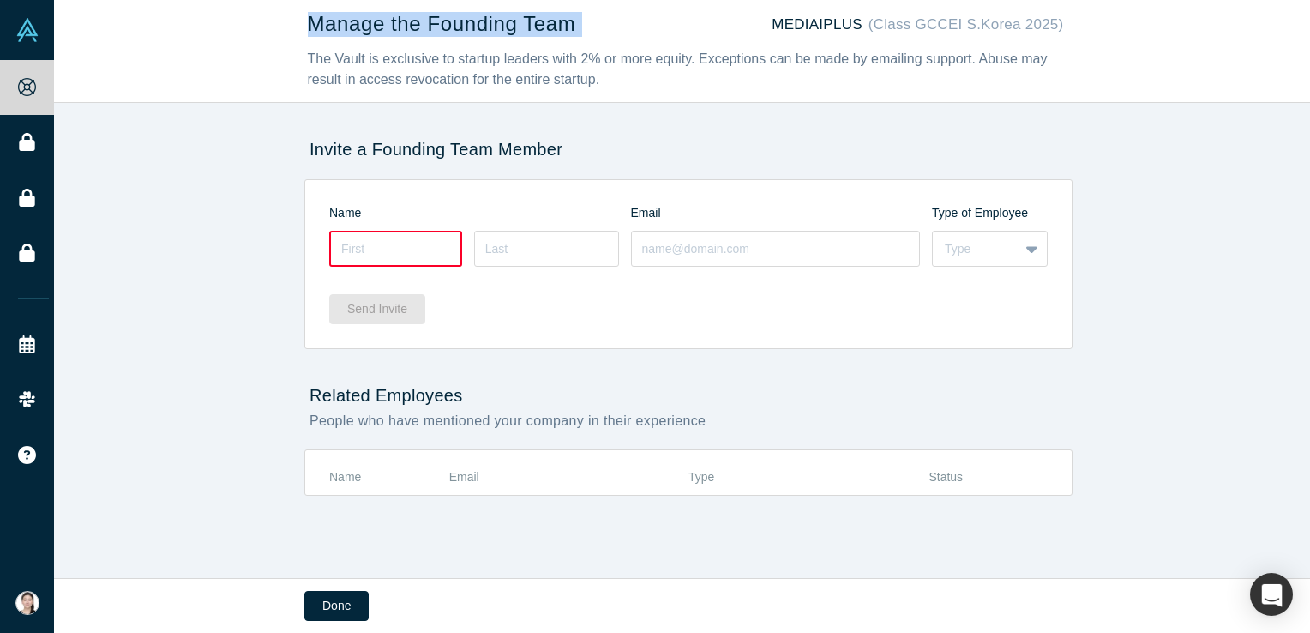
click at [379, 25] on h1 "Manage the Founding Team" at bounding box center [442, 24] width 268 height 25
click at [1007, 244] on div "Type" at bounding box center [976, 248] width 86 height 21
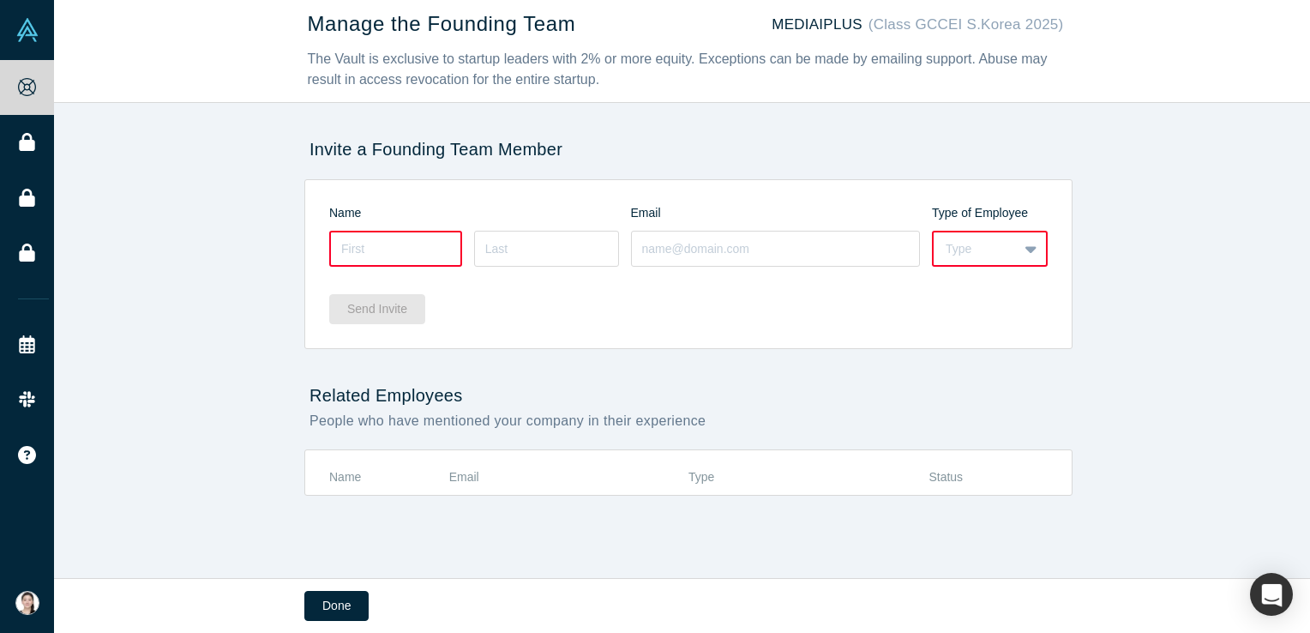
click at [820, 290] on div "Send Invite" at bounding box center [688, 303] width 719 height 66
click at [340, 218] on div "Name" at bounding box center [480, 213] width 302 height 18
click at [644, 208] on div "Email" at bounding box center [782, 213] width 302 height 18
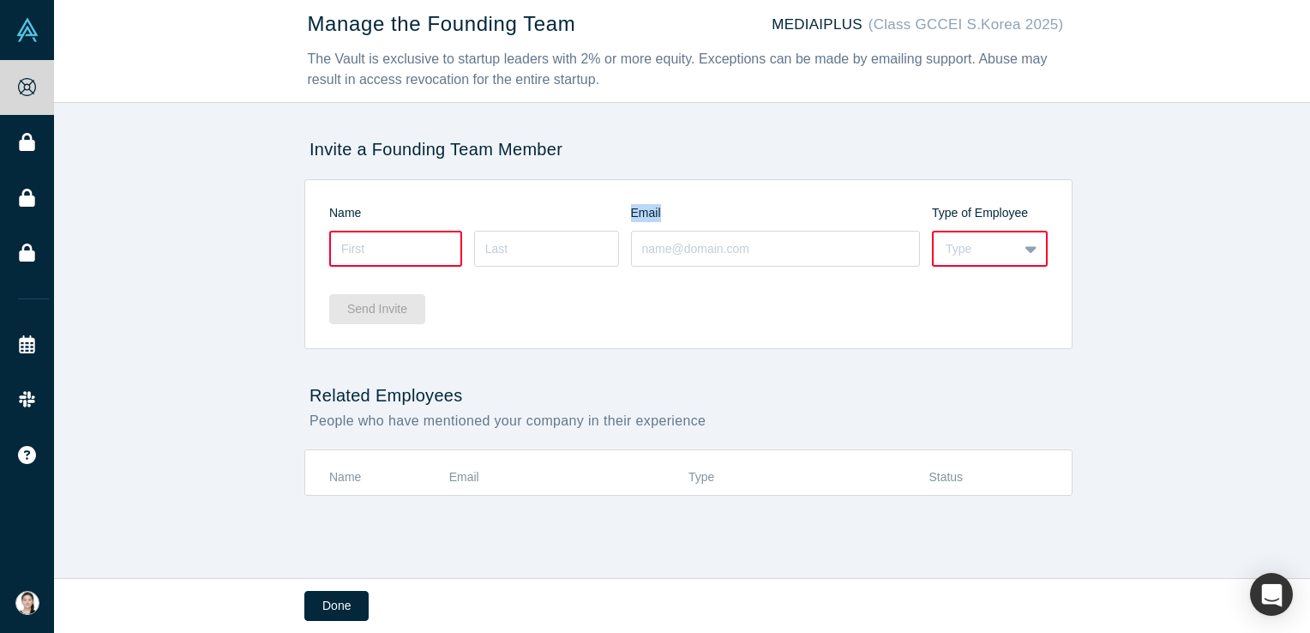
click at [644, 208] on div "Email" at bounding box center [782, 213] width 302 height 18
click at [965, 209] on div "Type of Employee" at bounding box center [990, 213] width 116 height 18
click at [978, 252] on div "Type" at bounding box center [976, 249] width 60 height 18
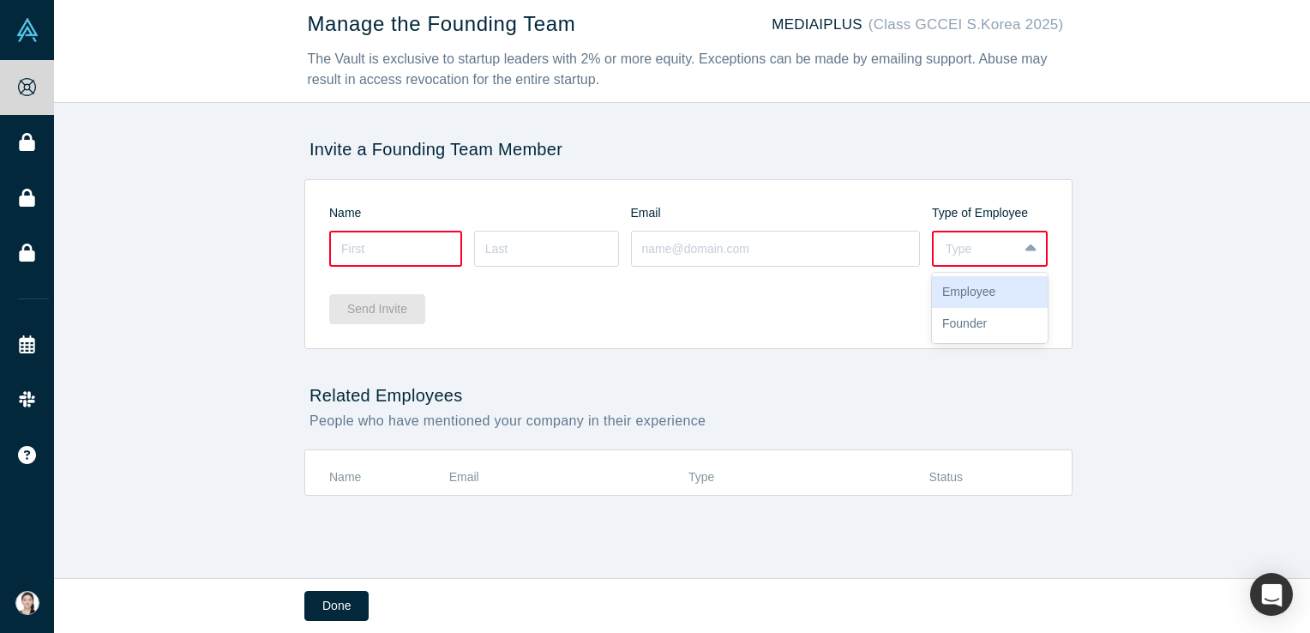
click at [864, 297] on div "Send Invite" at bounding box center [688, 303] width 719 height 66
click at [382, 391] on h2 "Related Employees" at bounding box center [688, 395] width 768 height 21
drag, startPoint x: 382, startPoint y: 391, endPoint x: 559, endPoint y: 458, distance: 189.7
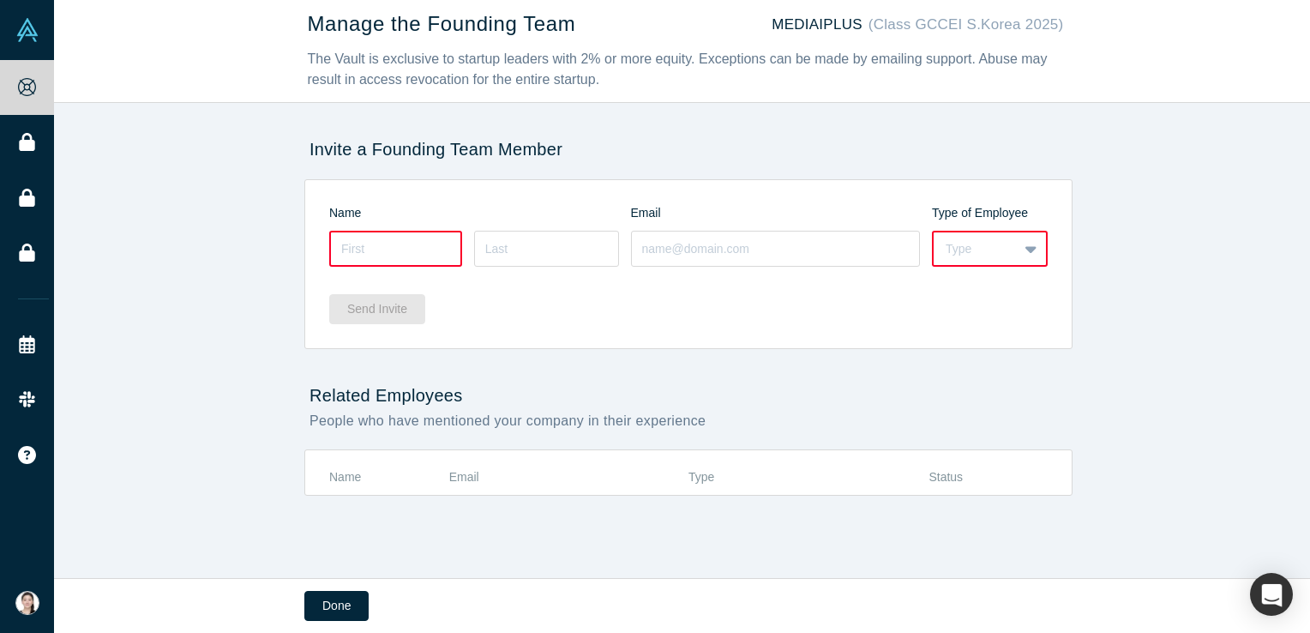
click at [559, 458] on div "Name Email Type Status" at bounding box center [688, 472] width 767 height 45
drag, startPoint x: 364, startPoint y: 244, endPoint x: 391, endPoint y: 232, distance: 30.0
click at [366, 245] on input at bounding box center [395, 249] width 133 height 36
type input "d"
click at [386, 462] on th "Name" at bounding box center [389, 478] width 120 height 33
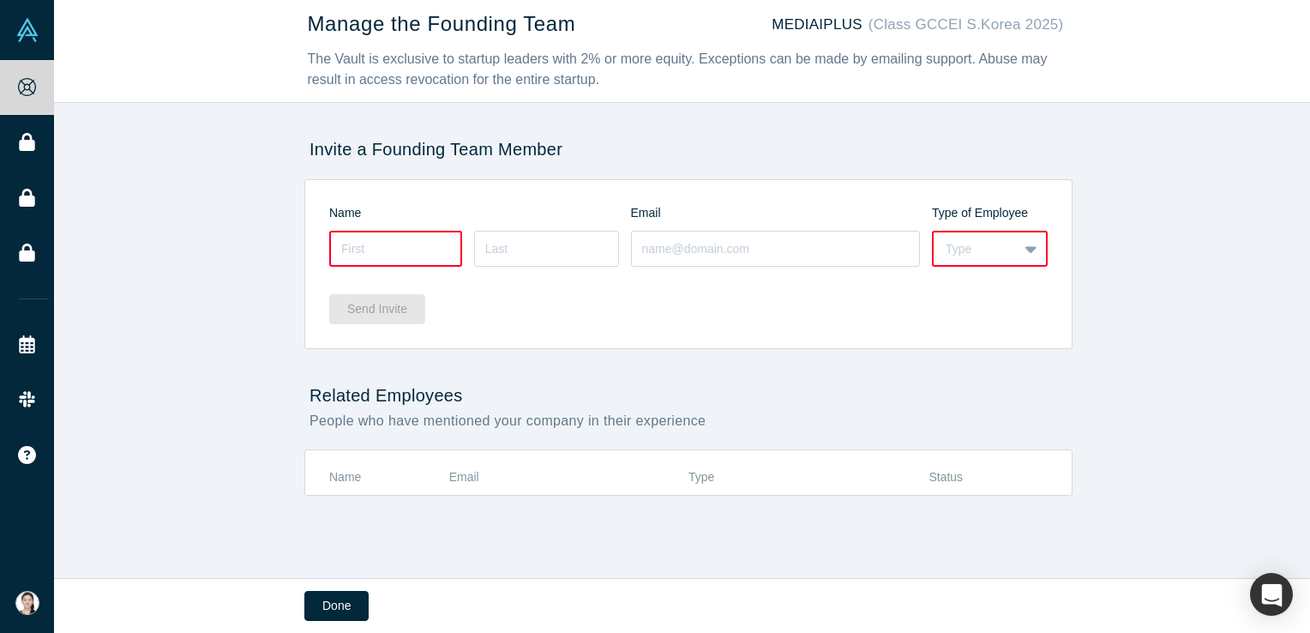
click at [410, 249] on input at bounding box center [395, 249] width 133 height 36
type input "d"
type input "jiseong"
type input "shin"
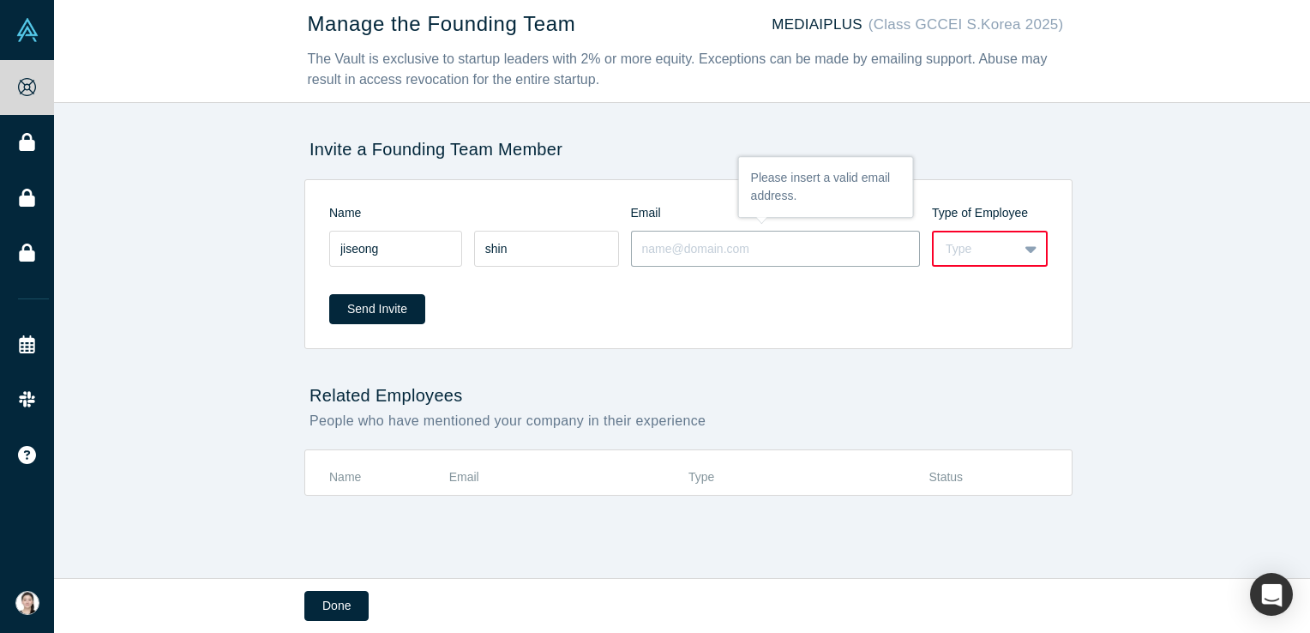
type input "a"
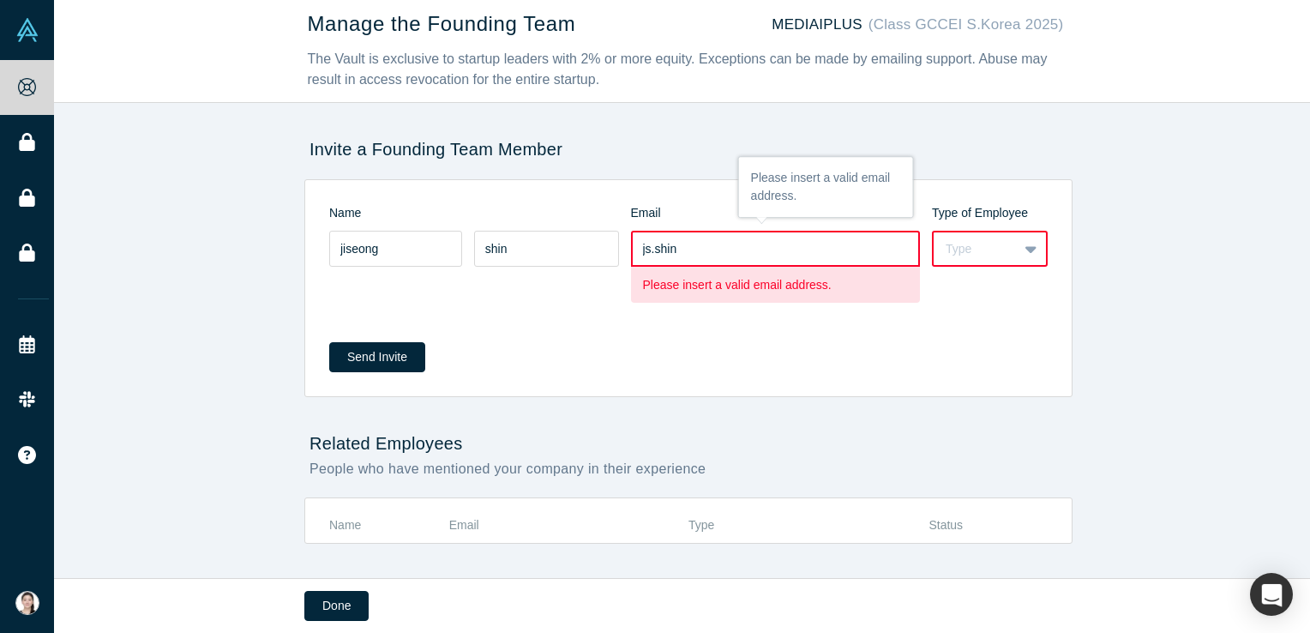
type input "[EMAIL_ADDRESS][DOMAIN_NAME]"
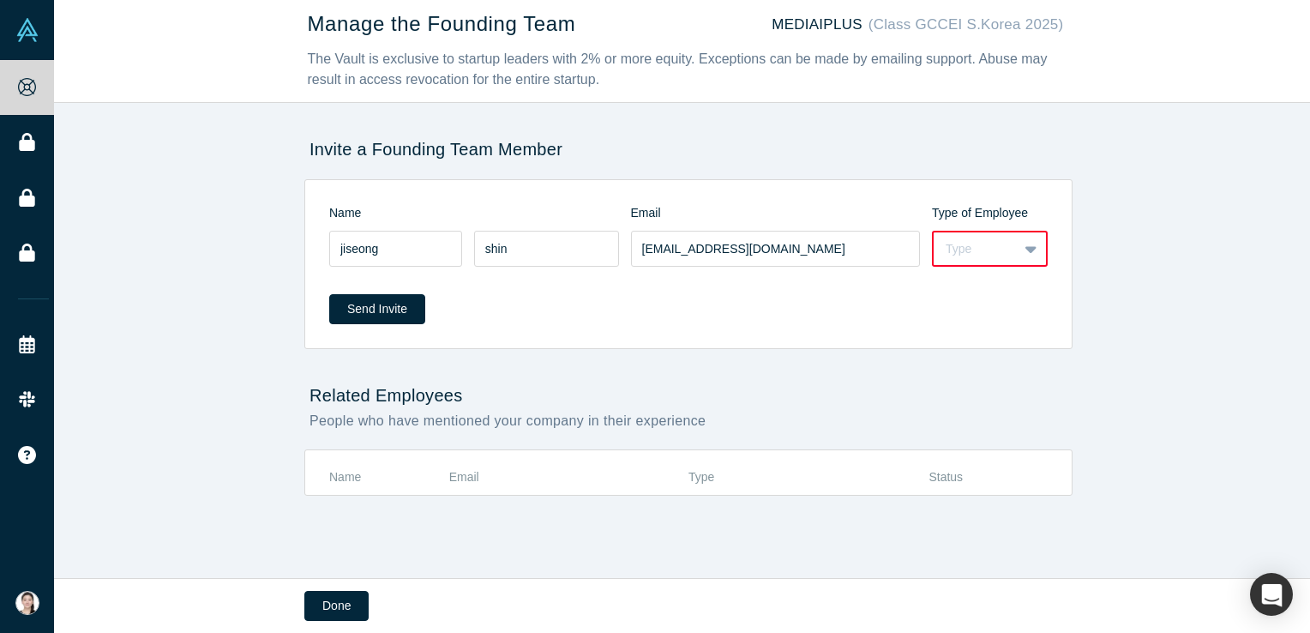
click at [971, 265] on div "Type" at bounding box center [990, 249] width 116 height 36
click at [979, 293] on div "Employee" at bounding box center [990, 292] width 116 height 32
click at [1108, 365] on div "Manage the Founding Team MEDIAIPLUS (Class GCCEI S.Korea 2025) The Vault is exc…" at bounding box center [688, 295] width 1269 height 591
click at [397, 254] on input "jiseong" at bounding box center [395, 249] width 133 height 36
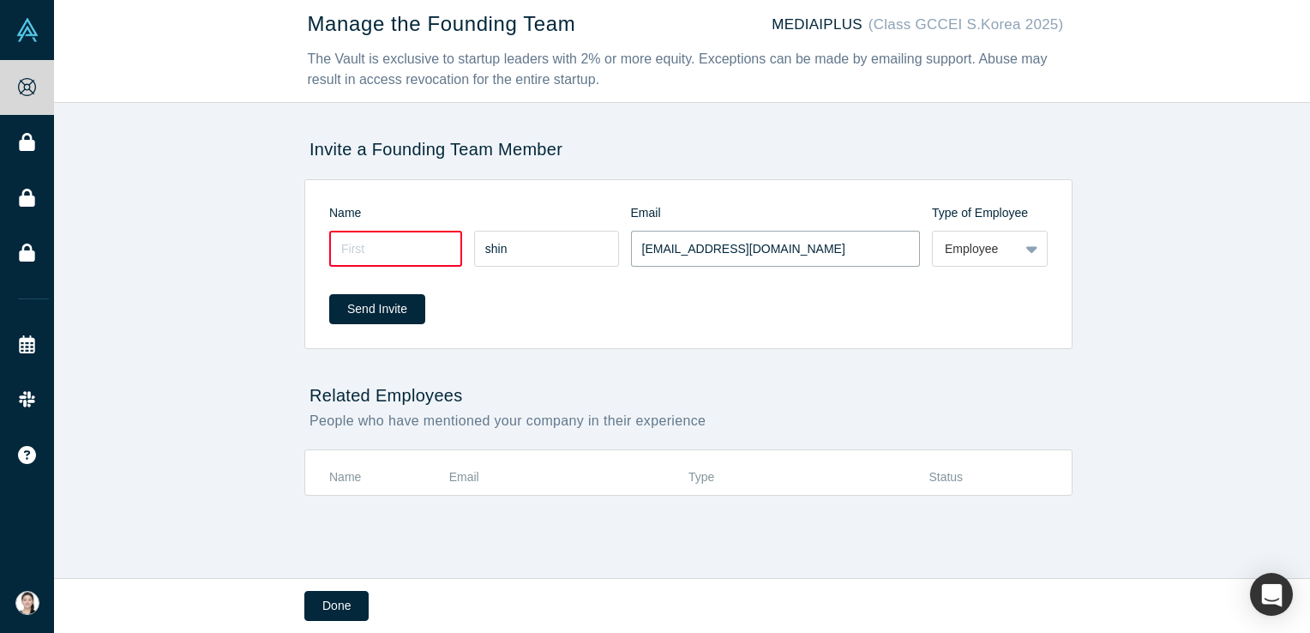
click at [641, 236] on input "[EMAIL_ADDRESS][DOMAIN_NAME]" at bounding box center [776, 249] width 290 height 36
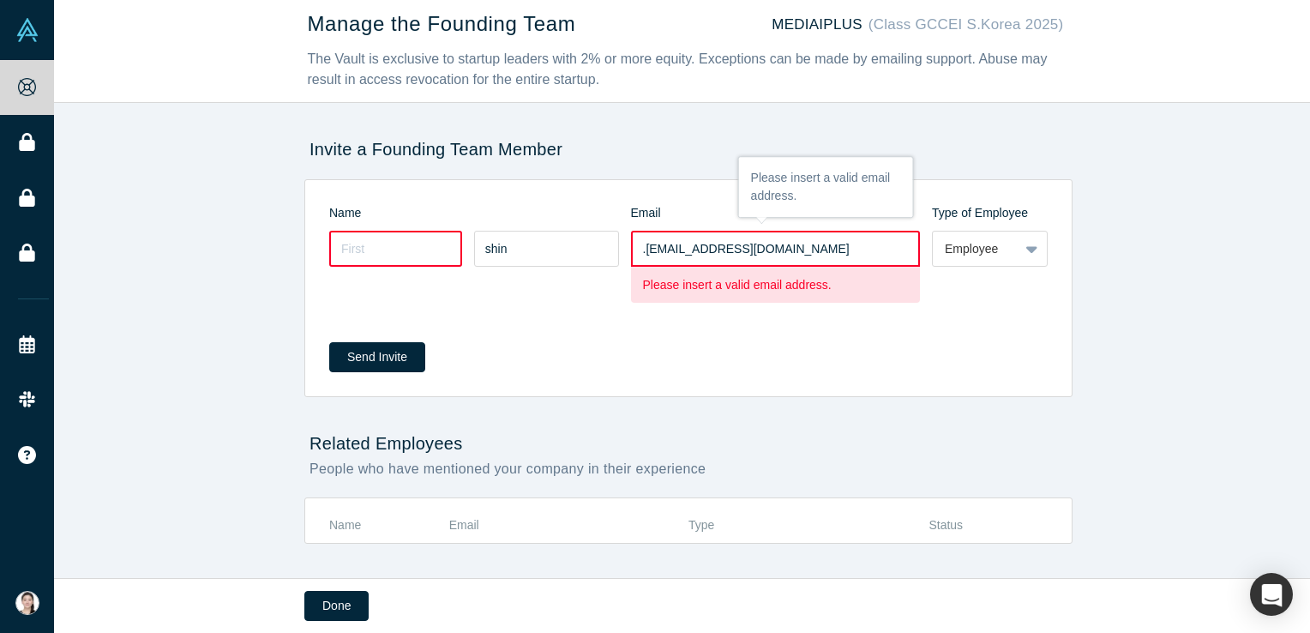
drag, startPoint x: 813, startPoint y: 239, endPoint x: 907, endPoint y: 239, distance: 94.3
click at [907, 239] on input ".[EMAIL_ADDRESS][DOMAIN_NAME]" at bounding box center [776, 249] width 290 height 36
type input ".shin@media"
drag, startPoint x: 897, startPoint y: 249, endPoint x: 569, endPoint y: 256, distance: 328.5
click at [631, 256] on input ".shin@media" at bounding box center [776, 249] width 290 height 36
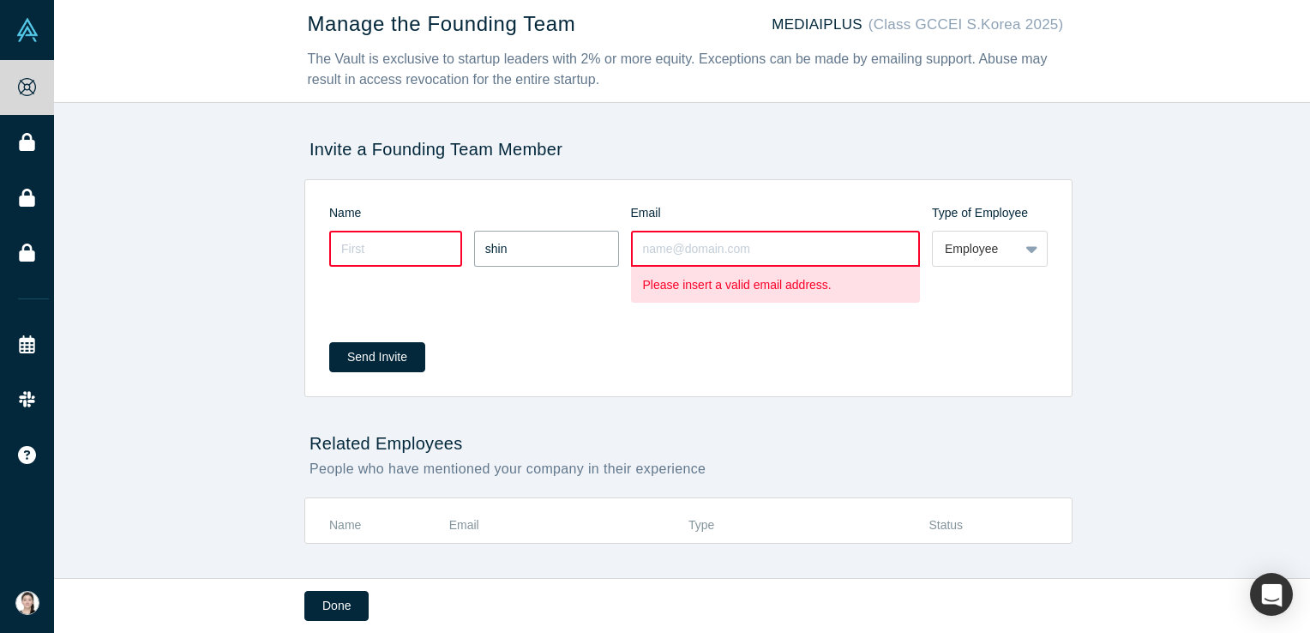
drag, startPoint x: 562, startPoint y: 252, endPoint x: 372, endPoint y: 252, distance: 189.5
click at [372, 252] on div "shin" at bounding box center [474, 249] width 290 height 36
click at [456, 303] on div at bounding box center [480, 273] width 302 height 84
